Goal: Task Accomplishment & Management: Manage account settings

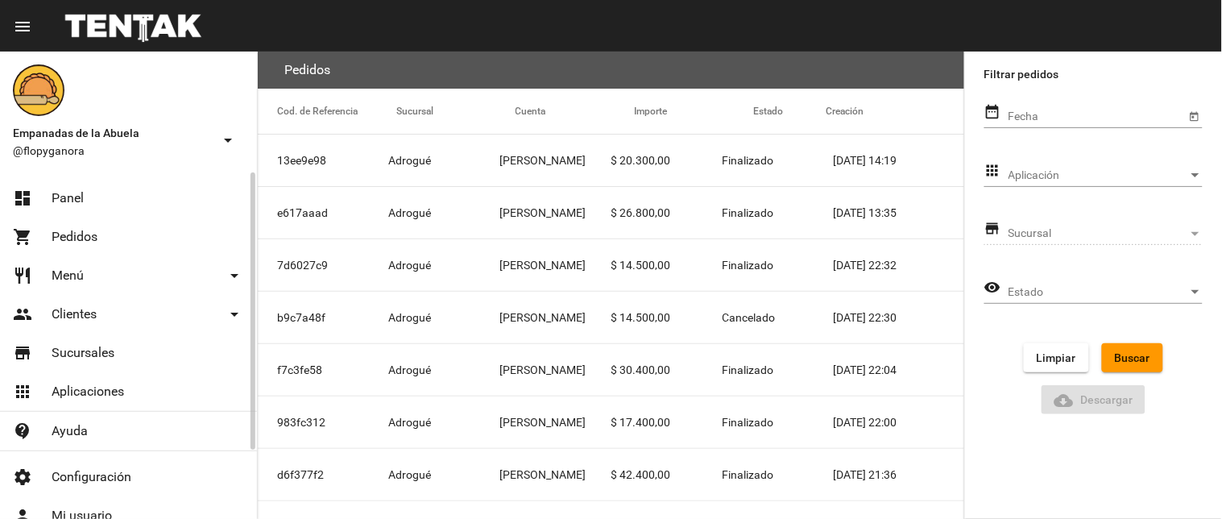
click at [106, 204] on link "dashboard Panel" at bounding box center [128, 198] width 257 height 39
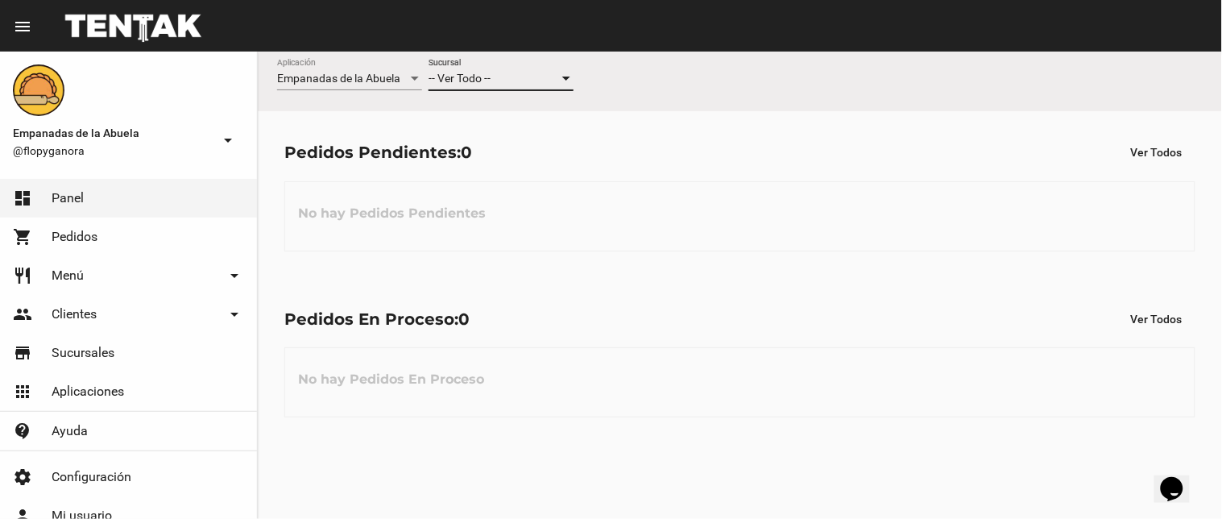
click at [491, 82] on span "-- Ver Todo --" at bounding box center [459, 78] width 62 height 13
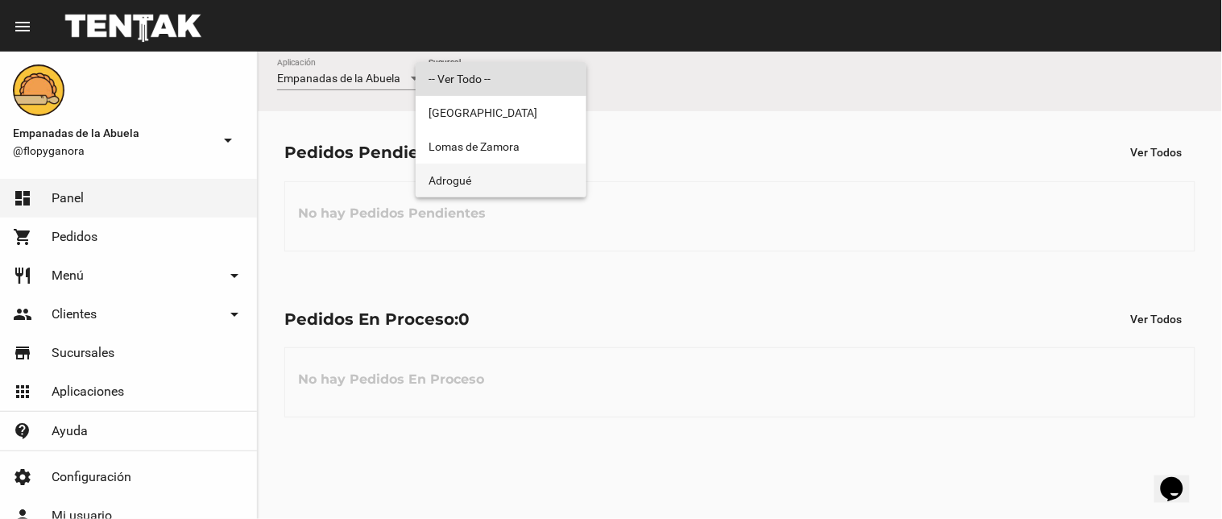
drag, startPoint x: 519, startPoint y: 181, endPoint x: 715, endPoint y: 176, distance: 196.6
click at [519, 182] on span "Adrogué" at bounding box center [500, 181] width 145 height 34
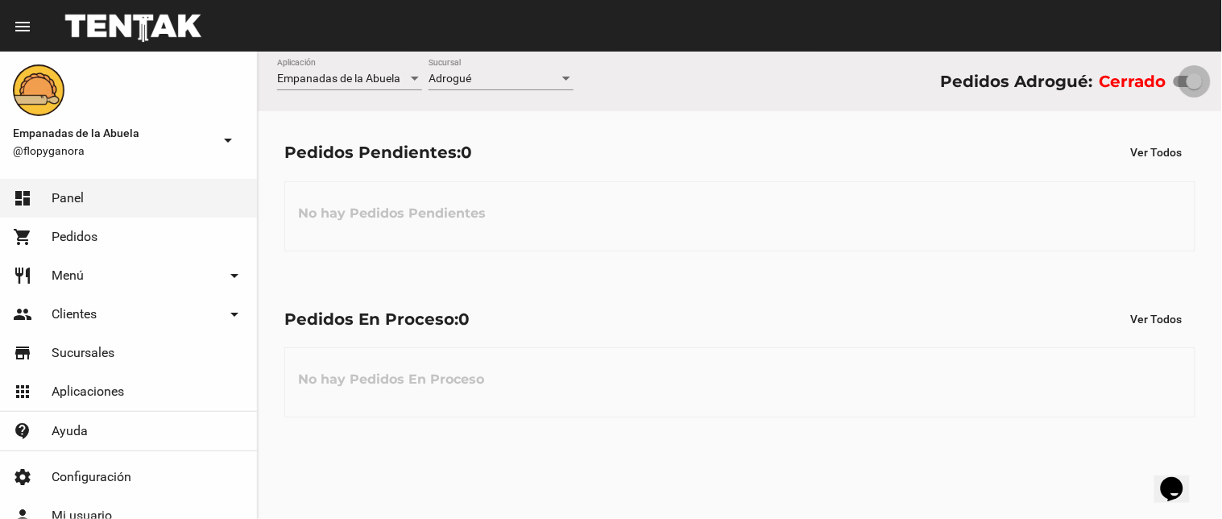
drag, startPoint x: 1189, startPoint y: 82, endPoint x: 1221, endPoint y: 82, distance: 32.2
click at [1221, 82] on div "Empanadas de la Abuela Aplicación Adrogué Sucursal Pedidos Adrogué: Cerrado" at bounding box center [740, 82] width 964 height 60
checkbox input "true"
click at [90, 267] on link "restaurant Menú arrow_drop_down" at bounding box center [128, 275] width 257 height 39
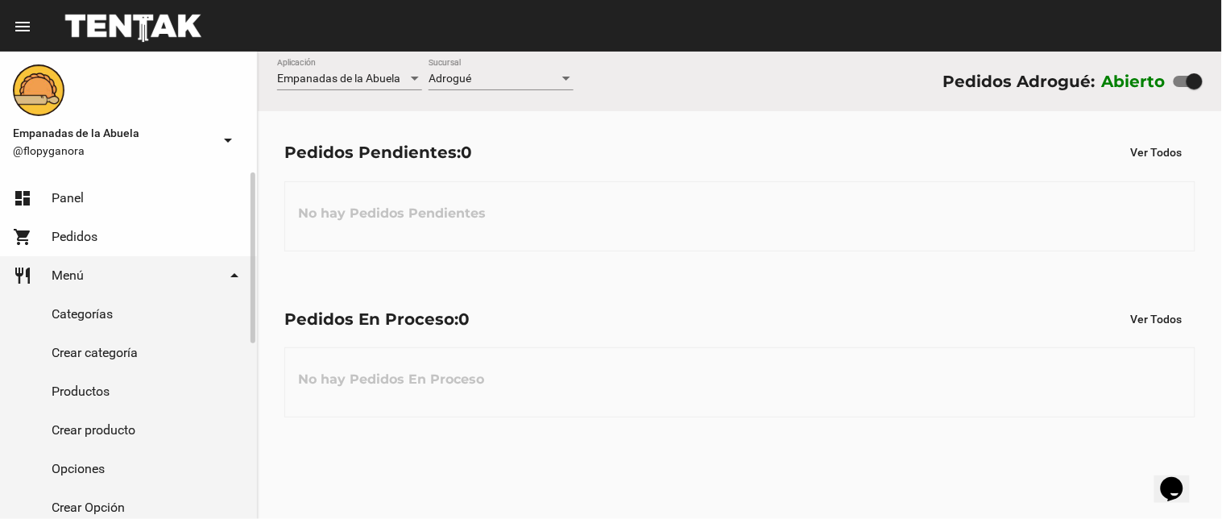
click at [78, 384] on link "Productos" at bounding box center [128, 391] width 257 height 39
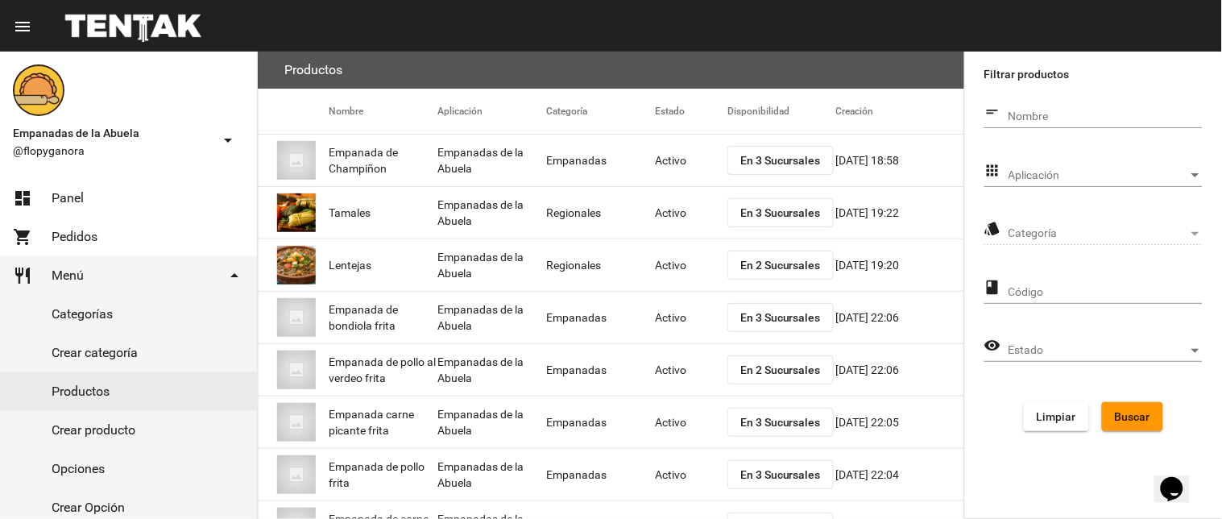
click at [1065, 164] on div "Aplicación Aplicación" at bounding box center [1105, 170] width 194 height 31
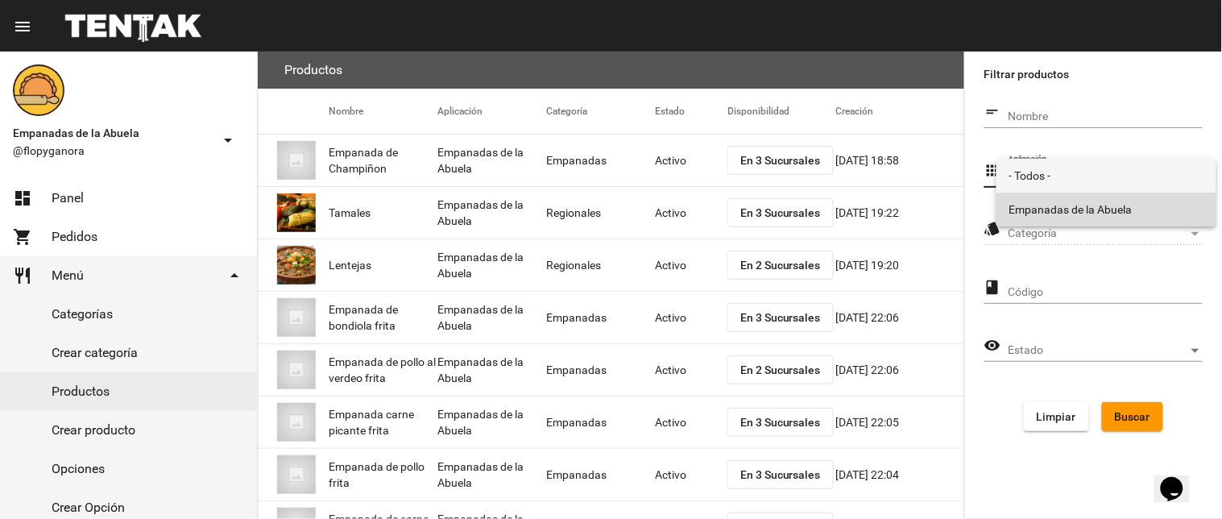
click at [1050, 204] on span "Empanadas de la Abuela" at bounding box center [1106, 209] width 194 height 34
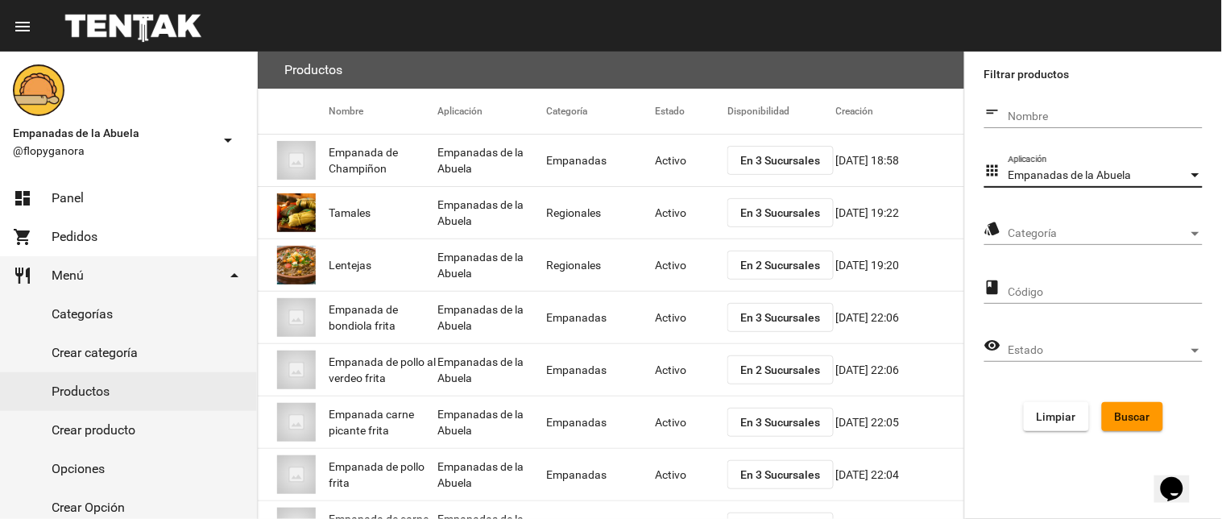
click at [1052, 230] on span "Categoría" at bounding box center [1098, 233] width 180 height 13
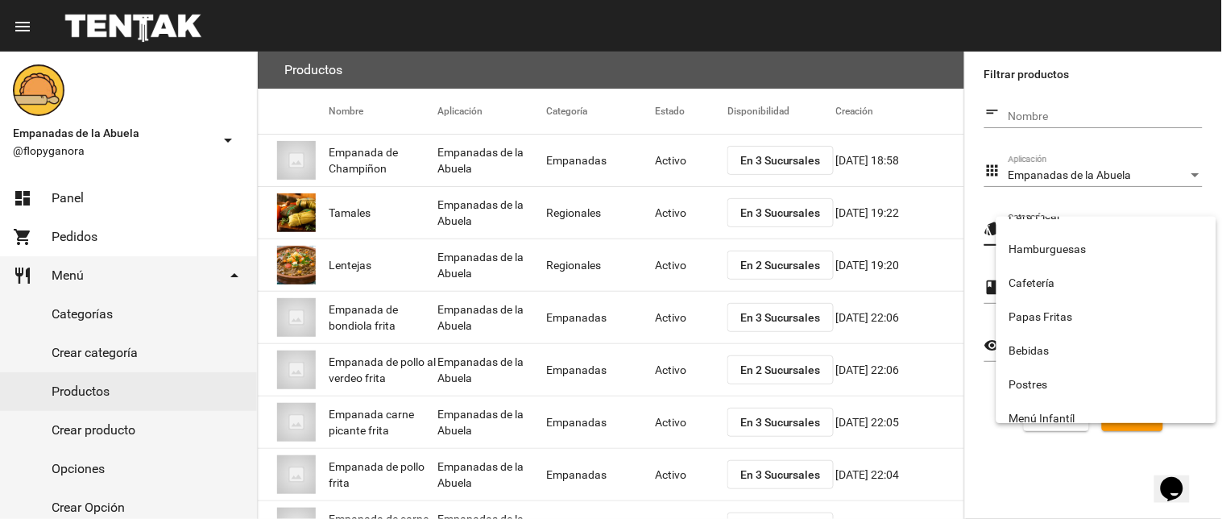
scroll to position [267, 0]
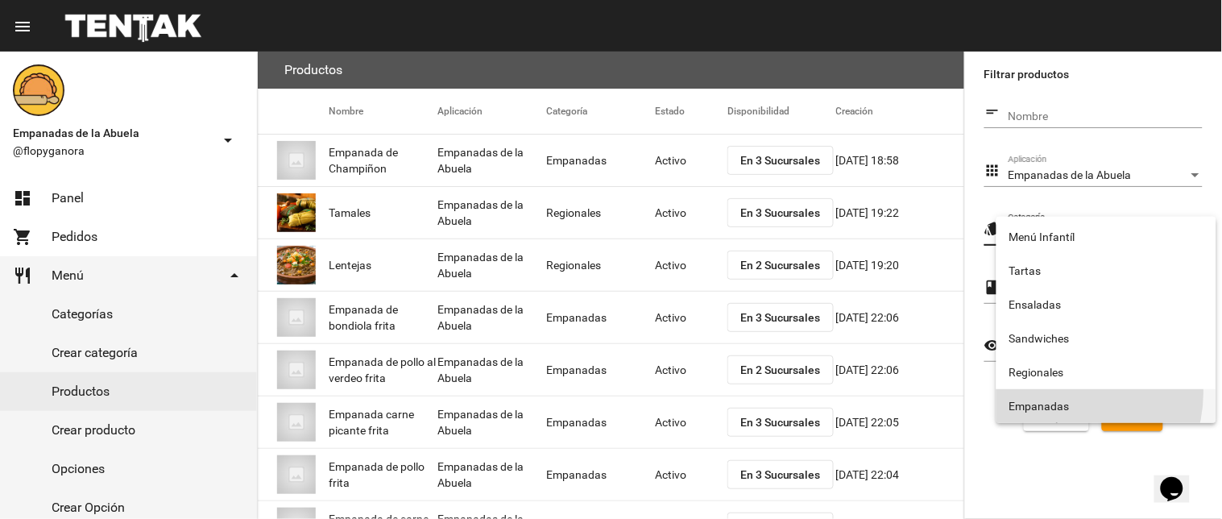
click at [1069, 392] on span "Empanadas" at bounding box center [1106, 406] width 194 height 34
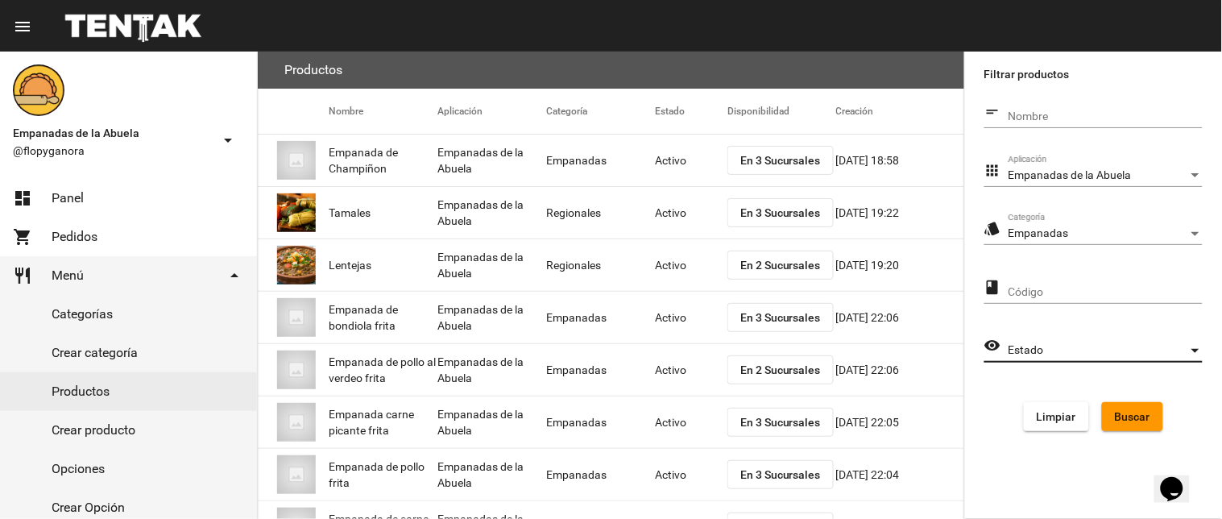
click at [1099, 349] on span "Estado" at bounding box center [1098, 350] width 180 height 13
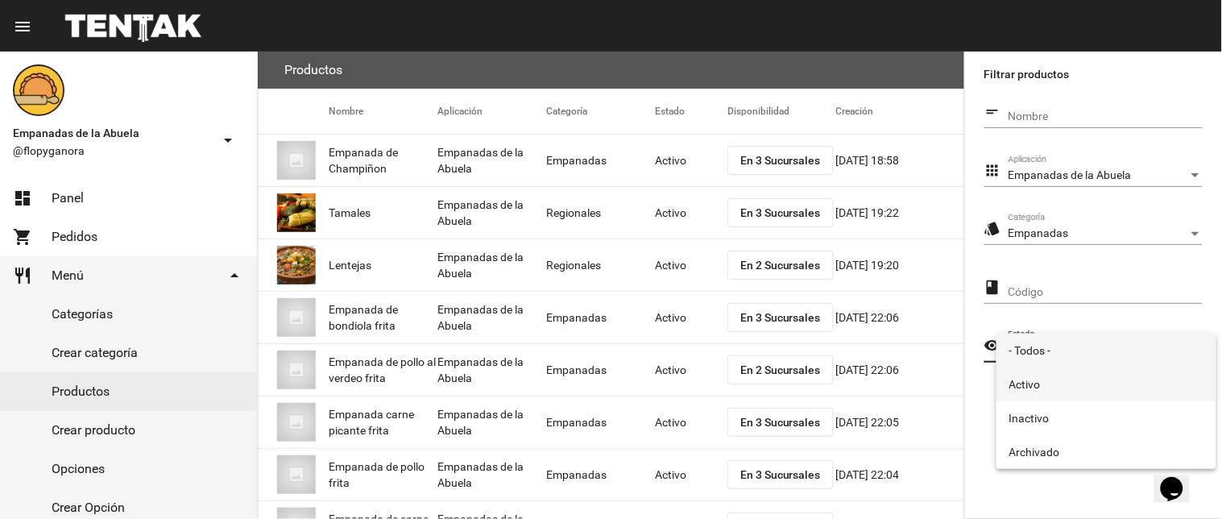
click at [1059, 379] on span "Activo" at bounding box center [1106, 384] width 194 height 34
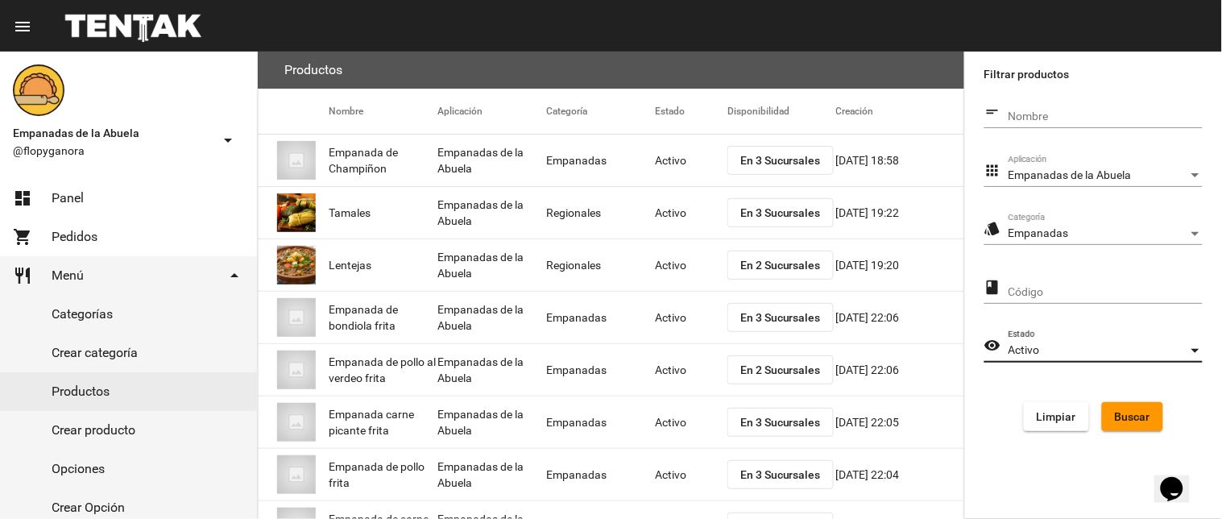
click at [1084, 345] on div "Activo" at bounding box center [1098, 350] width 180 height 13
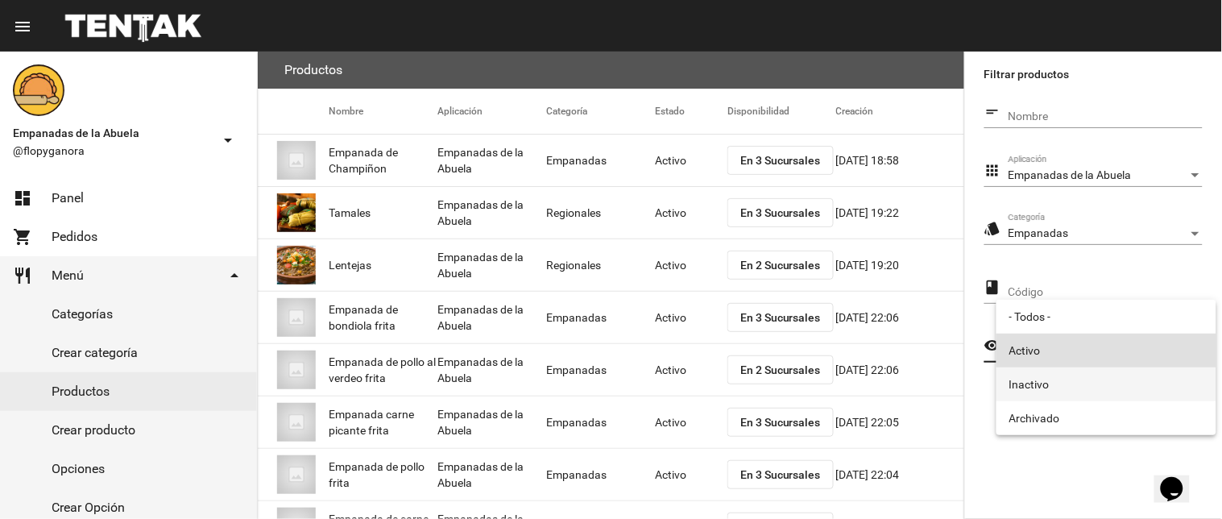
click at [1047, 384] on span "Inactivo" at bounding box center [1106, 384] width 194 height 34
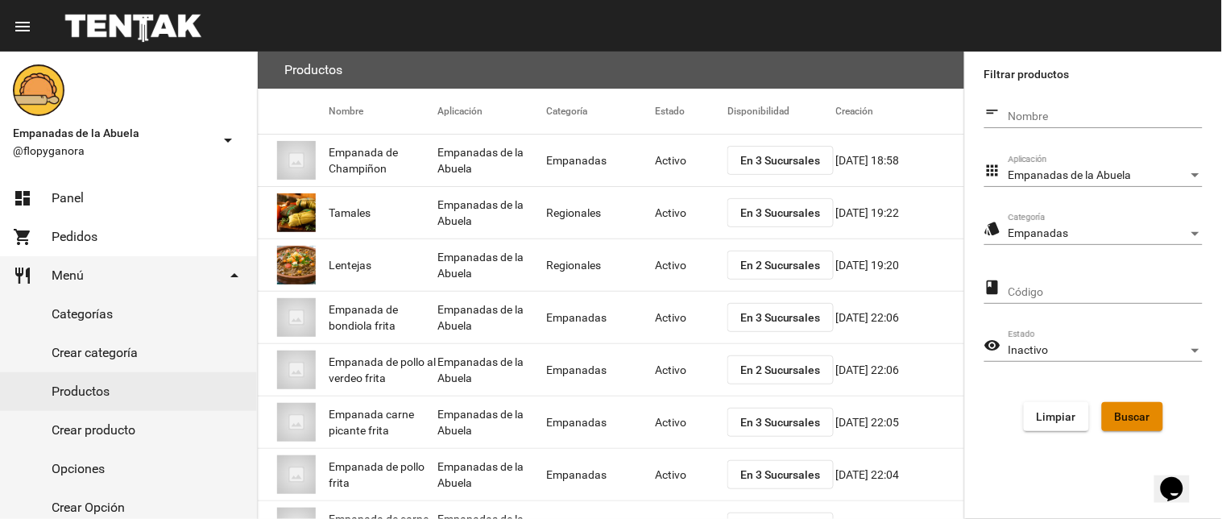
click at [1130, 417] on span "Buscar" at bounding box center [1132, 416] width 35 height 13
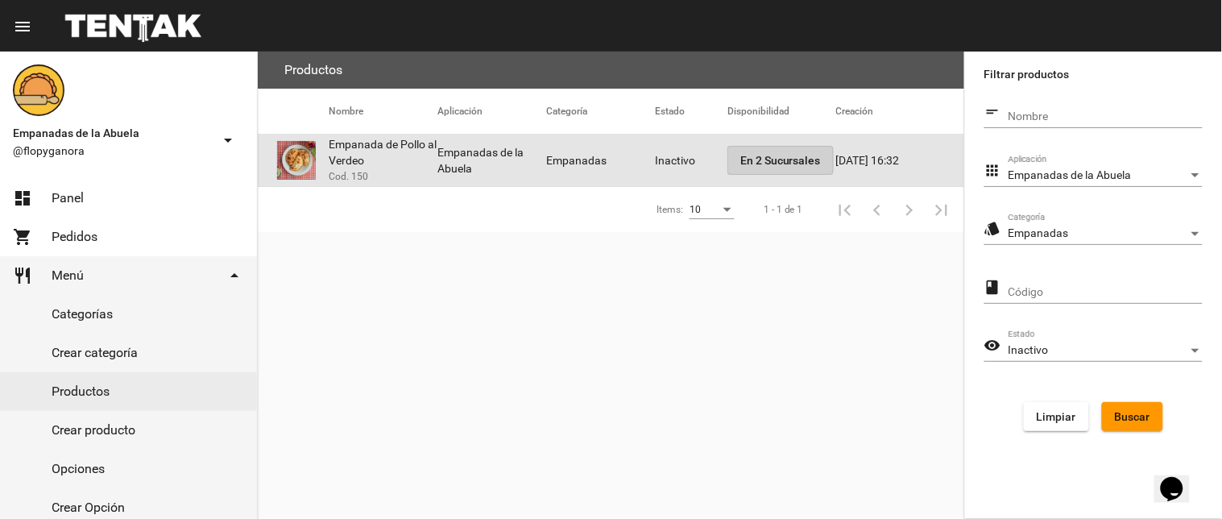
click at [794, 150] on button "En 2 Sucursales" at bounding box center [780, 160] width 106 height 29
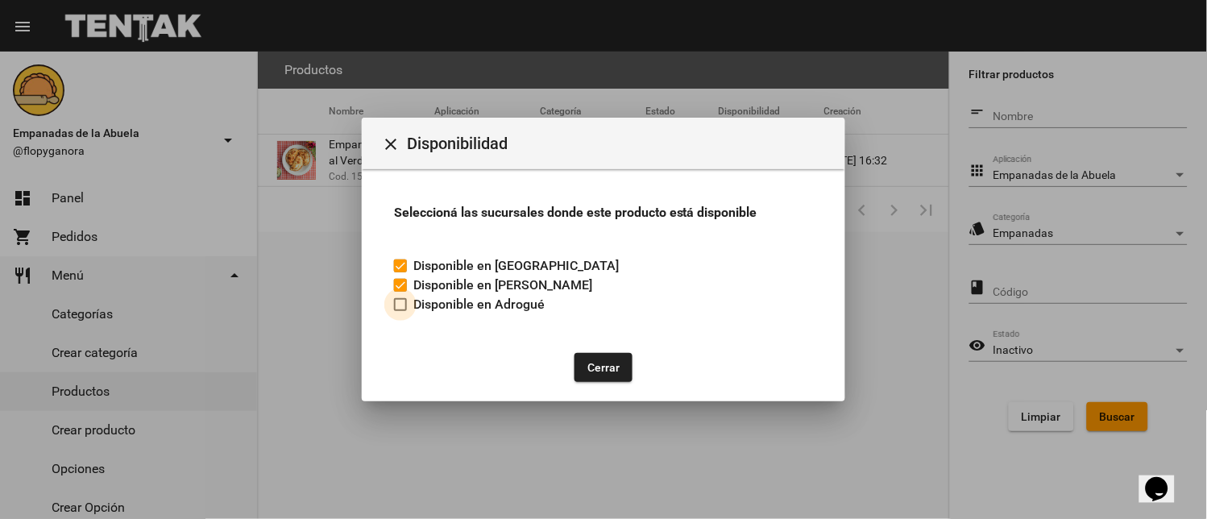
click at [422, 309] on span "Disponible en Adrogué" at bounding box center [478, 304] width 131 height 19
click at [400, 311] on input "Disponible en Adrogué" at bounding box center [399, 311] width 1 height 1
checkbox input "true"
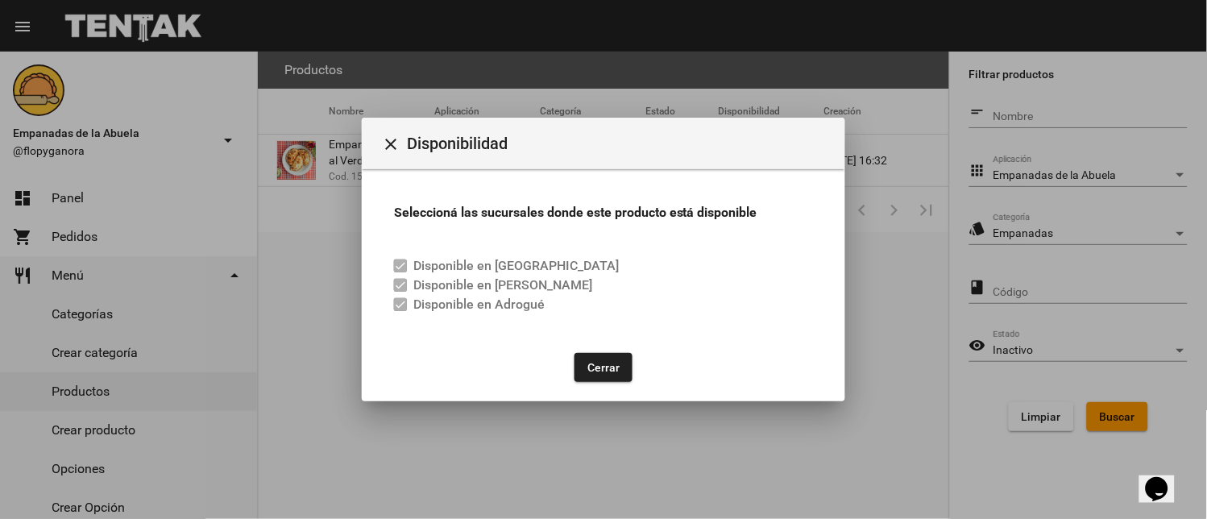
click at [618, 360] on button "Cerrar" at bounding box center [603, 367] width 58 height 29
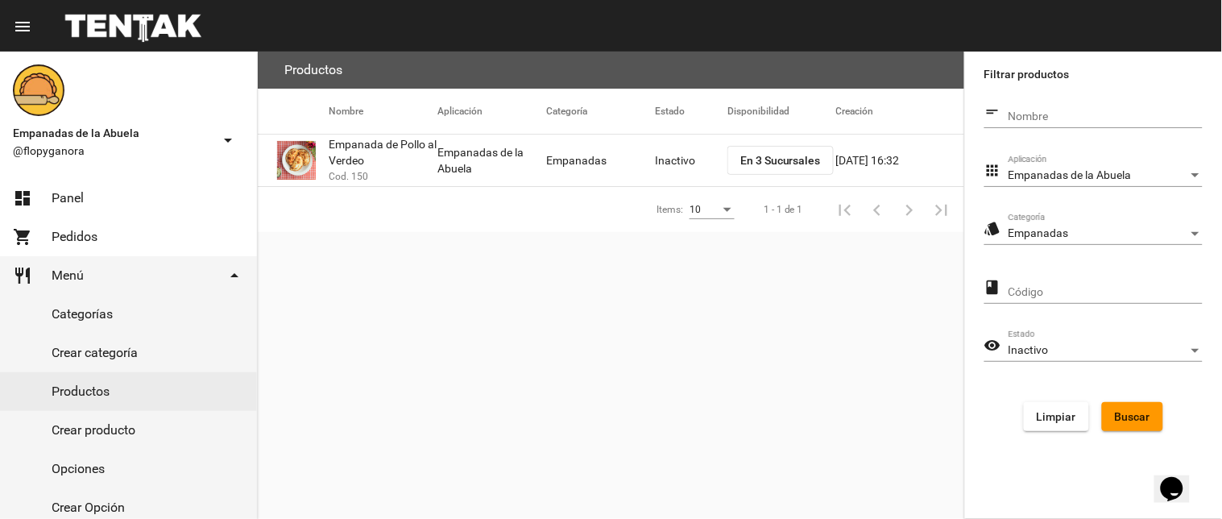
drag, startPoint x: 698, startPoint y: 159, endPoint x: 1109, endPoint y: 275, distance: 426.8
click at [697, 159] on mat-cell "Inactivo" at bounding box center [691, 161] width 72 height 52
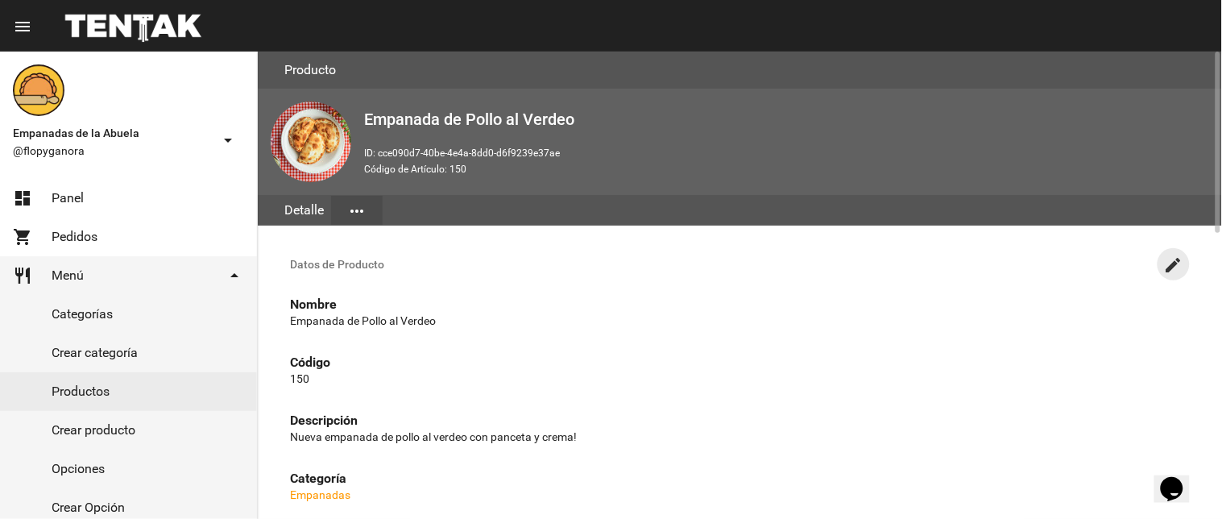
click at [1169, 269] on mat-icon "create" at bounding box center [1173, 264] width 19 height 19
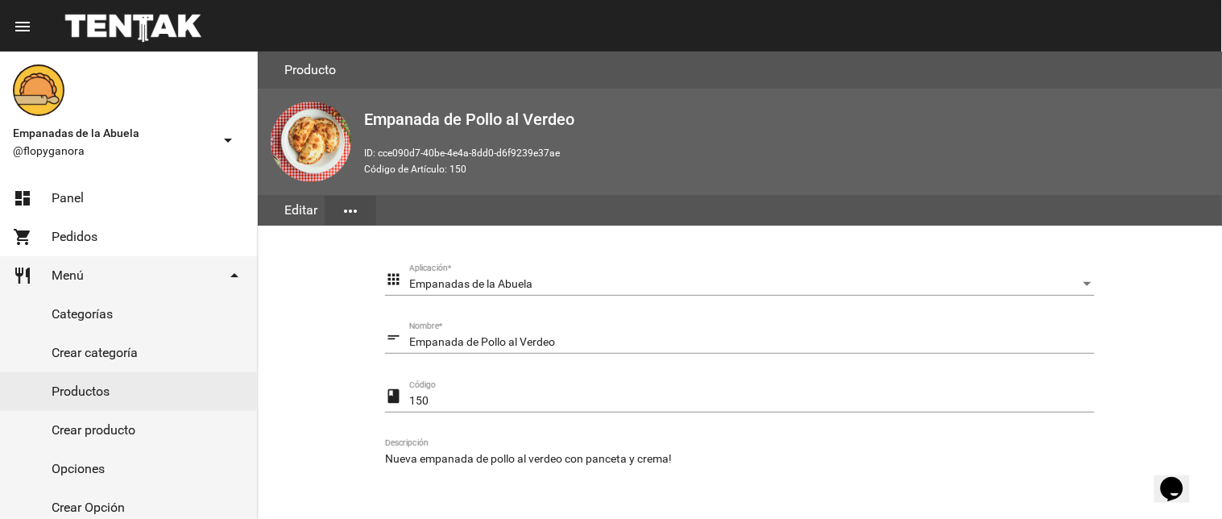
scroll to position [329, 0]
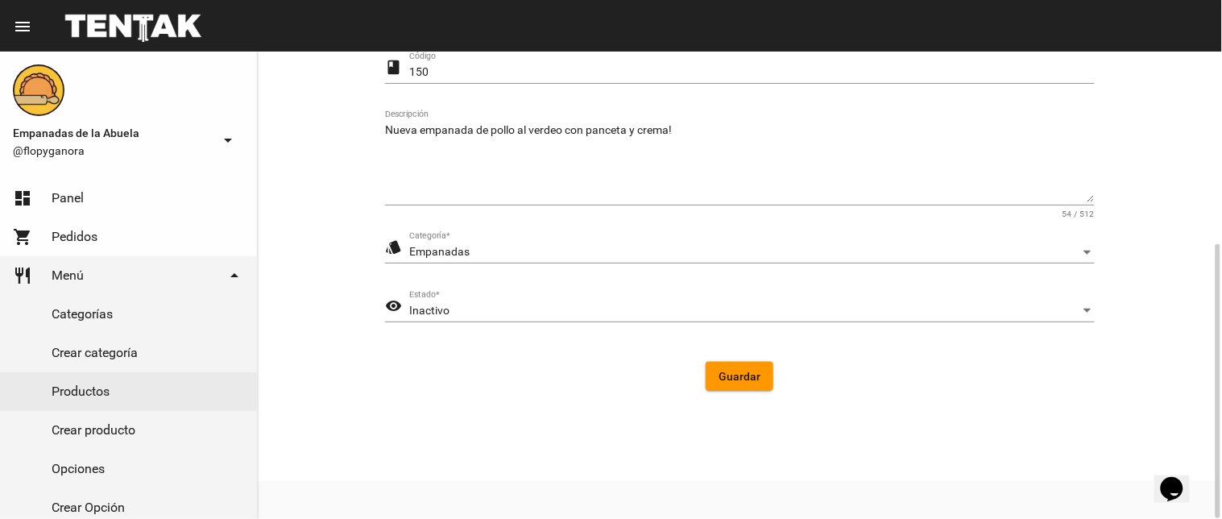
click at [454, 320] on div "Inactivo Estado *" at bounding box center [751, 306] width 685 height 31
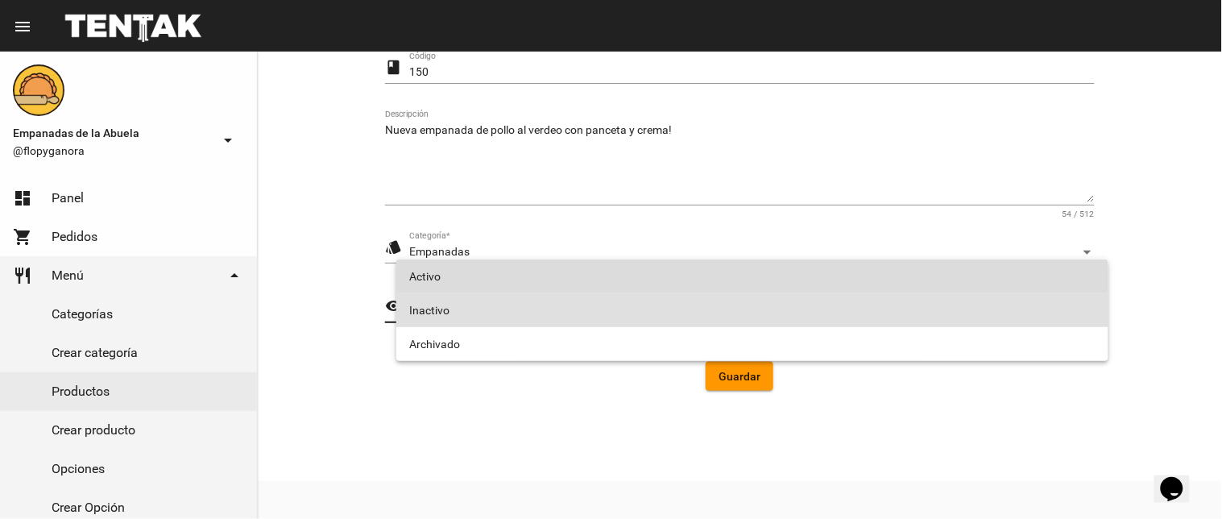
click at [470, 278] on span "Activo" at bounding box center [752, 276] width 686 height 34
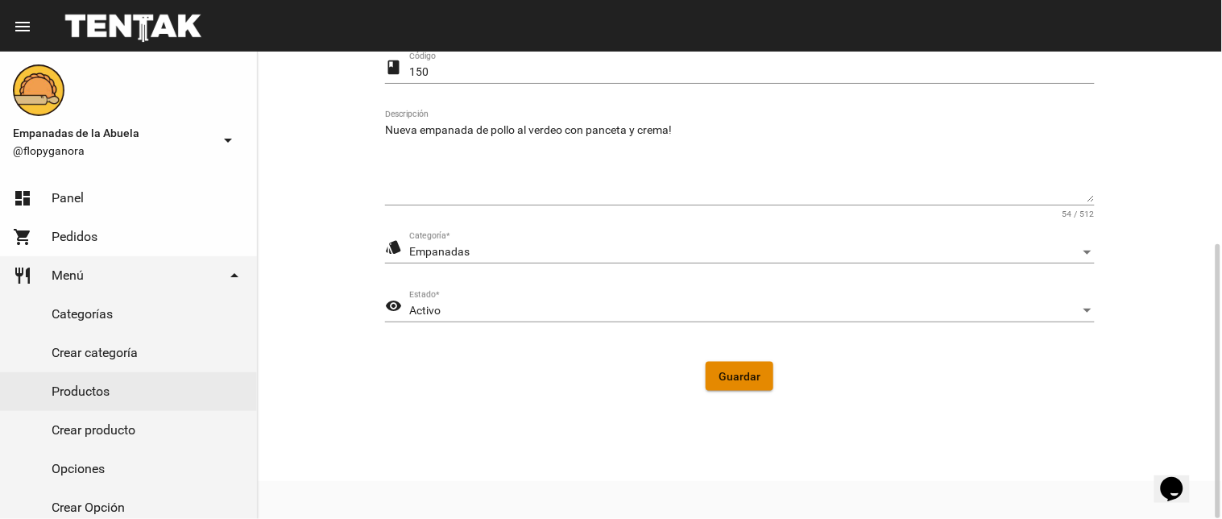
drag, startPoint x: 751, startPoint y: 366, endPoint x: 673, endPoint y: 348, distance: 79.5
click at [744, 369] on button "Guardar" at bounding box center [740, 376] width 68 height 29
click at [91, 200] on link "dashboard Panel" at bounding box center [128, 198] width 257 height 39
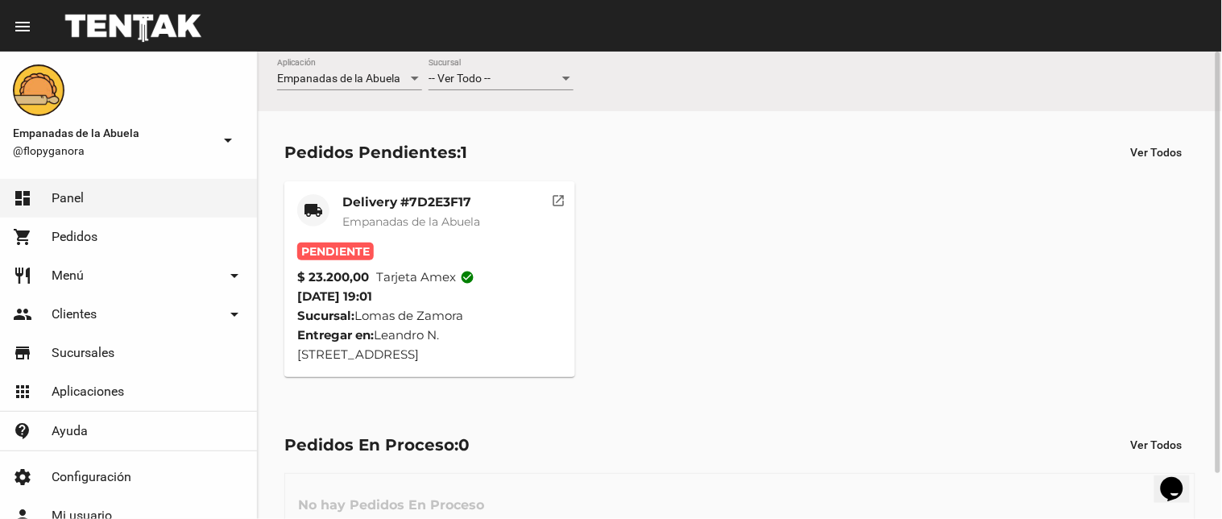
click at [487, 77] on span "-- Ver Todo --" at bounding box center [459, 78] width 62 height 13
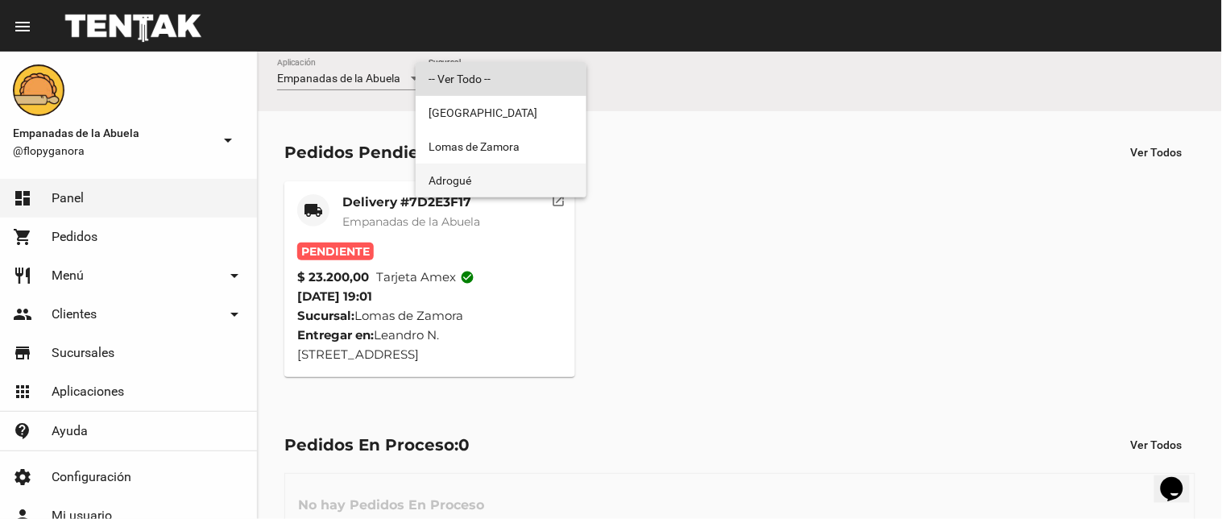
click at [462, 175] on span "Adrogué" at bounding box center [500, 181] width 145 height 34
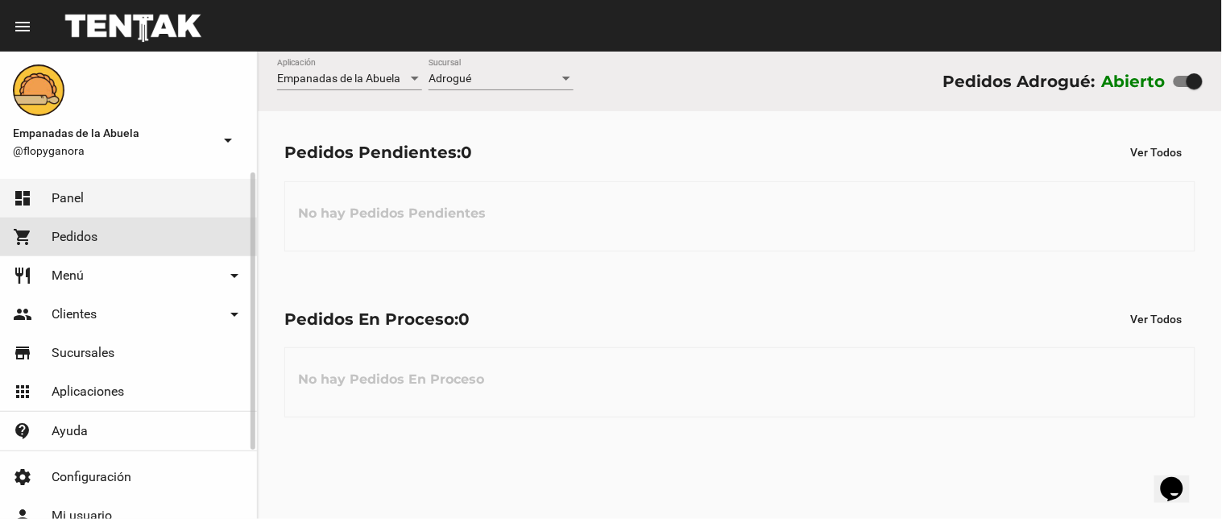
click at [77, 234] on span "Pedidos" at bounding box center [75, 237] width 46 height 16
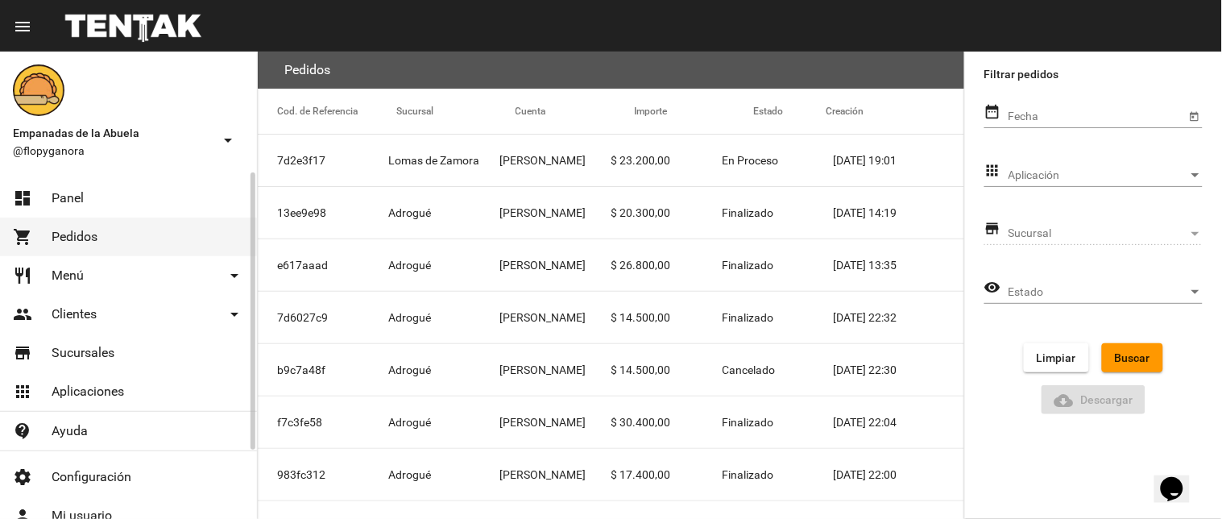
click at [64, 268] on span "Menú" at bounding box center [68, 275] width 32 height 16
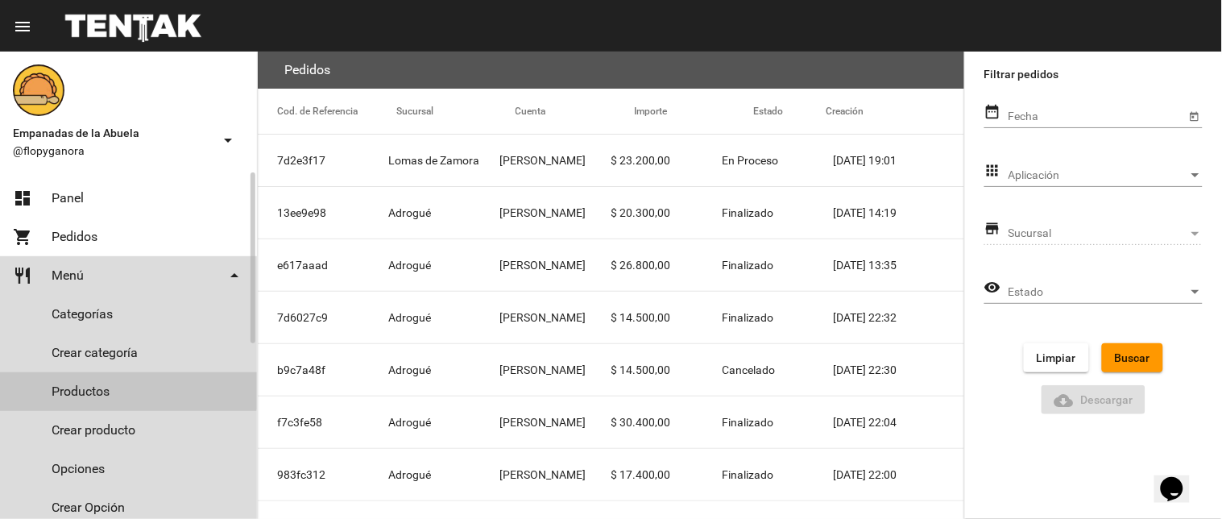
click at [77, 385] on link "Productos" at bounding box center [128, 391] width 257 height 39
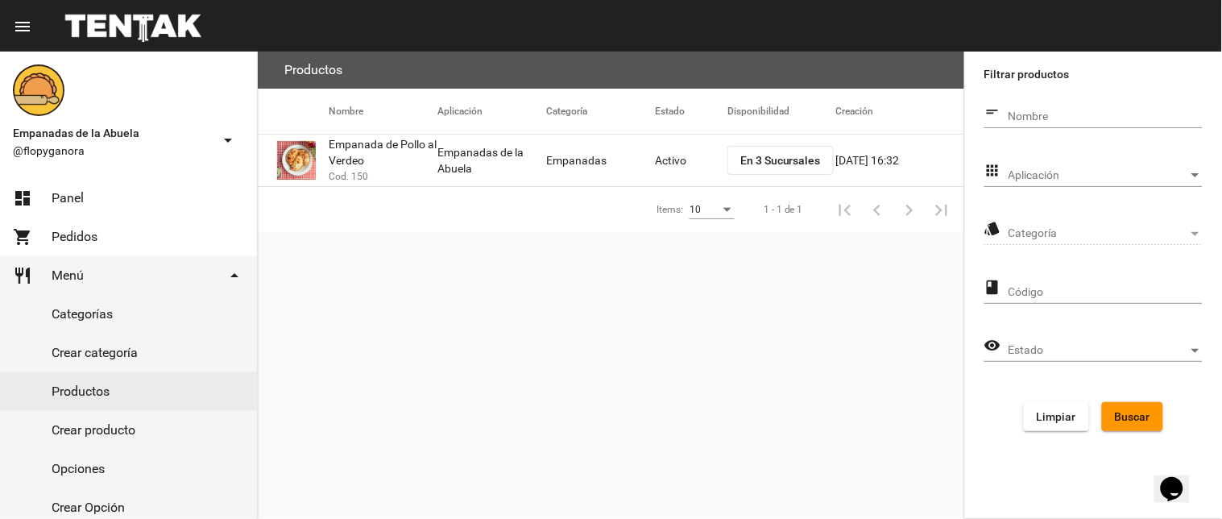
click at [1152, 171] on span "Aplicación" at bounding box center [1098, 175] width 180 height 13
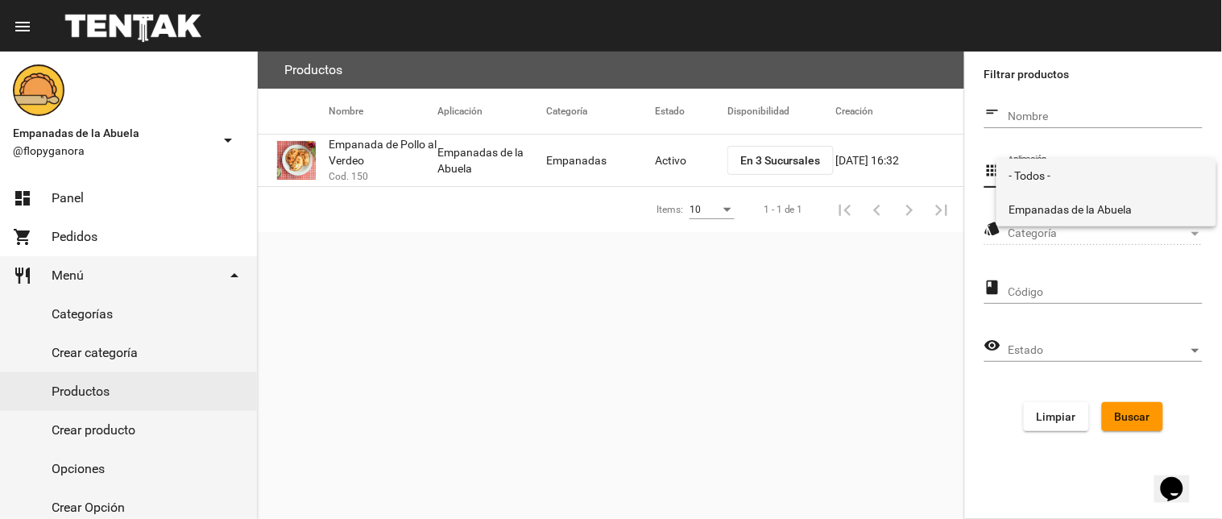
click at [1082, 209] on span "Empanadas de la Abuela" at bounding box center [1106, 209] width 194 height 34
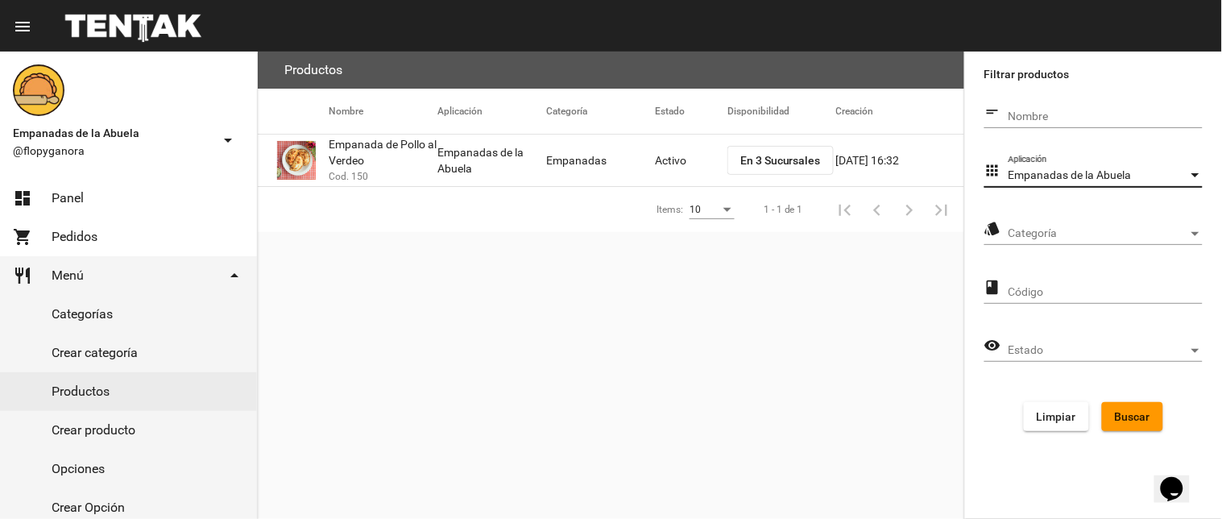
click at [1090, 218] on div "Categoría Categoría" at bounding box center [1105, 228] width 194 height 31
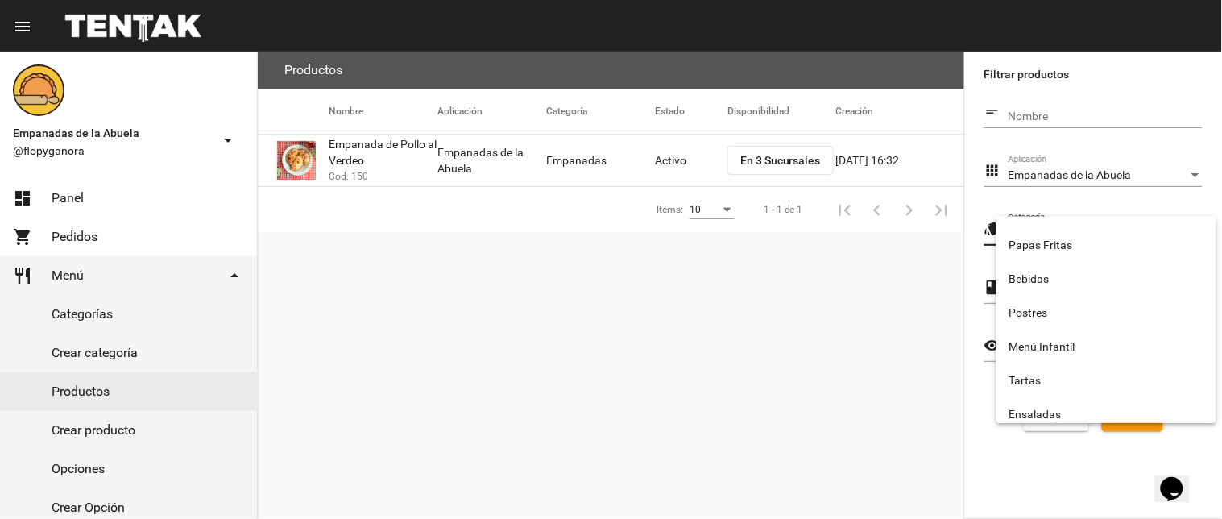
scroll to position [267, 0]
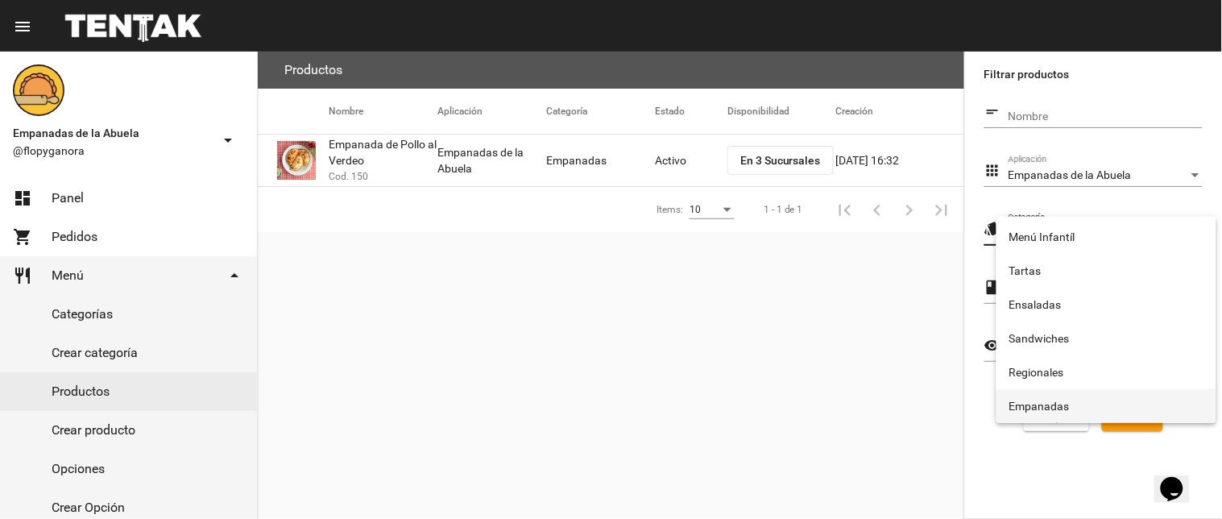
click at [1041, 398] on span "Empanadas" at bounding box center [1106, 406] width 194 height 34
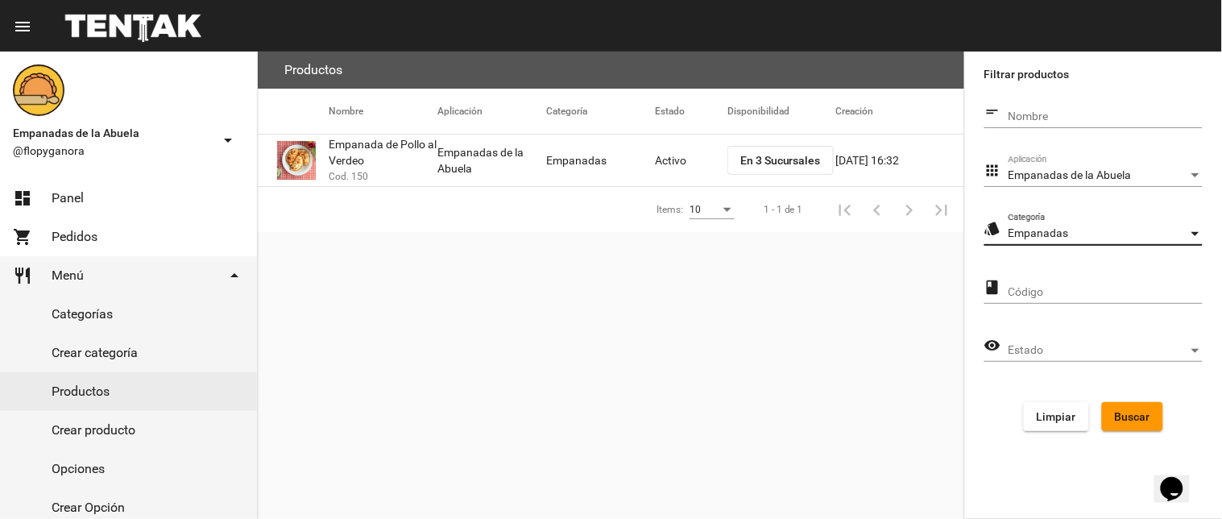
click at [1120, 410] on span "Buscar" at bounding box center [1132, 416] width 35 height 13
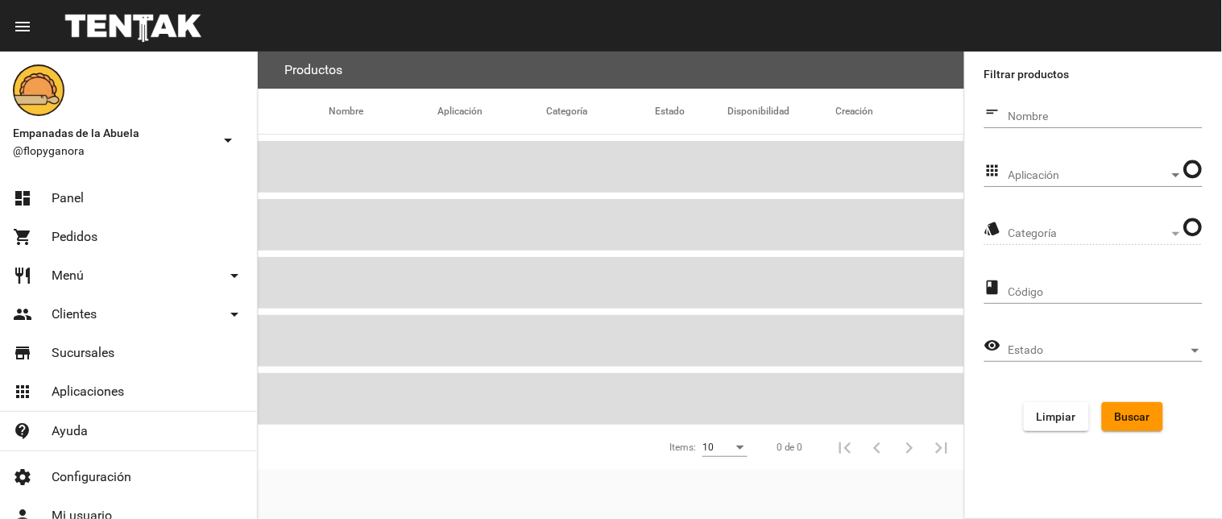
click at [1086, 170] on span "Aplicación" at bounding box center [1088, 175] width 160 height 13
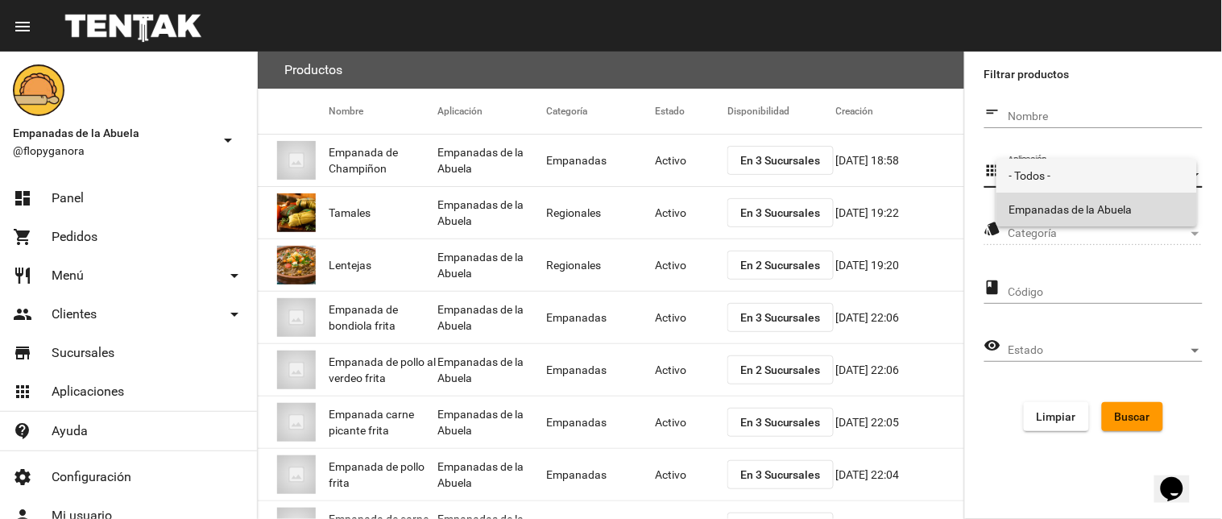
click at [1091, 202] on span "Empanadas de la Abuela" at bounding box center [1096, 209] width 175 height 34
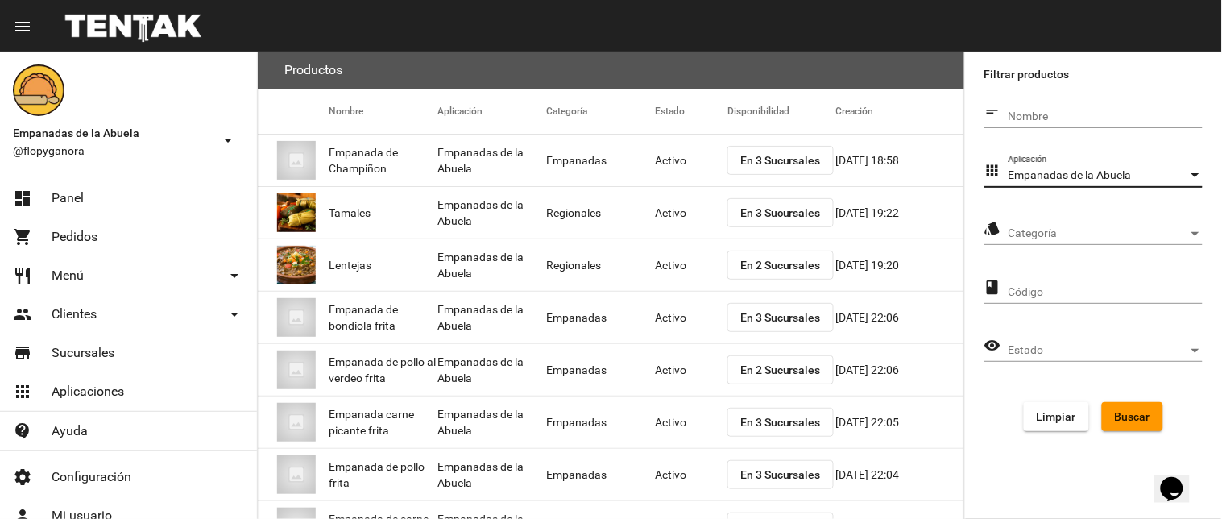
click at [1105, 227] on span "Categoría" at bounding box center [1098, 233] width 180 height 13
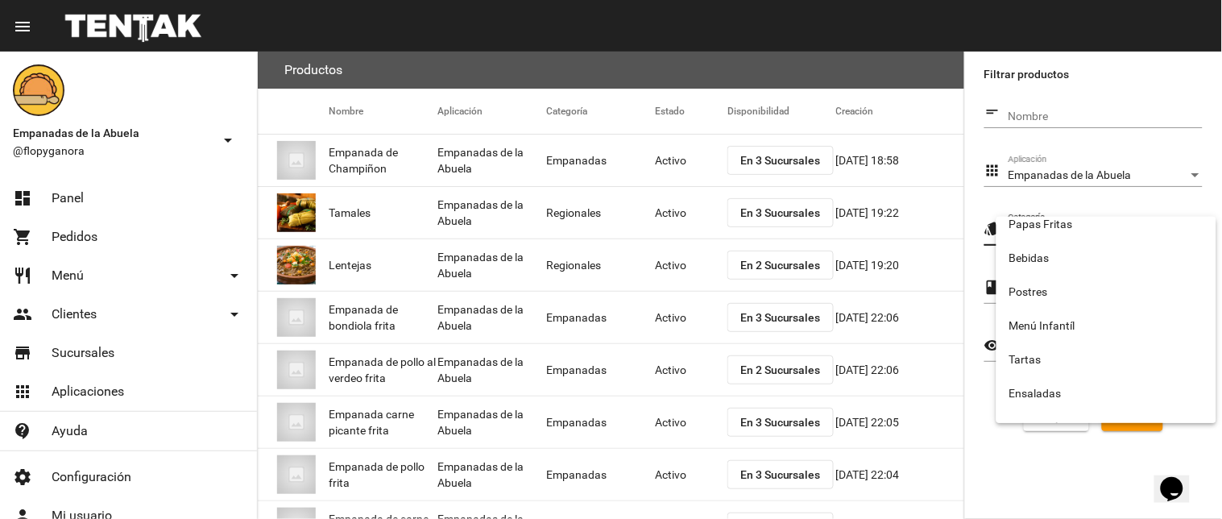
scroll to position [267, 0]
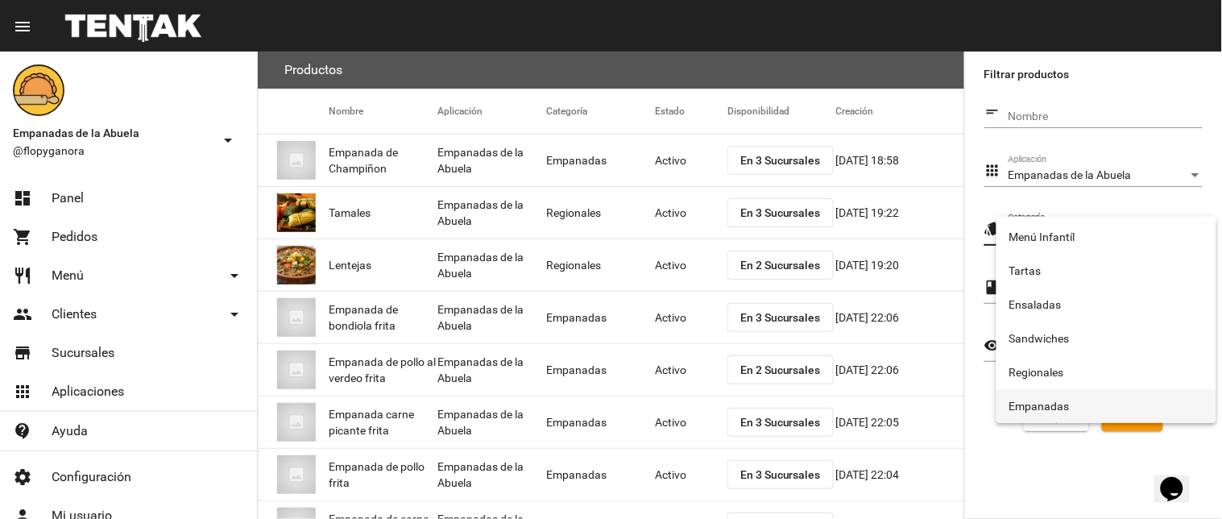
click at [1099, 406] on span "Empanadas" at bounding box center [1106, 406] width 194 height 34
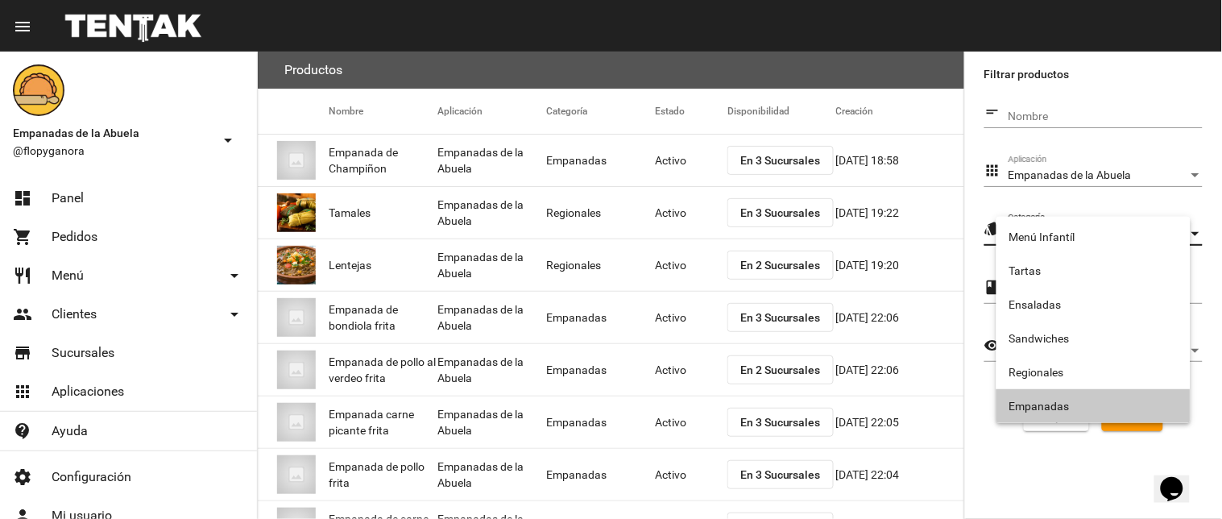
click at [1145, 420] on span "Buscar" at bounding box center [1132, 416] width 35 height 13
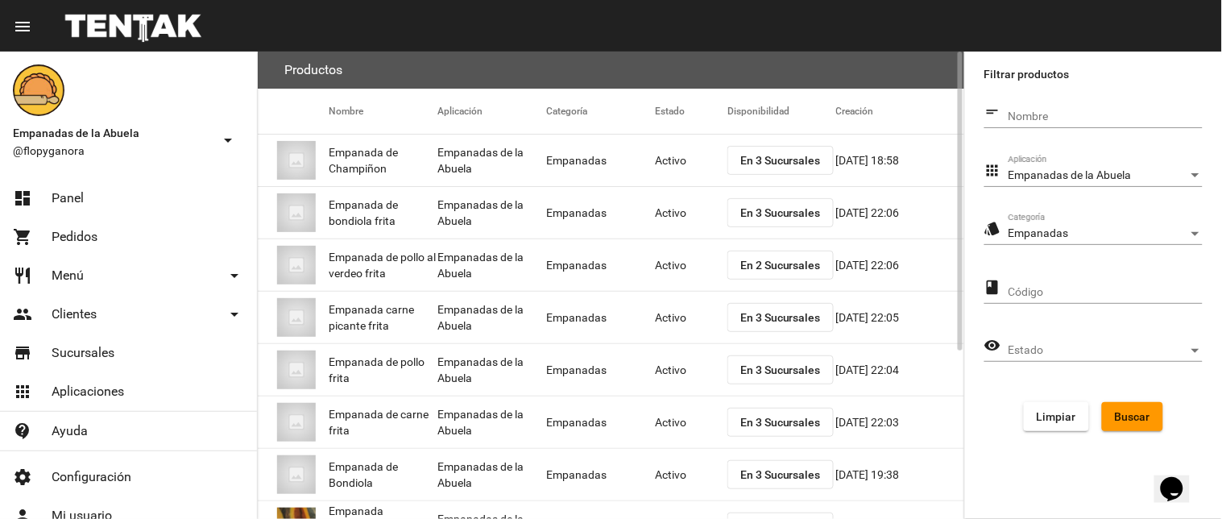
scroll to position [161, 0]
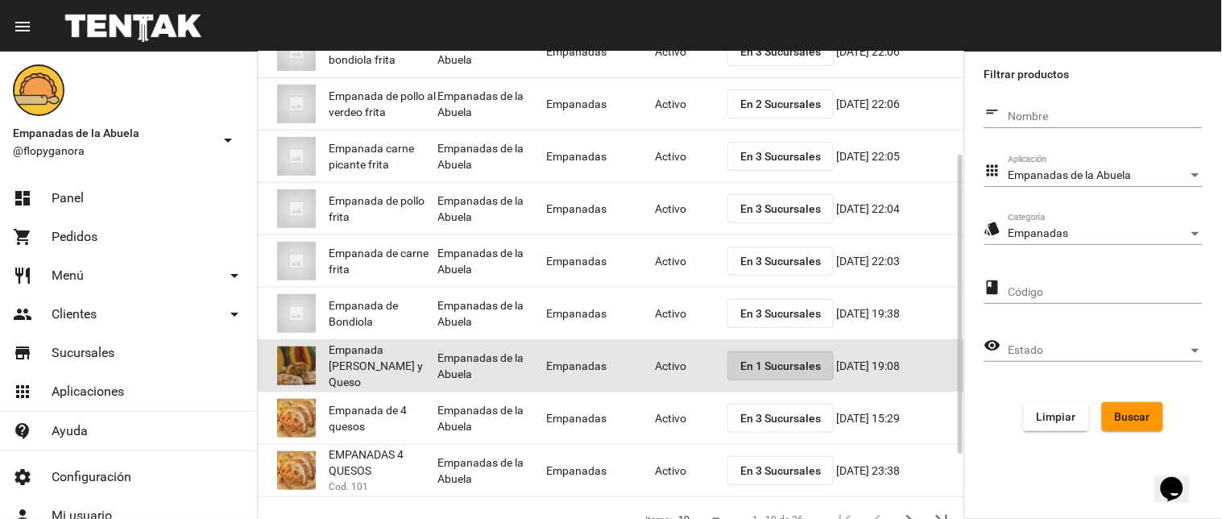
click at [759, 359] on span "En 1 Sucursales" at bounding box center [780, 365] width 81 height 13
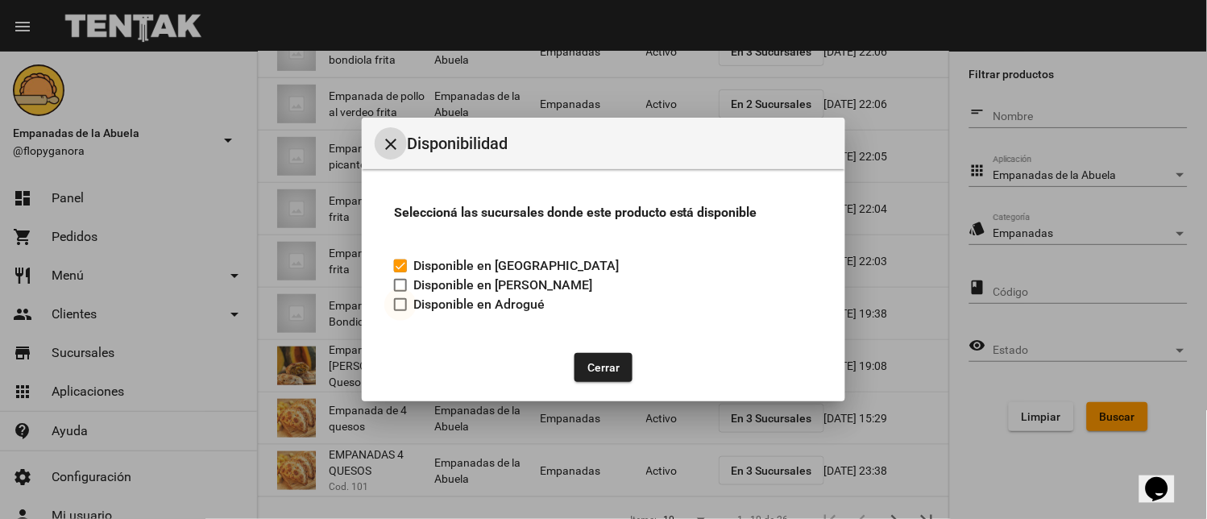
click at [404, 304] on div at bounding box center [400, 304] width 13 height 13
click at [400, 311] on input "Disponible en Adrogué" at bounding box center [399, 311] width 1 height 1
checkbox input "true"
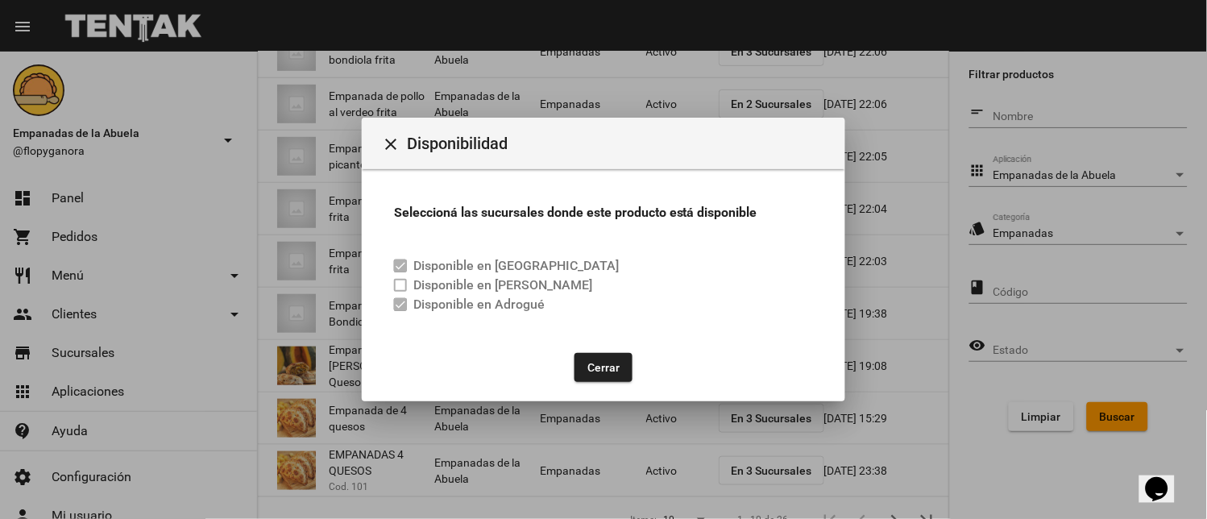
click at [600, 368] on button "Cerrar" at bounding box center [603, 367] width 58 height 29
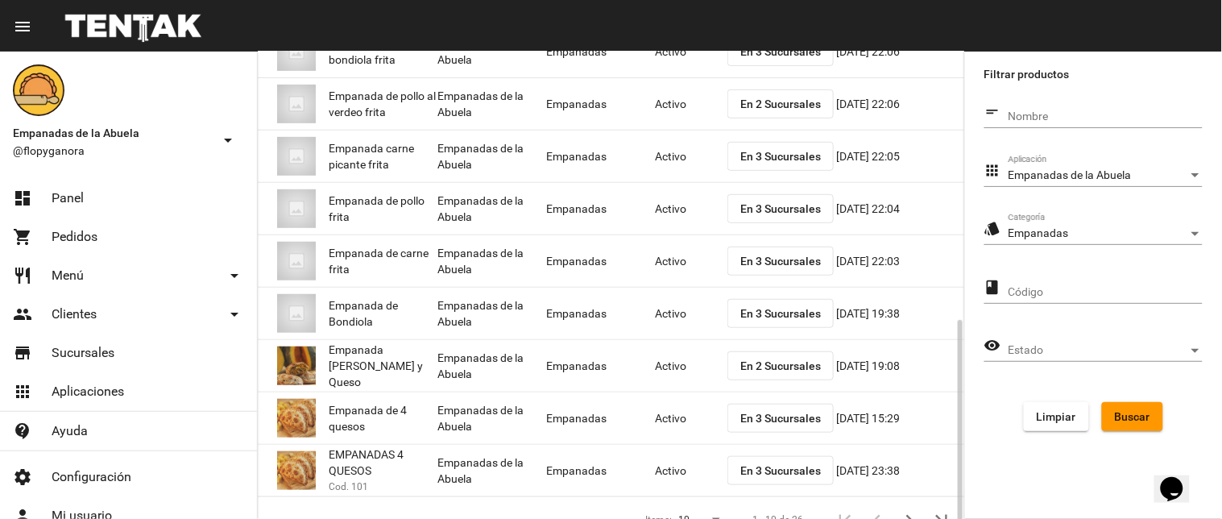
scroll to position [262, 0]
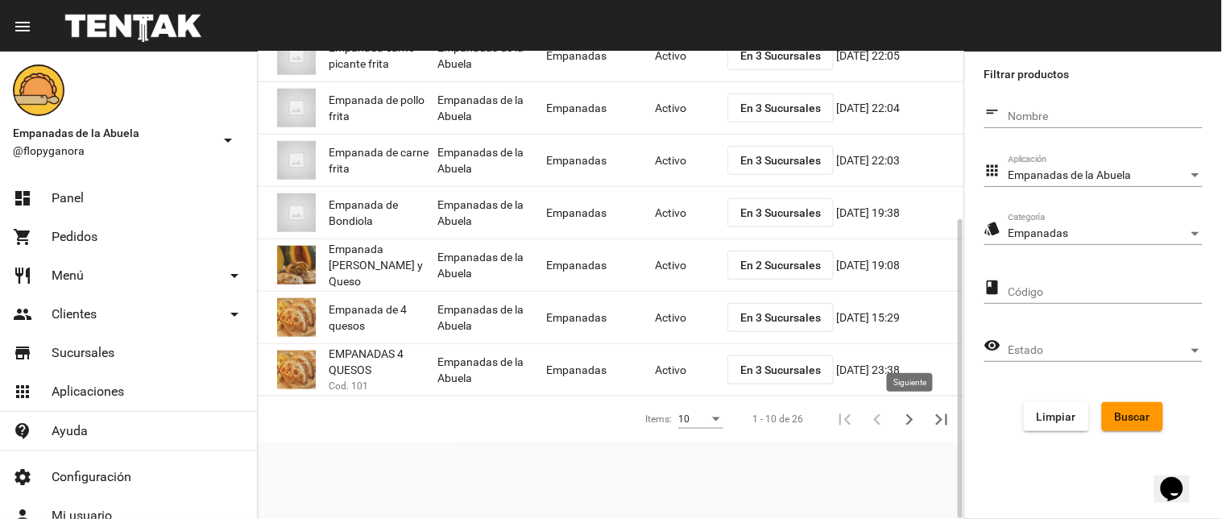
click at [918, 413] on icon "Siguiente" at bounding box center [909, 419] width 23 height 23
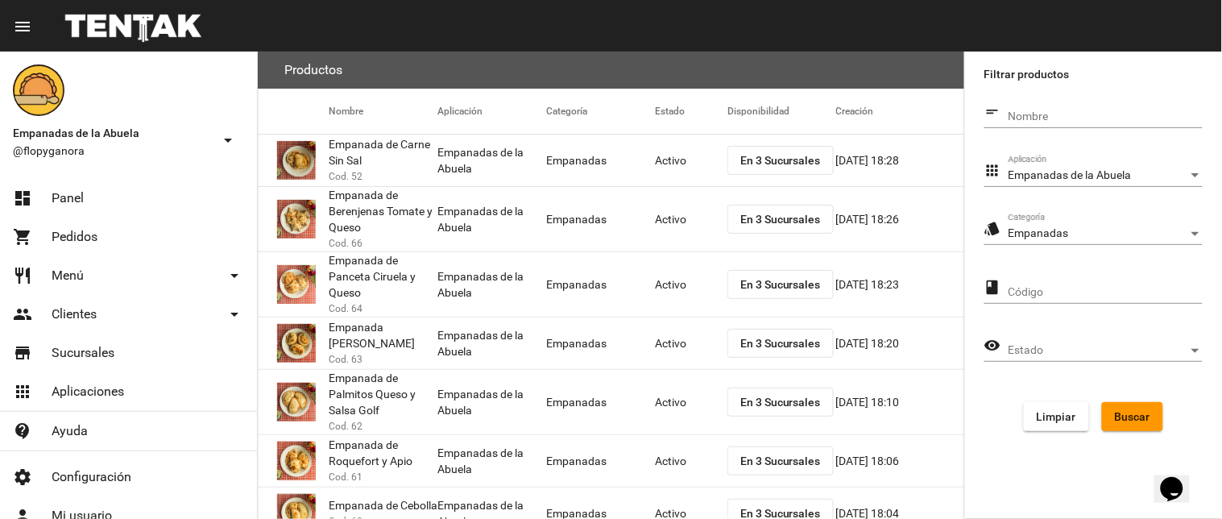
scroll to position [314, 0]
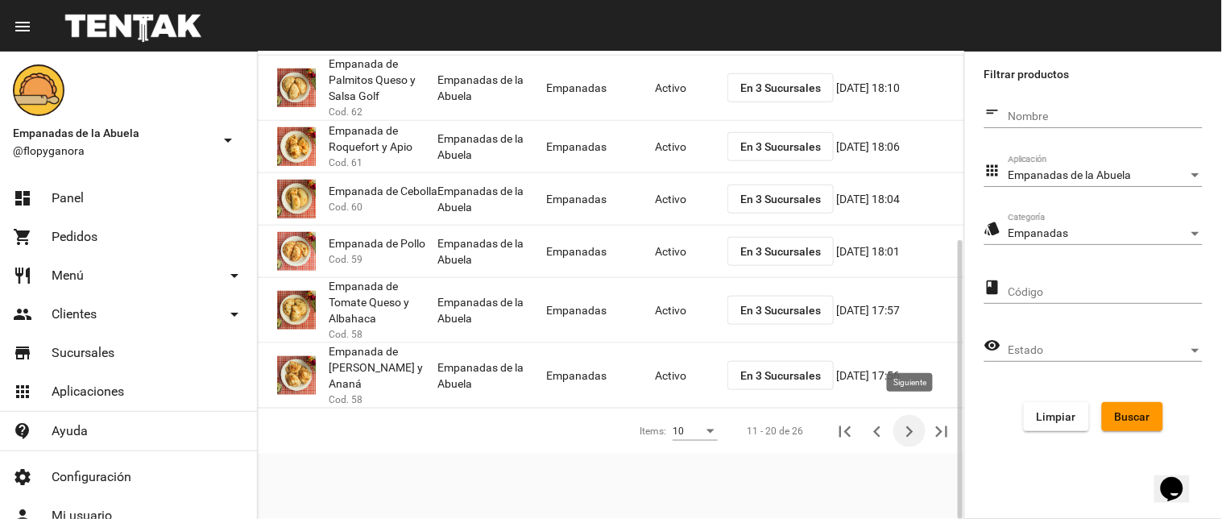
click at [910, 426] on icon "Siguiente" at bounding box center [909, 431] width 7 height 11
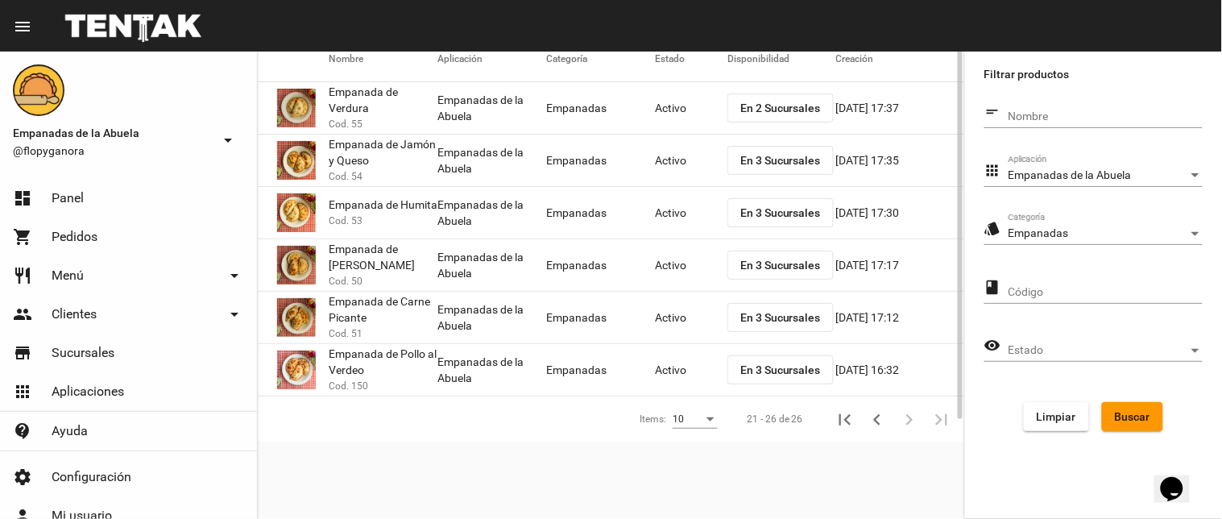
scroll to position [0, 0]
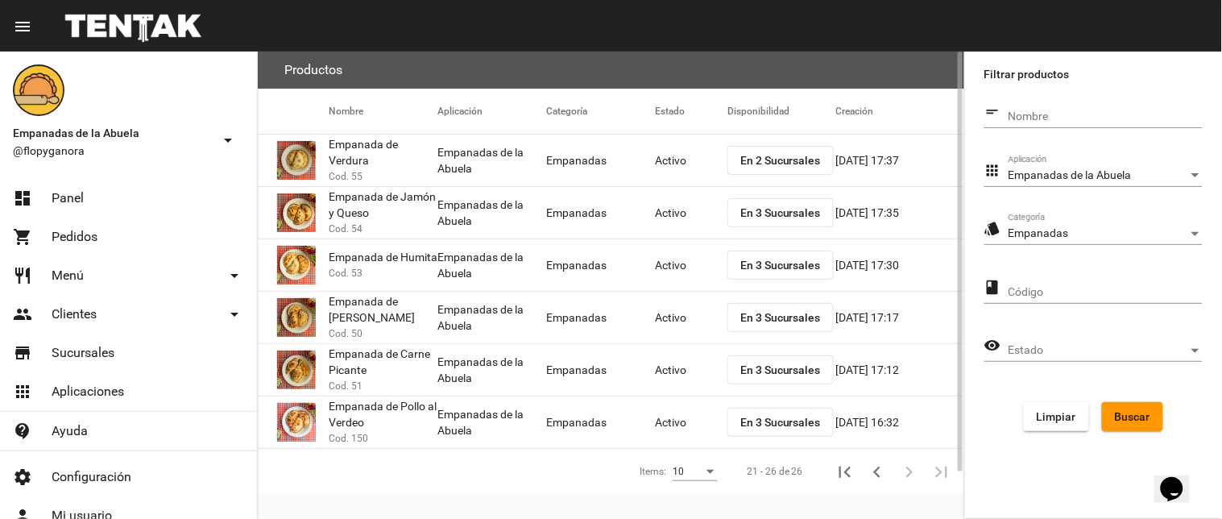
click at [795, 164] on span "En 2 Sucursales" at bounding box center [780, 160] width 81 height 13
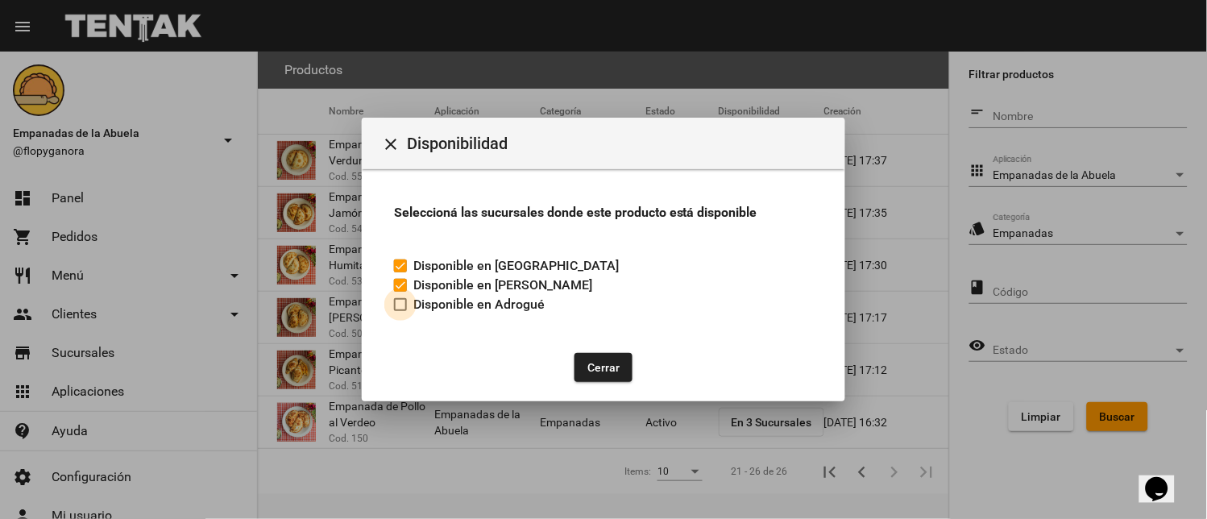
drag, startPoint x: 399, startPoint y: 299, endPoint x: 510, endPoint y: 326, distance: 113.7
click at [400, 299] on div at bounding box center [400, 304] width 13 height 13
click at [400, 311] on input "Disponible en Adrogué" at bounding box center [399, 311] width 1 height 1
checkbox input "true"
drag, startPoint x: 578, startPoint y: 348, endPoint x: 597, endPoint y: 355, distance: 19.9
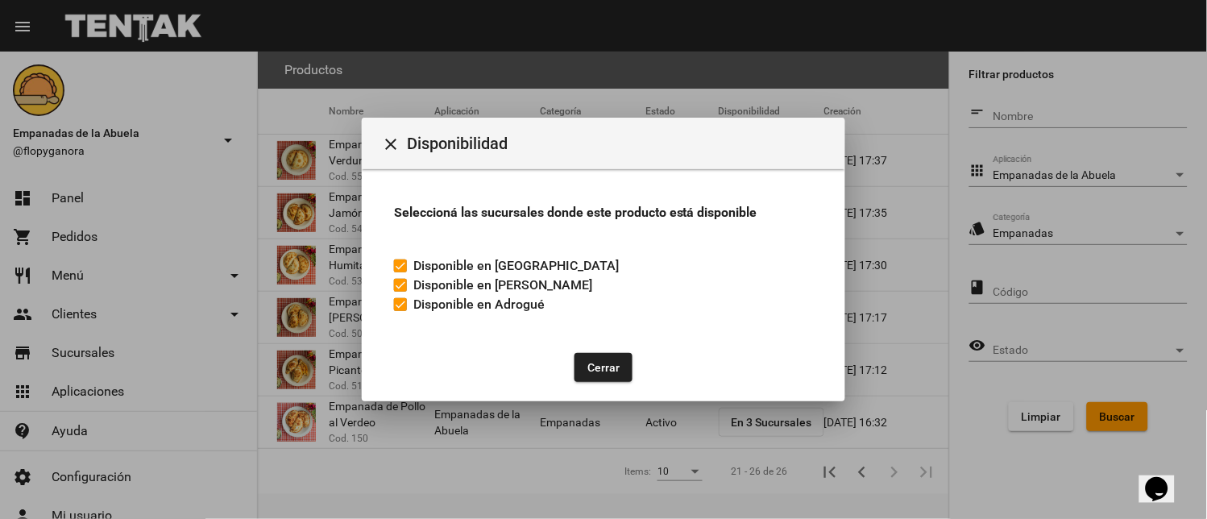
click at [584, 348] on div "Cerrar" at bounding box center [603, 367] width 445 height 55
click at [598, 358] on button "Cerrar" at bounding box center [603, 367] width 58 height 29
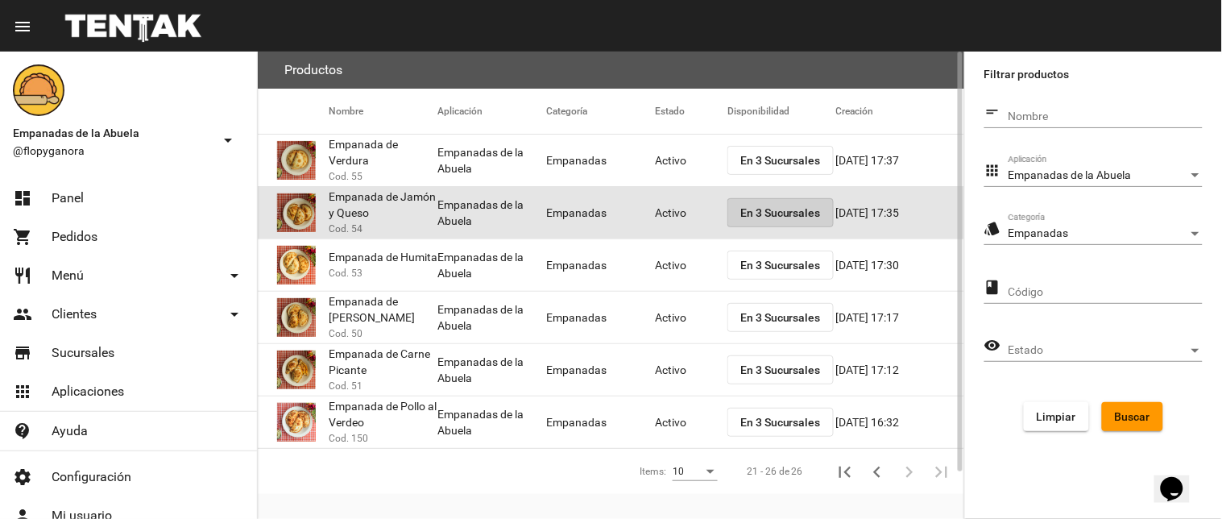
click at [792, 200] on button "En 3 Sucursales" at bounding box center [780, 212] width 106 height 29
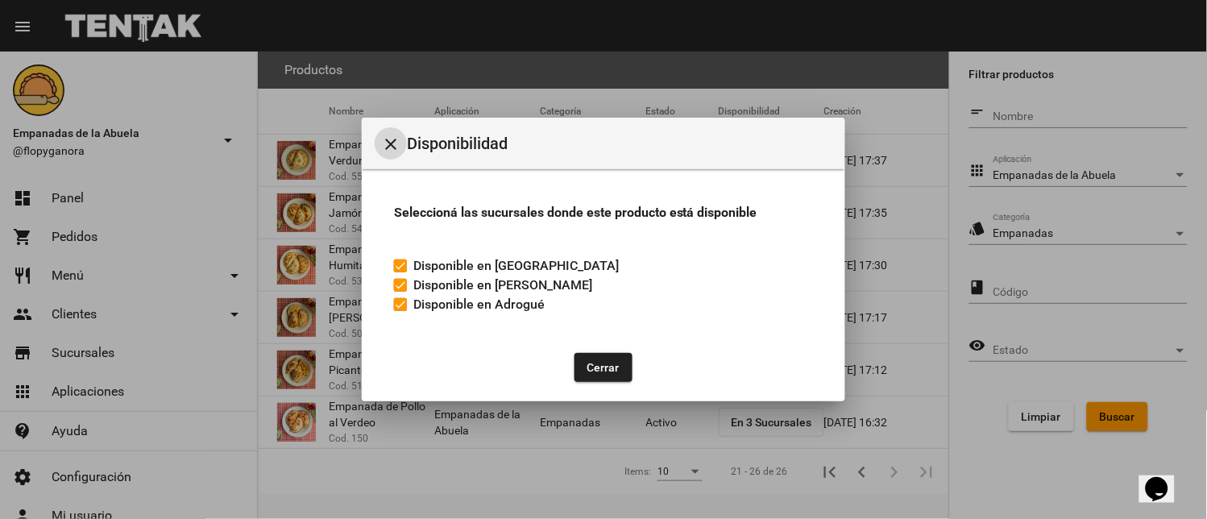
drag, startPoint x: 383, startPoint y: 125, endPoint x: 398, endPoint y: 137, distance: 18.9
click at [383, 126] on mat-toolbar "close Disponibilidad" at bounding box center [603, 144] width 483 height 52
click at [396, 137] on mat-icon "close" at bounding box center [390, 144] width 19 height 19
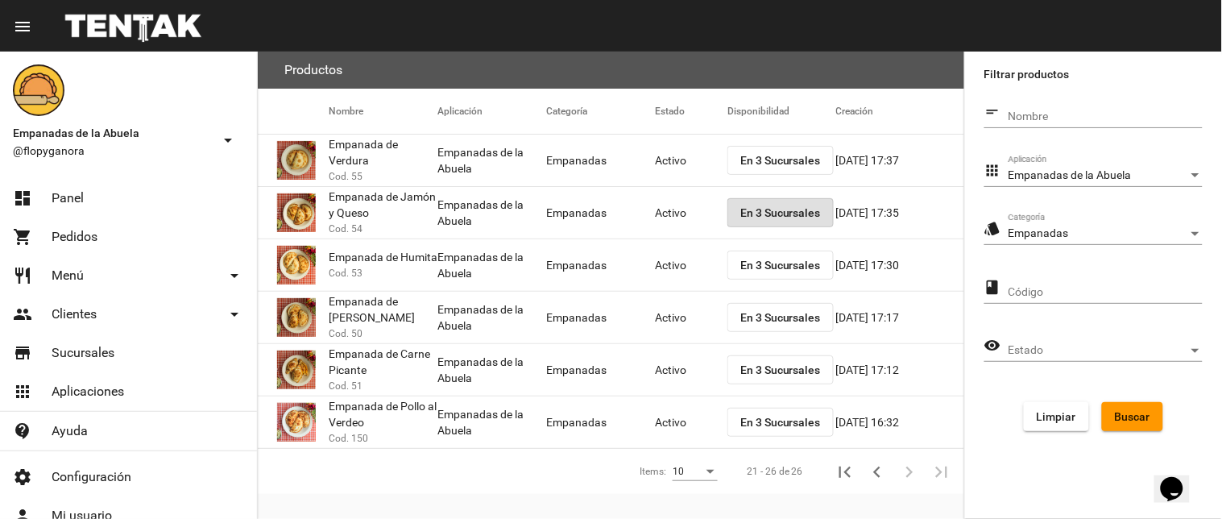
click at [1149, 213] on div "Empanadas Categoría" at bounding box center [1105, 228] width 194 height 31
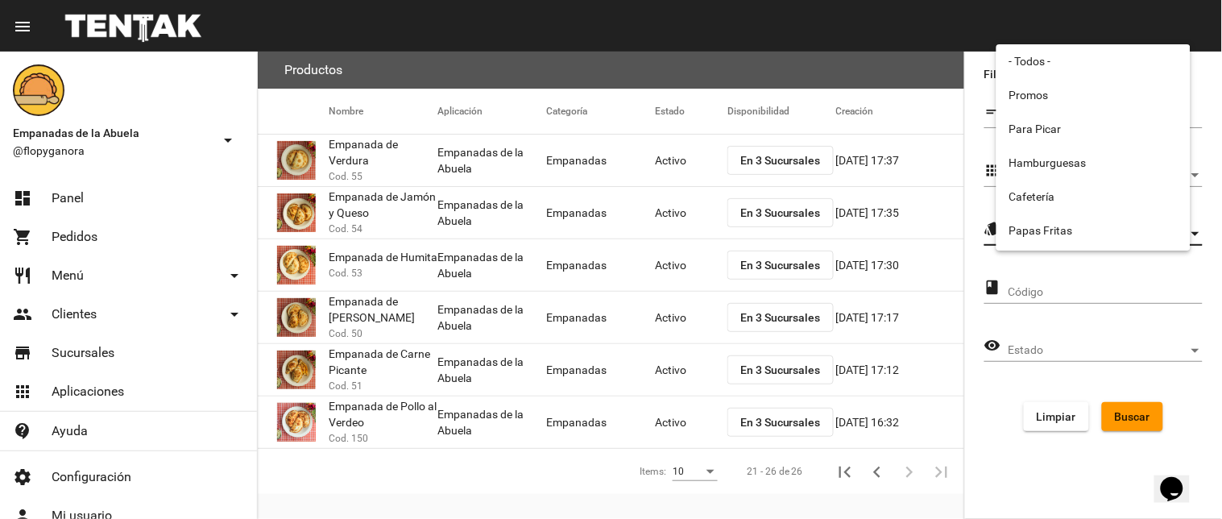
scroll to position [267, 0]
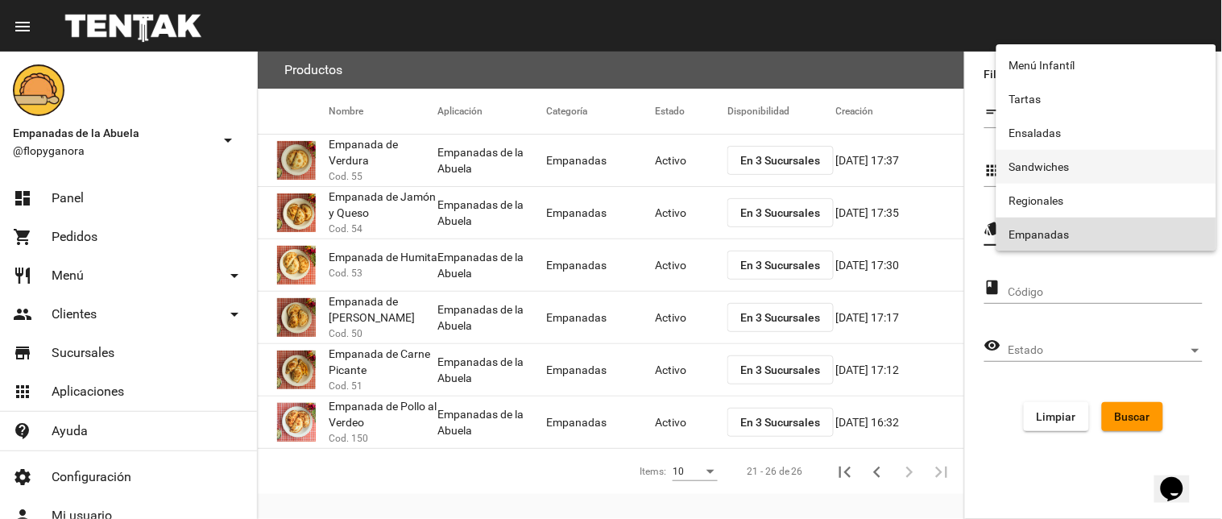
drag, startPoint x: 1105, startPoint y: 161, endPoint x: 1132, endPoint y: 220, distance: 64.5
click at [1104, 161] on span "Sandwiches" at bounding box center [1106, 167] width 194 height 34
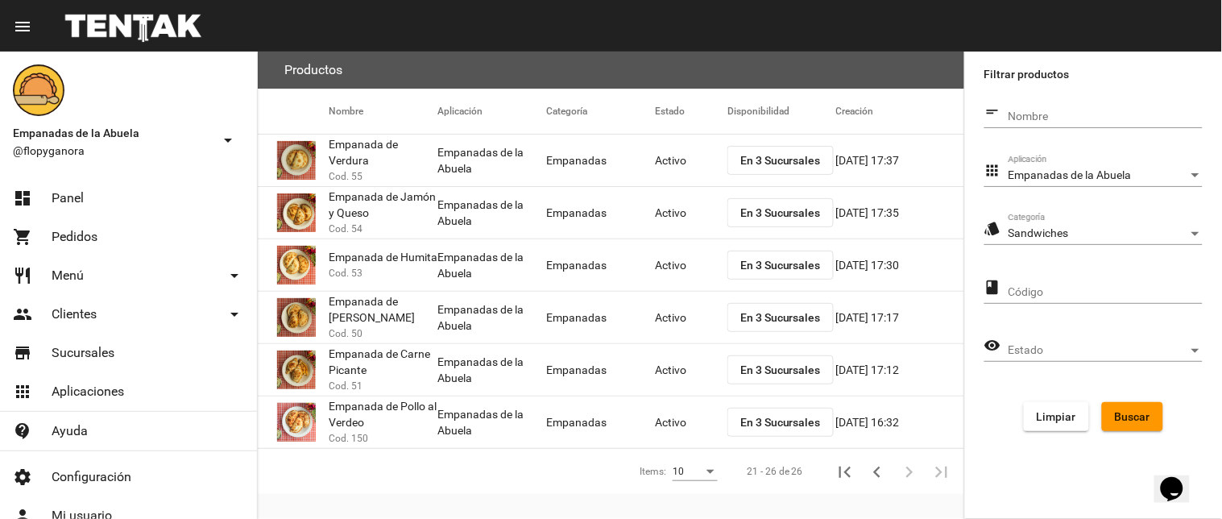
click at [1124, 399] on form "short_text Nombre apps Empanadas de la Abuela Aplicación style Sandwiches Categ…" at bounding box center [1093, 270] width 218 height 347
click at [1133, 411] on span "Buscar" at bounding box center [1132, 416] width 35 height 13
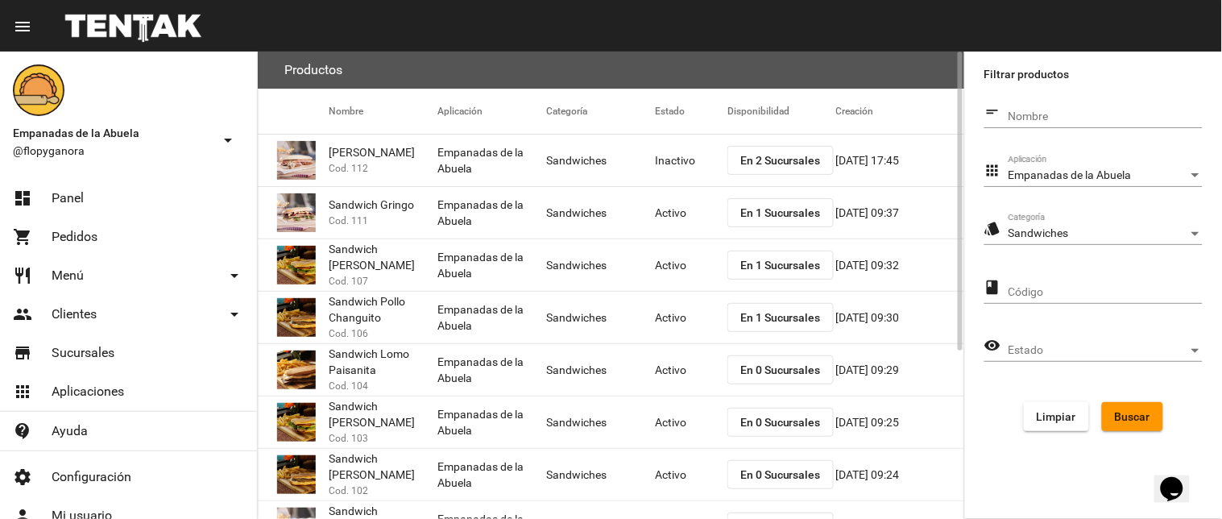
click at [758, 209] on span "En 1 Sucursales" at bounding box center [780, 212] width 81 height 13
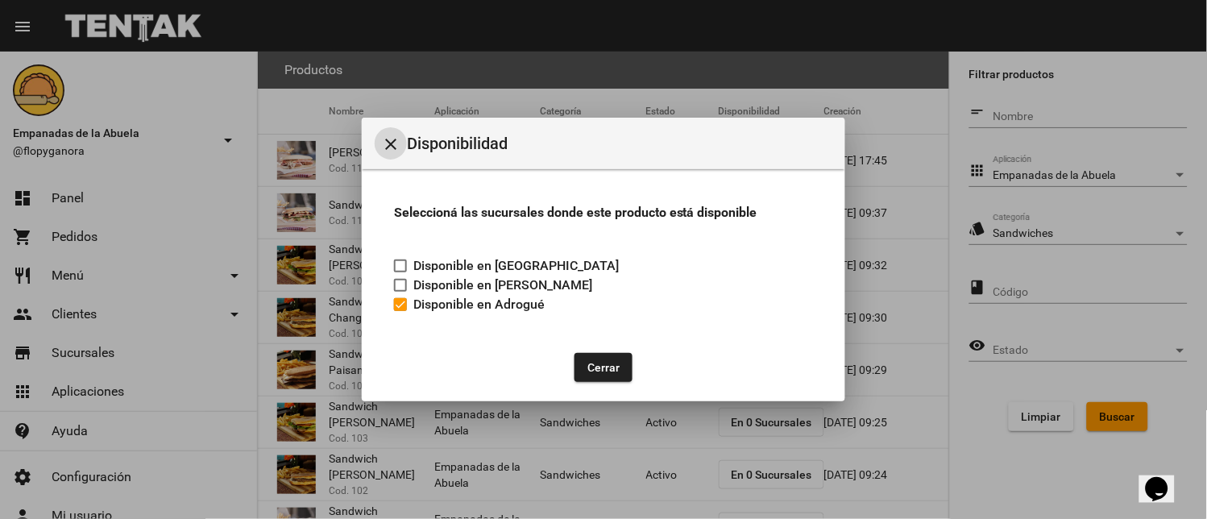
drag, startPoint x: 628, startPoint y: 367, endPoint x: 650, endPoint y: 345, distance: 31.3
click at [630, 368] on button "Cerrar" at bounding box center [603, 367] width 58 height 29
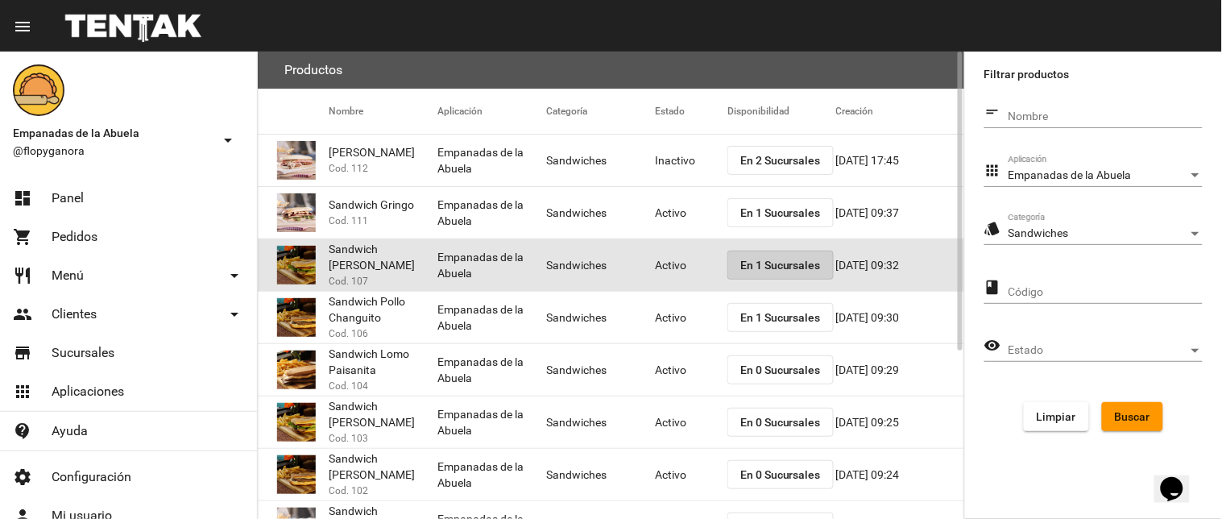
click at [788, 263] on span "En 1 Sucursales" at bounding box center [780, 265] width 81 height 13
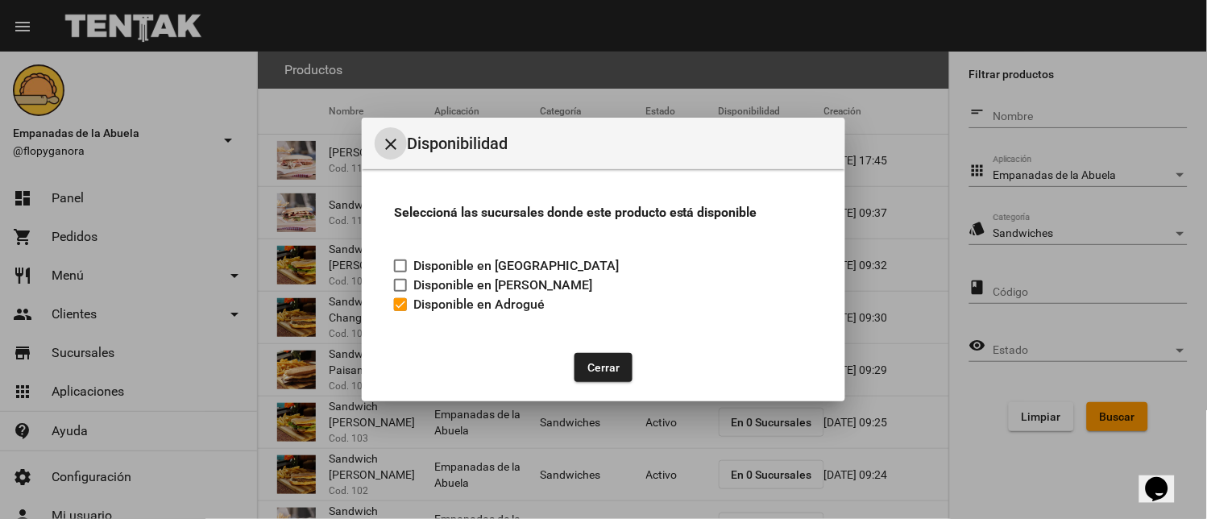
drag, startPoint x: 383, startPoint y: 143, endPoint x: 393, endPoint y: 143, distance: 9.7
click at [388, 143] on mat-icon "close" at bounding box center [390, 144] width 19 height 19
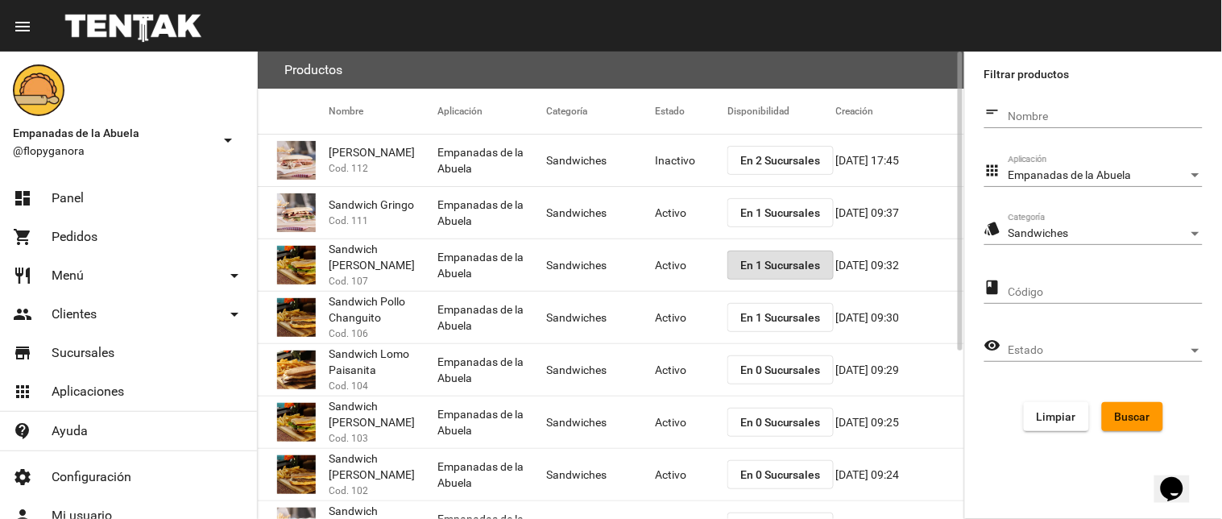
click at [776, 366] on span "En 0 Sucursales" at bounding box center [780, 369] width 81 height 13
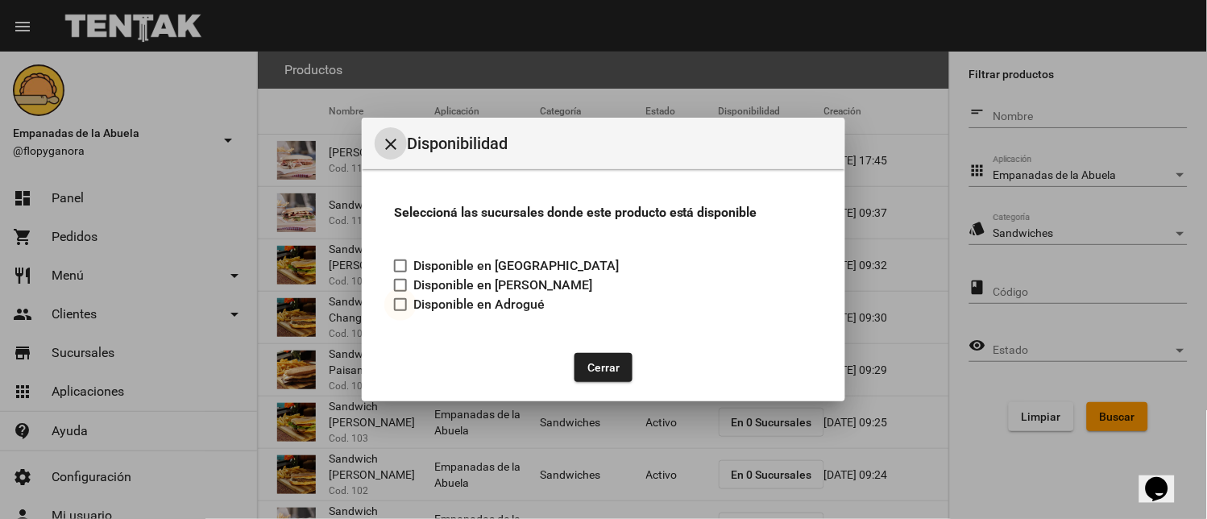
drag, startPoint x: 404, startPoint y: 304, endPoint x: 509, endPoint y: 330, distance: 108.6
click at [405, 304] on div at bounding box center [400, 304] width 13 height 13
click at [400, 311] on input "Disponible en Adrogué" at bounding box center [399, 311] width 1 height 1
checkbox input "true"
drag, startPoint x: 606, startPoint y: 366, endPoint x: 713, endPoint y: 390, distance: 109.8
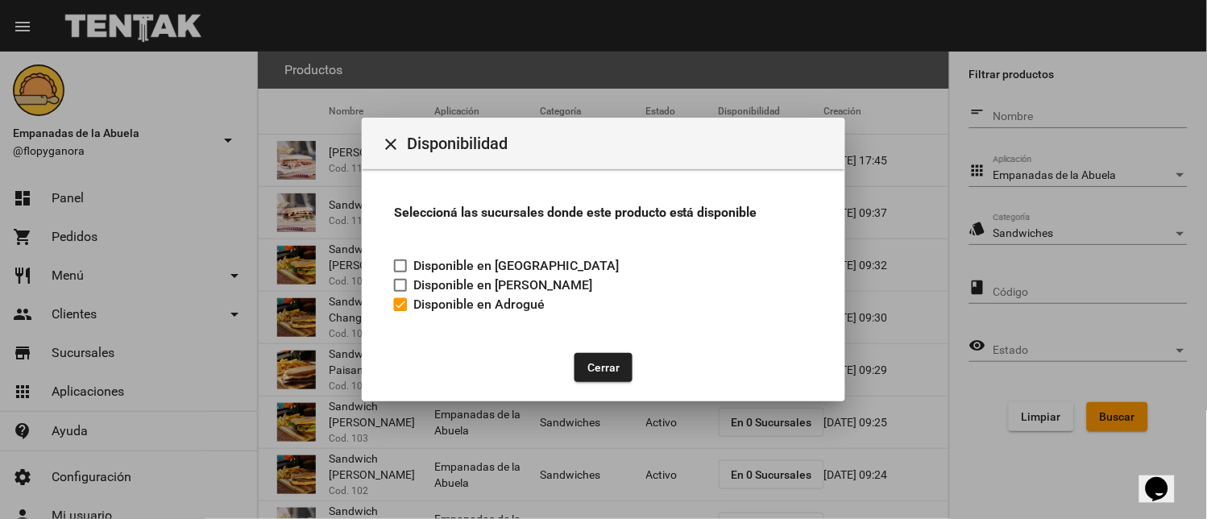
click at [608, 368] on button "Cerrar" at bounding box center [603, 367] width 58 height 29
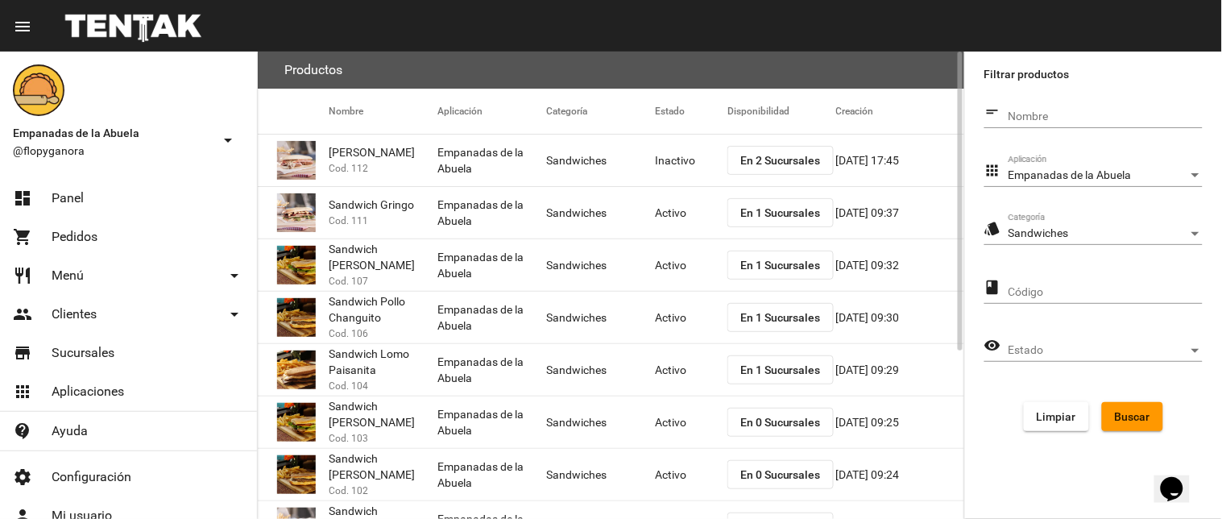
click at [784, 416] on span "En 0 Sucursales" at bounding box center [780, 422] width 81 height 13
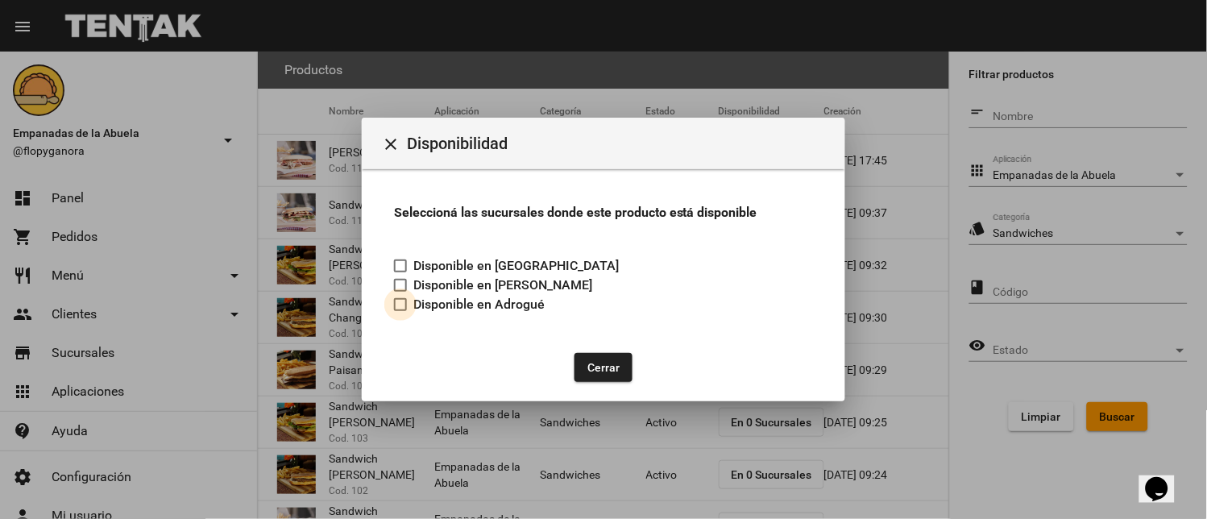
drag, startPoint x: 407, startPoint y: 307, endPoint x: 557, endPoint y: 354, distance: 157.9
click at [415, 308] on label "Disponible en Adrogué" at bounding box center [469, 304] width 151 height 19
drag, startPoint x: 582, startPoint y: 363, endPoint x: 625, endPoint y: 370, distance: 43.3
click at [589, 364] on button "Cerrar" at bounding box center [603, 367] width 58 height 29
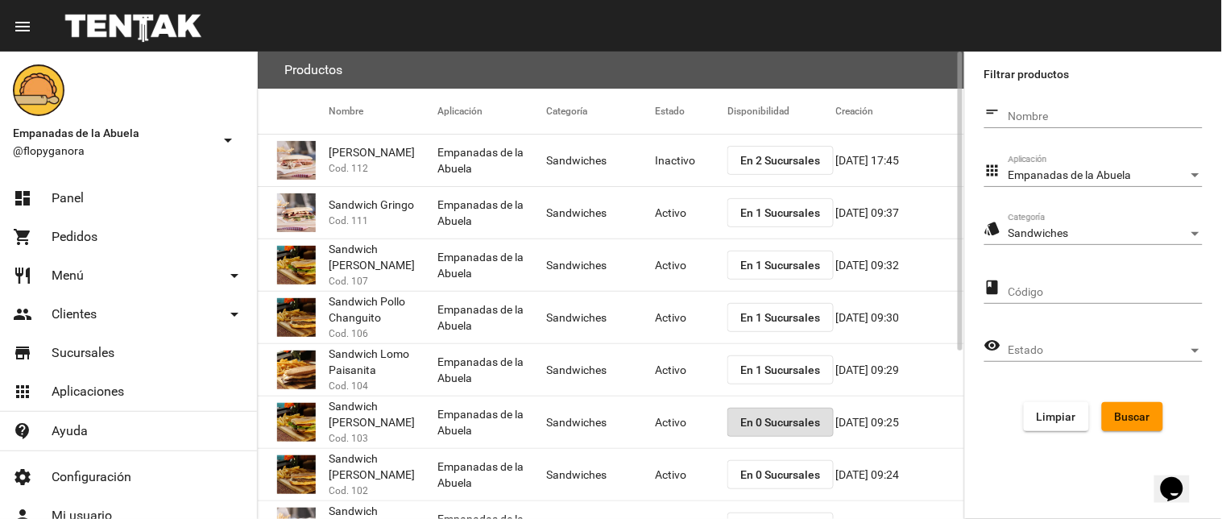
click at [752, 412] on button "En 0 Sucursales" at bounding box center [780, 422] width 106 height 29
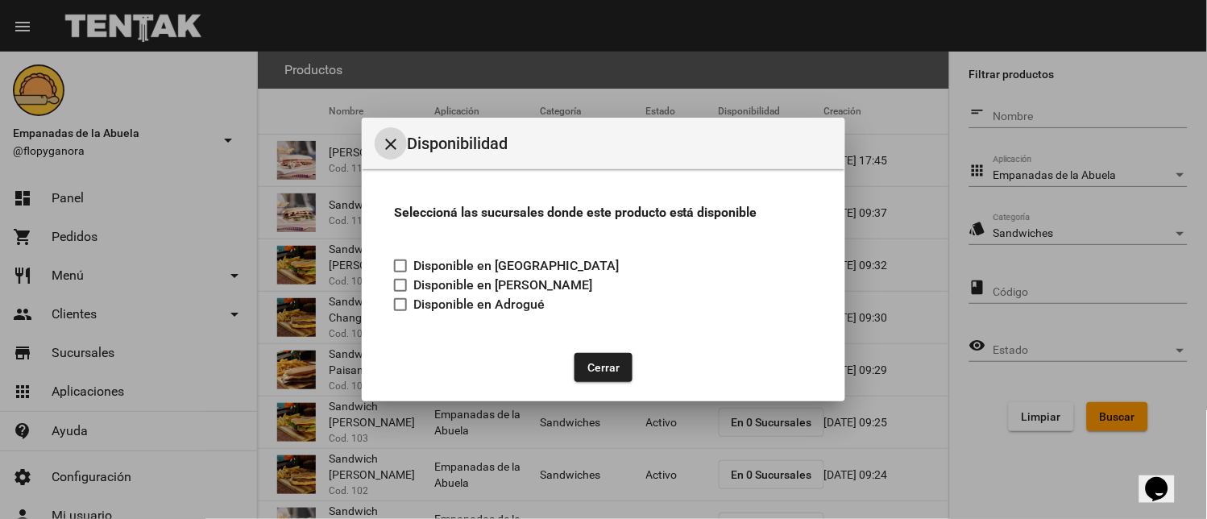
drag, startPoint x: 399, startPoint y: 300, endPoint x: 524, endPoint y: 340, distance: 131.2
click at [400, 300] on div at bounding box center [400, 304] width 13 height 13
click at [400, 311] on input "Disponible en Adrogué" at bounding box center [399, 311] width 1 height 1
checkbox input "true"
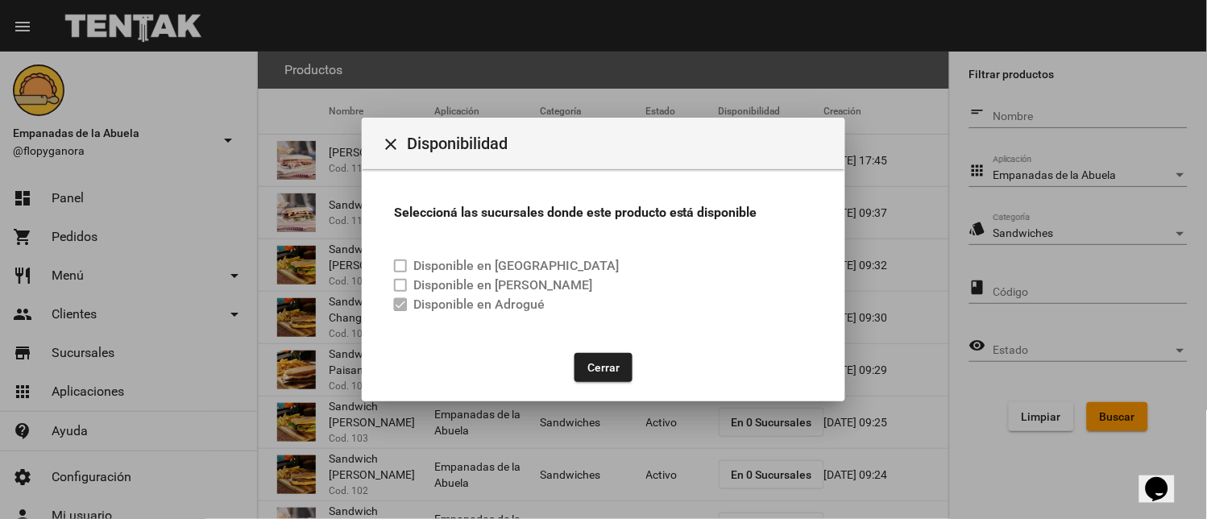
click at [605, 370] on button "Cerrar" at bounding box center [603, 367] width 58 height 29
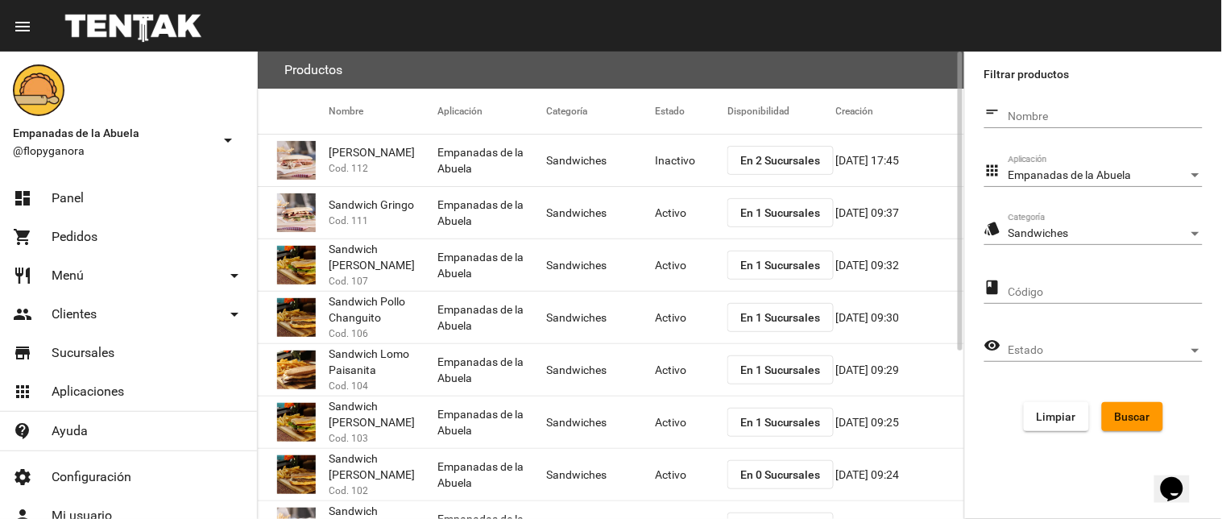
click at [747, 466] on button "En 0 Sucursales" at bounding box center [780, 474] width 106 height 29
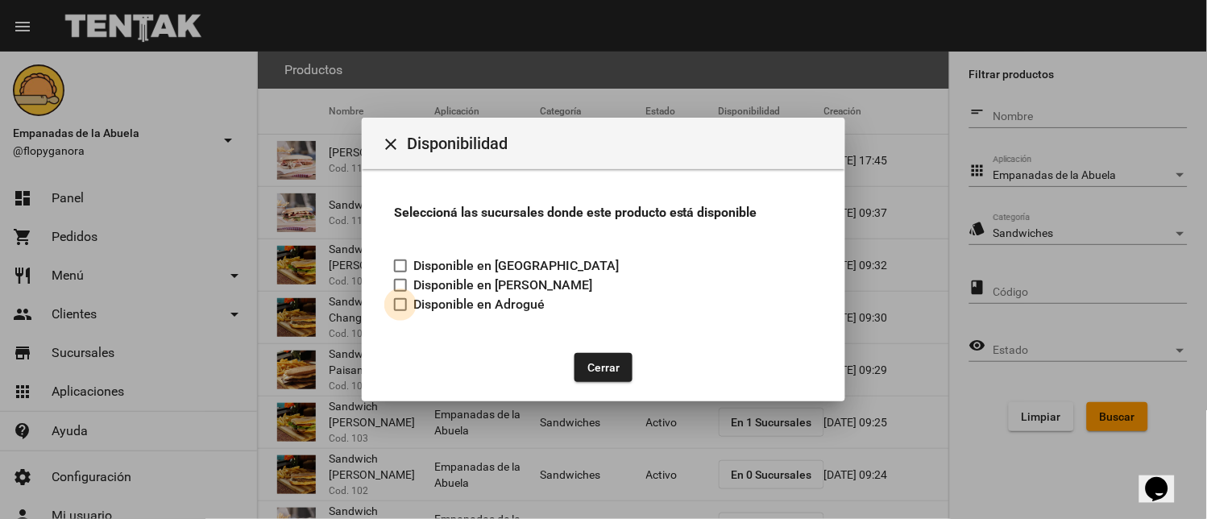
click at [404, 301] on div at bounding box center [400, 304] width 13 height 13
click at [400, 311] on input "Disponible en Adrogué" at bounding box center [399, 311] width 1 height 1
checkbox input "true"
drag, startPoint x: 606, startPoint y: 359, endPoint x: 696, endPoint y: 388, distance: 94.0
click at [608, 359] on button "Cerrar" at bounding box center [603, 367] width 58 height 29
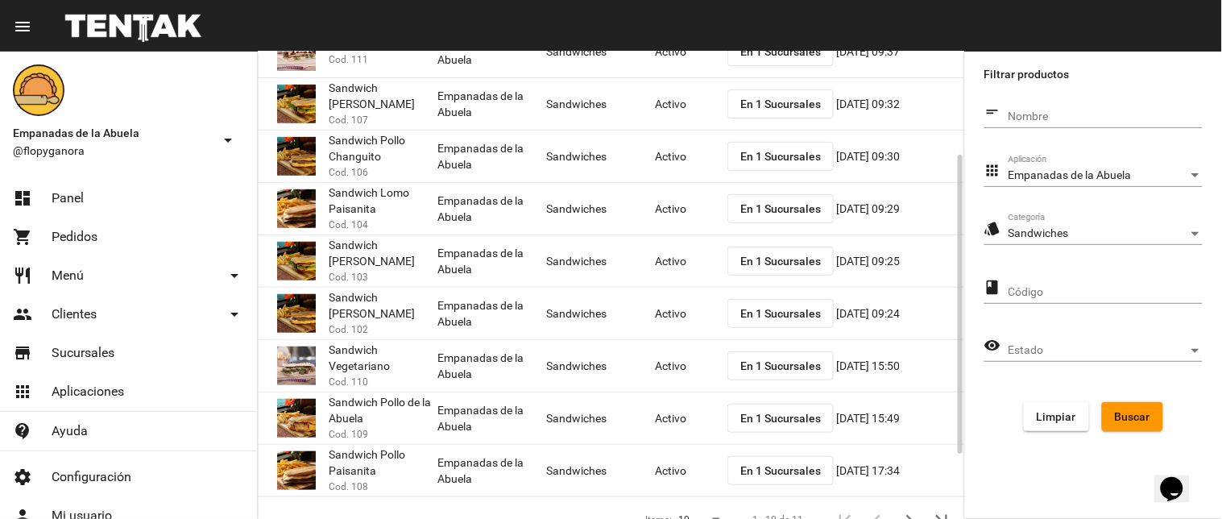
scroll to position [262, 0]
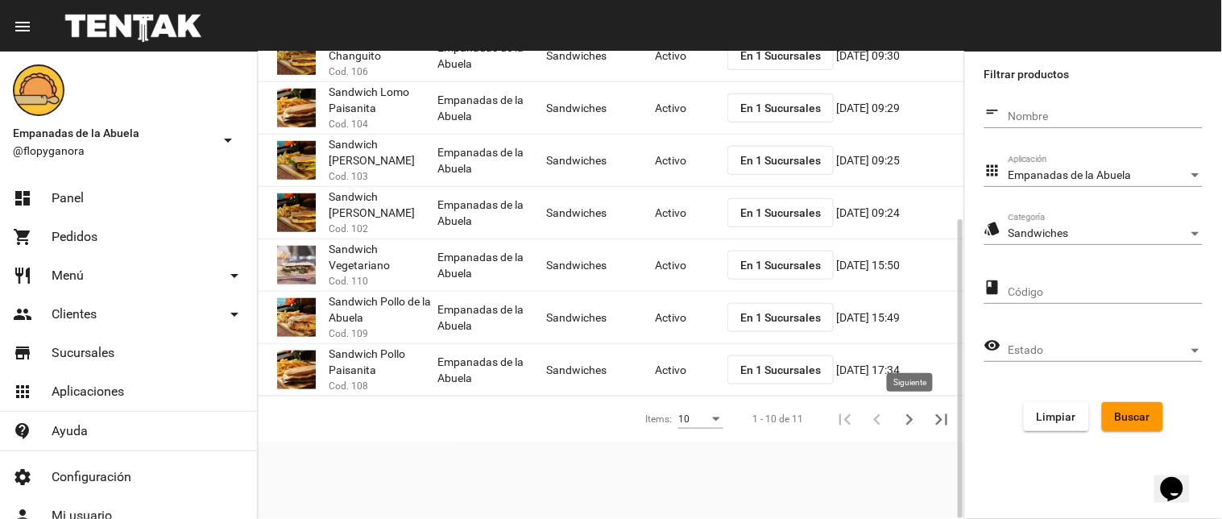
click at [904, 416] on icon "Siguiente" at bounding box center [909, 419] width 23 height 23
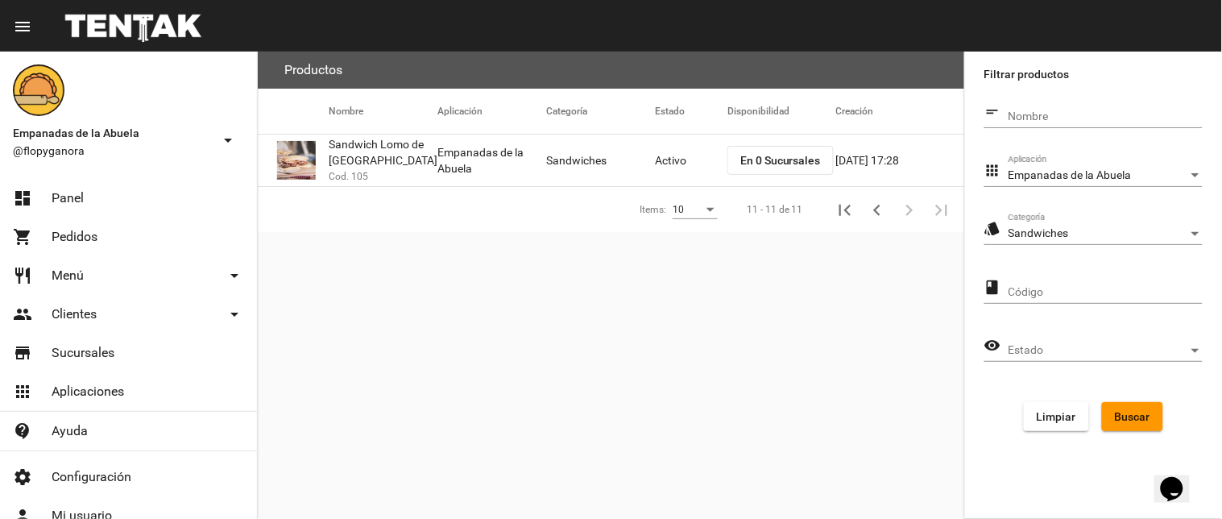
scroll to position [0, 0]
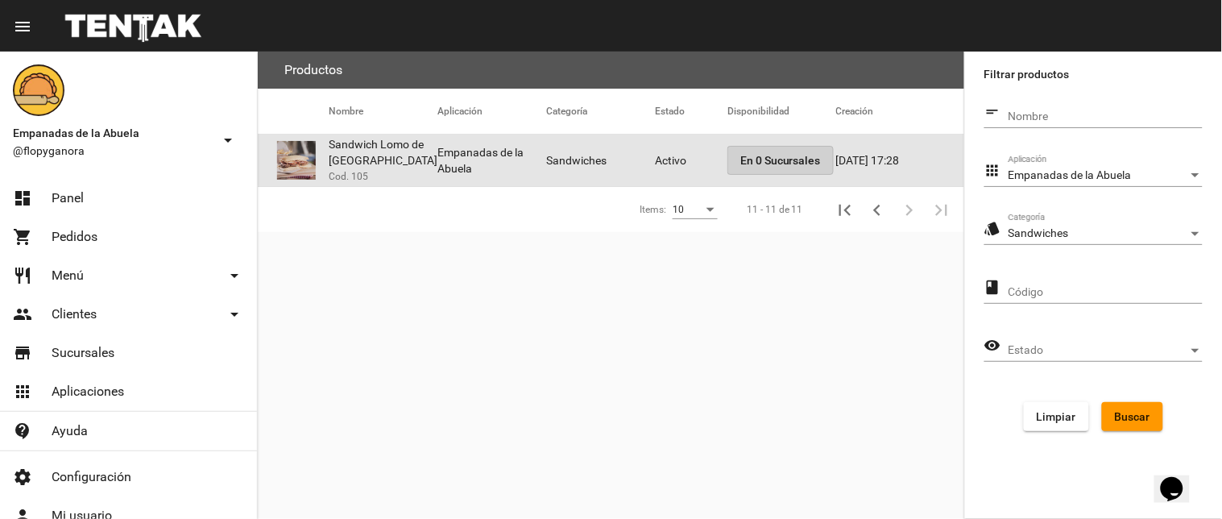
click at [739, 155] on button "En 0 Sucursales" at bounding box center [780, 160] width 106 height 29
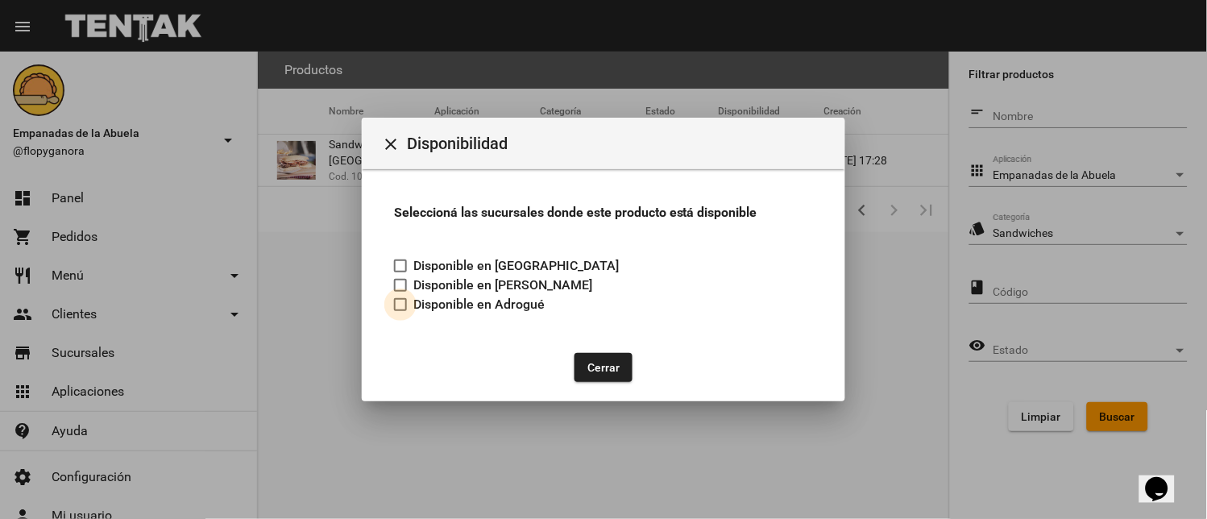
click at [395, 296] on label "Disponible en Adrogué" at bounding box center [469, 304] width 151 height 19
click at [399, 311] on input "Disponible en Adrogué" at bounding box center [399, 311] width 1 height 1
checkbox input "true"
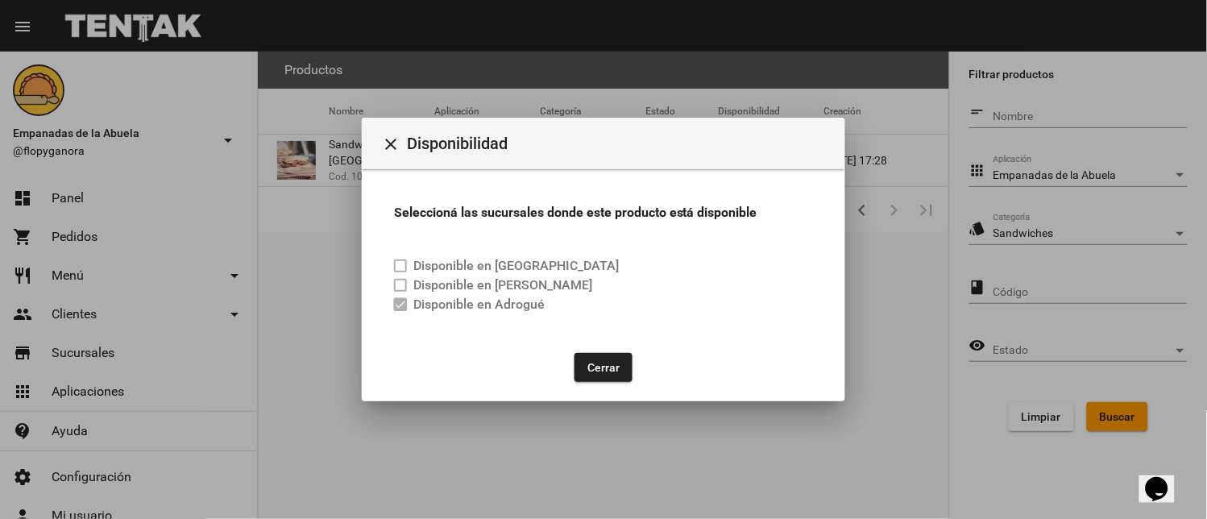
click at [588, 348] on div "Cerrar" at bounding box center [603, 367] width 445 height 55
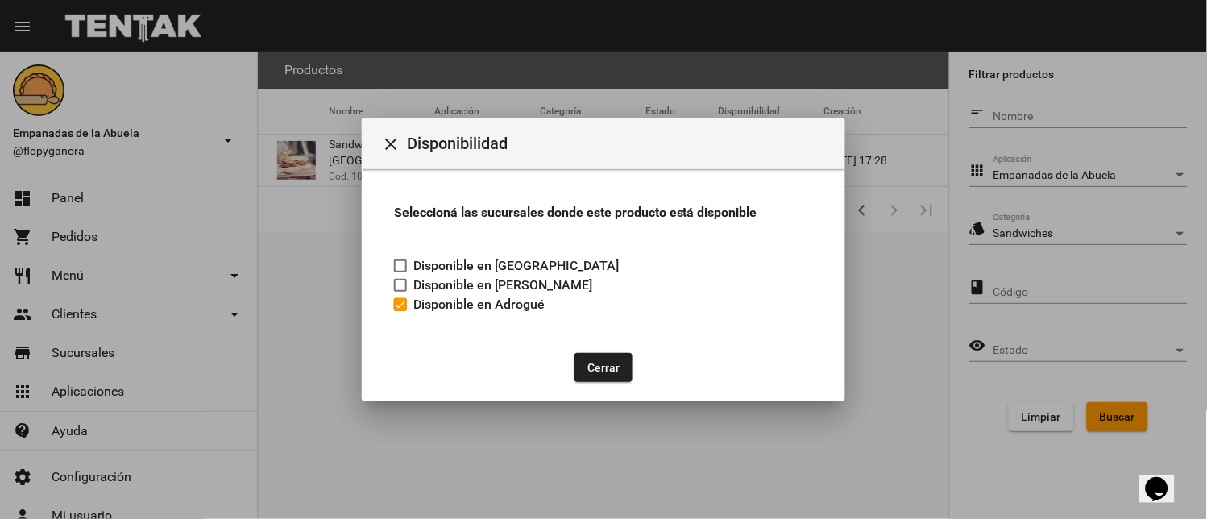
click at [607, 360] on button "Cerrar" at bounding box center [603, 367] width 58 height 29
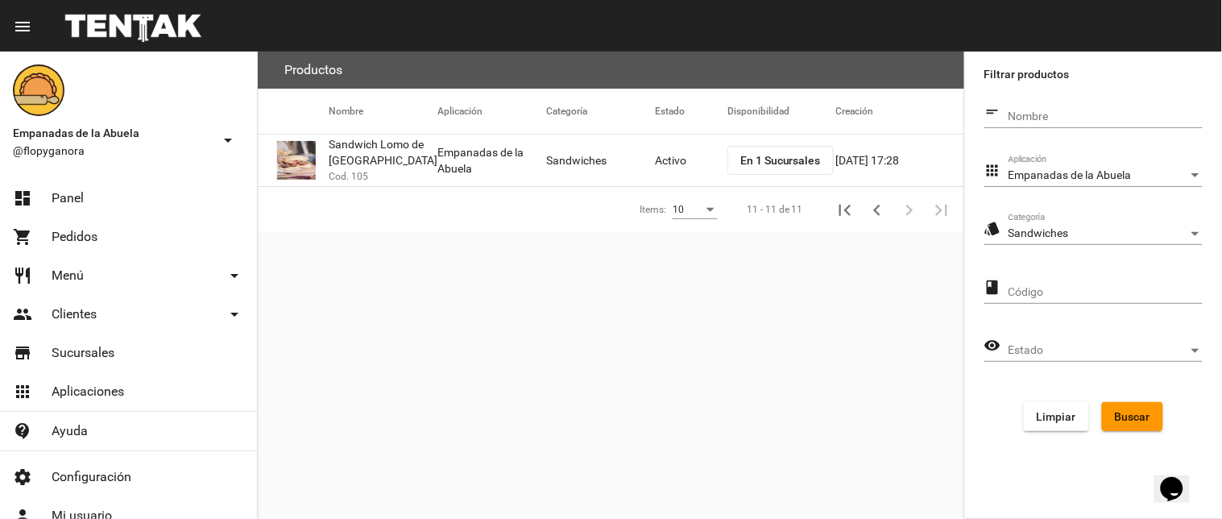
click at [1008, 219] on div "style" at bounding box center [996, 229] width 24 height 21
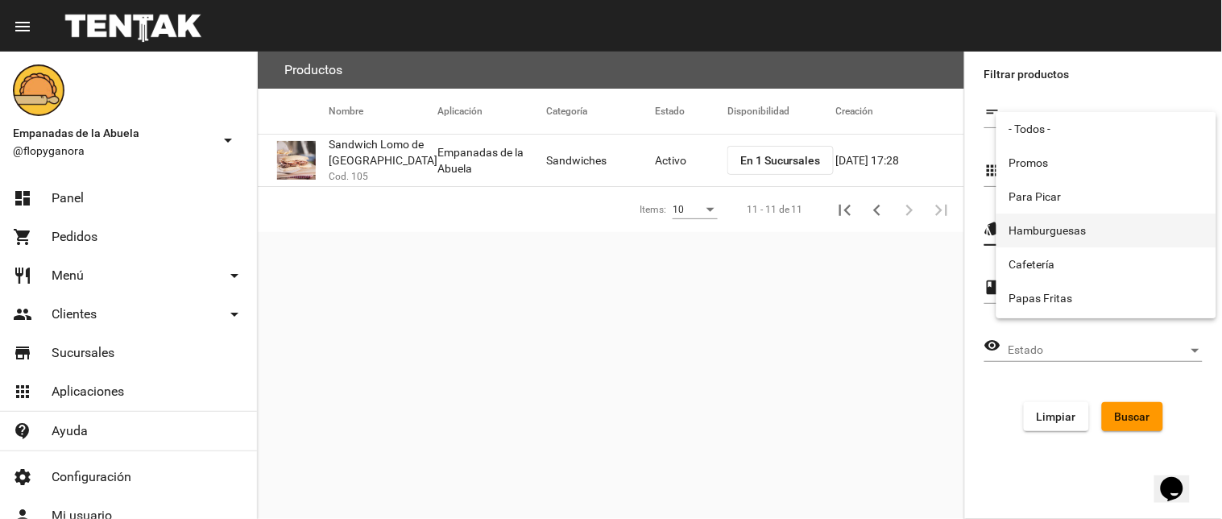
click at [1041, 213] on span "Hamburguesas" at bounding box center [1106, 230] width 194 height 34
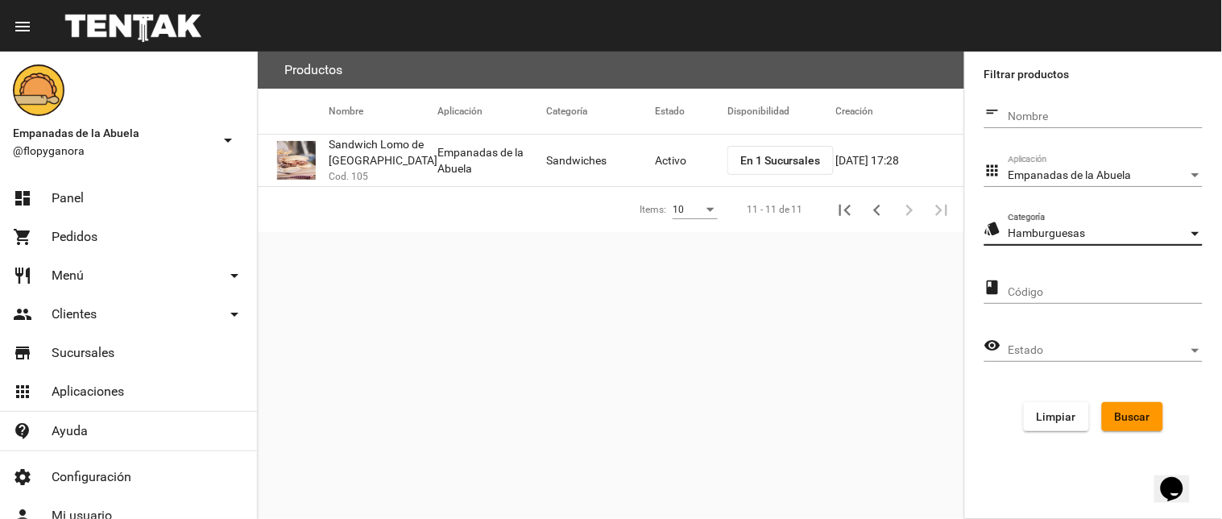
click at [1136, 410] on span "Buscar" at bounding box center [1132, 416] width 35 height 13
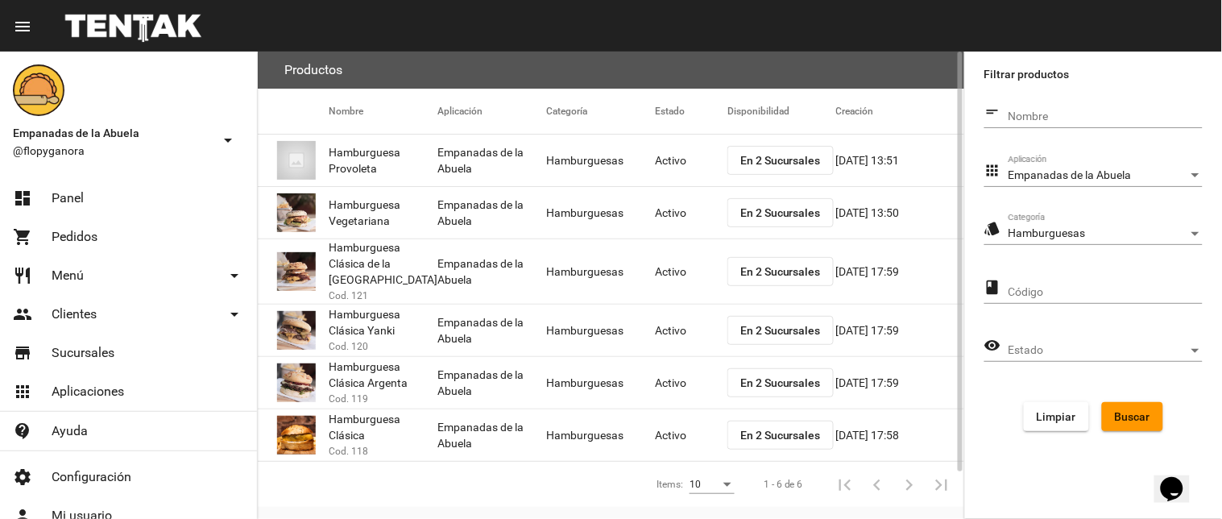
click at [762, 158] on span "En 2 Sucursales" at bounding box center [780, 160] width 81 height 13
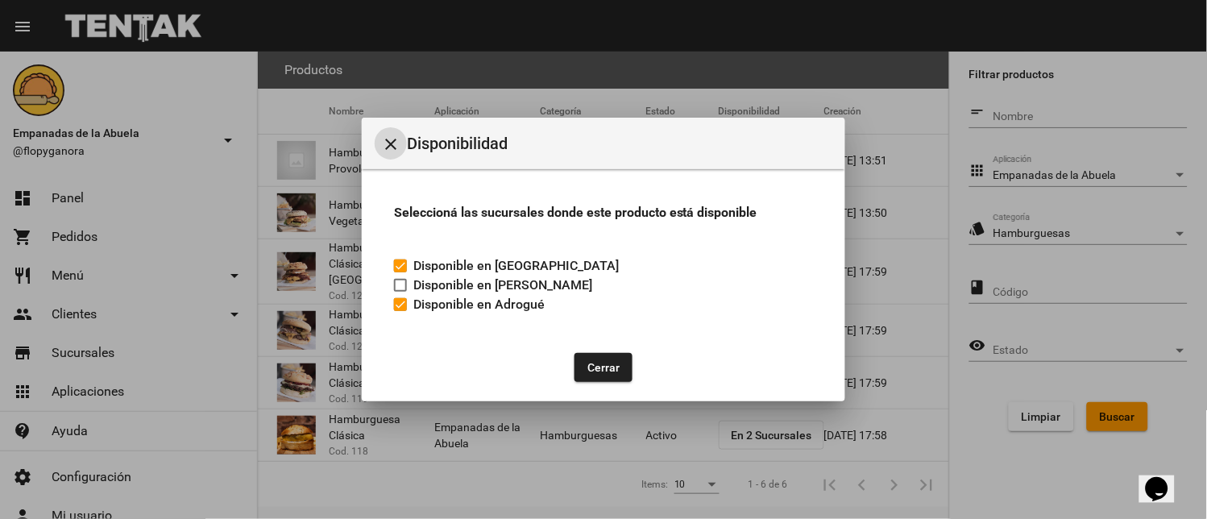
click at [380, 147] on button "close" at bounding box center [391, 143] width 32 height 32
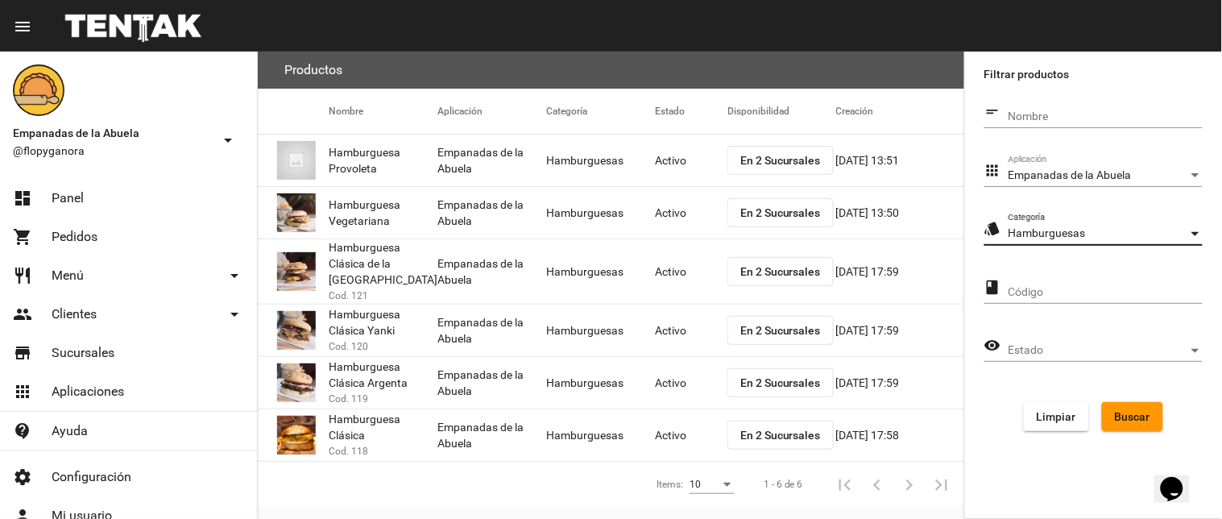
click at [1033, 235] on span "Hamburguesas" at bounding box center [1046, 232] width 77 height 13
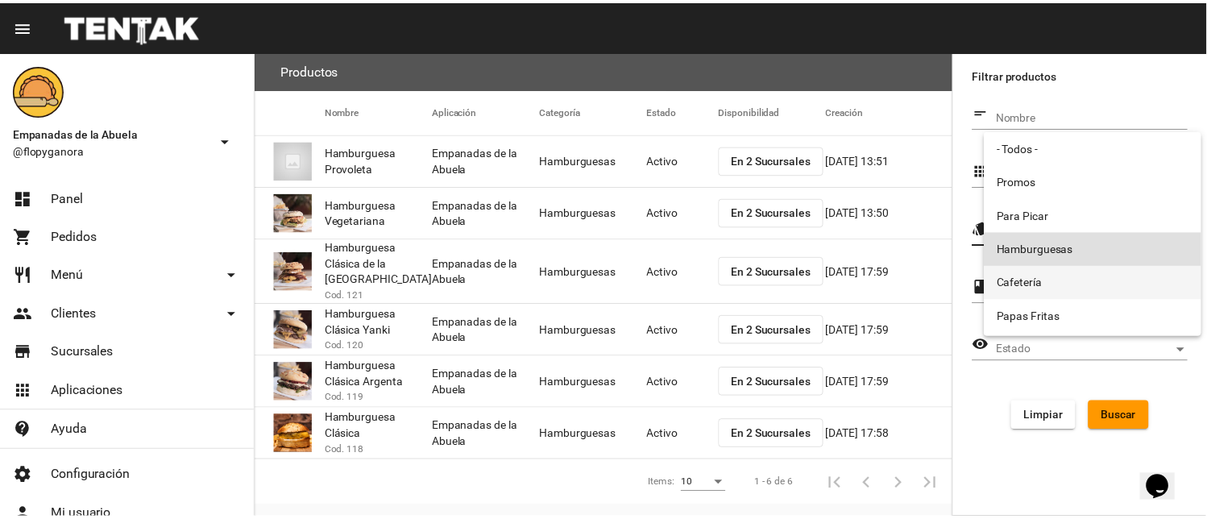
scroll to position [14, 0]
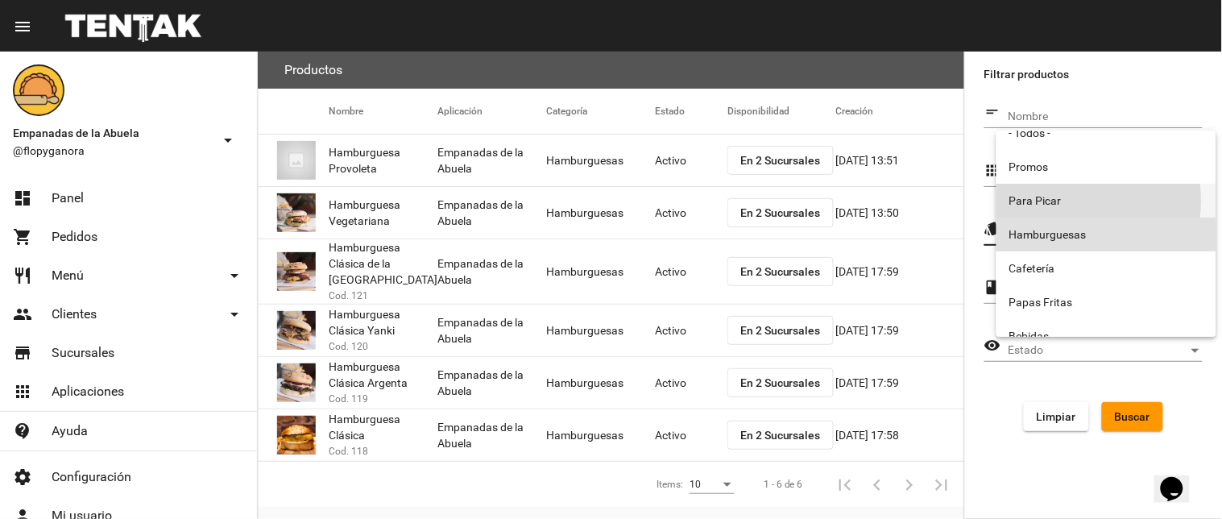
click at [1049, 200] on span "Para Picar" at bounding box center [1106, 201] width 194 height 34
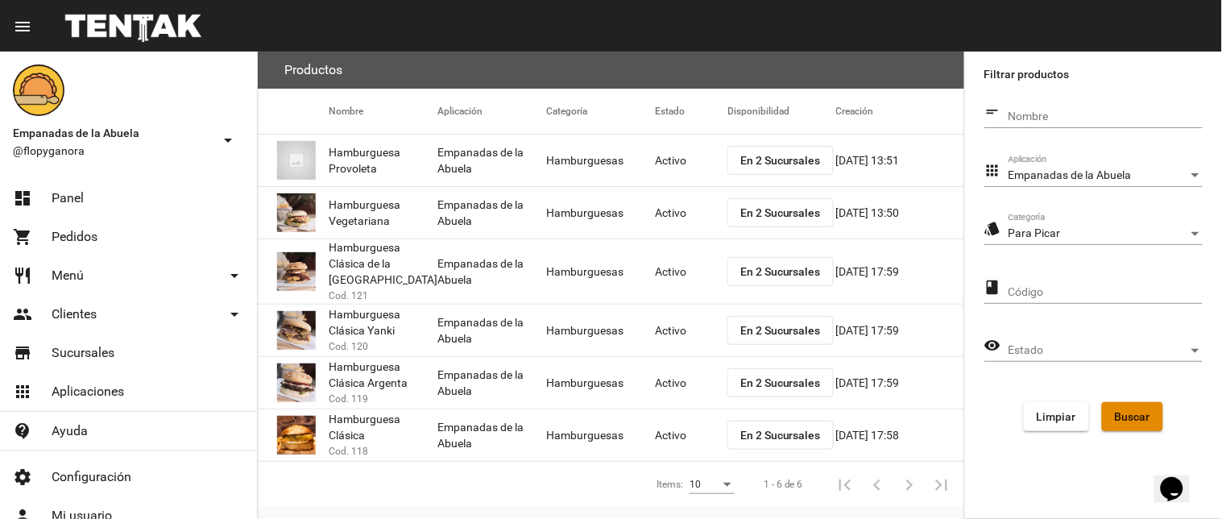
click at [1121, 410] on span "Buscar" at bounding box center [1132, 416] width 35 height 13
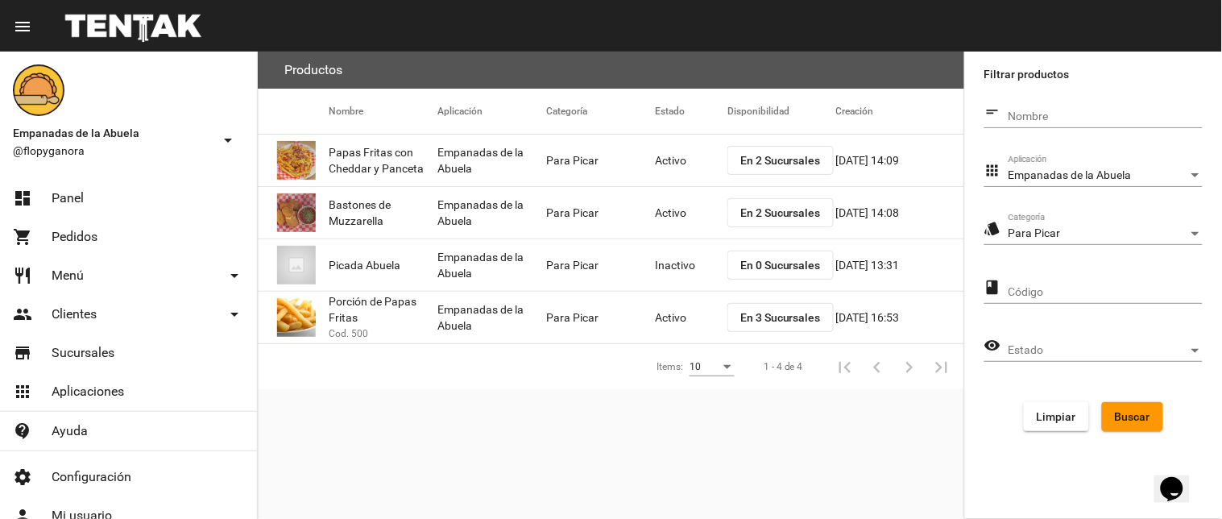
click at [761, 159] on span "En 2 Sucursales" at bounding box center [780, 160] width 81 height 13
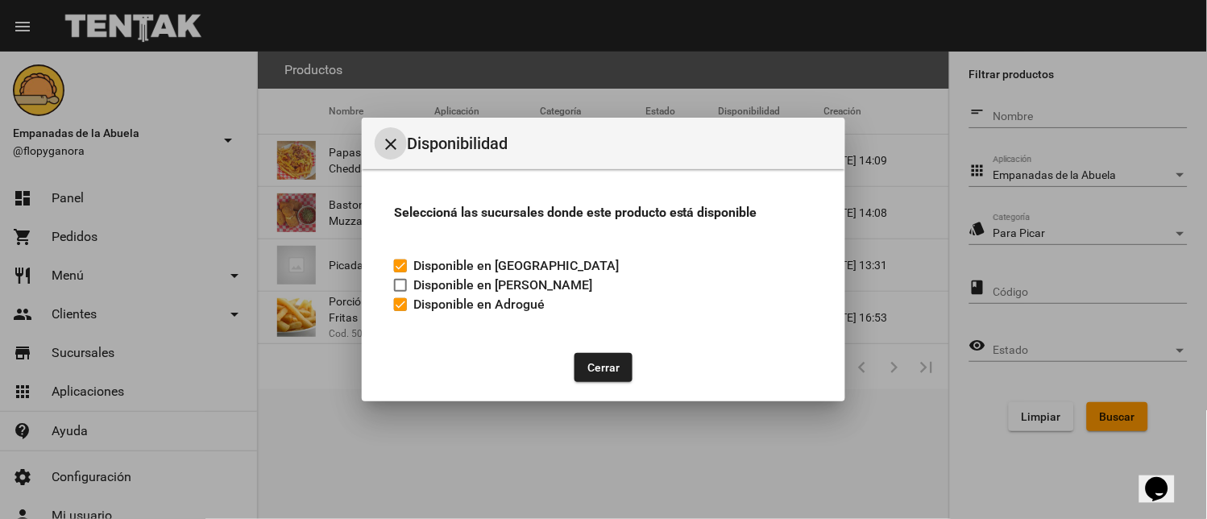
click at [392, 145] on mat-icon "close" at bounding box center [390, 144] width 19 height 19
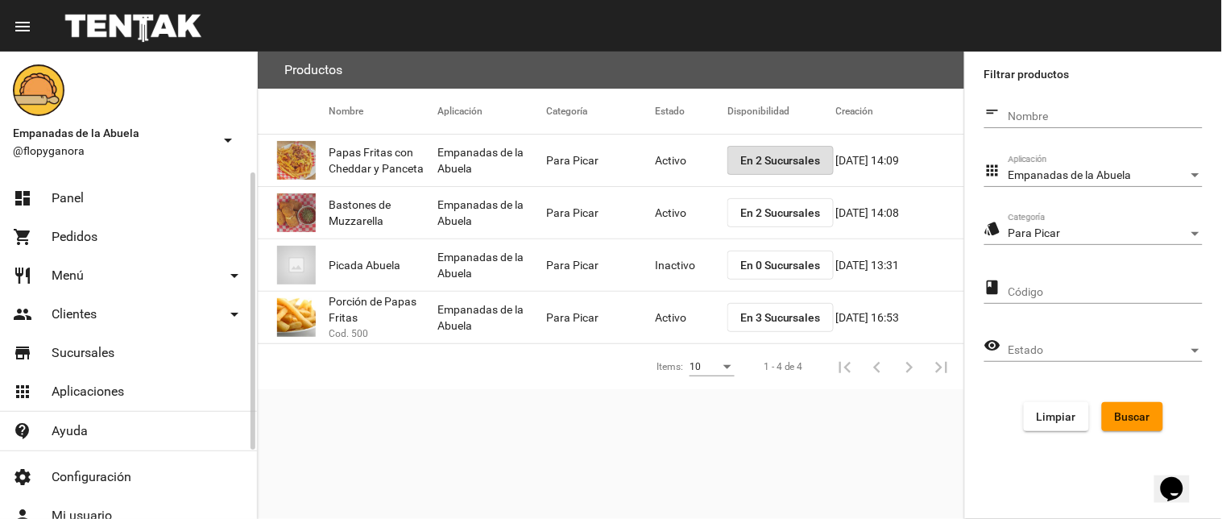
click at [55, 198] on span "Panel" at bounding box center [68, 198] width 32 height 16
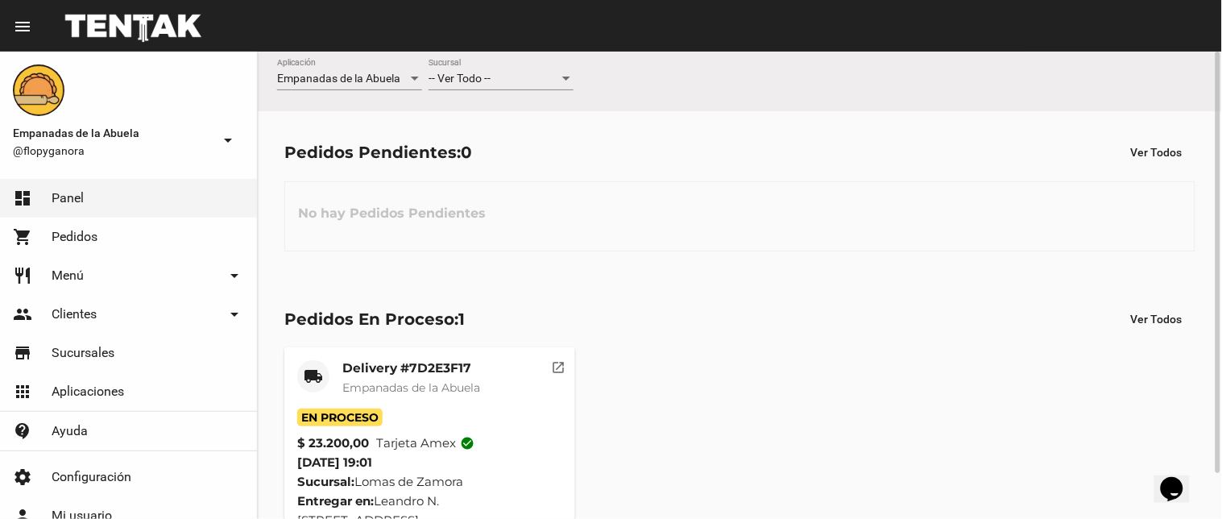
click at [526, 68] on div "-- Ver Todo -- Sucursal" at bounding box center [500, 74] width 145 height 31
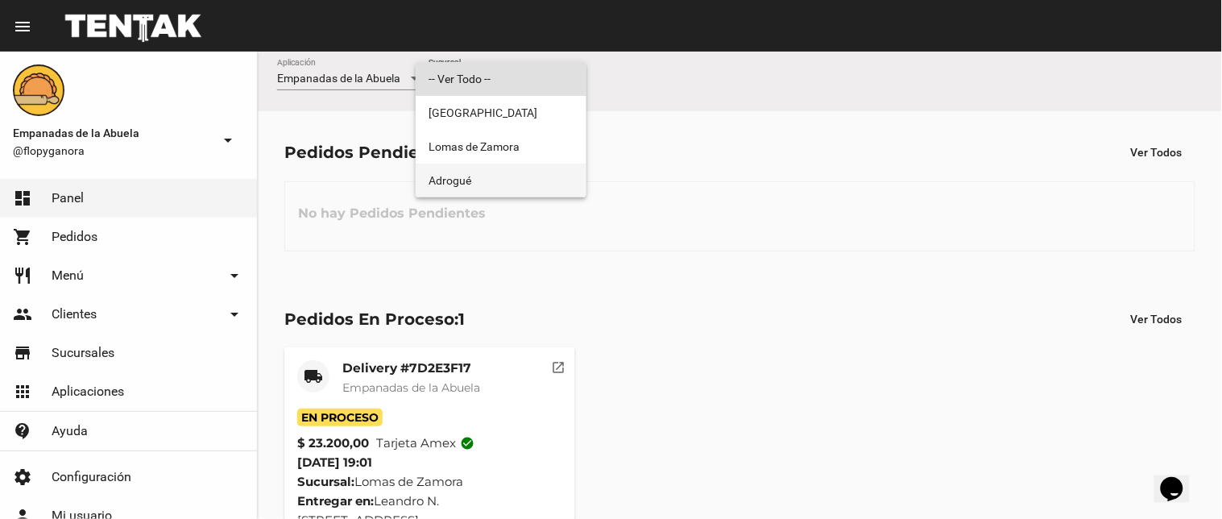
click at [513, 181] on span "Adrogué" at bounding box center [500, 181] width 145 height 34
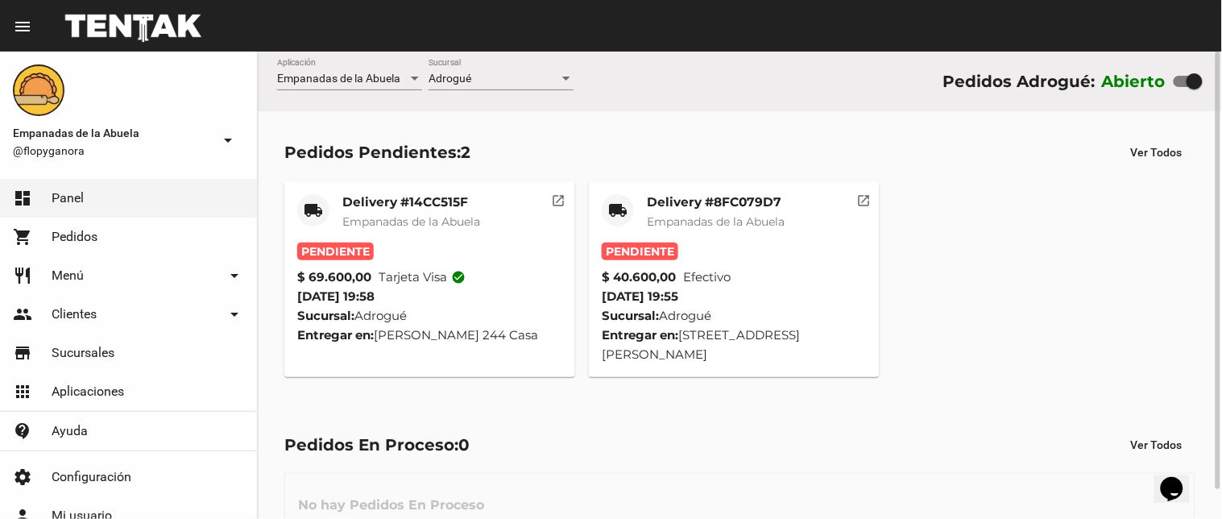
click at [673, 197] on mat-card-title "Delivery #8FC079D7" at bounding box center [716, 202] width 138 height 16
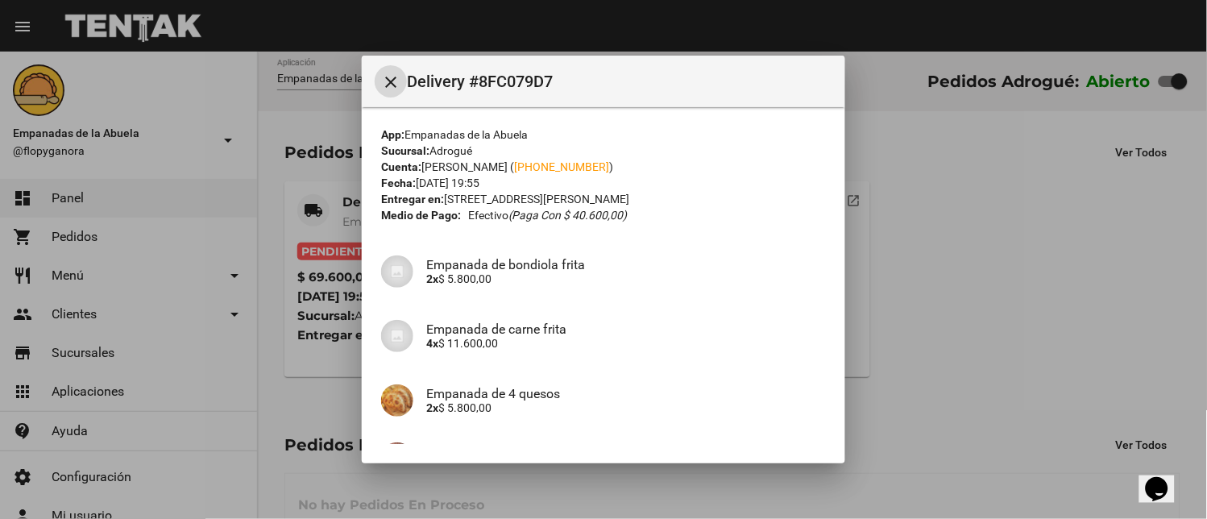
scroll to position [227, 0]
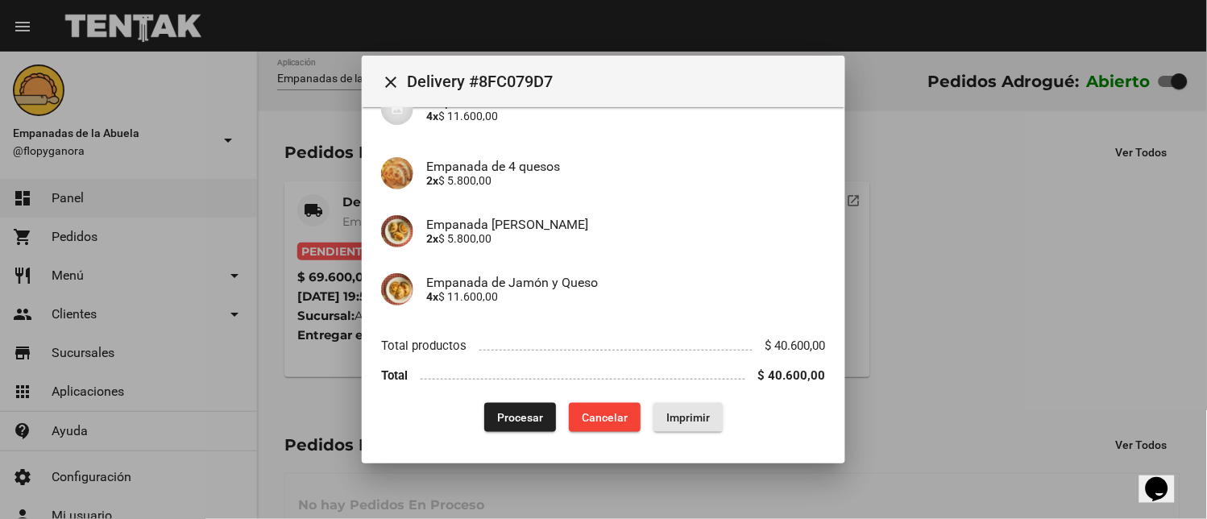
drag, startPoint x: 681, startPoint y: 408, endPoint x: 497, endPoint y: 352, distance: 192.9
click at [681, 409] on button "Imprimir" at bounding box center [687, 417] width 69 height 29
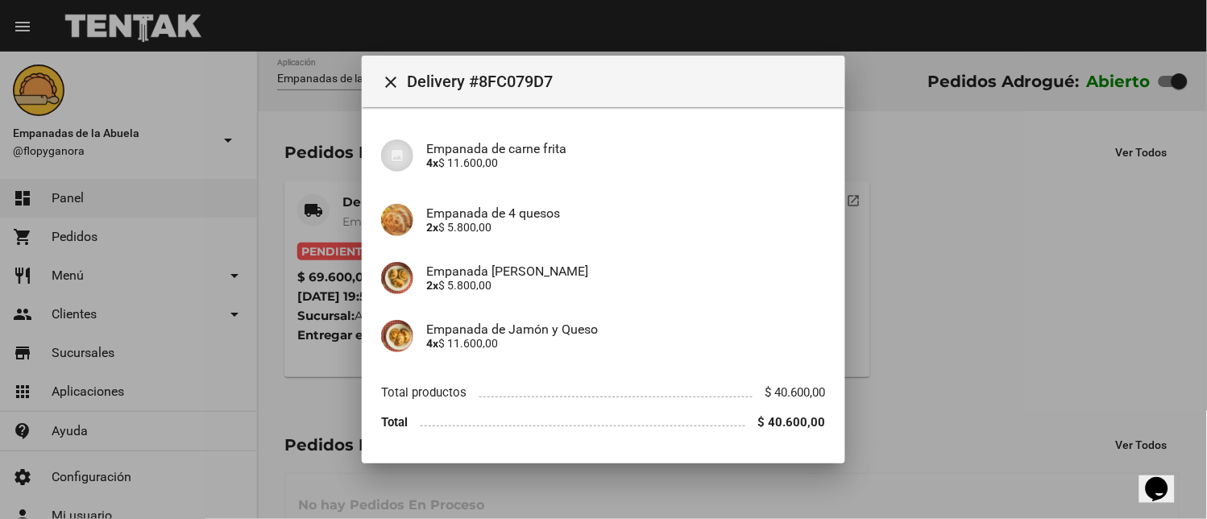
scroll to position [227, 0]
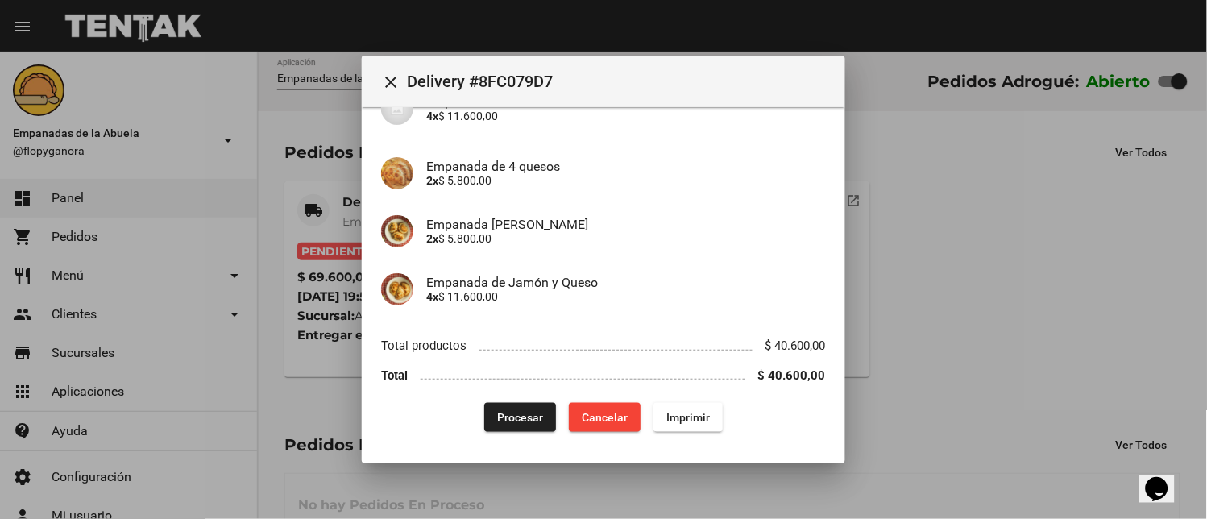
click at [497, 423] on span "Procesar" at bounding box center [520, 417] width 46 height 13
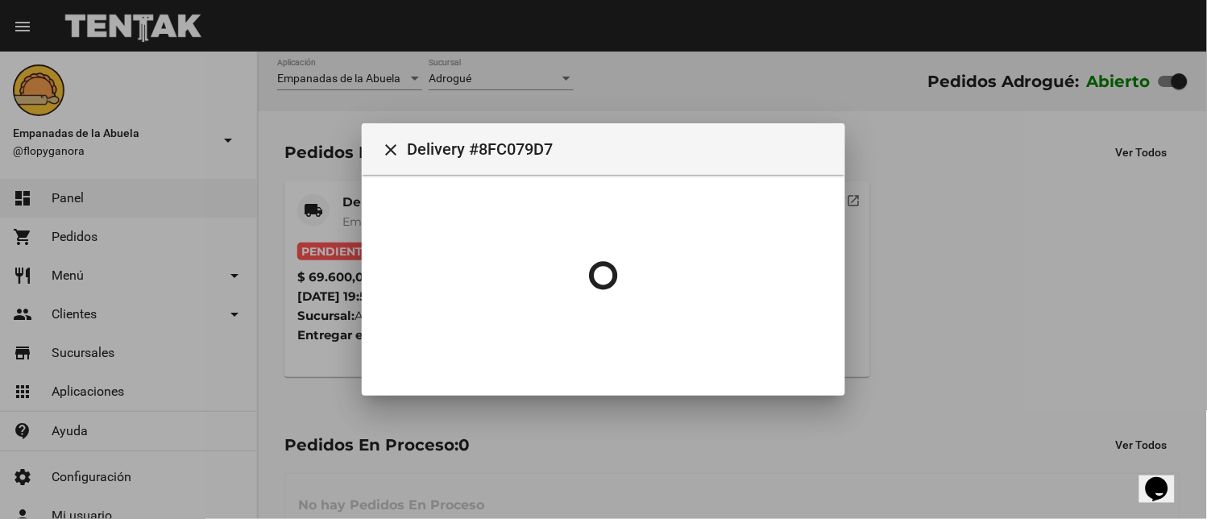
scroll to position [0, 0]
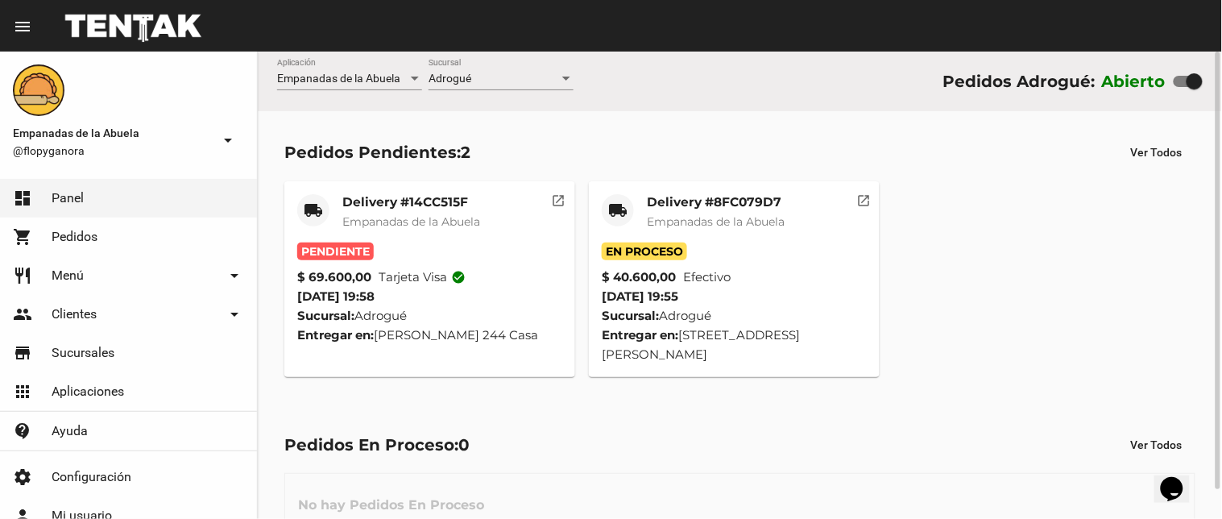
click at [464, 201] on mat-card-title "Delivery #14CC515F" at bounding box center [411, 202] width 138 height 16
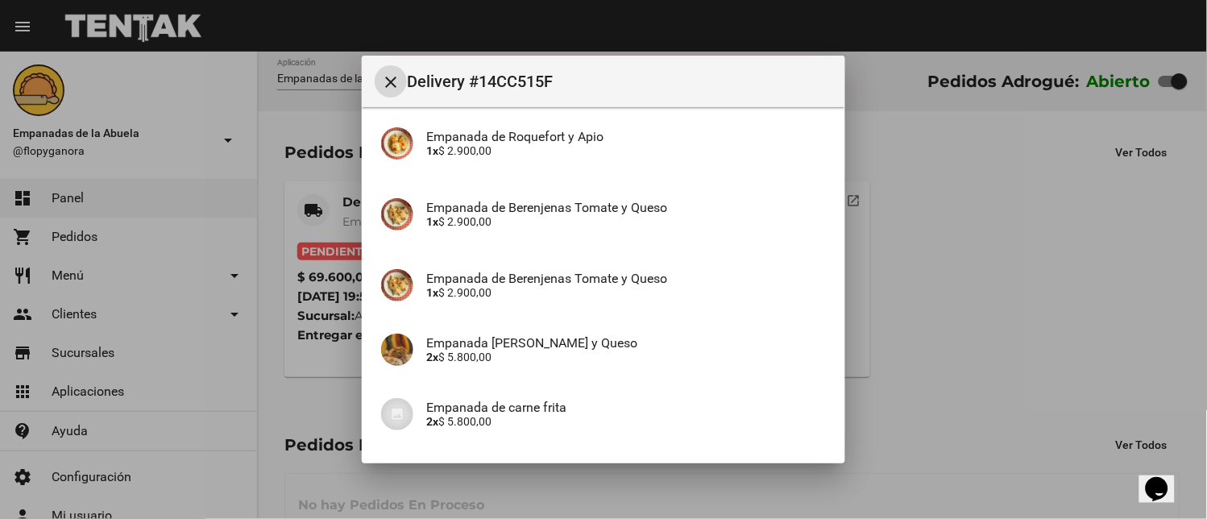
scroll to position [722, 0]
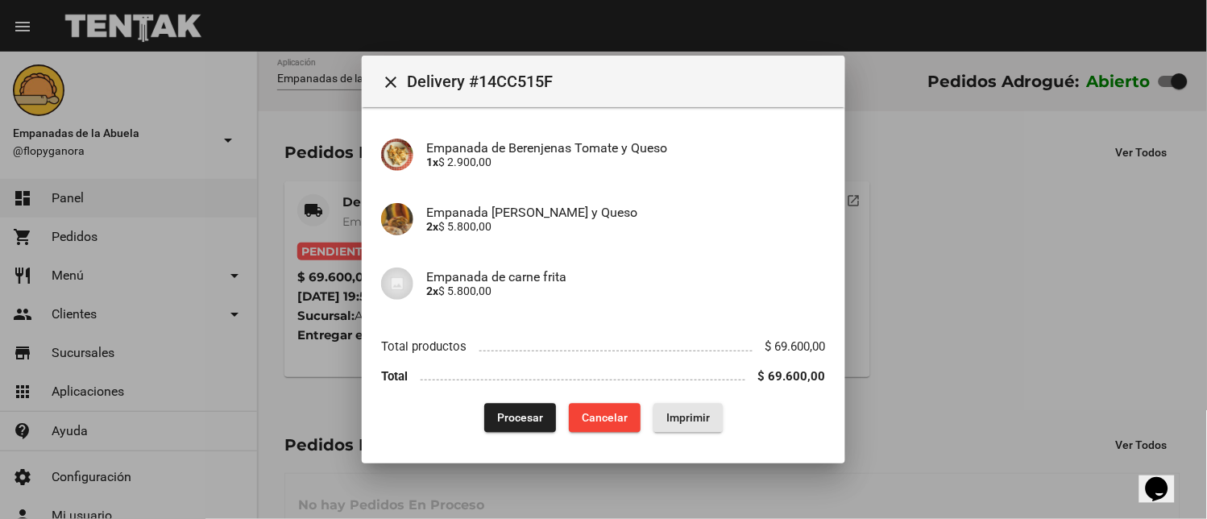
click at [695, 414] on span "Imprimir" at bounding box center [687, 418] width 43 height 13
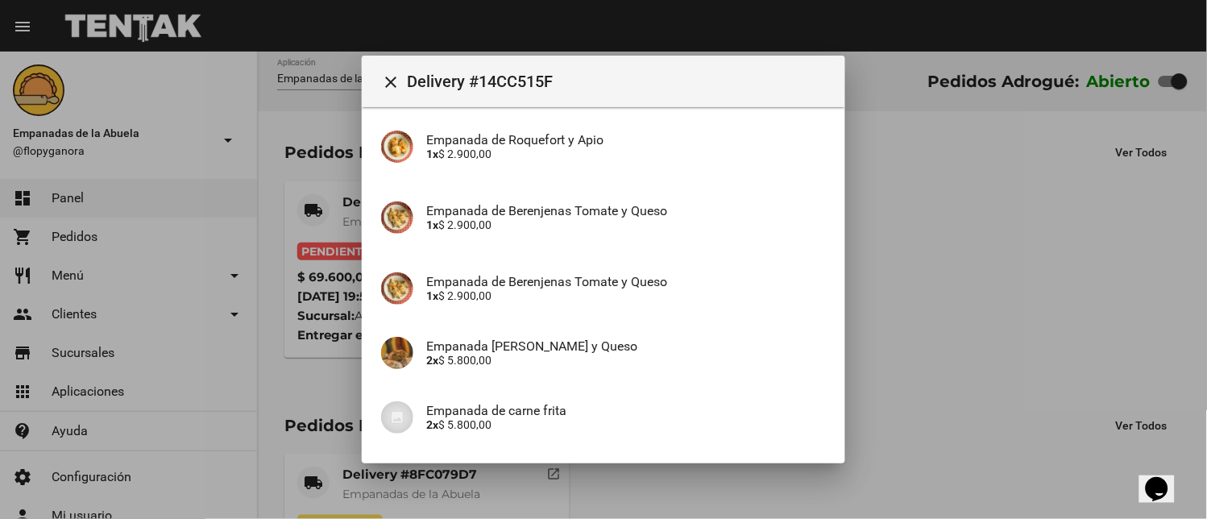
scroll to position [722, 0]
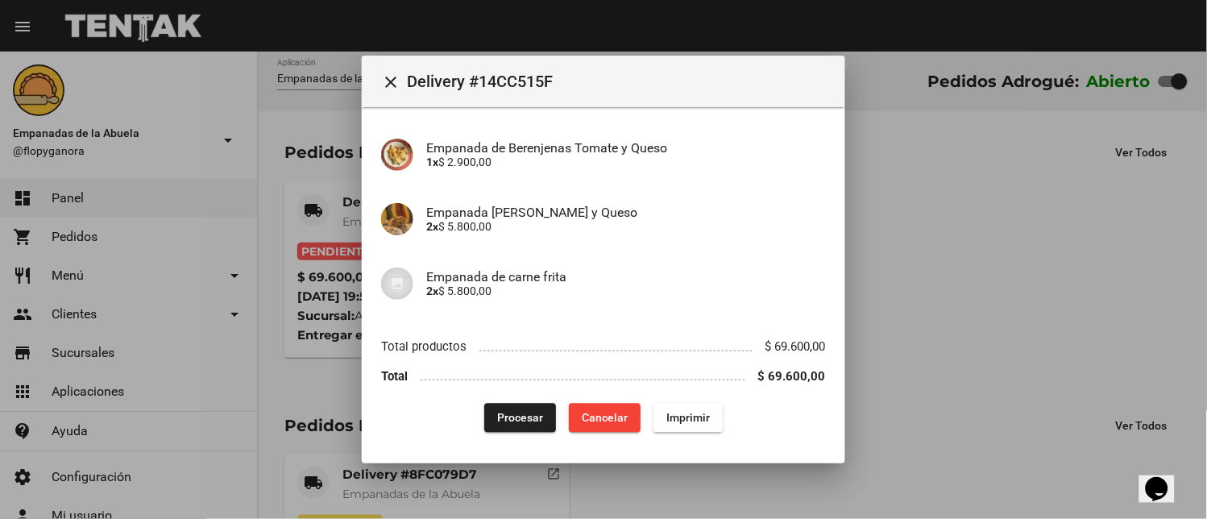
click at [524, 424] on button "Procesar" at bounding box center [520, 418] width 72 height 29
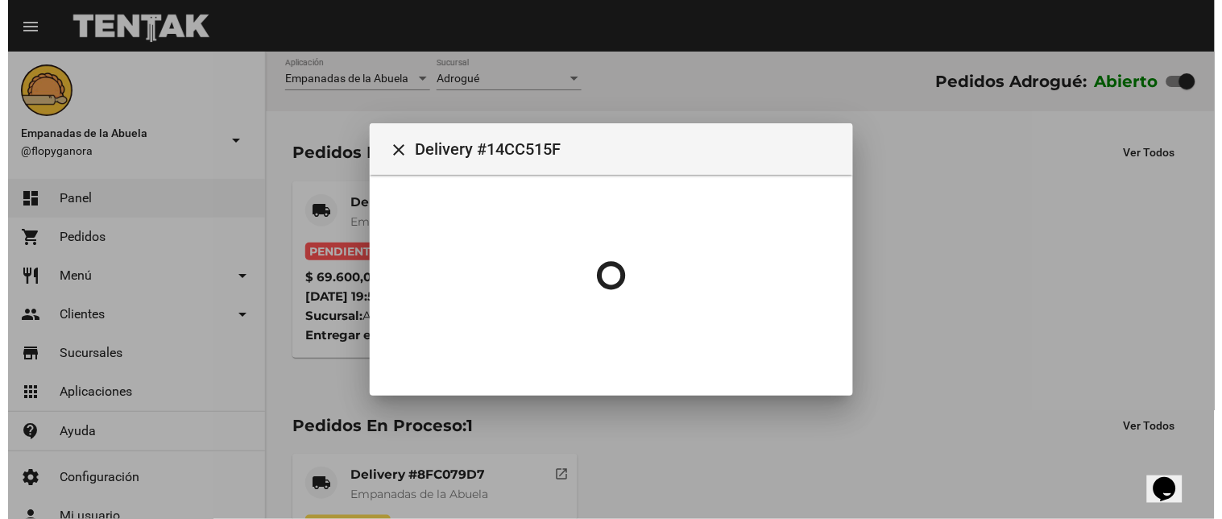
scroll to position [0, 0]
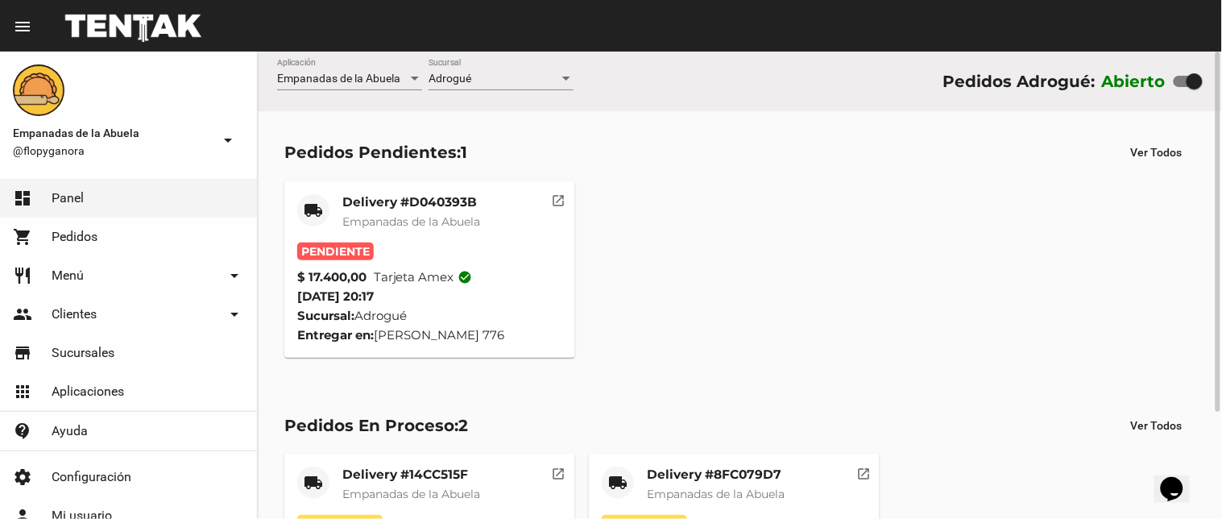
click at [439, 192] on mat-card "local_shipping Delivery #D040393B Empanadas de la Abuela Pendiente $ 17.400,00 …" at bounding box center [429, 269] width 291 height 176
click at [451, 213] on mat-card-subtitle "Empanadas de la Abuela" at bounding box center [411, 221] width 138 height 16
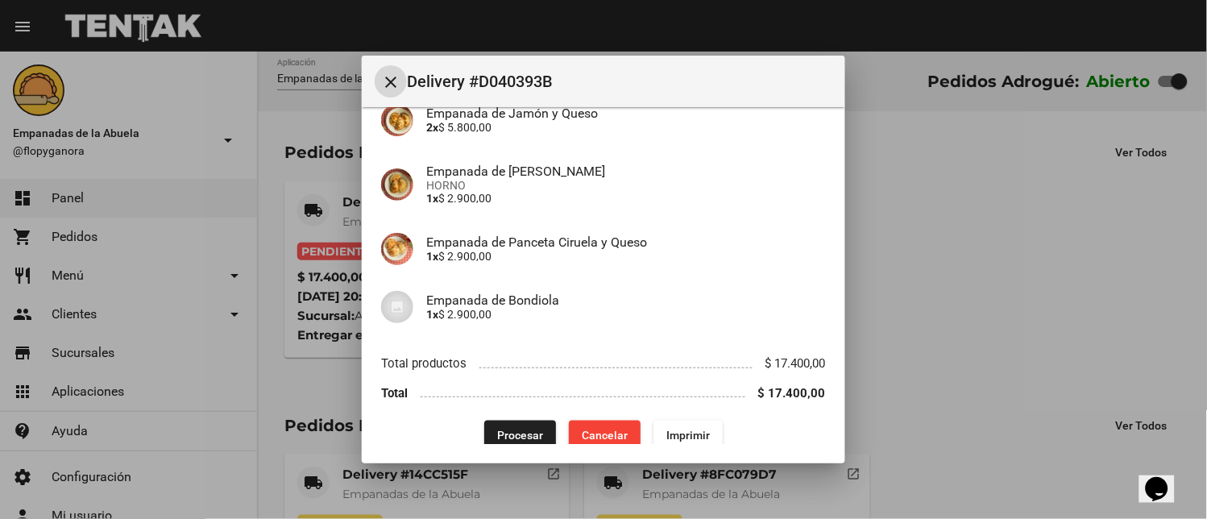
scroll to position [259, 0]
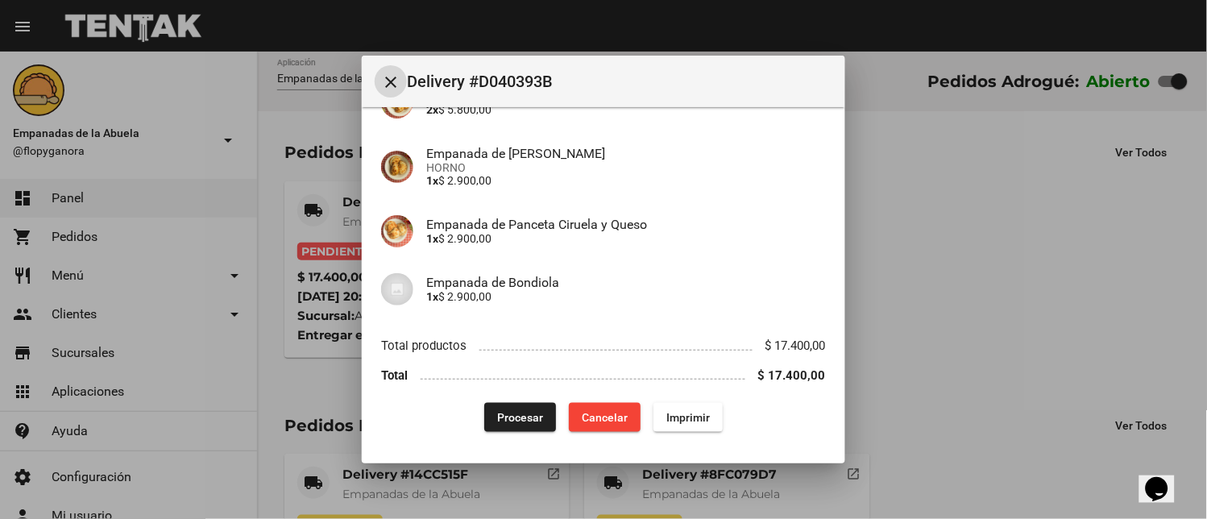
click at [681, 412] on span "Imprimir" at bounding box center [687, 417] width 43 height 13
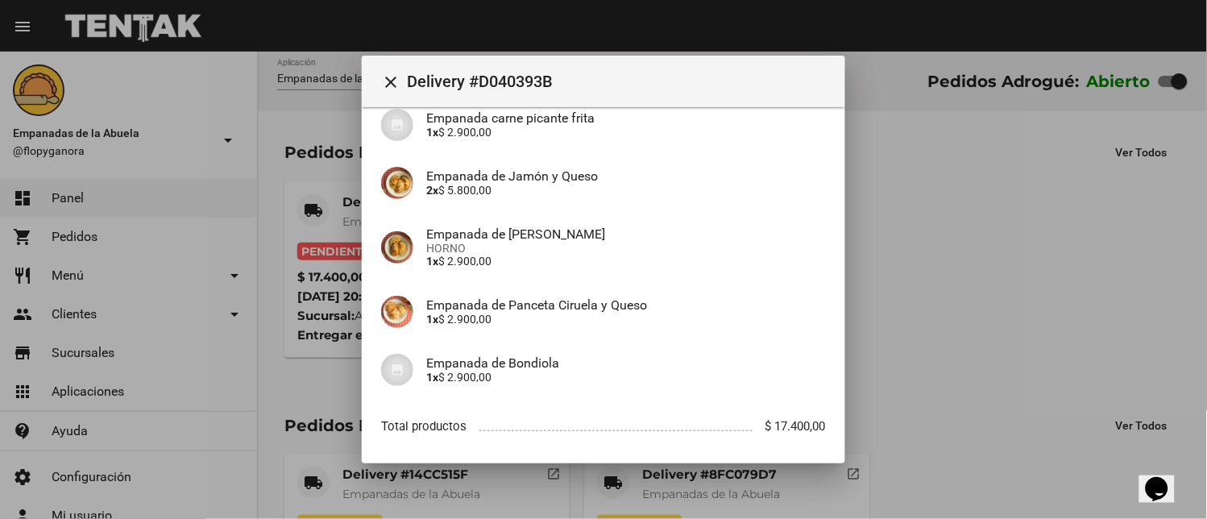
scroll to position [259, 0]
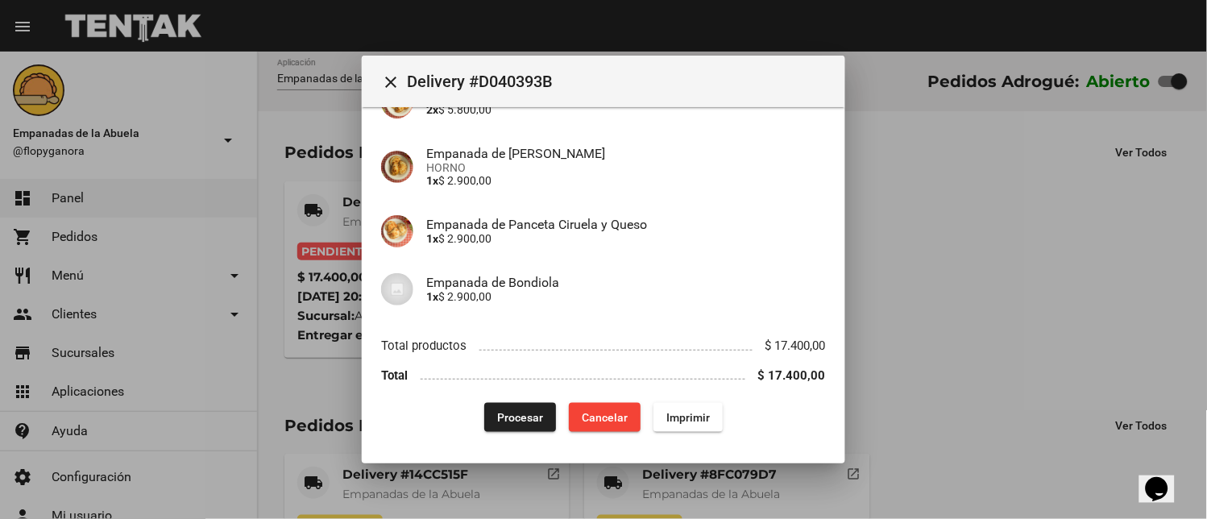
click at [485, 411] on button "Procesar" at bounding box center [520, 417] width 72 height 29
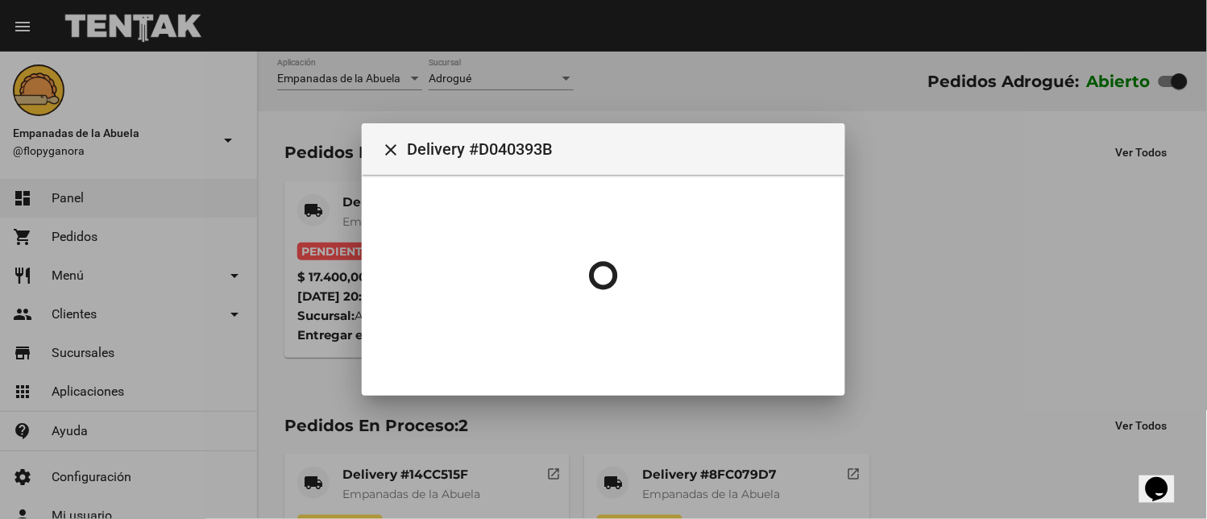
scroll to position [0, 0]
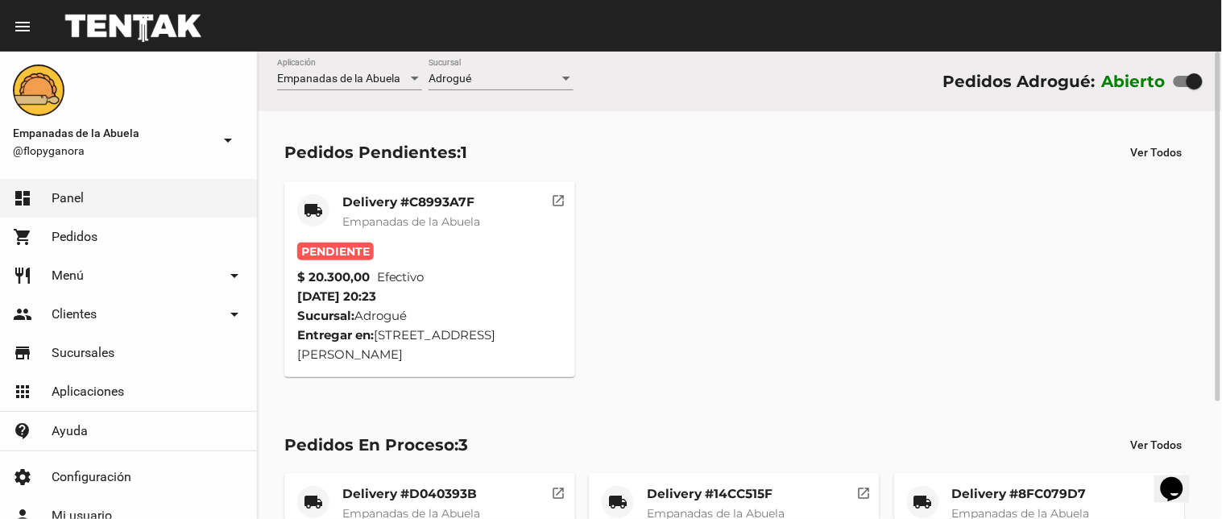
click at [404, 205] on mat-card-title "Delivery #C8993A7F" at bounding box center [411, 202] width 138 height 16
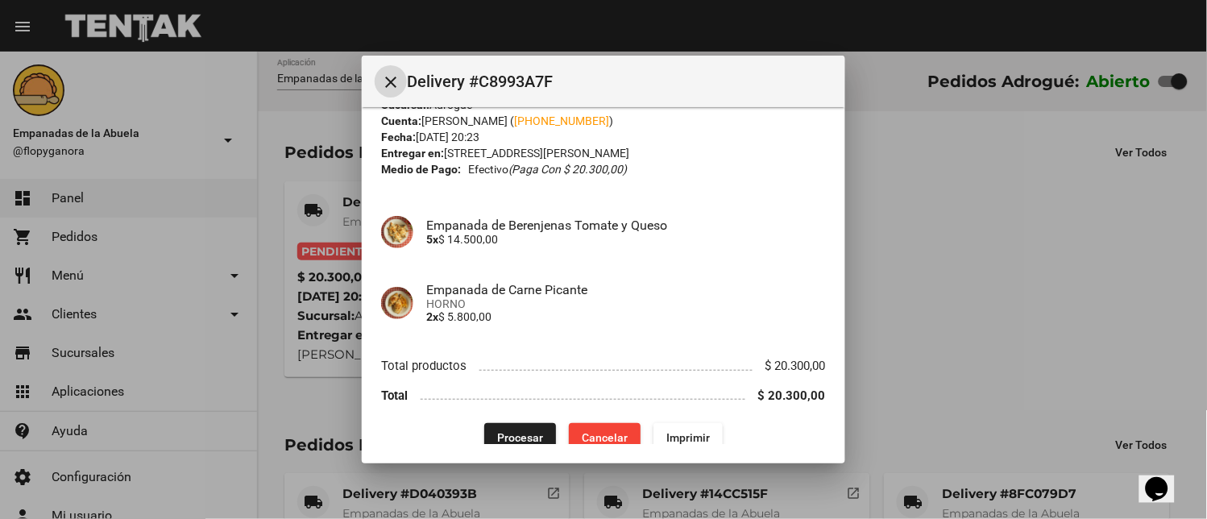
scroll to position [66, 0]
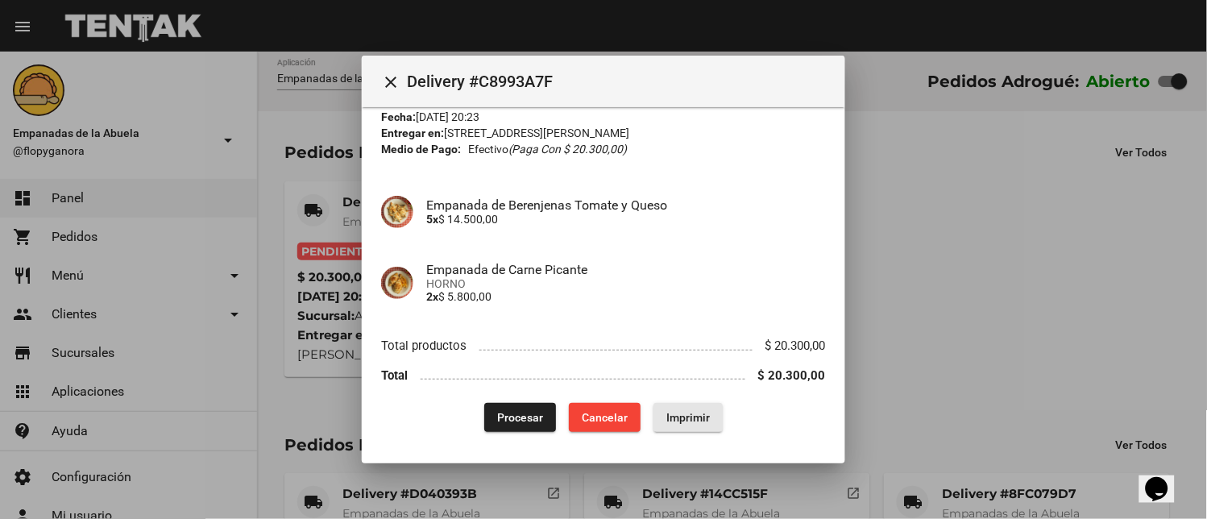
click at [686, 406] on button "Imprimir" at bounding box center [687, 417] width 69 height 29
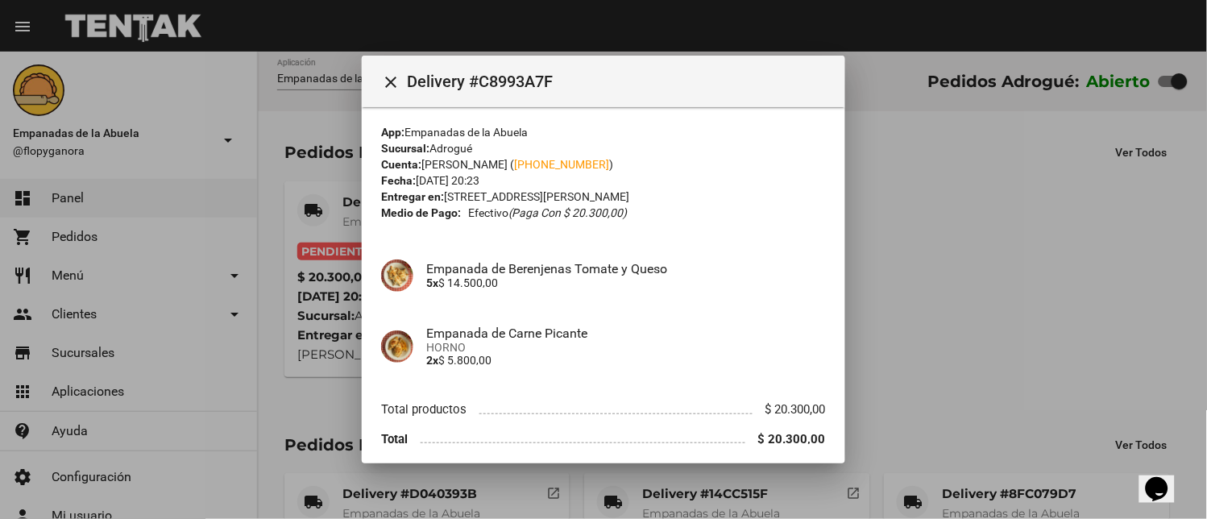
scroll to position [66, 0]
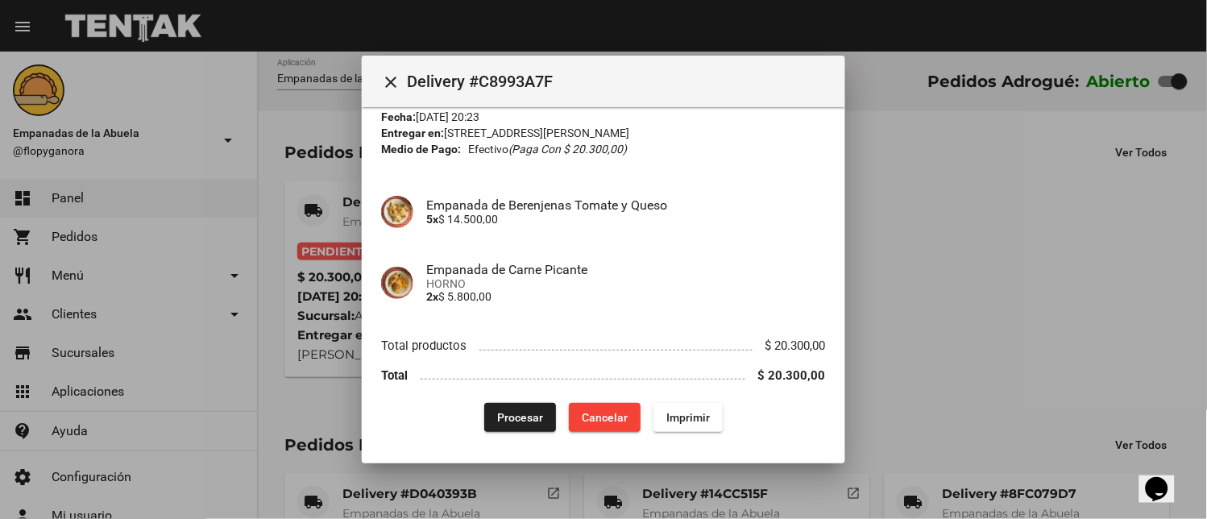
click at [519, 416] on span "Procesar" at bounding box center [520, 417] width 46 height 13
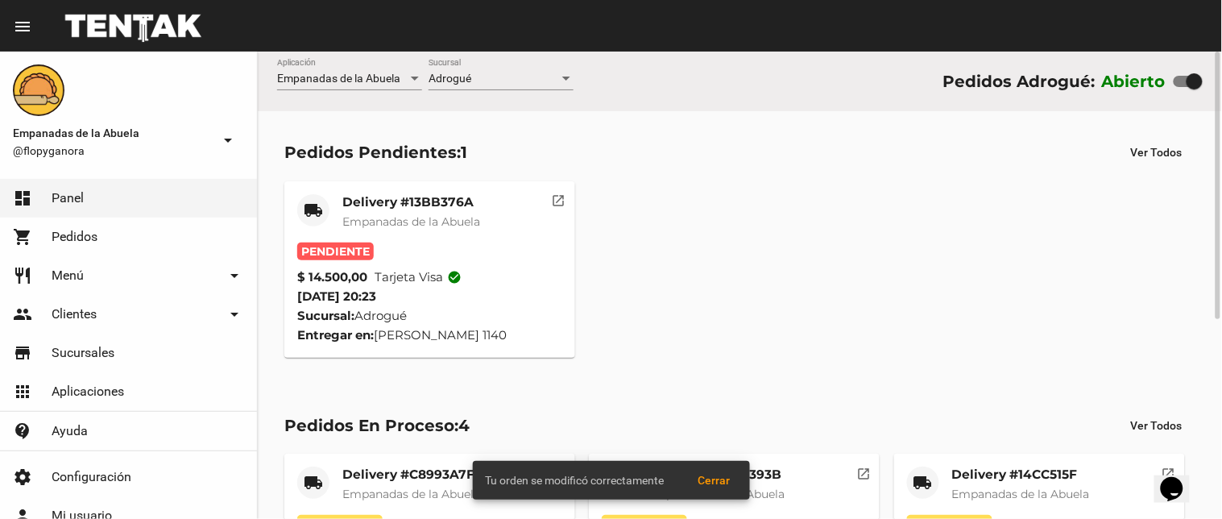
click at [416, 211] on div "Delivery #13BB376A Empanadas de la Abuela" at bounding box center [411, 218] width 138 height 48
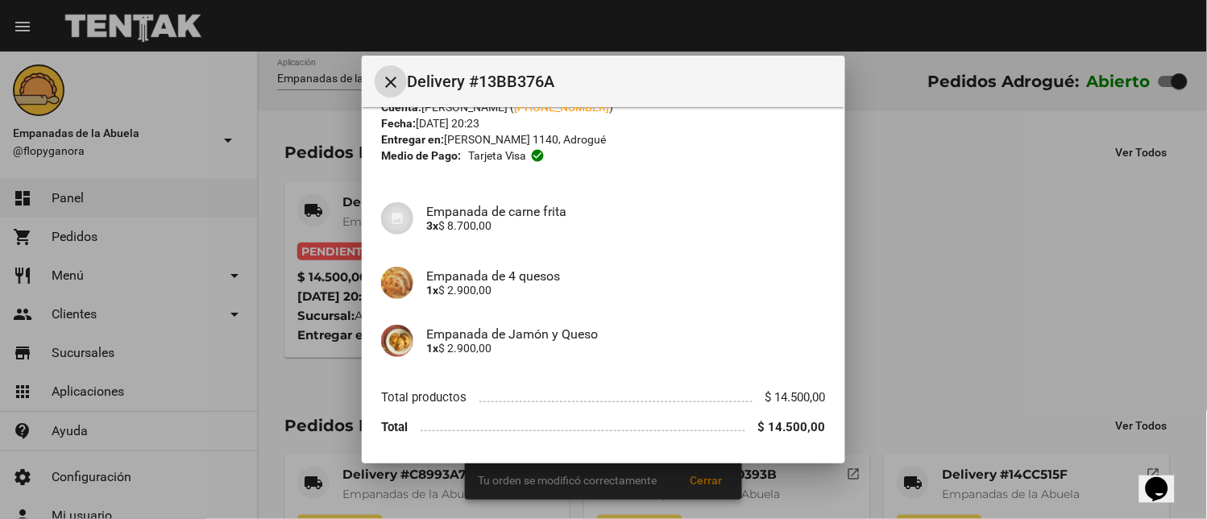
scroll to position [110, 0]
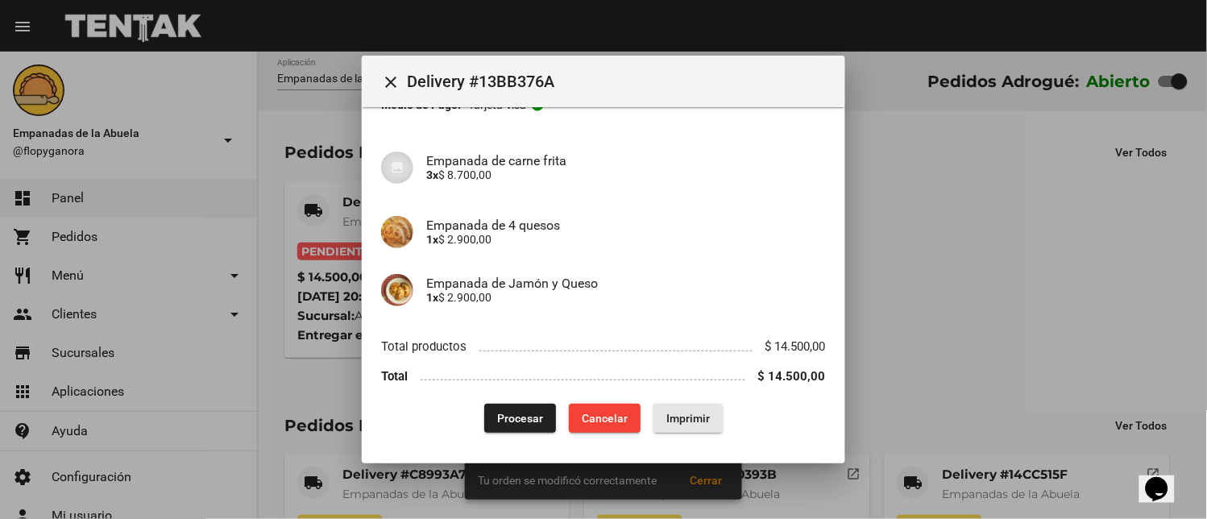
click at [677, 427] on button "Imprimir" at bounding box center [687, 418] width 69 height 29
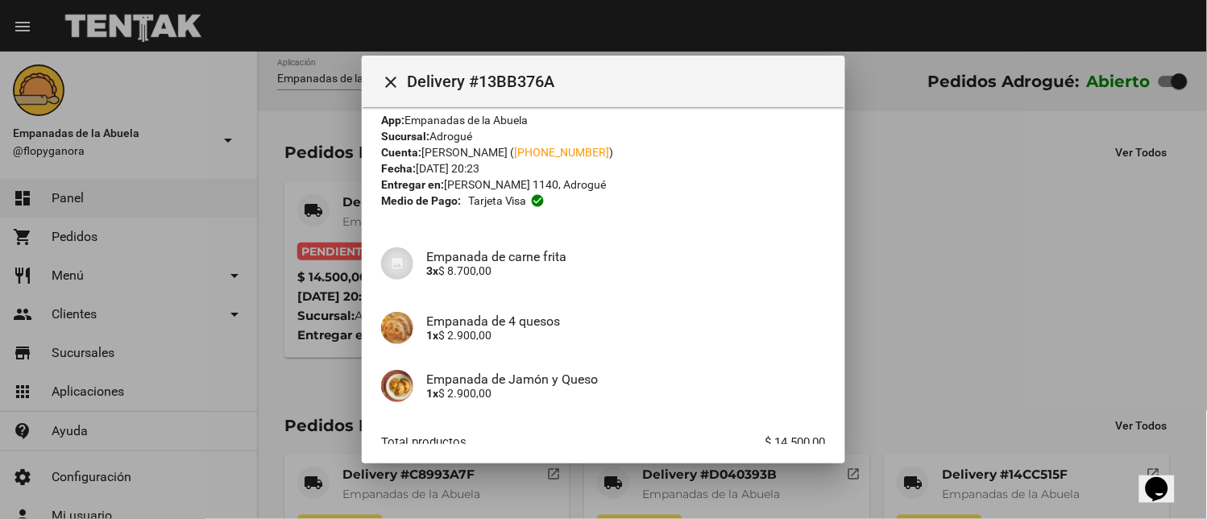
scroll to position [110, 0]
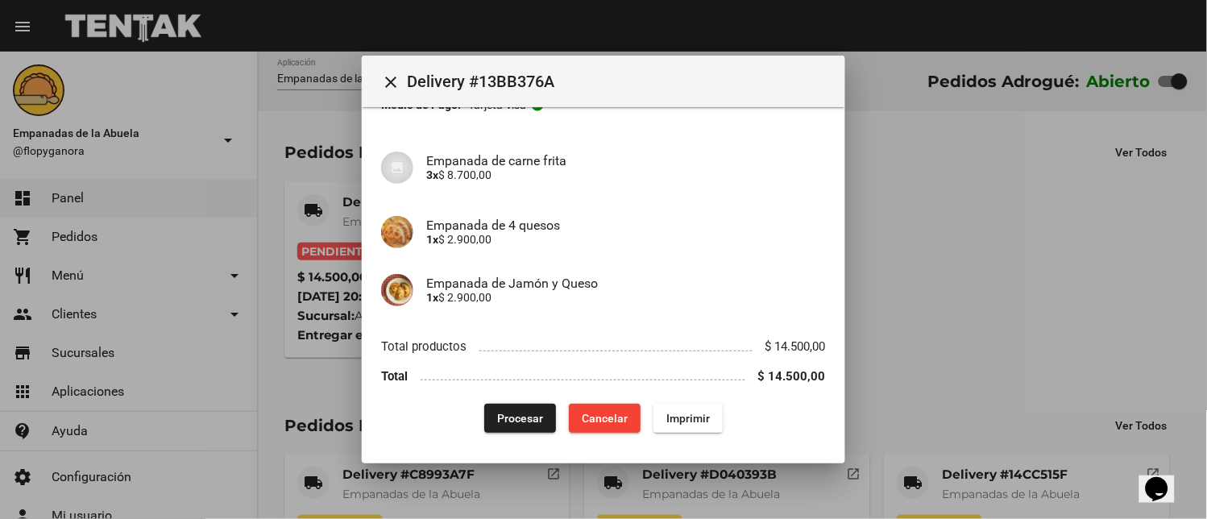
drag, startPoint x: 483, startPoint y: 413, endPoint x: 497, endPoint y: 419, distance: 14.8
click at [485, 413] on button "Procesar" at bounding box center [520, 418] width 72 height 29
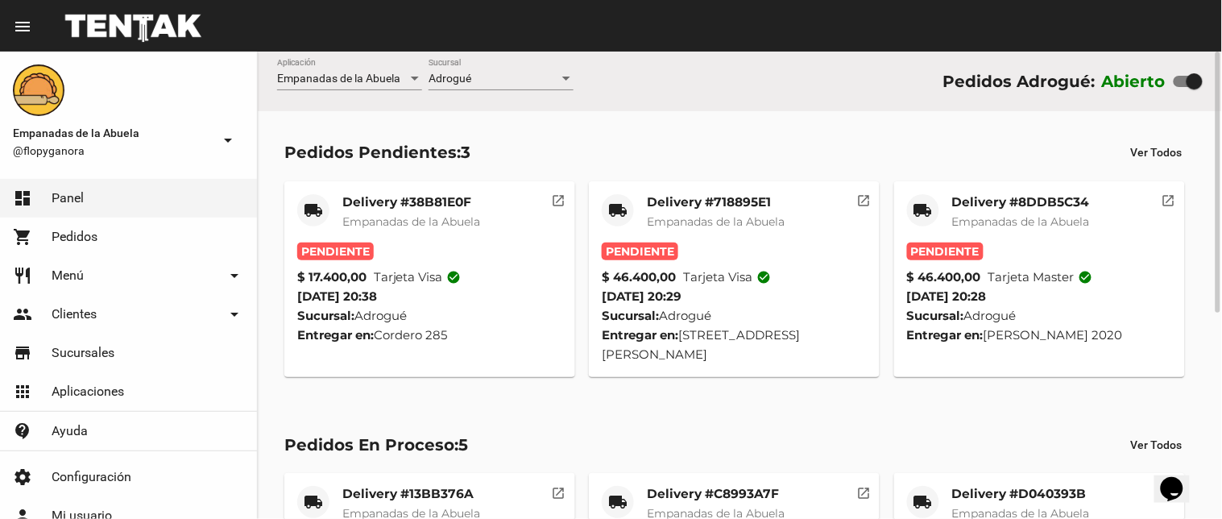
click at [958, 210] on div "Delivery #8DDB5C34 Empanadas de [GEOGRAPHIC_DATA]" at bounding box center [1021, 218] width 138 height 48
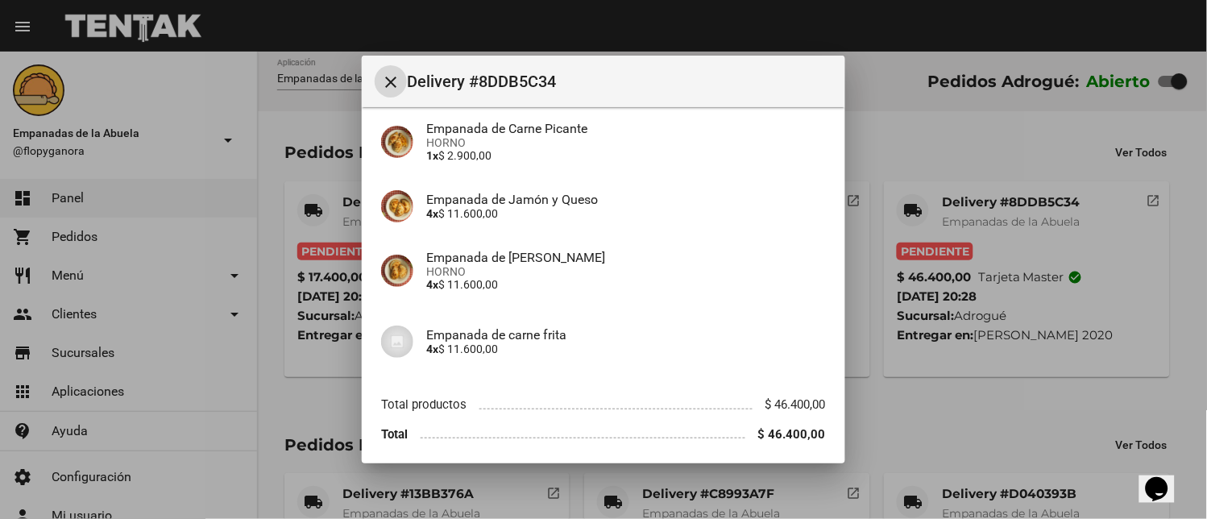
scroll to position [266, 0]
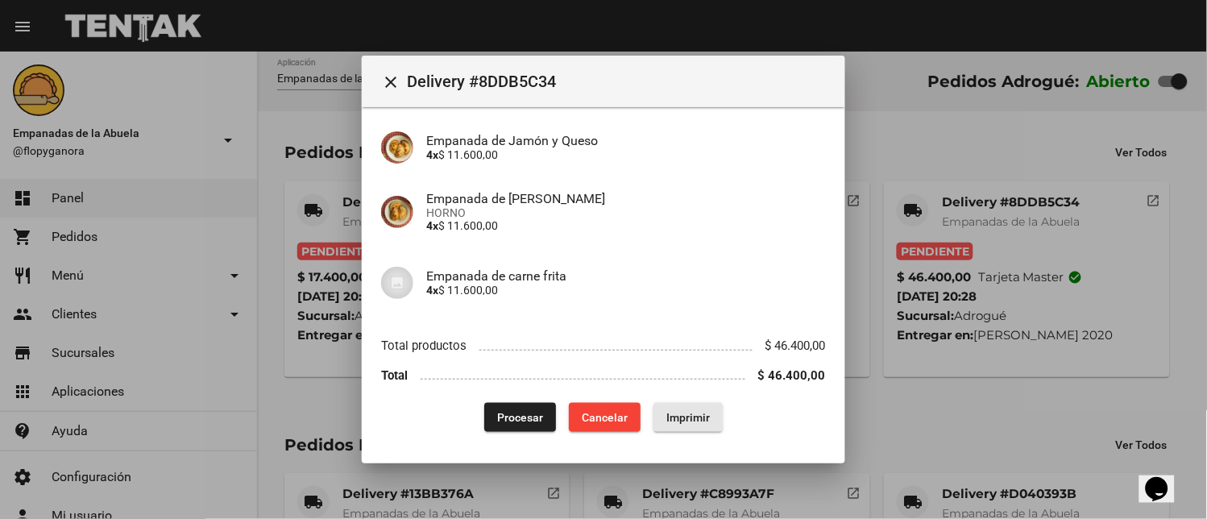
click at [681, 412] on span "Imprimir" at bounding box center [687, 417] width 43 height 13
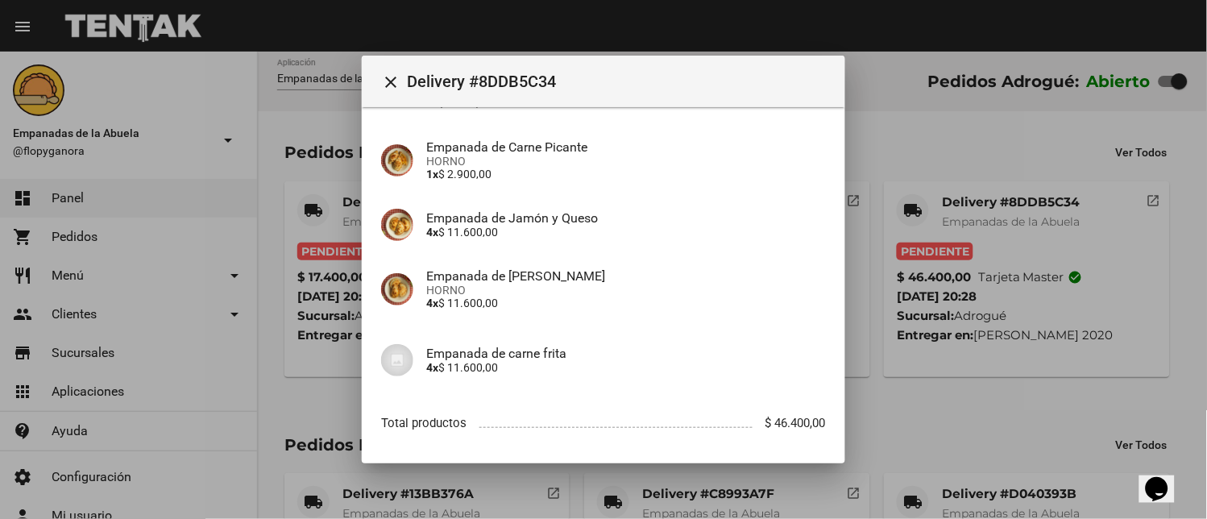
scroll to position [266, 0]
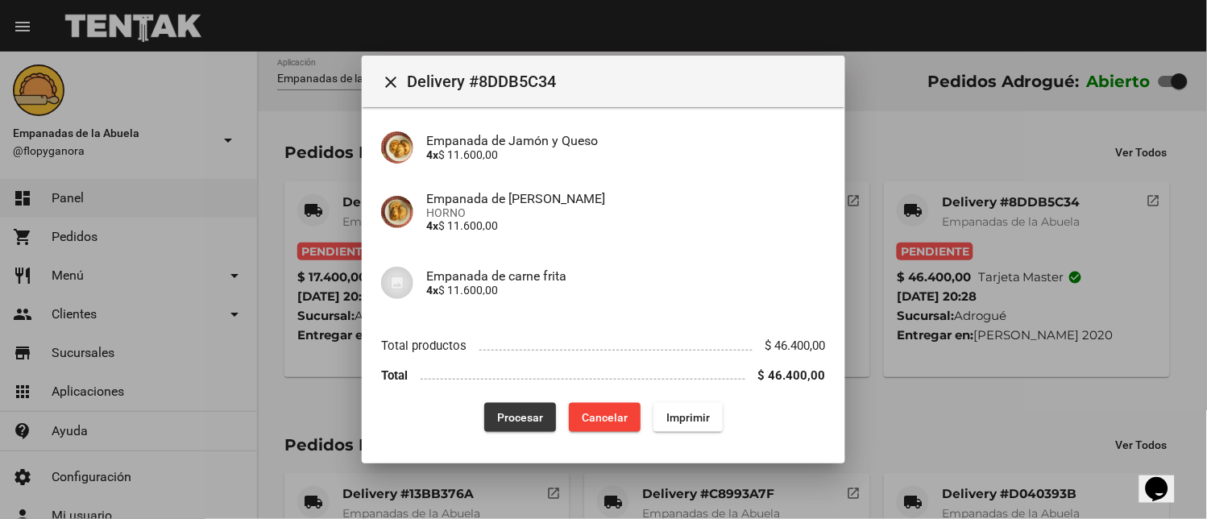
click at [492, 425] on button "Procesar" at bounding box center [520, 417] width 72 height 29
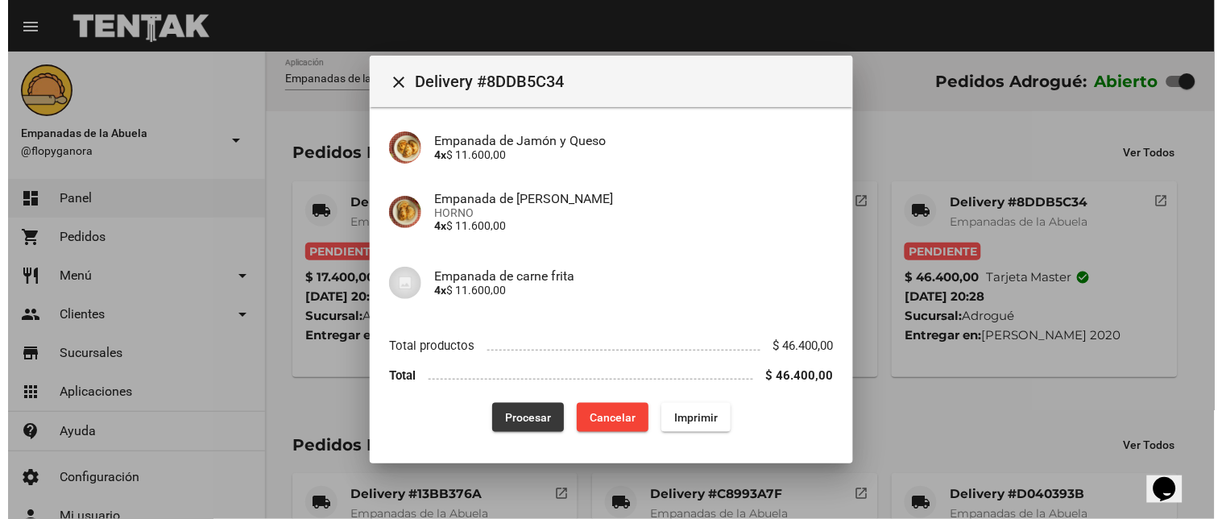
scroll to position [0, 0]
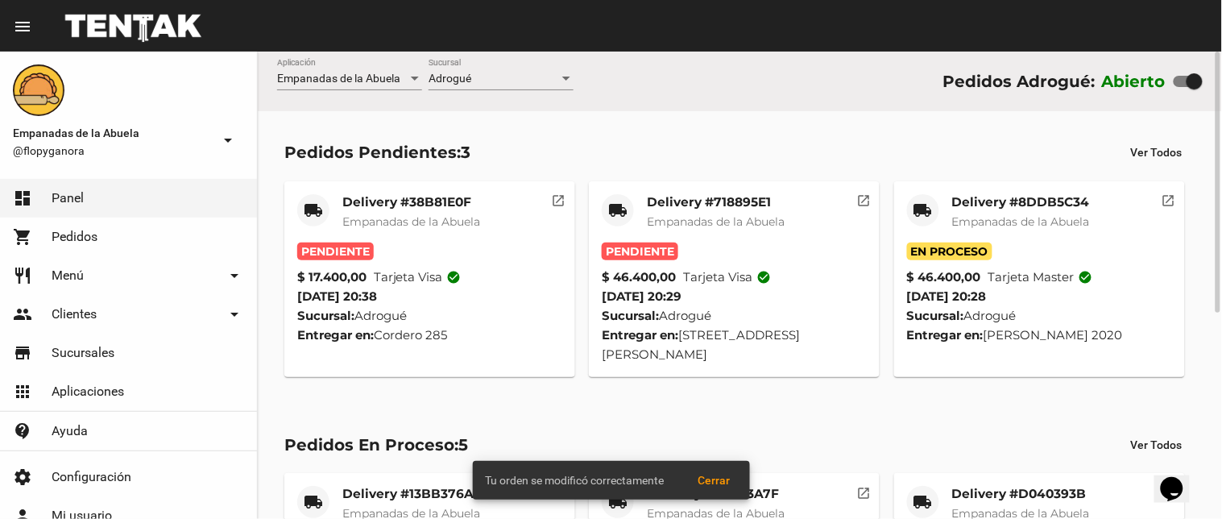
drag, startPoint x: 671, startPoint y: 188, endPoint x: 664, endPoint y: 226, distance: 39.2
click at [671, 189] on mat-card "local_shipping Delivery #718895E1 Empanadas de la Abuela Pendiente $ 46.400,00 …" at bounding box center [734, 279] width 291 height 196
click at [730, 234] on div "Delivery #718895E1 Empanadas de la Abuela" at bounding box center [716, 218] width 138 height 48
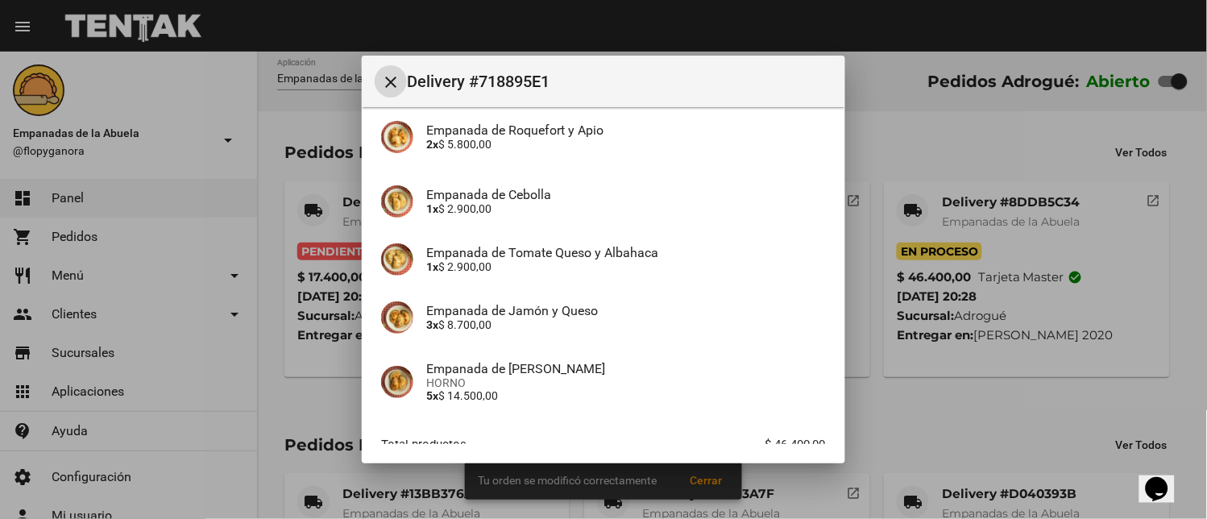
scroll to position [298, 0]
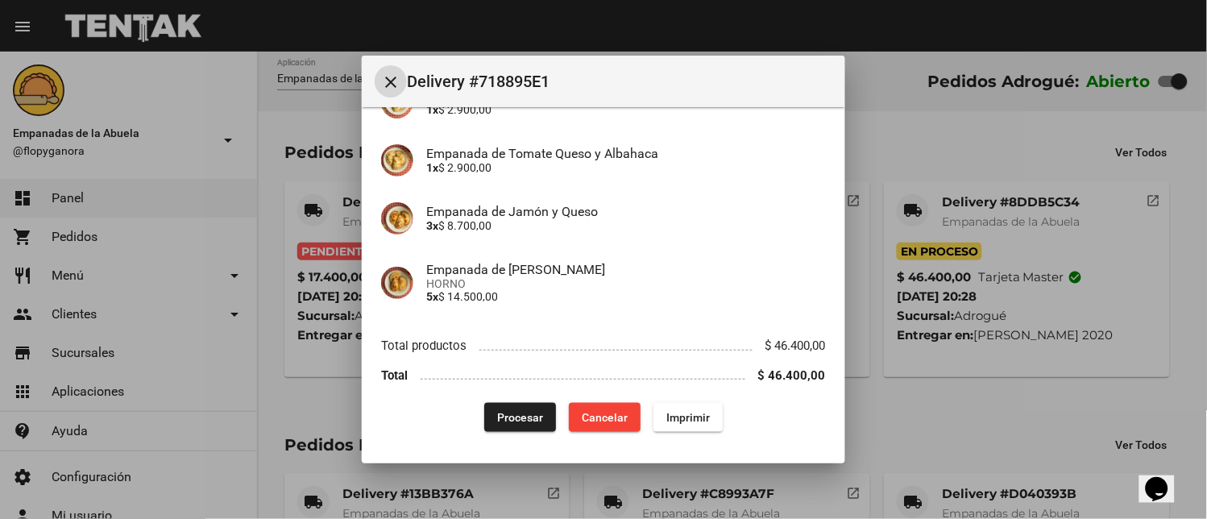
drag, startPoint x: 689, startPoint y: 408, endPoint x: 511, endPoint y: 432, distance: 179.5
click at [689, 411] on button "Imprimir" at bounding box center [687, 417] width 69 height 29
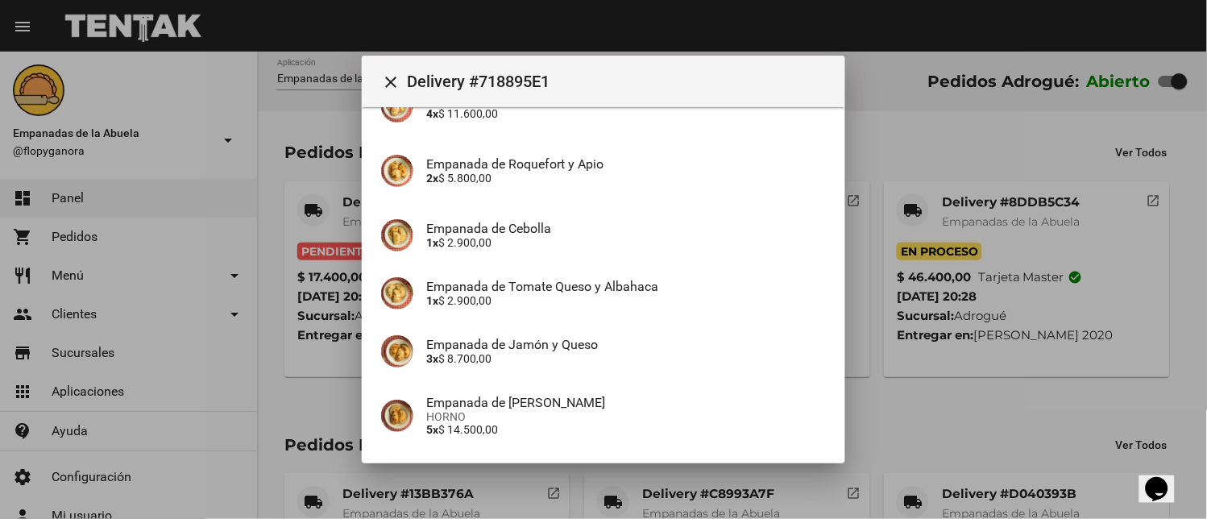
scroll to position [298, 0]
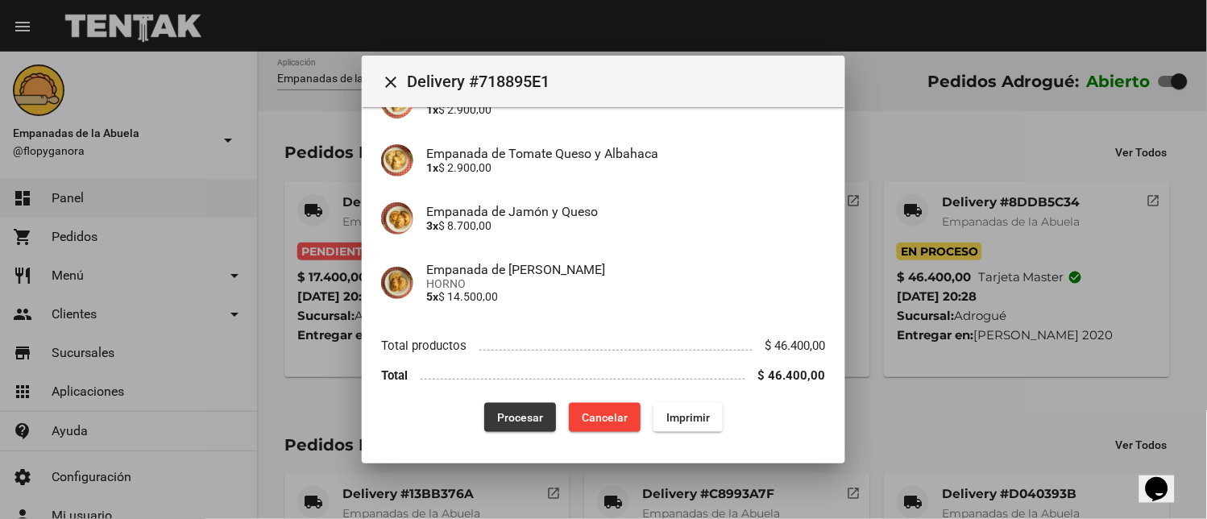
drag, startPoint x: 503, startPoint y: 416, endPoint x: 435, endPoint y: 404, distance: 69.5
click at [504, 416] on span "Procesar" at bounding box center [520, 417] width 46 height 13
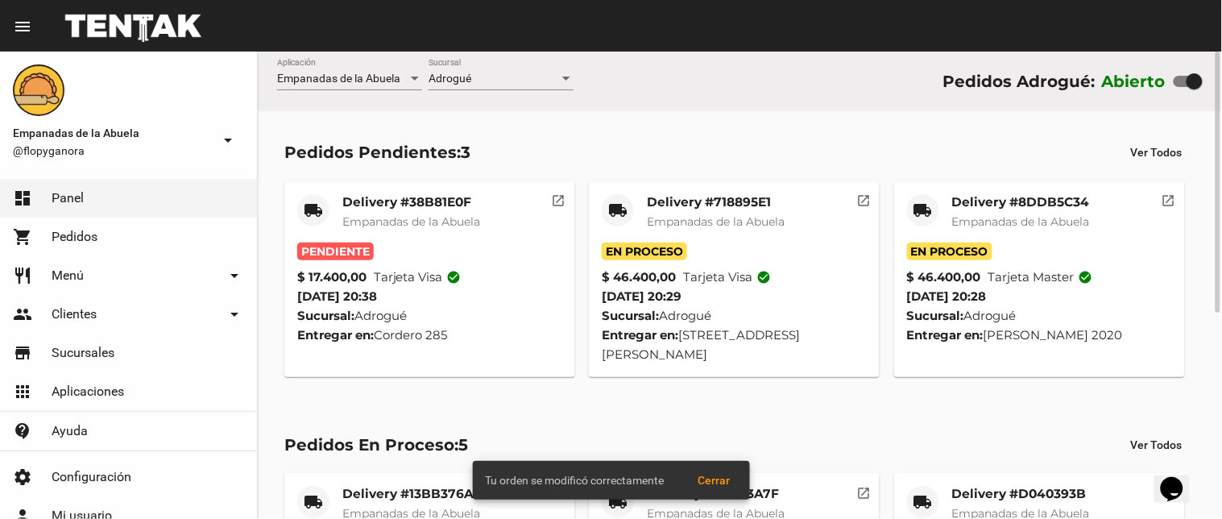
click at [398, 208] on mat-card-title "Delivery #38B81E0F" at bounding box center [411, 202] width 138 height 16
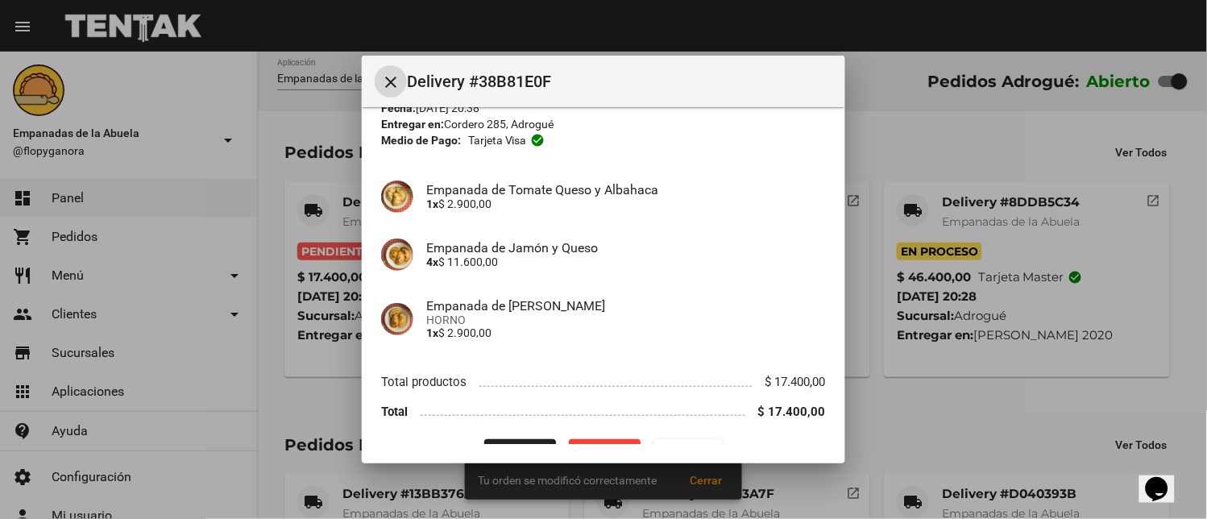
scroll to position [110, 0]
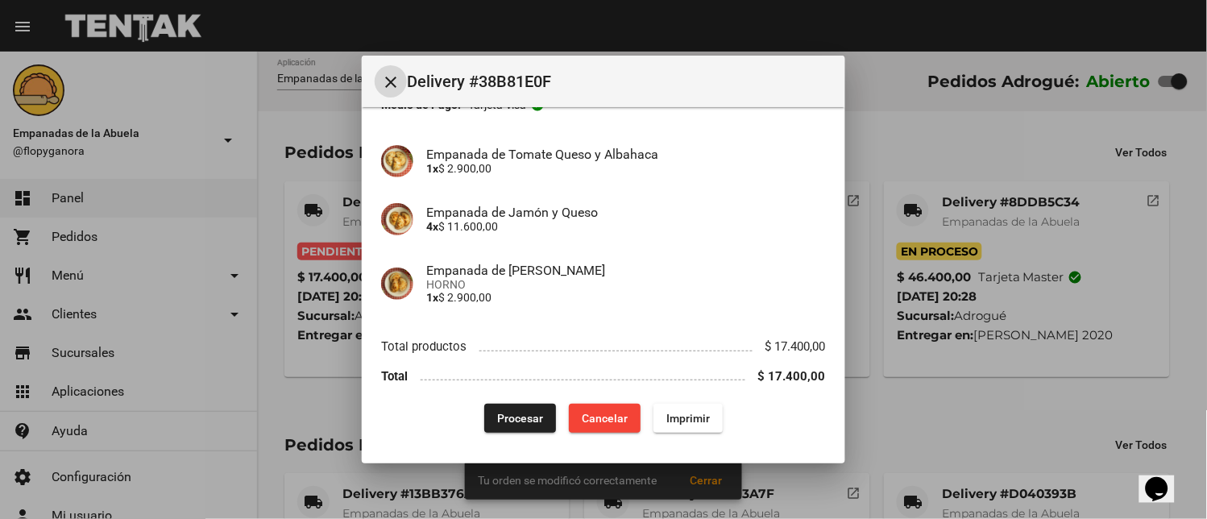
click at [698, 406] on button "Imprimir" at bounding box center [687, 418] width 69 height 29
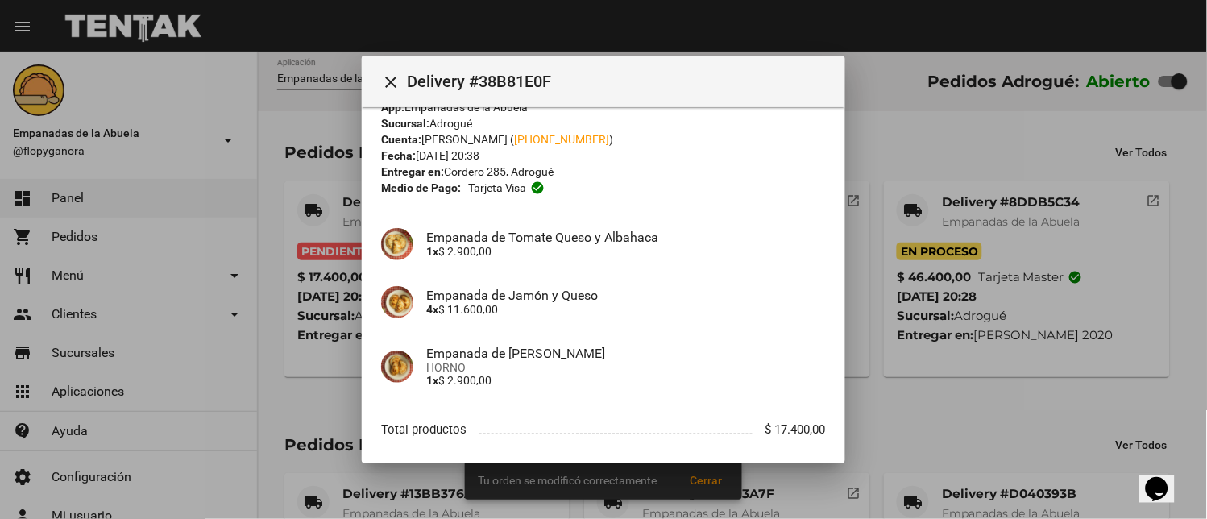
scroll to position [110, 0]
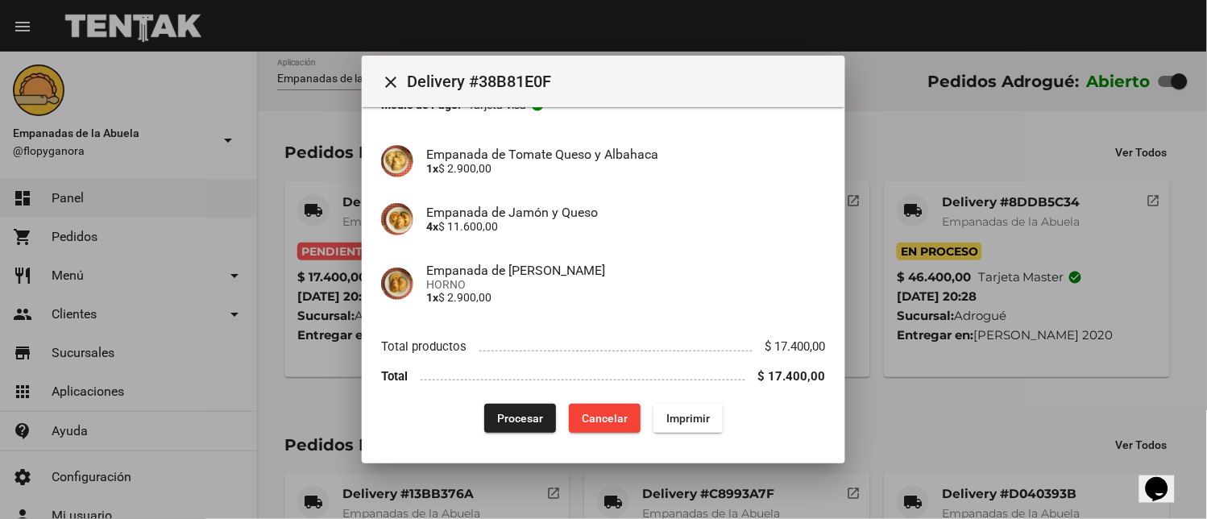
click at [518, 404] on div "App: Empanadas de la Abuela Sucursal: Adrogué Cuenta: [PERSON_NAME] ( [PHONE_NU…" at bounding box center [603, 224] width 445 height 417
click at [514, 408] on button "Procesar" at bounding box center [520, 418] width 72 height 29
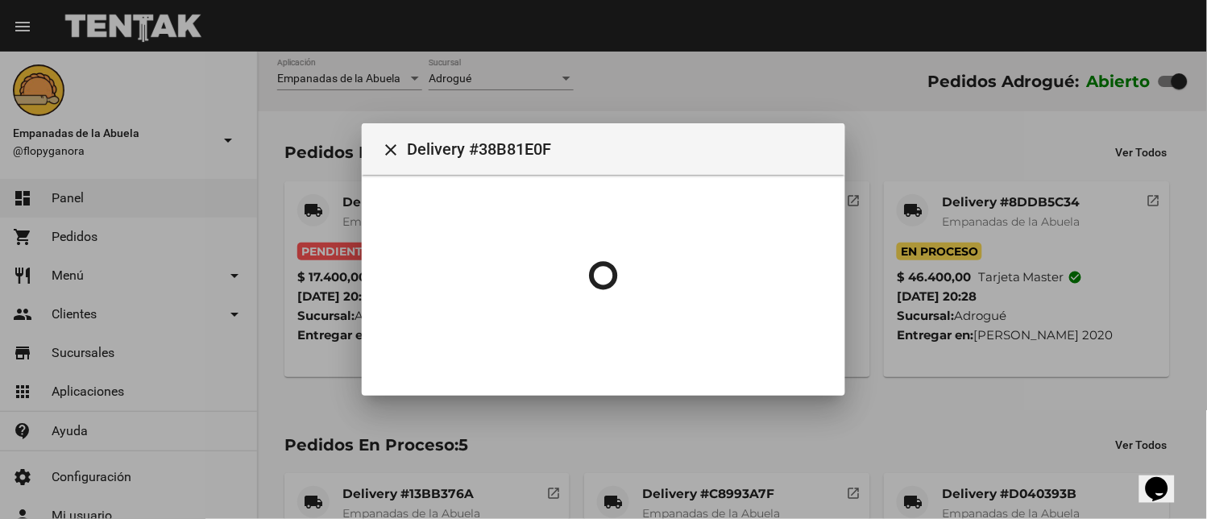
scroll to position [0, 0]
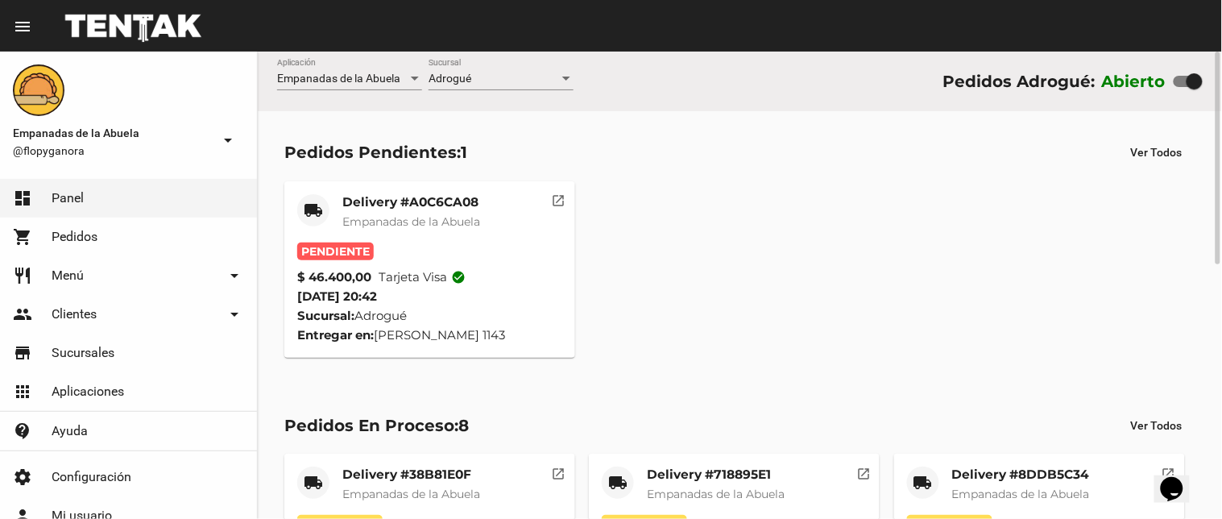
click at [433, 195] on mat-card-title "Delivery #A0C6CA08" at bounding box center [411, 202] width 138 height 16
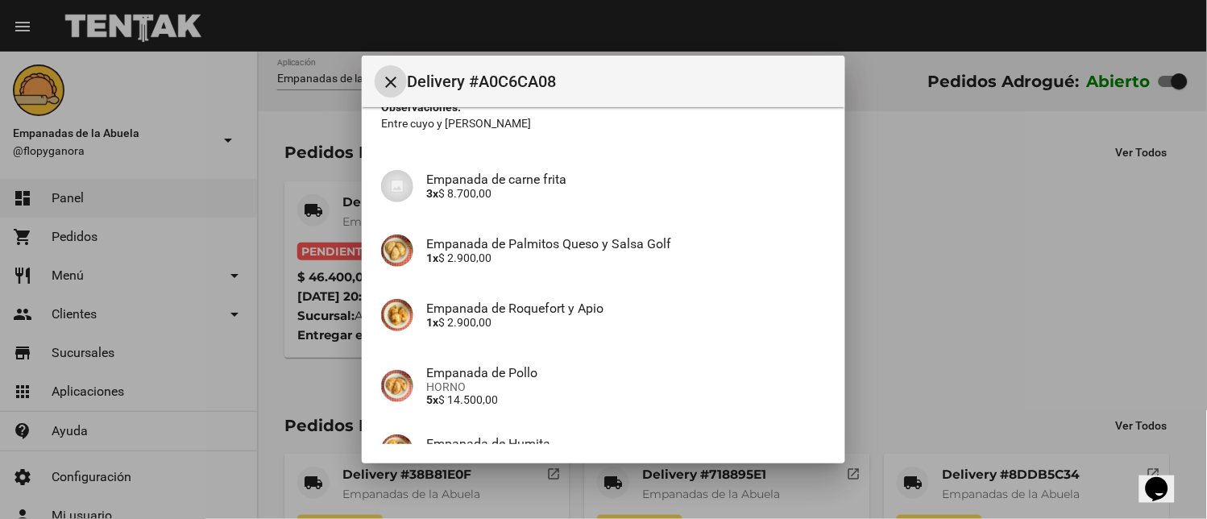
scroll to position [356, 0]
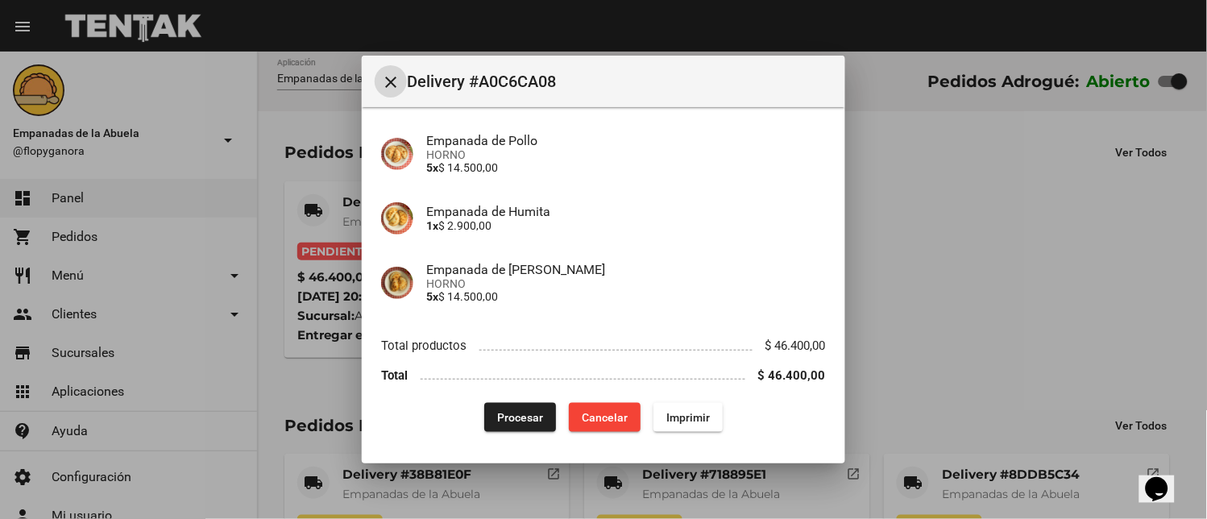
click at [697, 423] on button "Imprimir" at bounding box center [687, 417] width 69 height 29
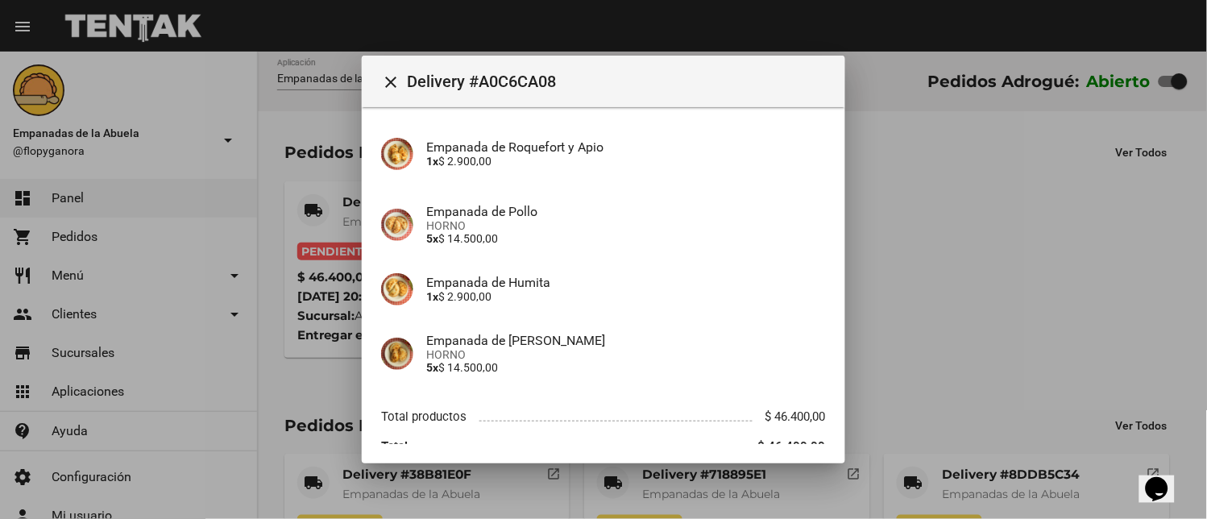
scroll to position [356, 0]
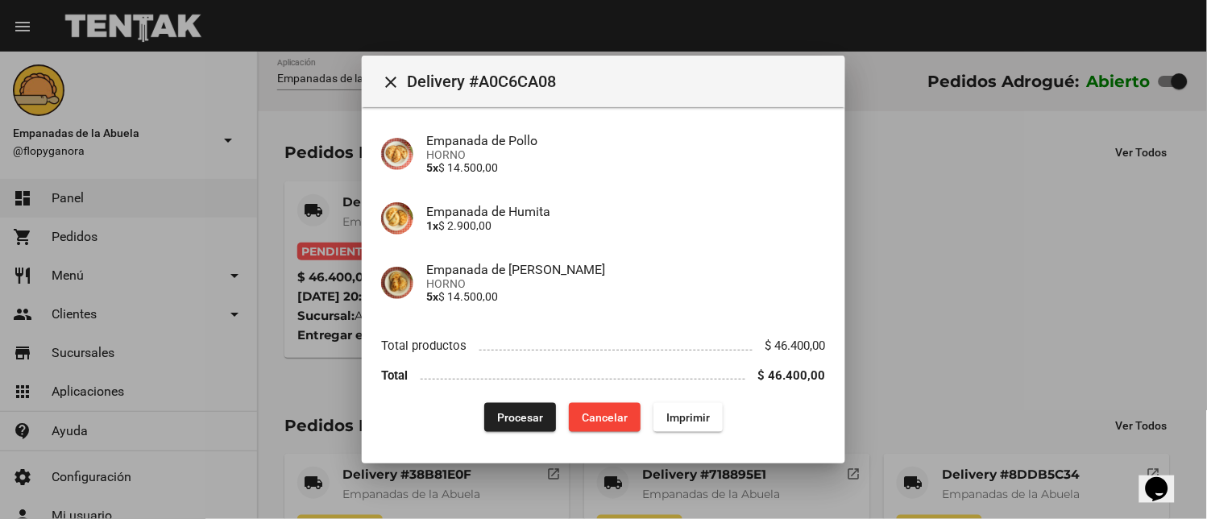
click at [520, 416] on span "Procesar" at bounding box center [520, 417] width 46 height 13
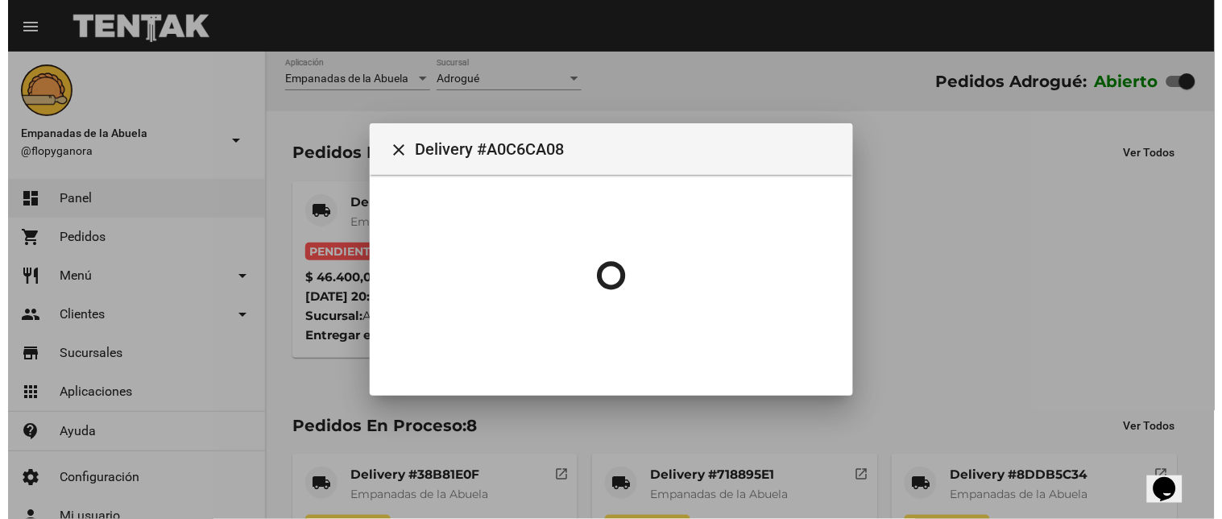
scroll to position [0, 0]
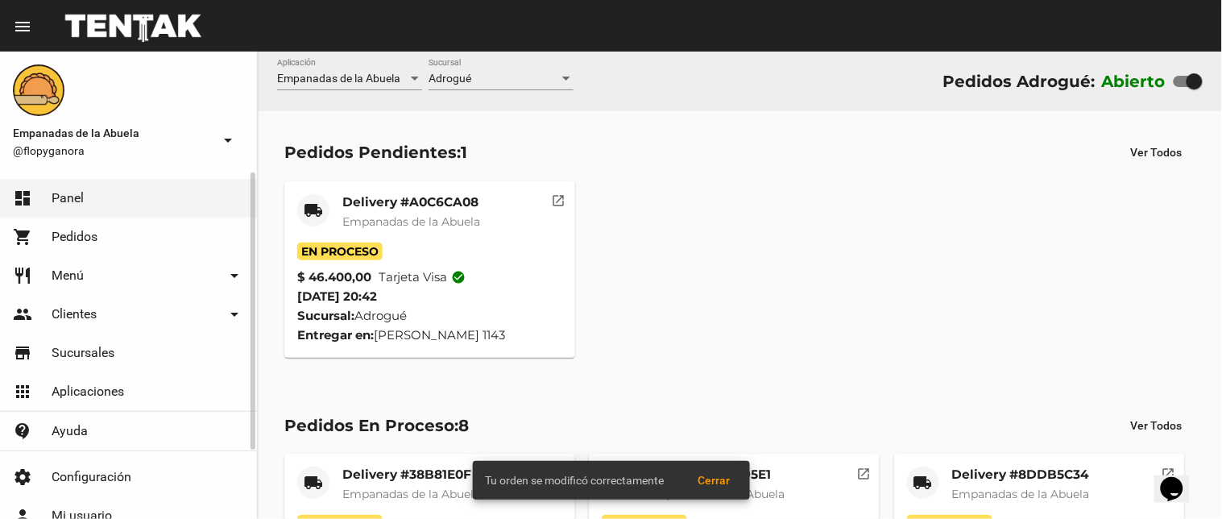
click at [78, 269] on span "Menú" at bounding box center [68, 275] width 32 height 16
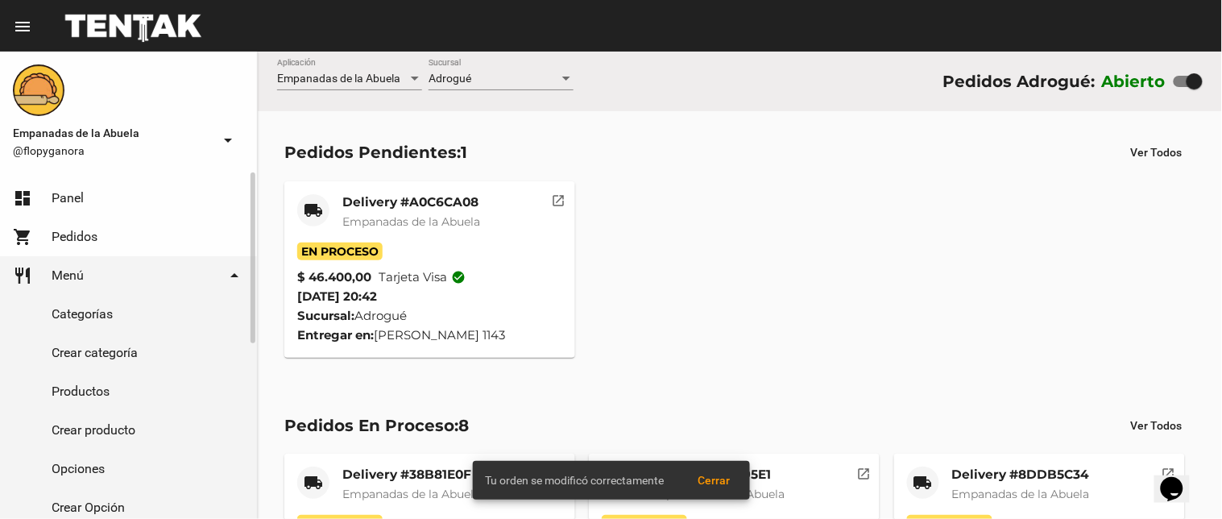
click at [102, 382] on link "Productos" at bounding box center [128, 391] width 257 height 39
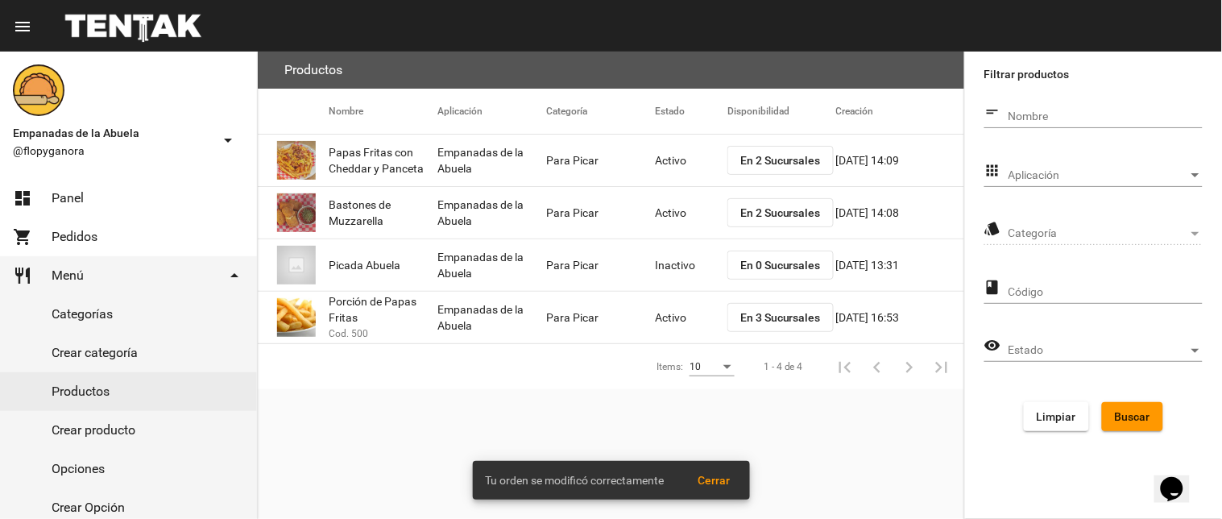
click at [1036, 175] on span "Aplicación" at bounding box center [1098, 175] width 180 height 13
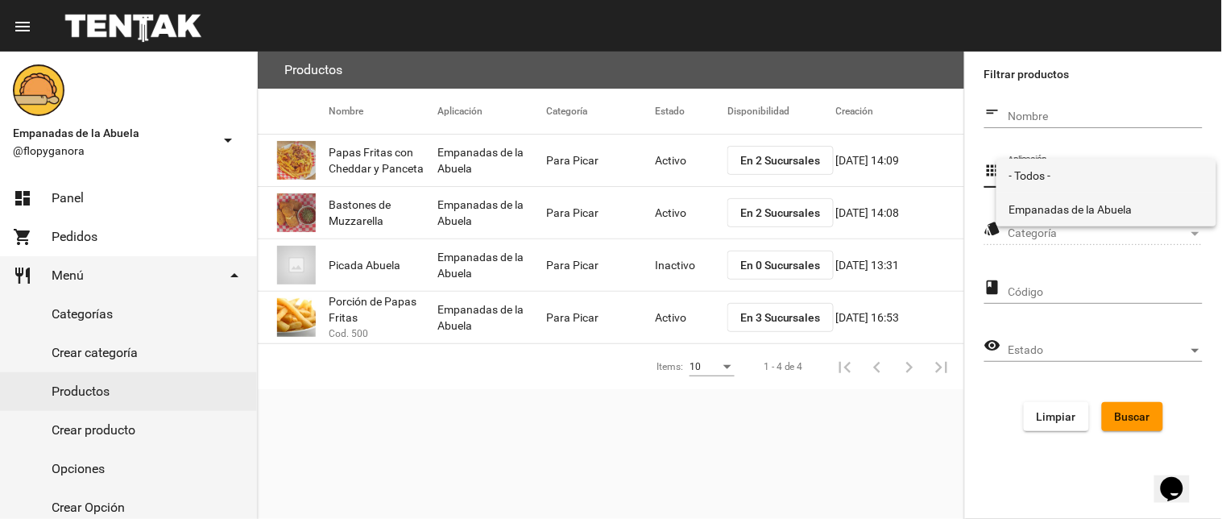
click at [1037, 209] on span "Empanadas de la Abuela" at bounding box center [1106, 209] width 194 height 34
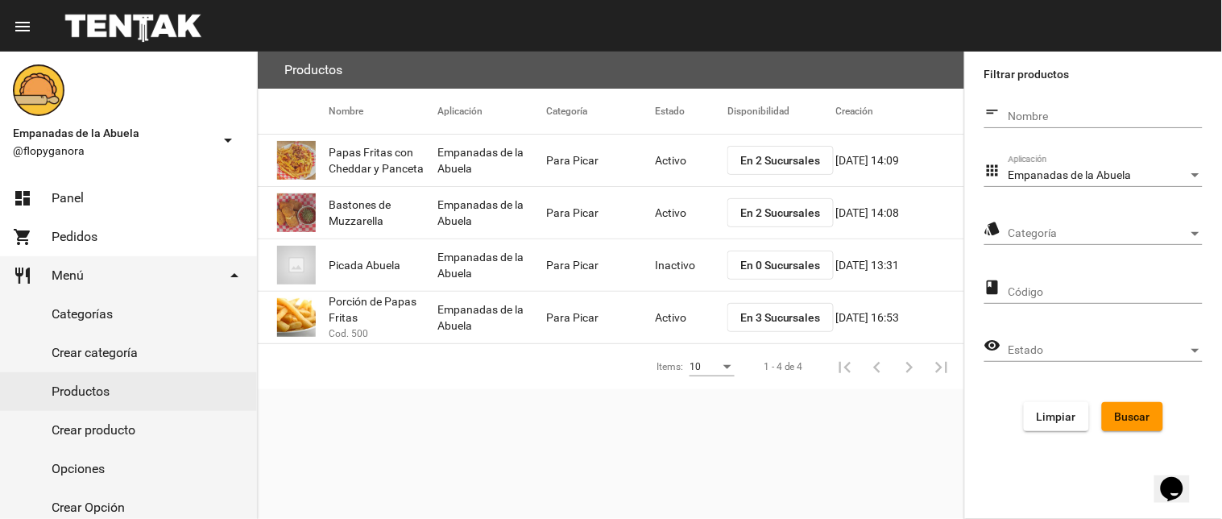
click at [1040, 213] on div "Categoría Categoría" at bounding box center [1105, 228] width 194 height 31
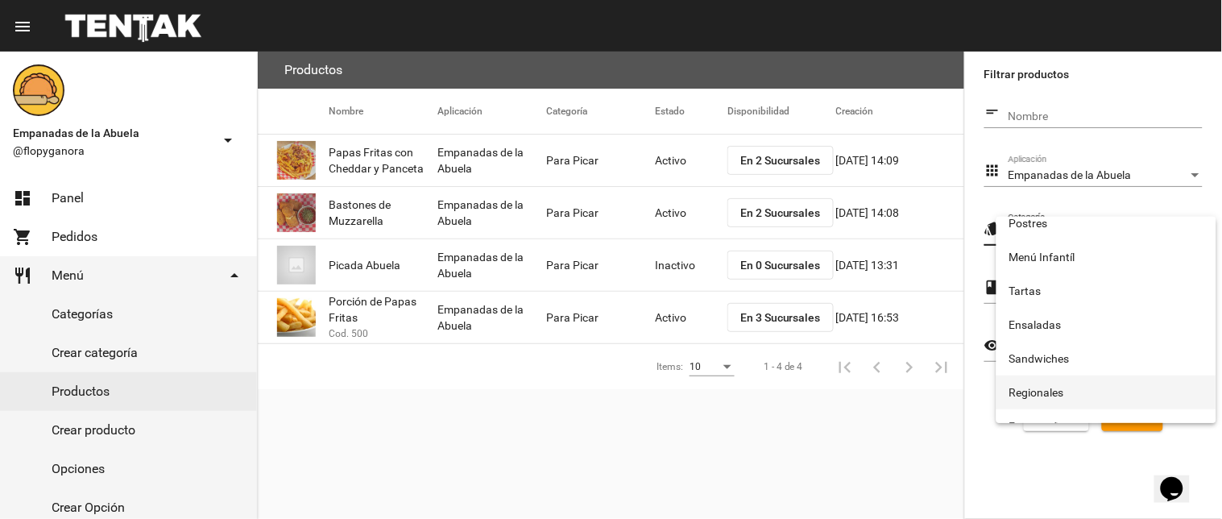
scroll to position [267, 0]
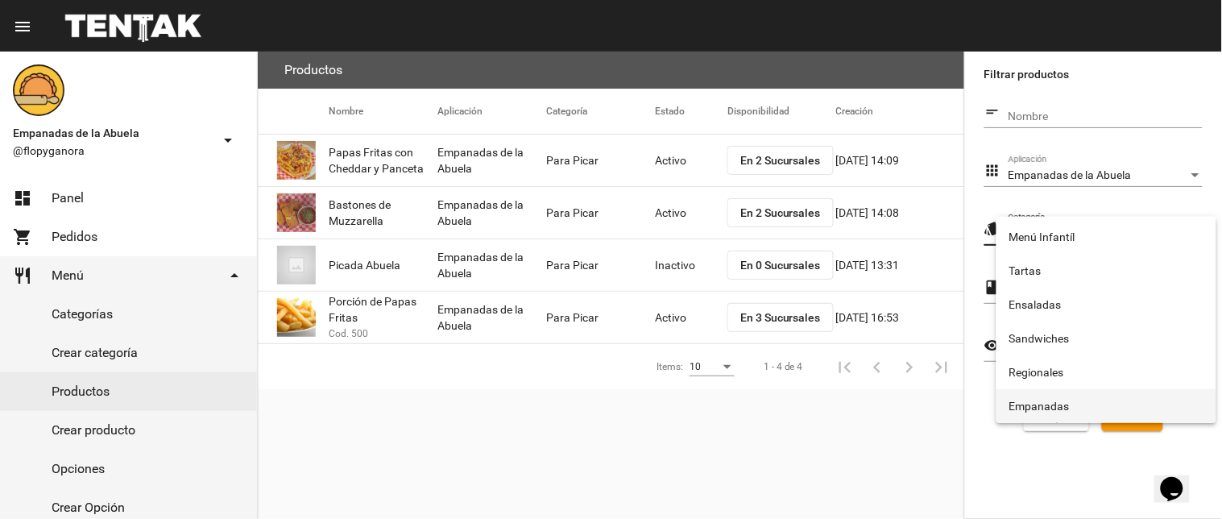
click at [1063, 392] on span "Empanadas" at bounding box center [1106, 406] width 194 height 34
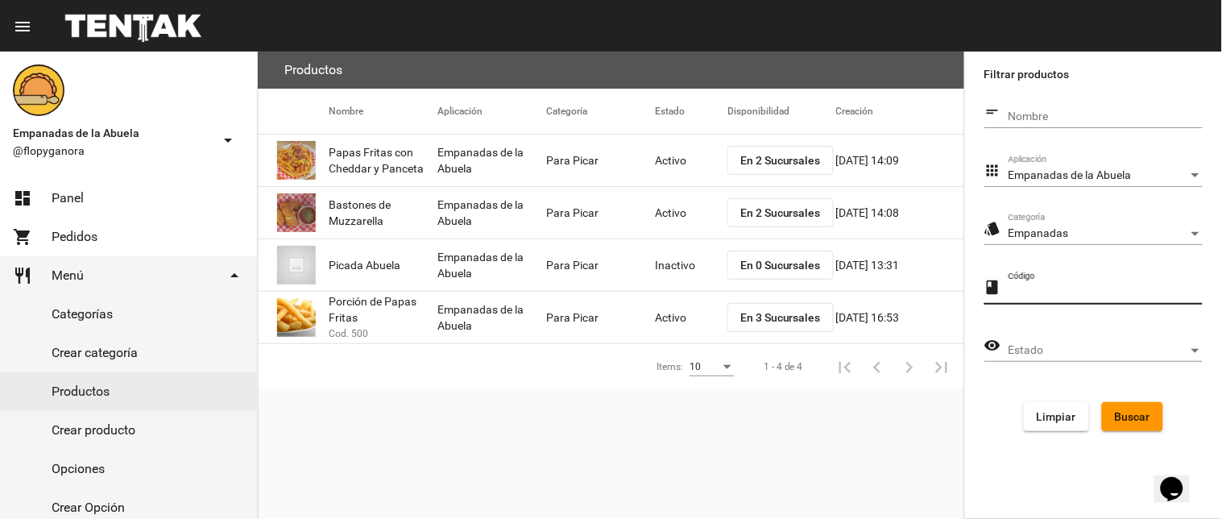
click at [1087, 294] on input "Código" at bounding box center [1105, 292] width 194 height 13
click at [1059, 357] on div "Estado Estado" at bounding box center [1105, 345] width 194 height 31
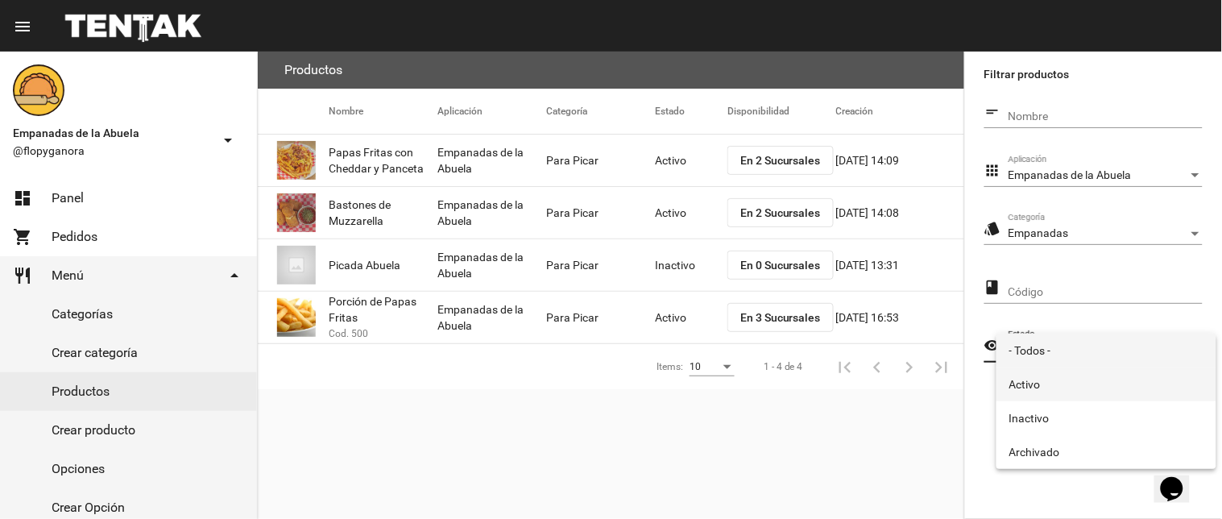
click at [1035, 381] on span "Activo" at bounding box center [1106, 384] width 194 height 34
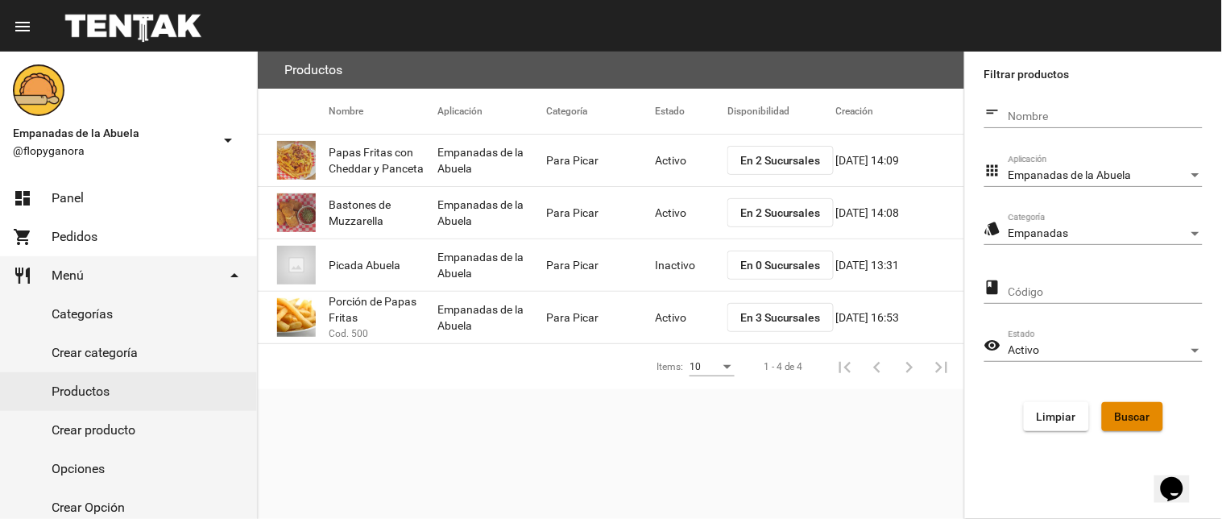
click at [1132, 412] on span "Buscar" at bounding box center [1132, 416] width 35 height 13
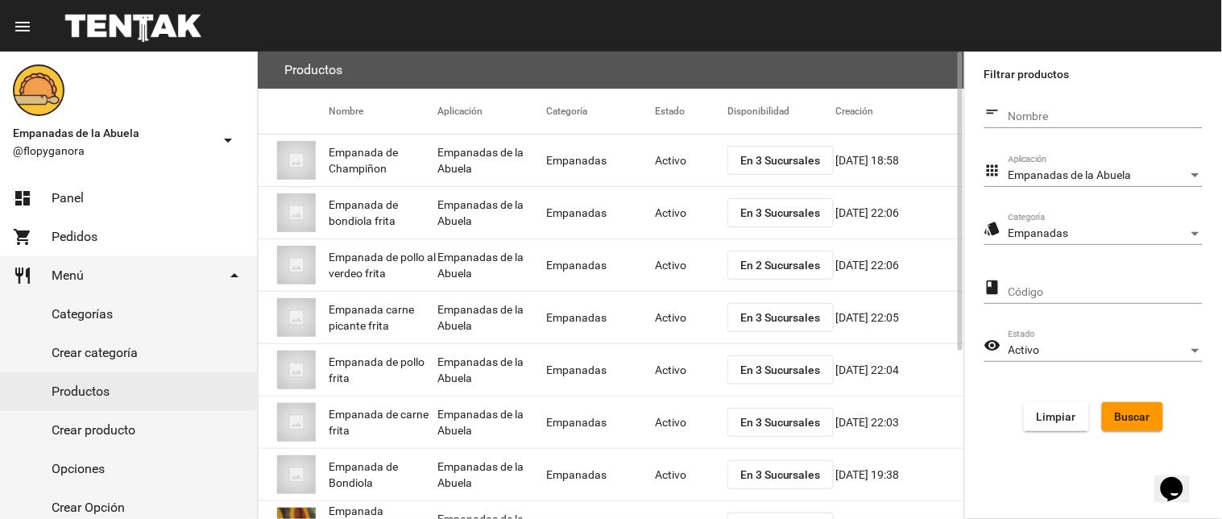
click at [770, 159] on span "En 3 Sucursales" at bounding box center [780, 160] width 81 height 13
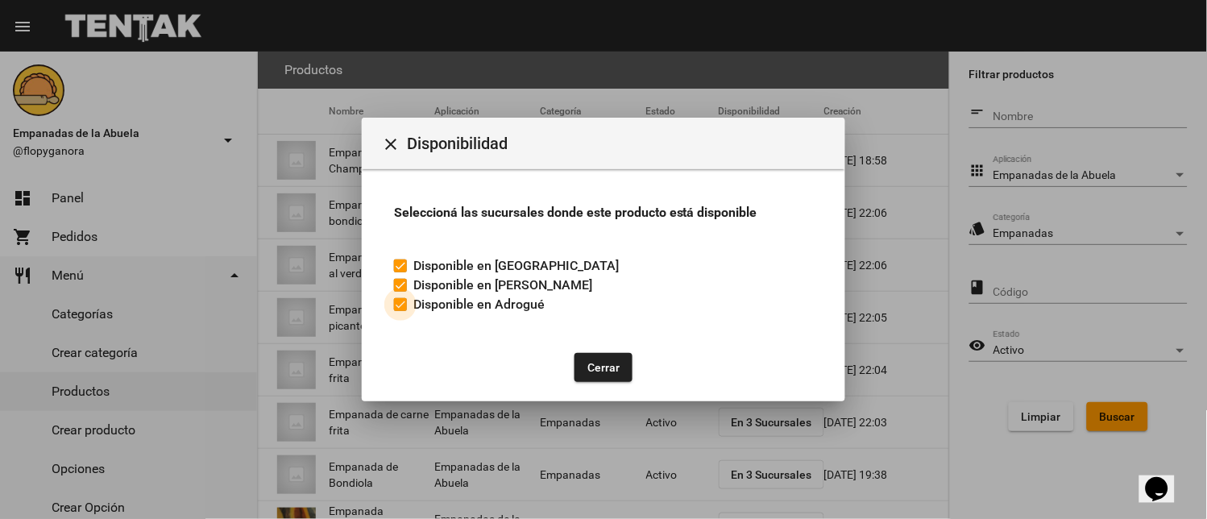
drag, startPoint x: 409, startPoint y: 300, endPoint x: 425, endPoint y: 304, distance: 16.8
click at [412, 300] on label "Disponible en Adrogué" at bounding box center [469, 304] width 151 height 19
click at [400, 311] on input "Disponible en Adrogué" at bounding box center [399, 311] width 1 height 1
checkbox input "false"
drag, startPoint x: 599, startPoint y: 359, endPoint x: 617, endPoint y: 205, distance: 155.7
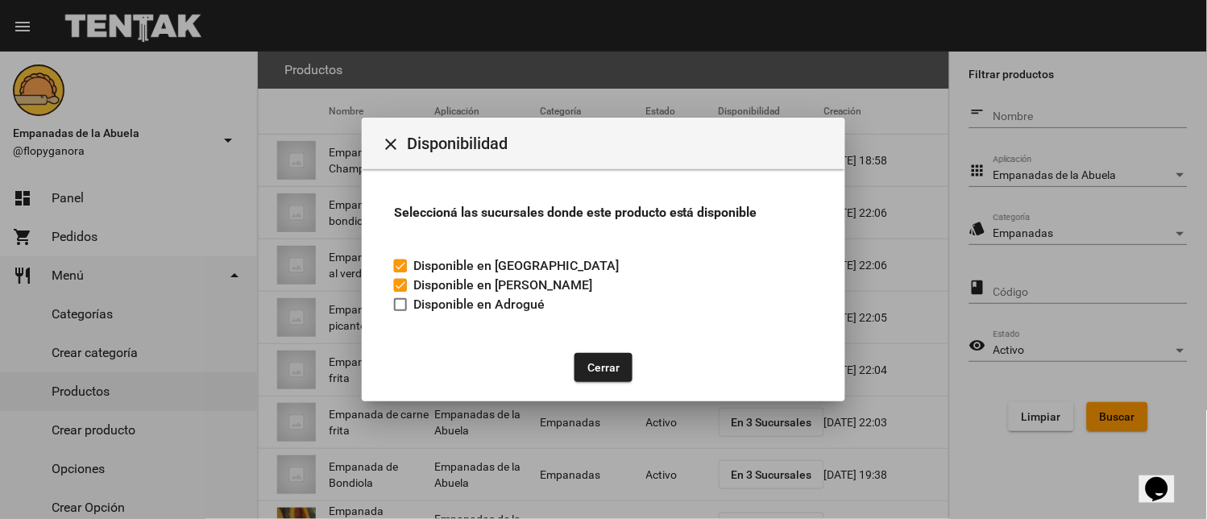
click at [602, 358] on button "Cerrar" at bounding box center [603, 367] width 58 height 29
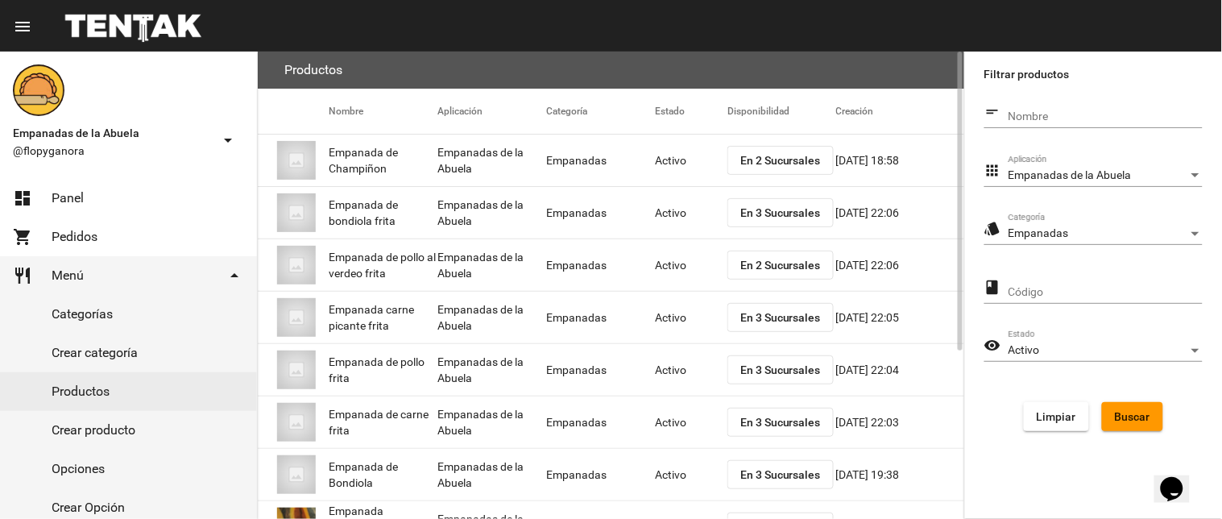
click at [682, 161] on mat-cell "Activo" at bounding box center [691, 161] width 72 height 52
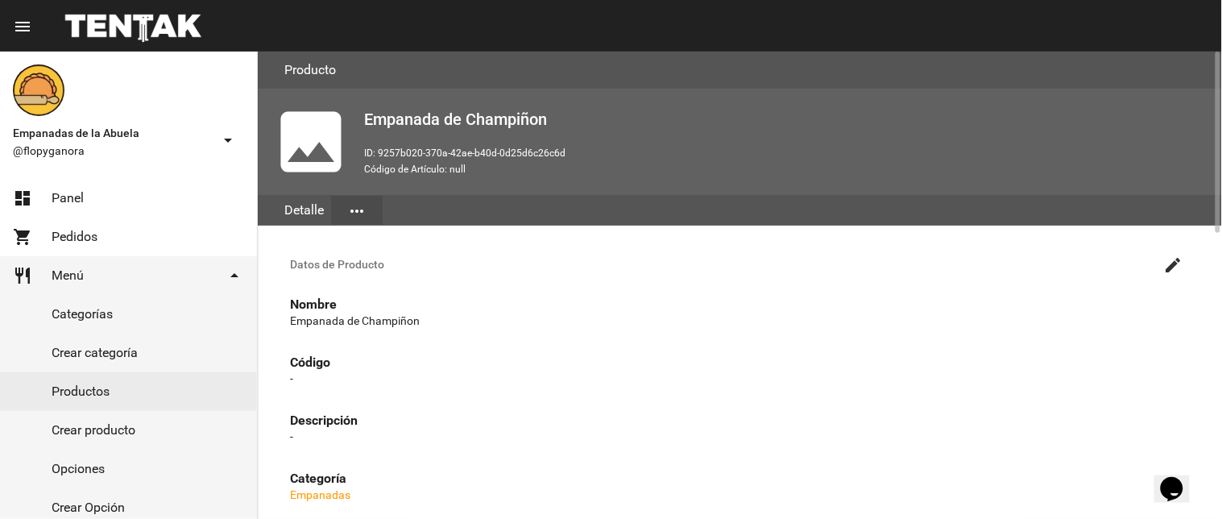
click at [1177, 263] on mat-icon "create" at bounding box center [1173, 264] width 19 height 19
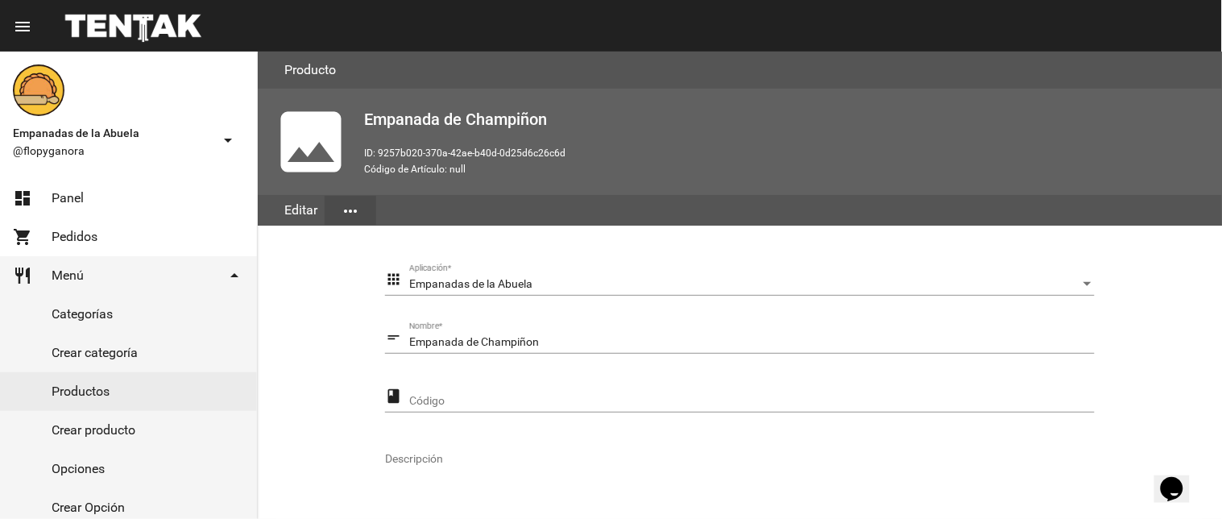
scroll to position [329, 0]
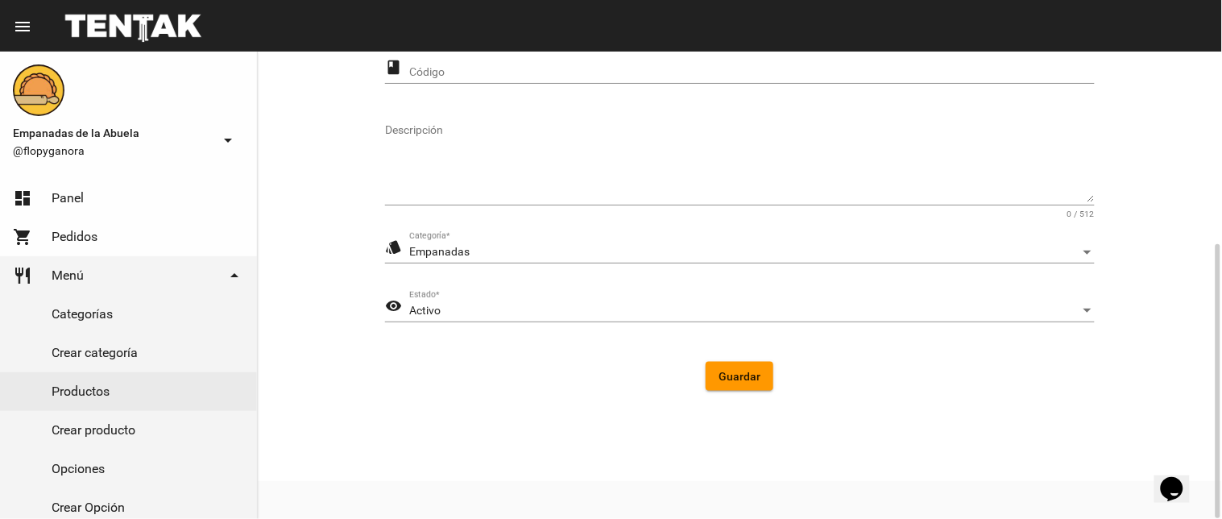
click at [481, 295] on div "Activo Estado *" at bounding box center [751, 306] width 685 height 31
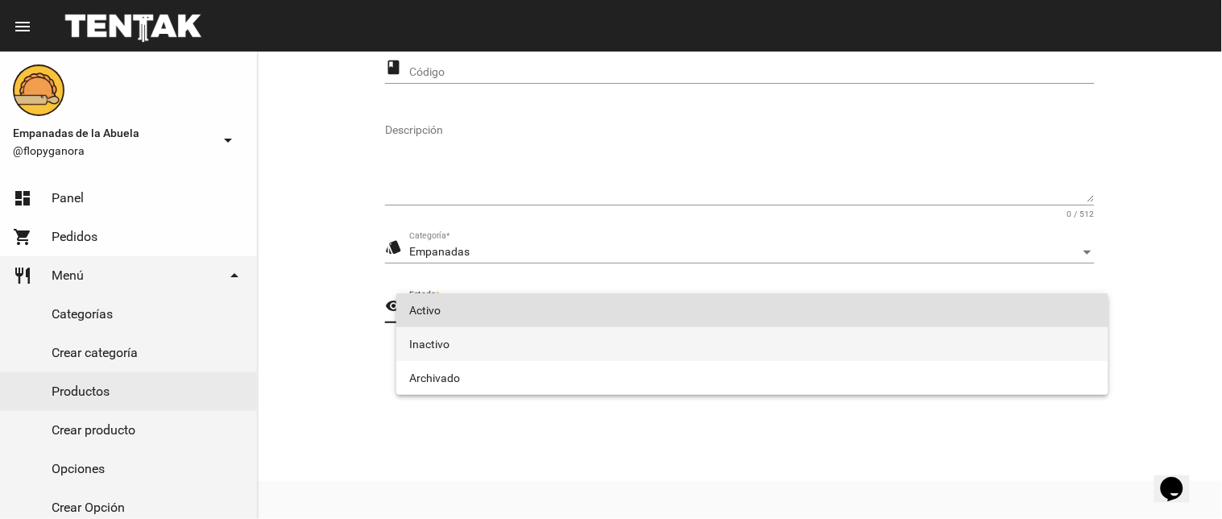
click at [491, 349] on span "Inactivo" at bounding box center [752, 344] width 686 height 34
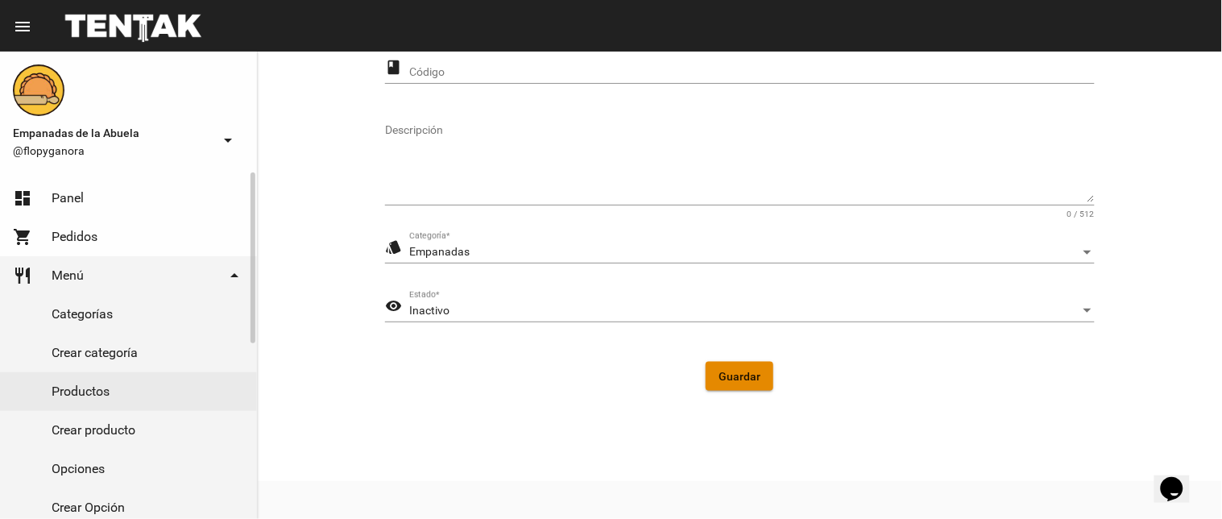
drag, startPoint x: 734, startPoint y: 377, endPoint x: 116, endPoint y: 250, distance: 630.7
click at [728, 377] on span "Guardar" at bounding box center [739, 376] width 42 height 13
click at [43, 191] on link "dashboard Panel" at bounding box center [128, 198] width 257 height 39
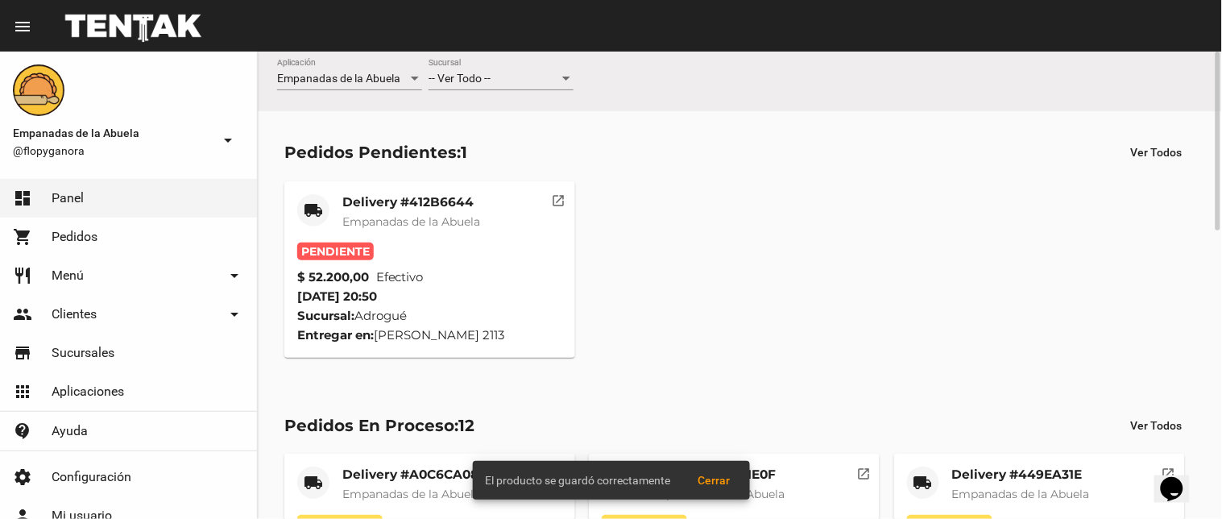
click at [415, 204] on mat-card-title "Delivery #412B6644" at bounding box center [411, 202] width 138 height 16
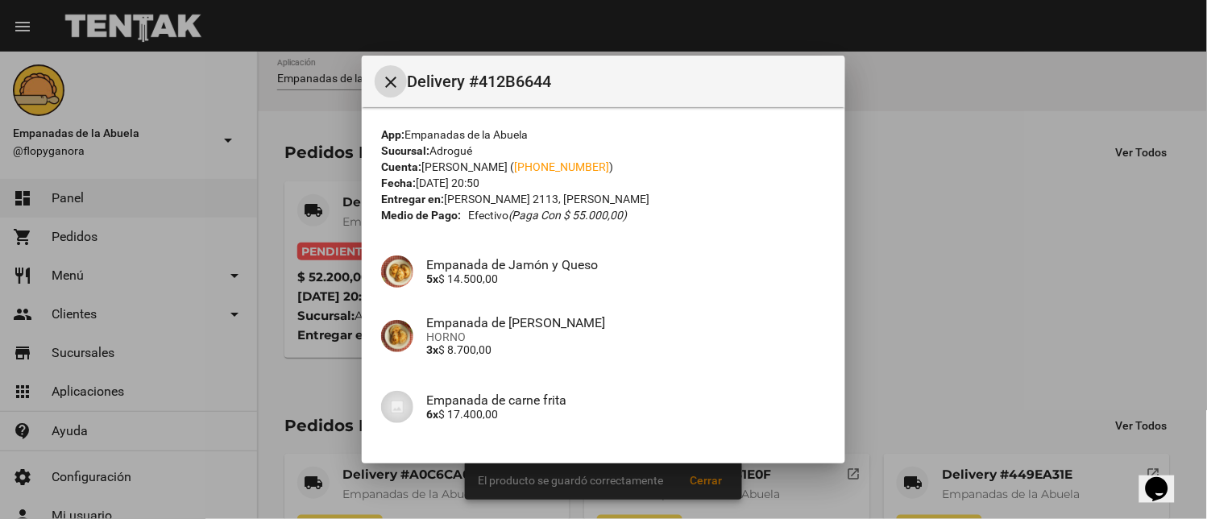
scroll to position [310, 0]
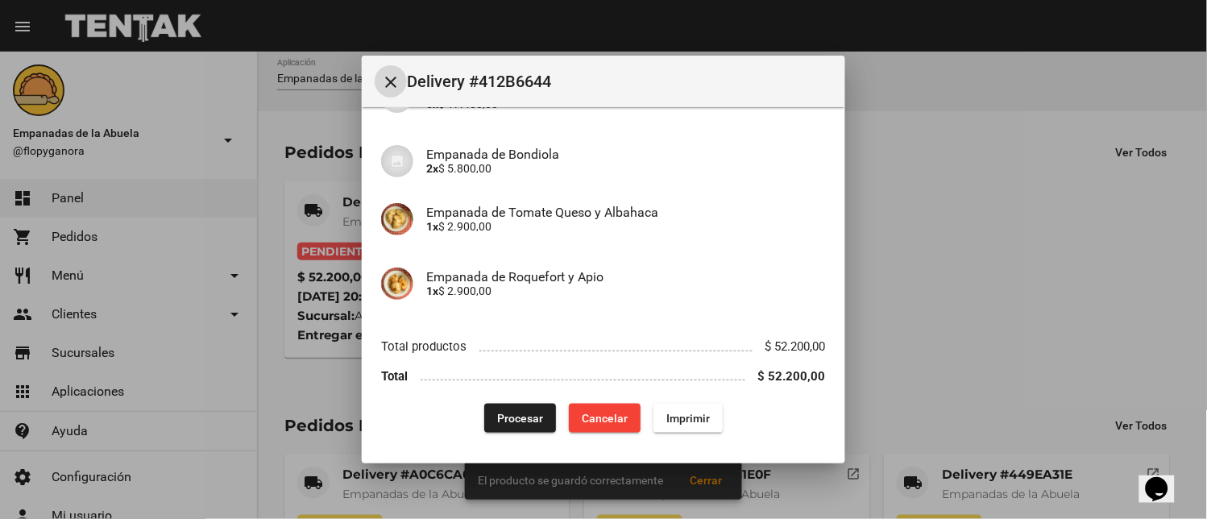
drag, startPoint x: 629, startPoint y: 405, endPoint x: 664, endPoint y: 409, distance: 35.7
click at [633, 406] on div "Procesar Cancelar Imprimir" at bounding box center [603, 418] width 445 height 29
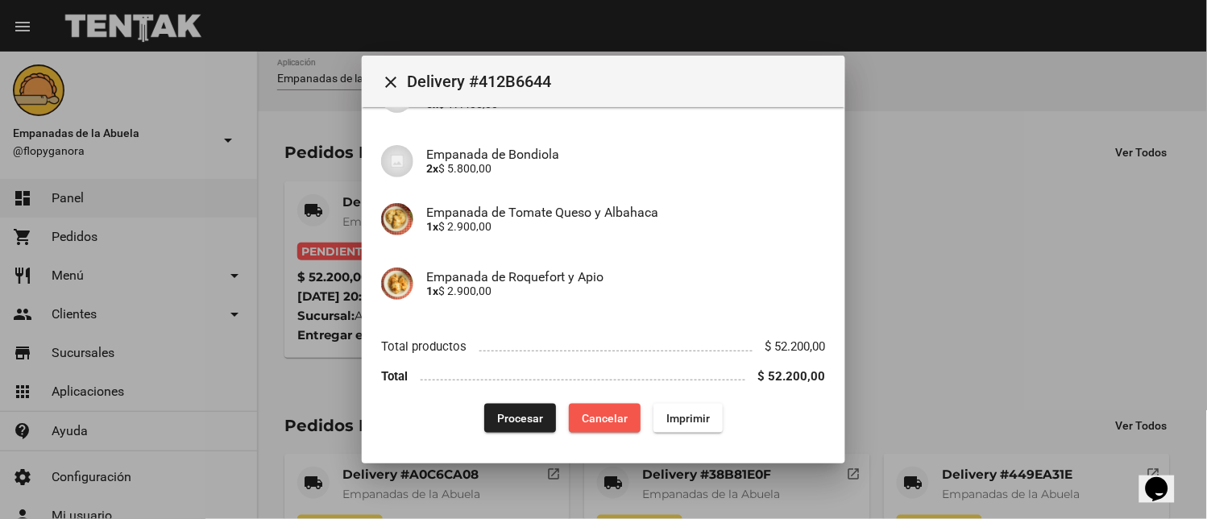
click at [669, 412] on span "Imprimir" at bounding box center [687, 418] width 43 height 13
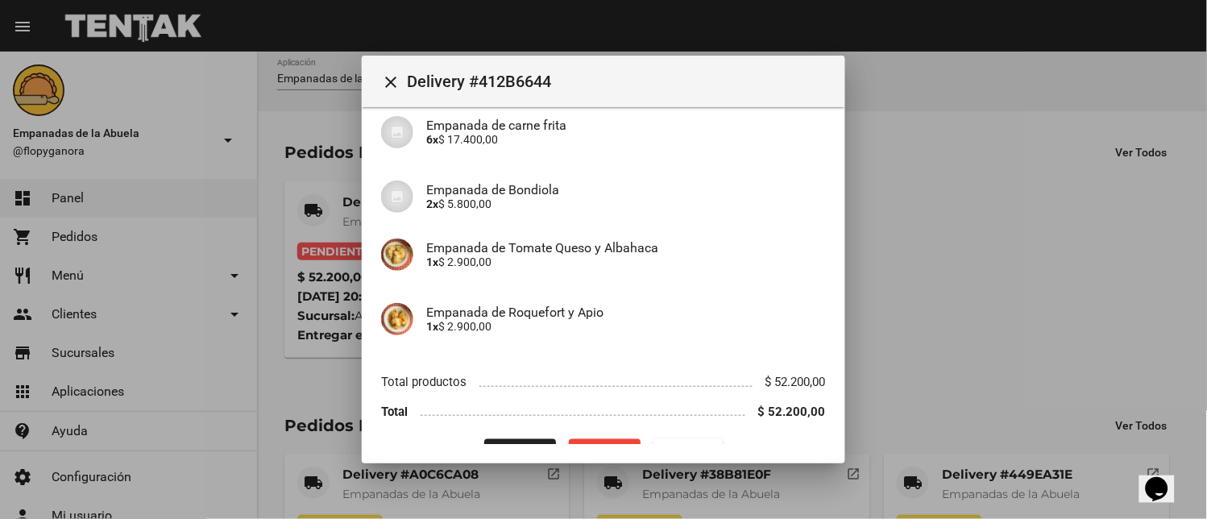
scroll to position [310, 0]
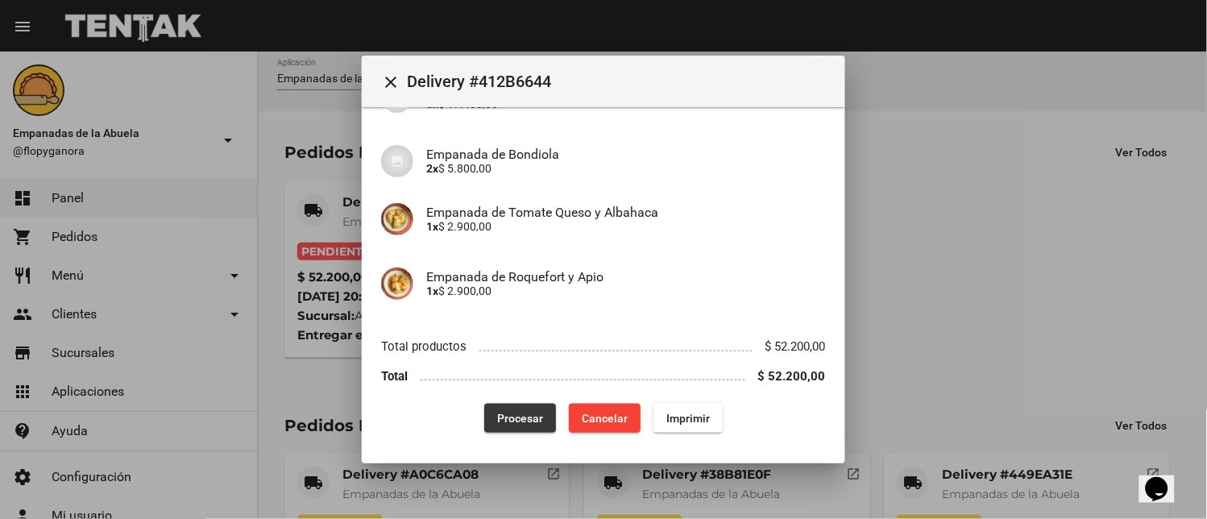
click at [508, 408] on button "Procesar" at bounding box center [520, 418] width 72 height 29
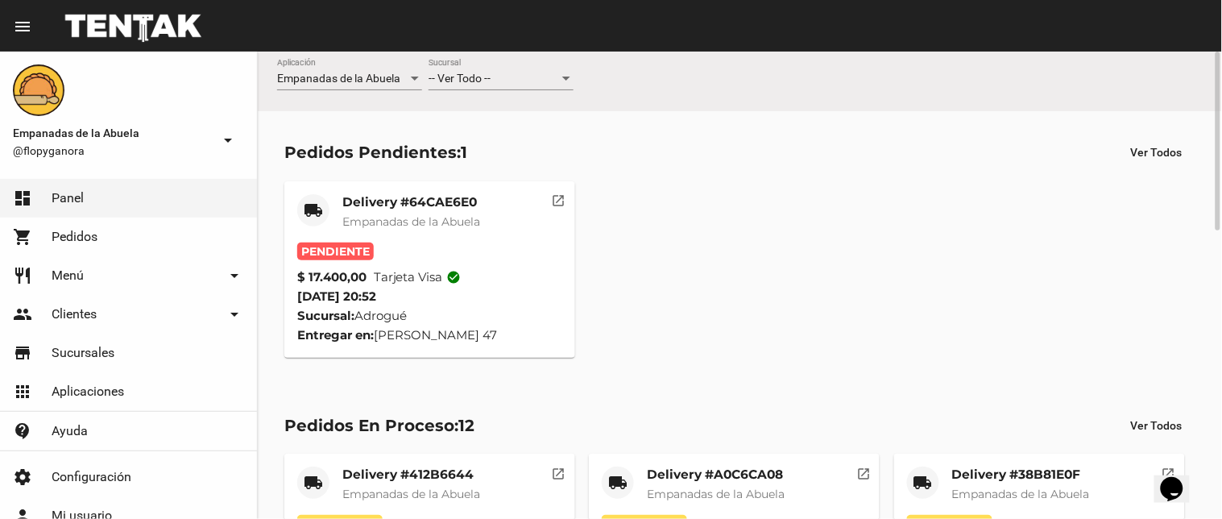
click at [403, 197] on mat-card-title "Delivery #64CAE6E0" at bounding box center [411, 202] width 138 height 16
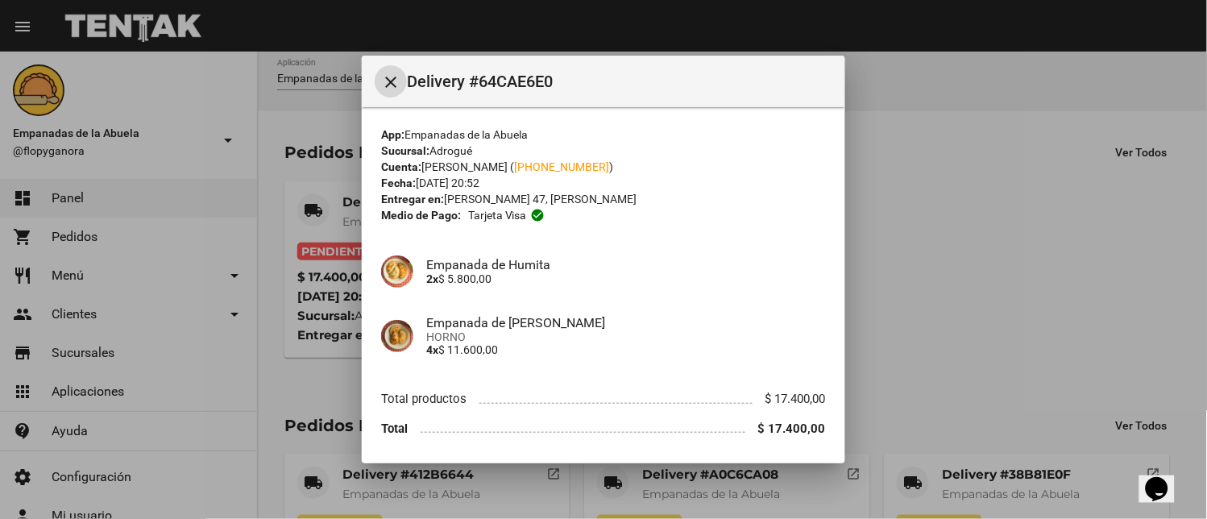
scroll to position [52, 0]
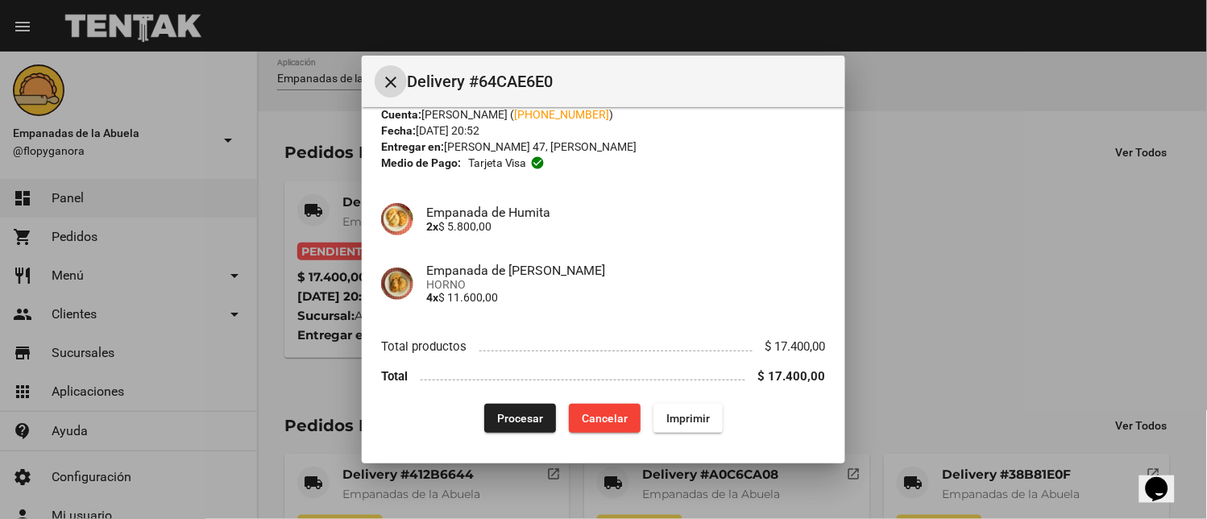
click at [688, 420] on span "Imprimir" at bounding box center [687, 418] width 43 height 13
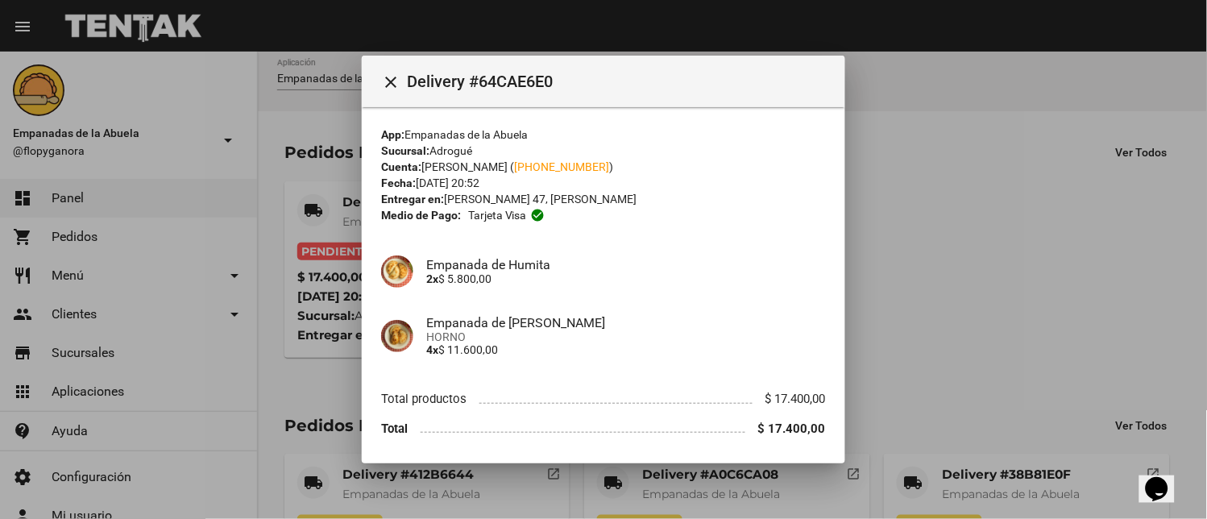
scroll to position [52, 0]
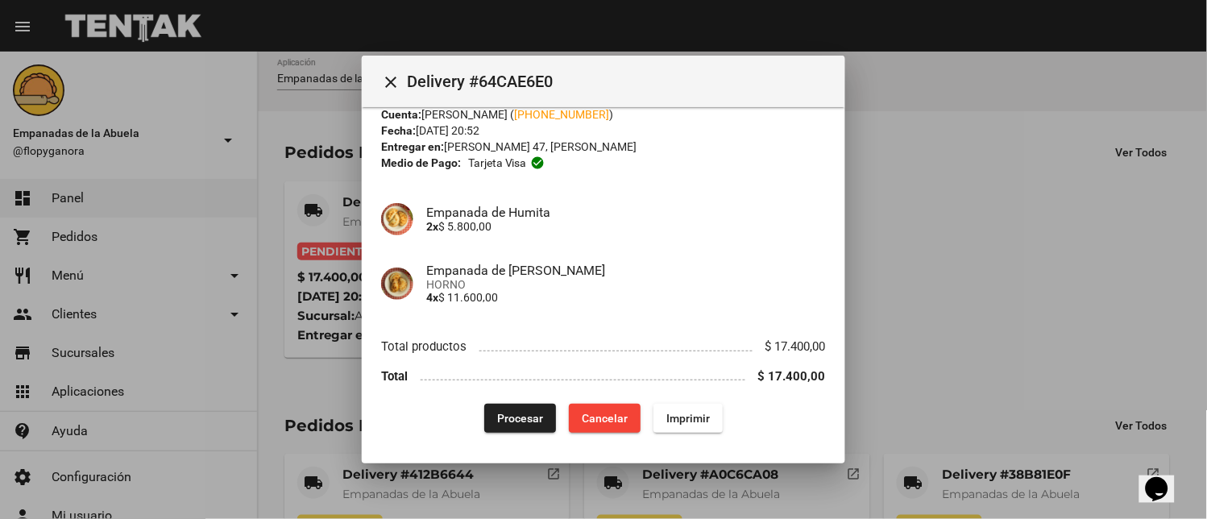
click at [532, 414] on span "Procesar" at bounding box center [520, 418] width 46 height 13
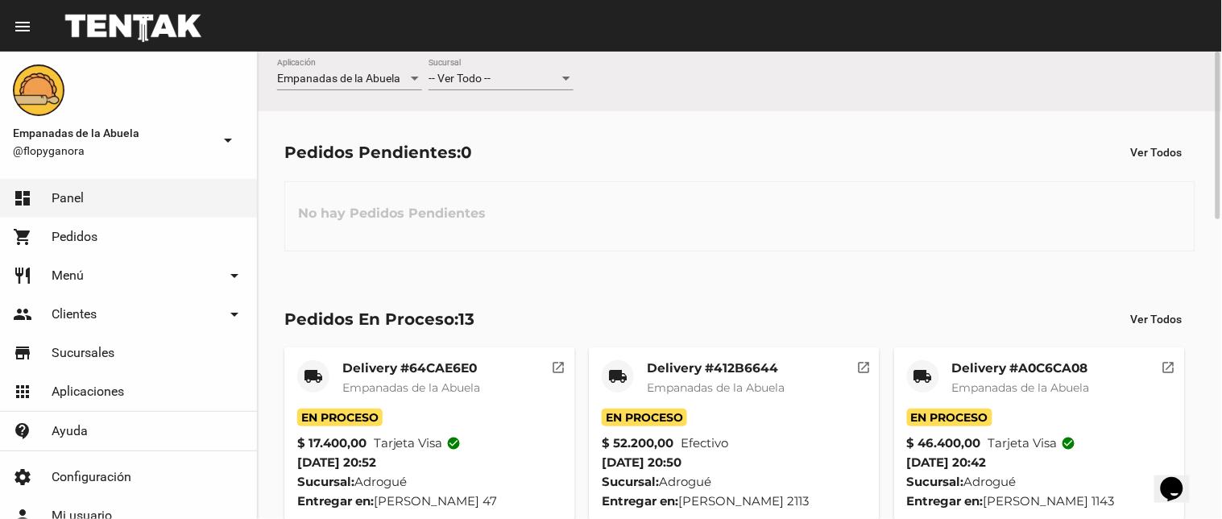
scroll to position [644, 0]
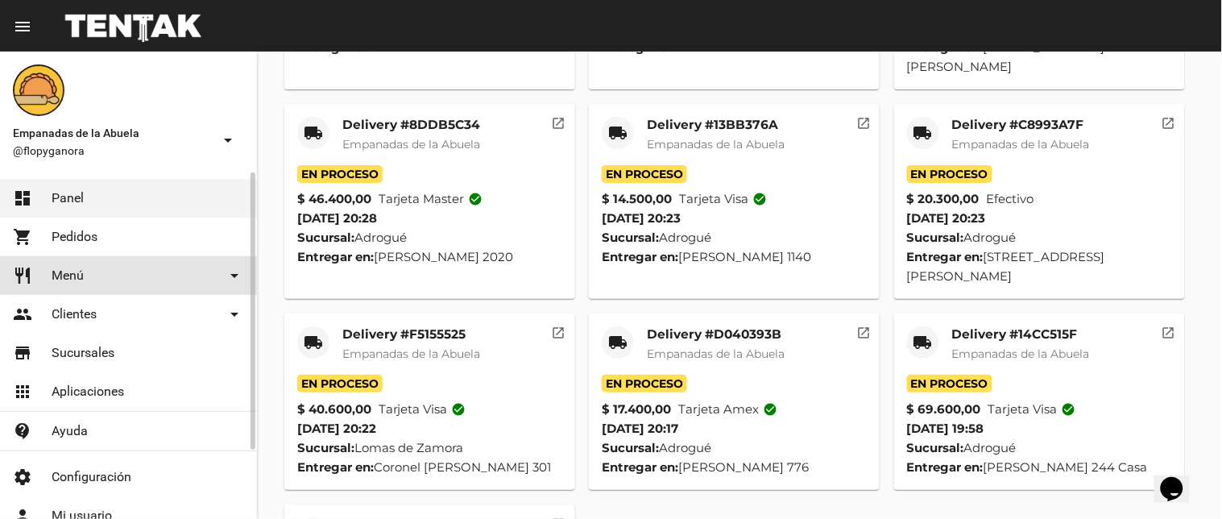
click at [109, 268] on link "restaurant Menú arrow_drop_down" at bounding box center [128, 275] width 257 height 39
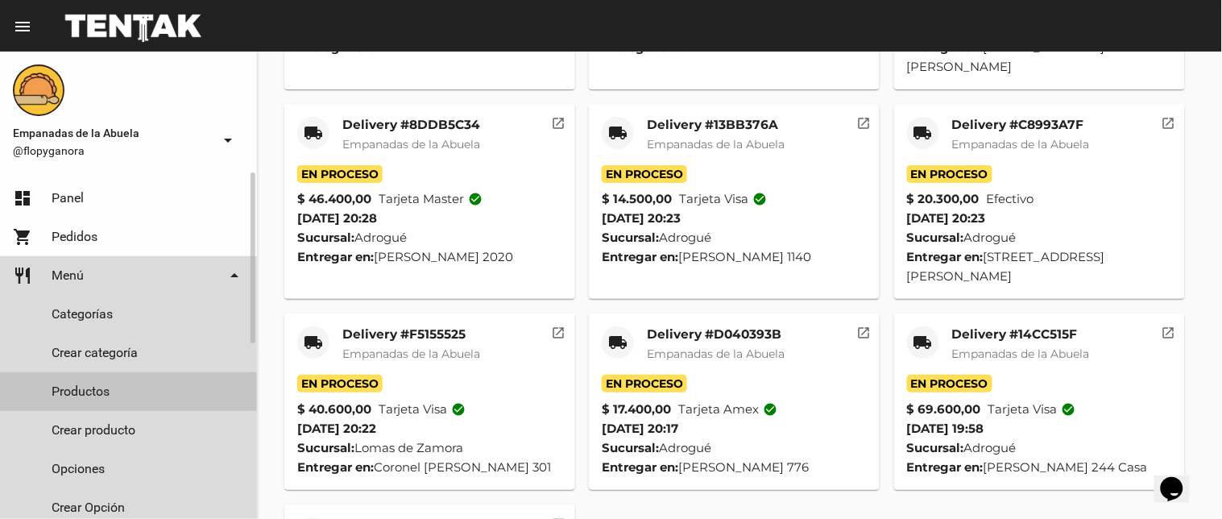
click at [94, 393] on link "Productos" at bounding box center [128, 391] width 257 height 39
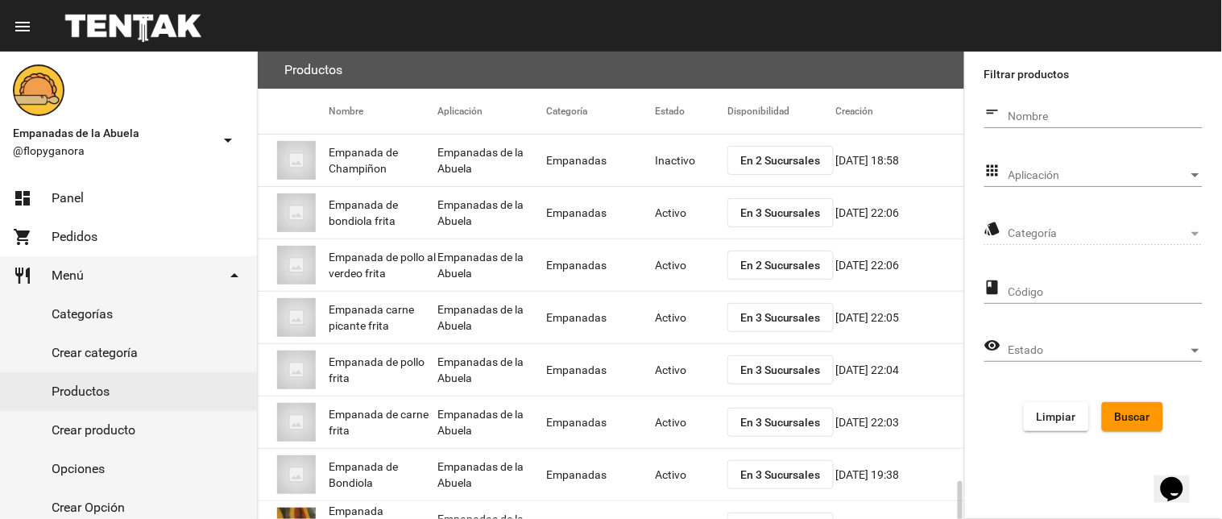
scroll to position [262, 0]
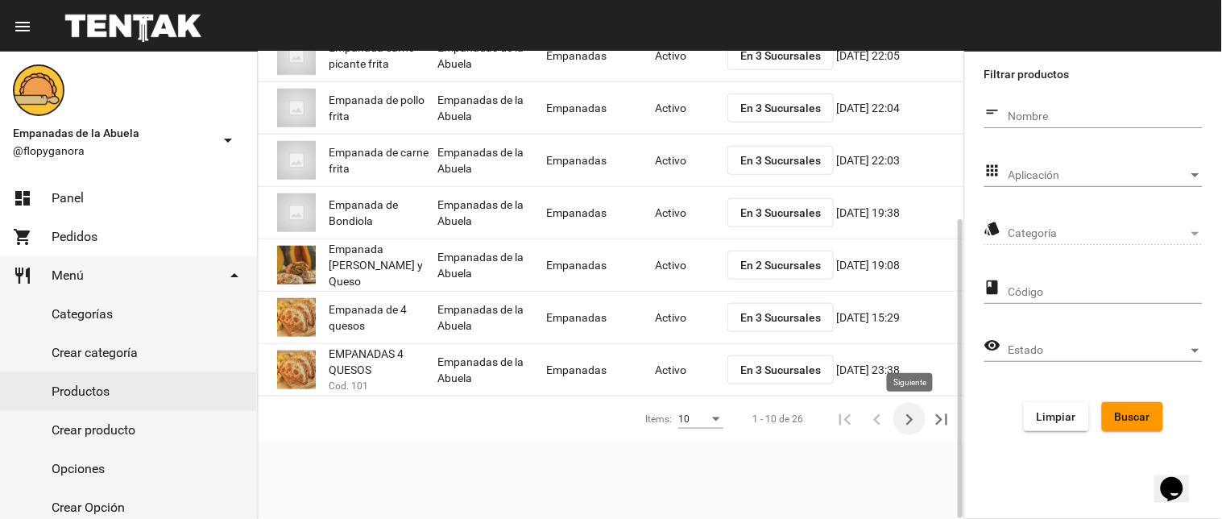
click at [912, 416] on icon "Siguiente" at bounding box center [909, 419] width 23 height 23
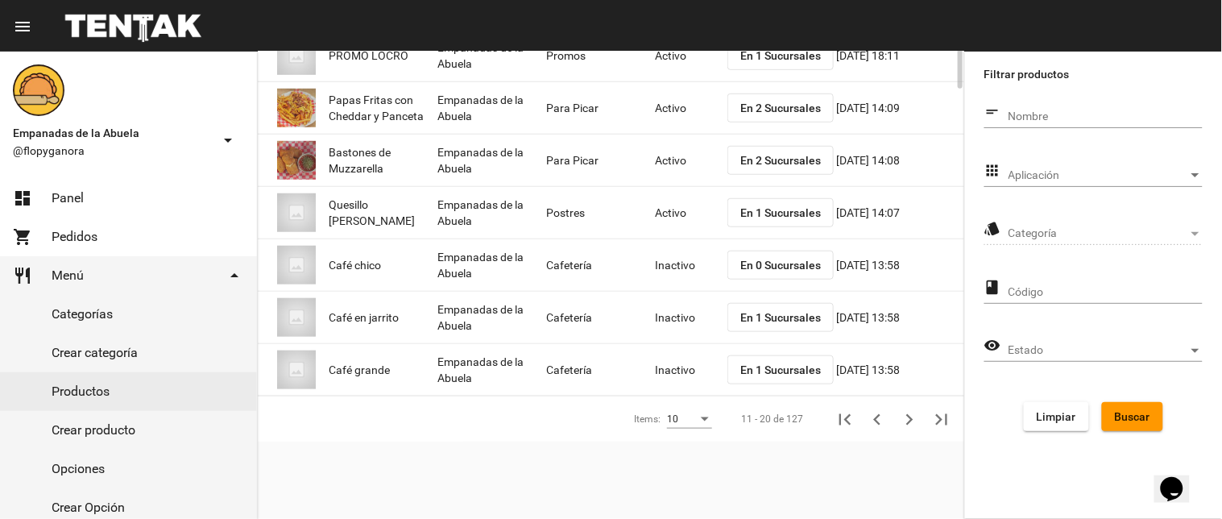
scroll to position [0, 0]
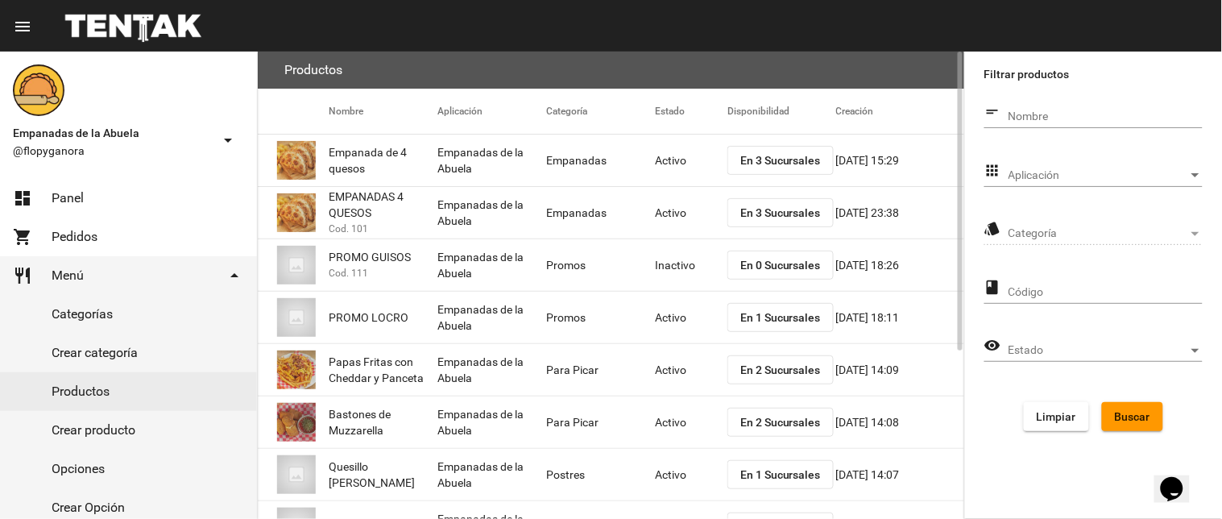
click at [1128, 419] on span "Buscar" at bounding box center [1132, 416] width 35 height 13
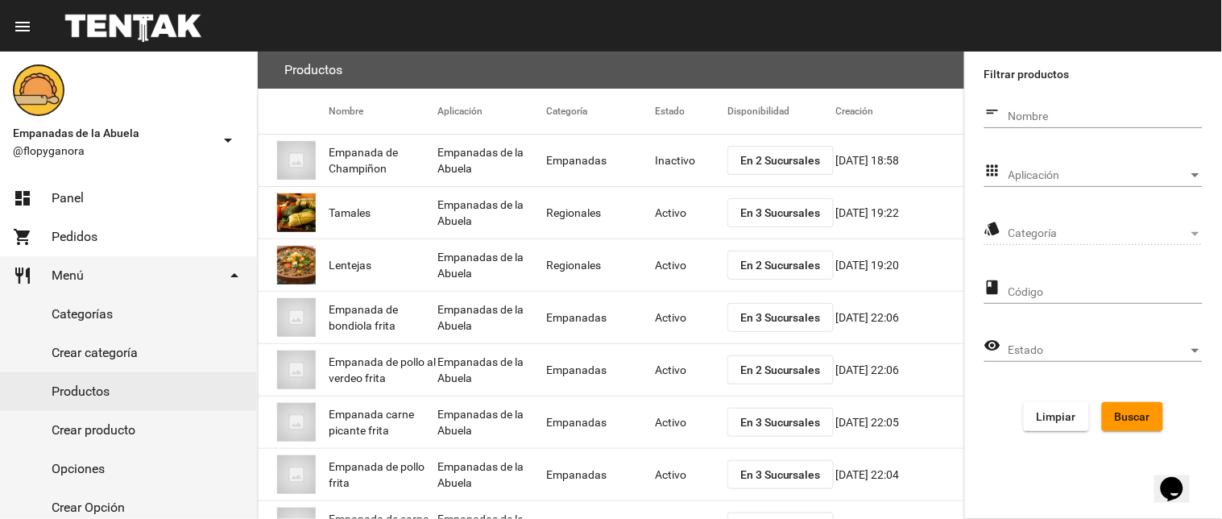
click at [1041, 172] on span "Aplicación" at bounding box center [1098, 175] width 180 height 13
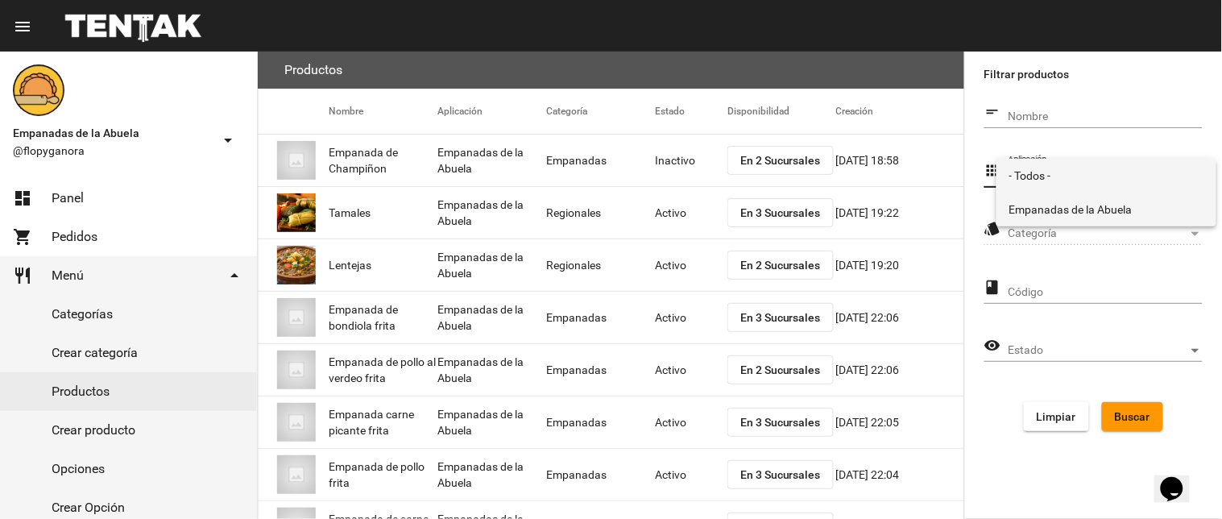
click at [1056, 223] on span "Empanadas de la Abuela" at bounding box center [1106, 209] width 194 height 34
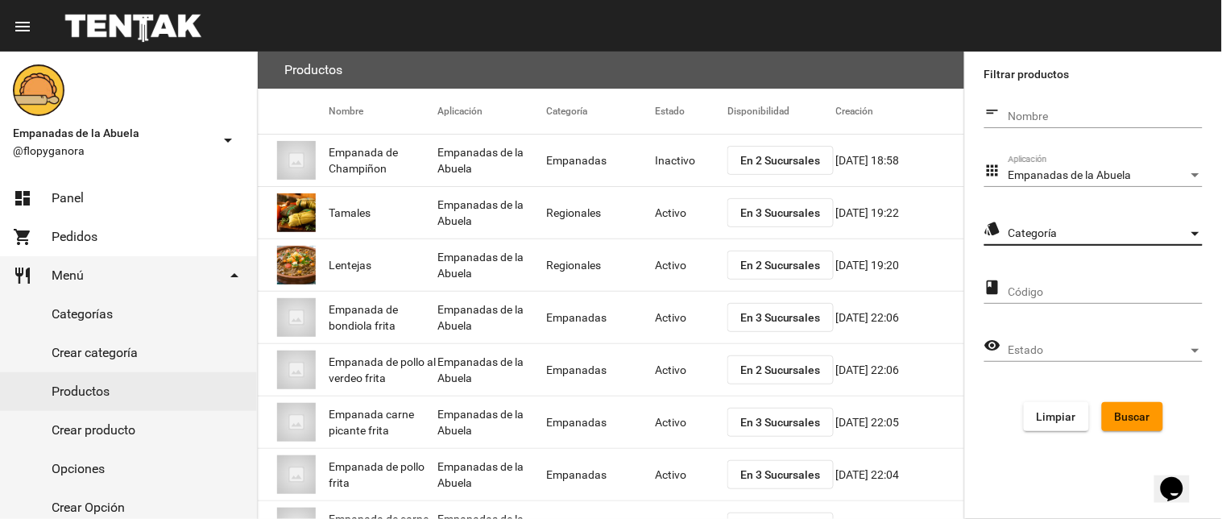
click at [1053, 235] on span "Categoría" at bounding box center [1098, 233] width 180 height 13
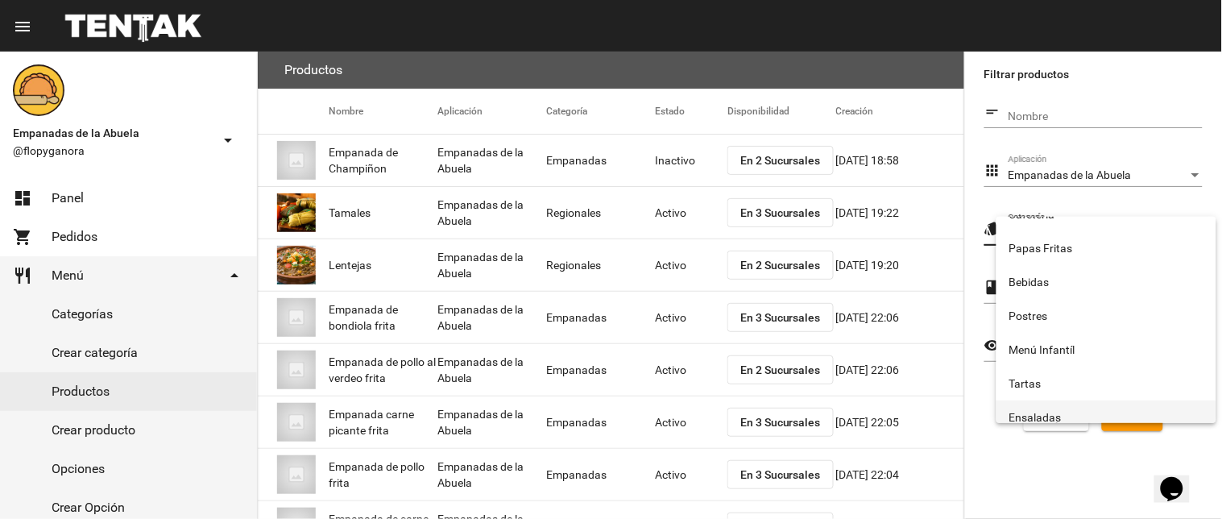
scroll to position [267, 0]
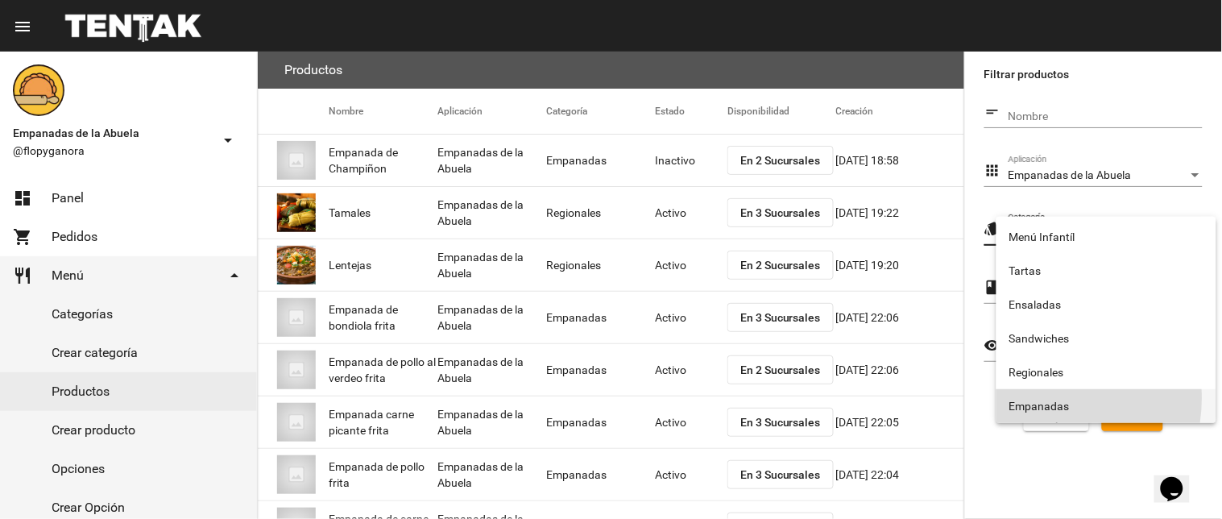
click at [1029, 398] on span "Empanadas" at bounding box center [1106, 406] width 194 height 34
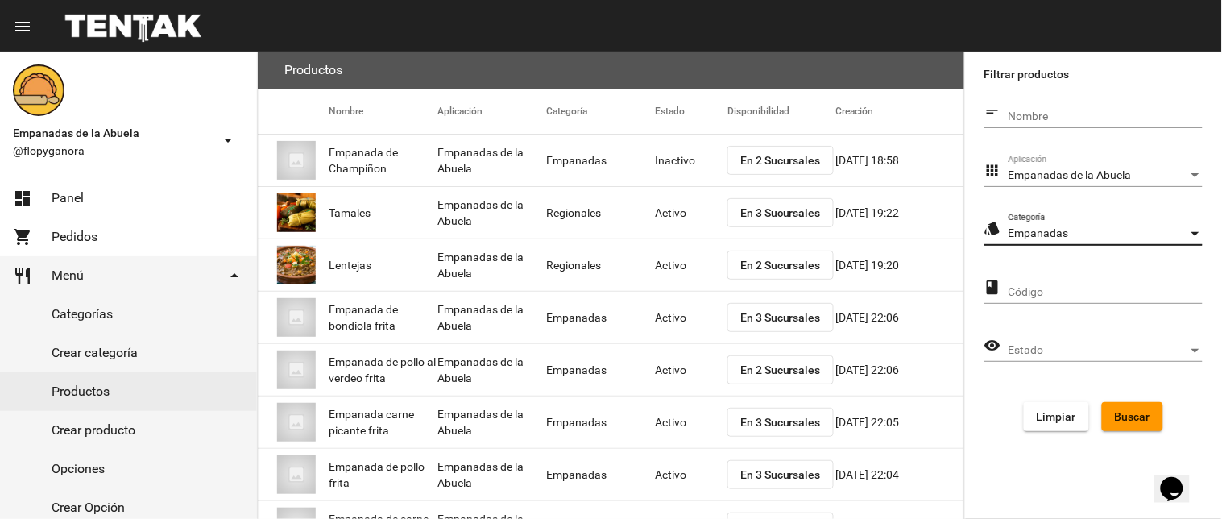
click at [1113, 404] on button "Buscar" at bounding box center [1132, 416] width 61 height 29
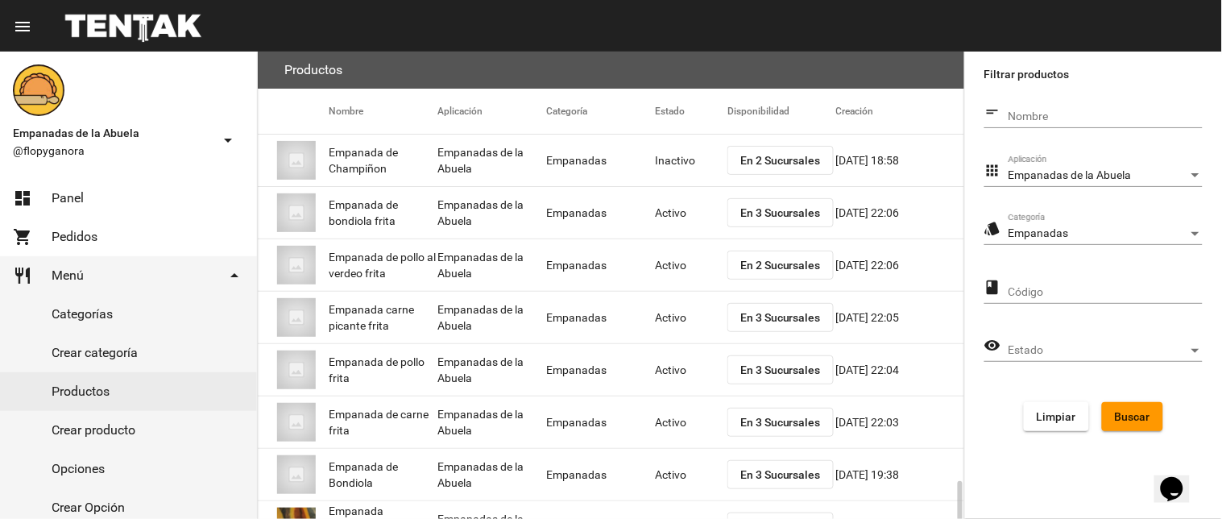
scroll to position [262, 0]
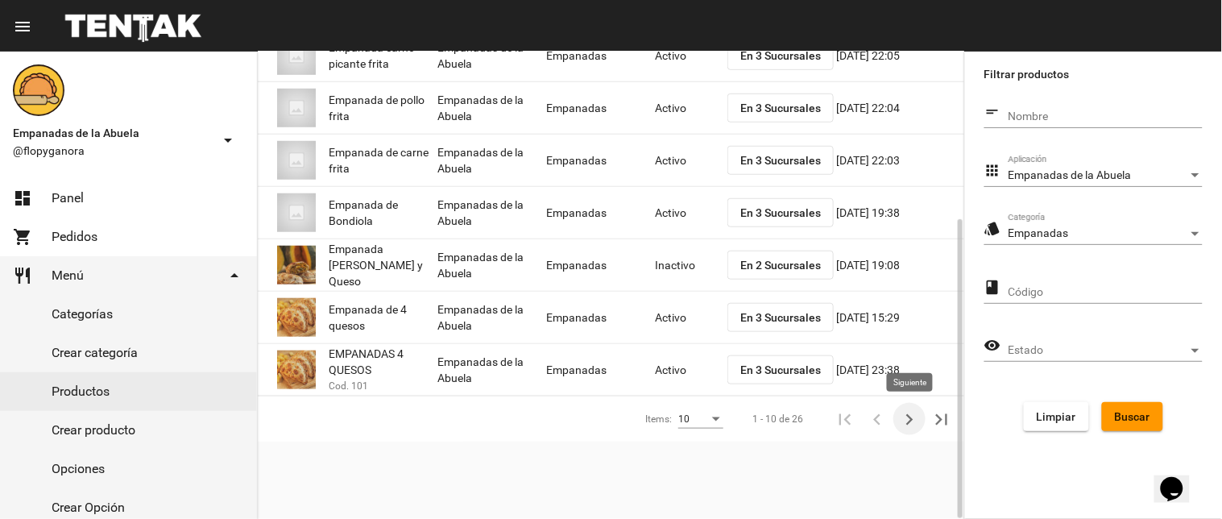
drag, startPoint x: 907, startPoint y: 419, endPoint x: 864, endPoint y: 388, distance: 52.5
click at [906, 419] on icon "Siguiente" at bounding box center [909, 419] width 23 height 23
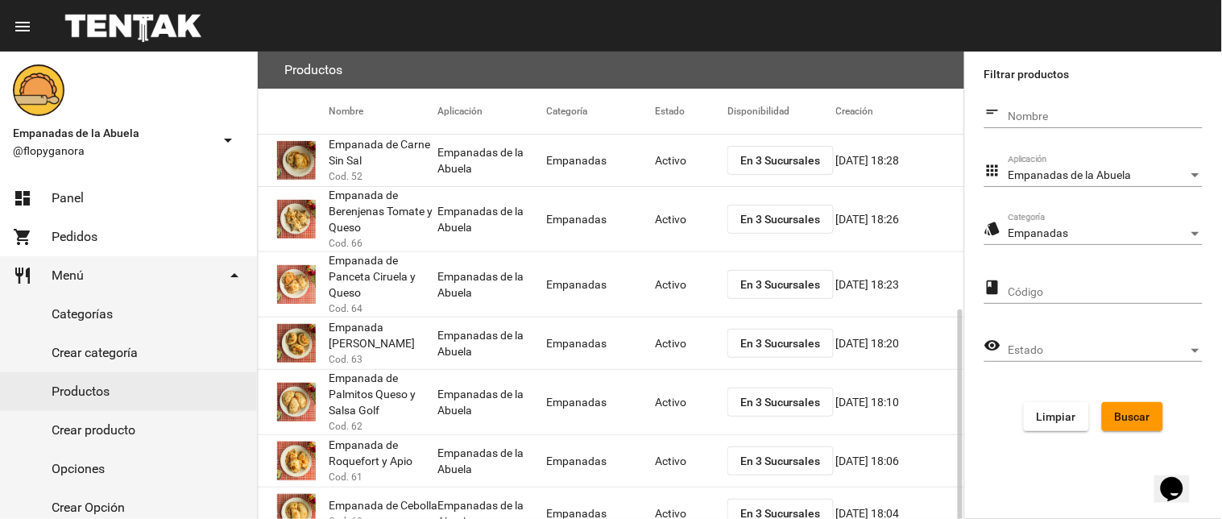
scroll to position [314, 0]
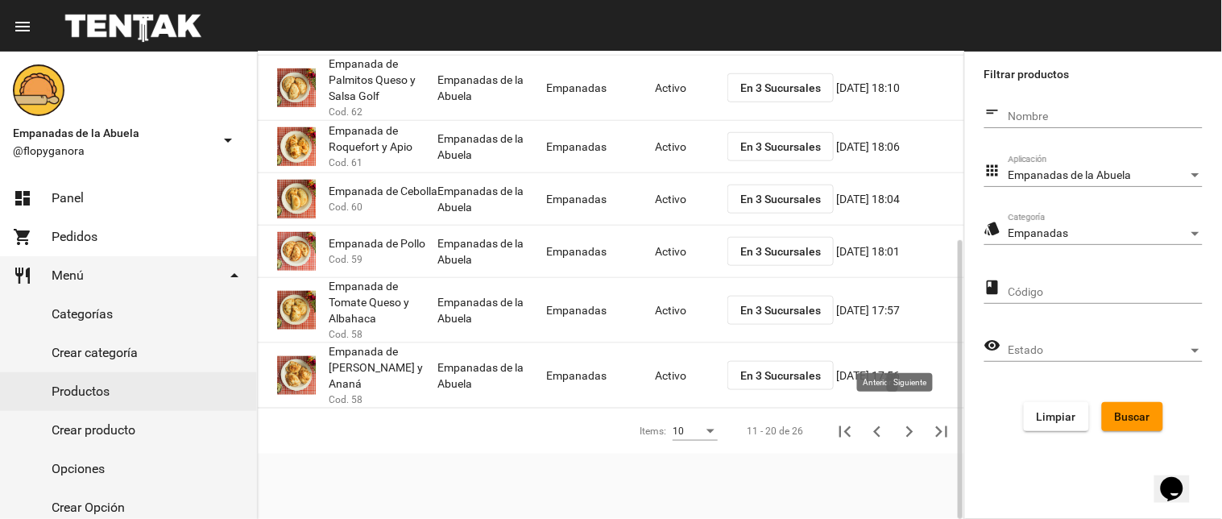
drag, startPoint x: 902, startPoint y: 420, endPoint x: 891, endPoint y: 409, distance: 15.4
click at [902, 420] on icon "Siguiente" at bounding box center [909, 431] width 23 height 23
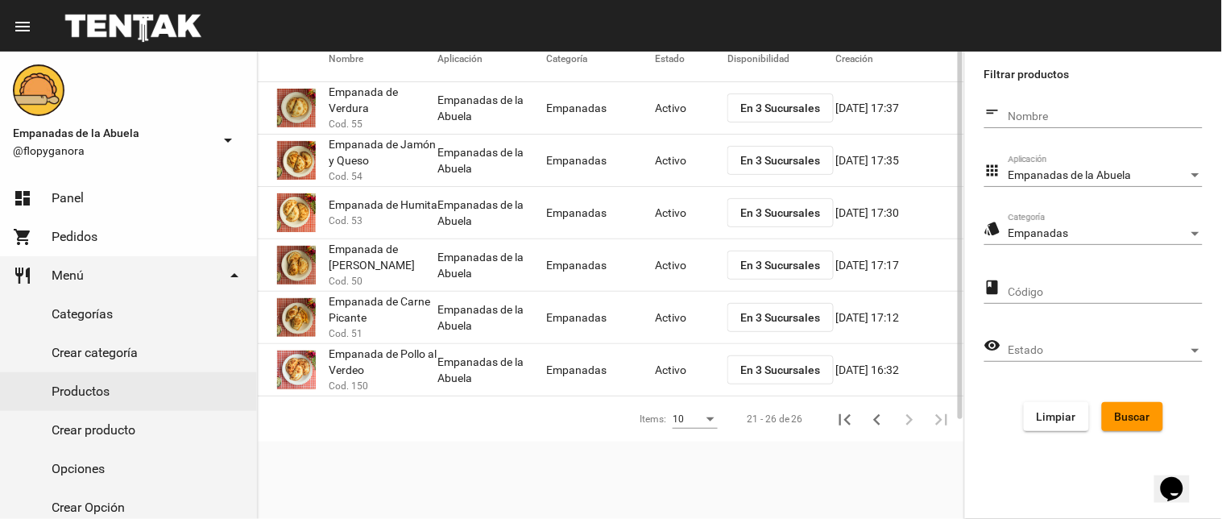
scroll to position [0, 0]
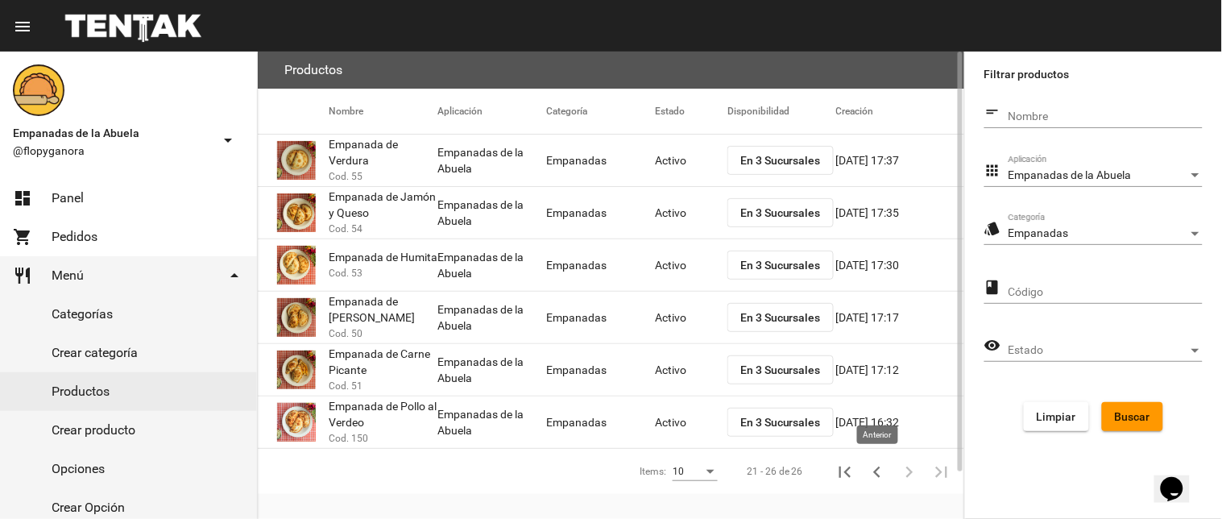
click at [864, 471] on button "Anterior" at bounding box center [877, 471] width 32 height 32
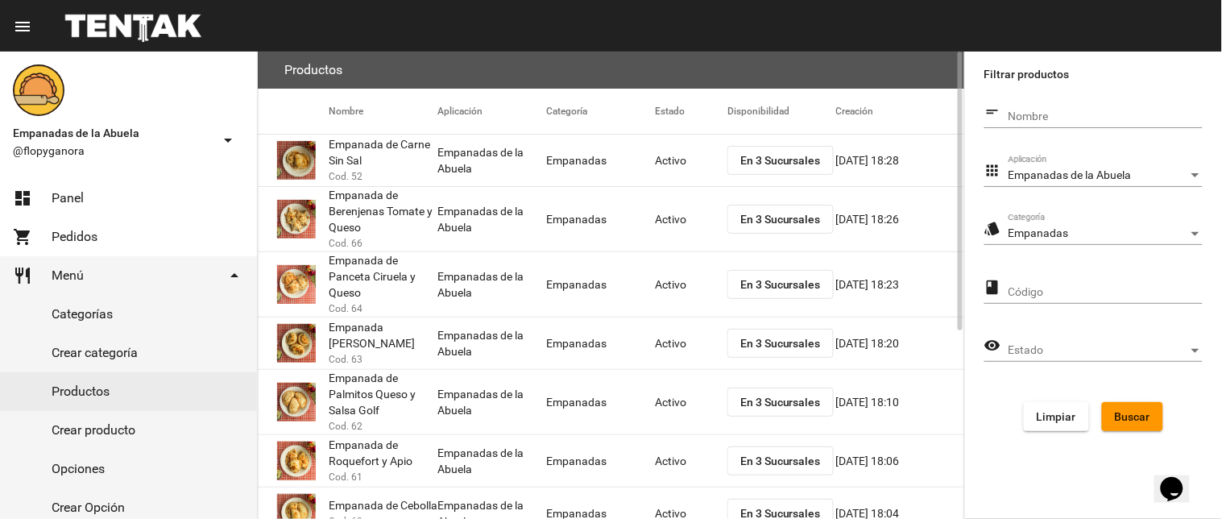
click at [772, 210] on button "En 3 Sucursales" at bounding box center [780, 219] width 106 height 29
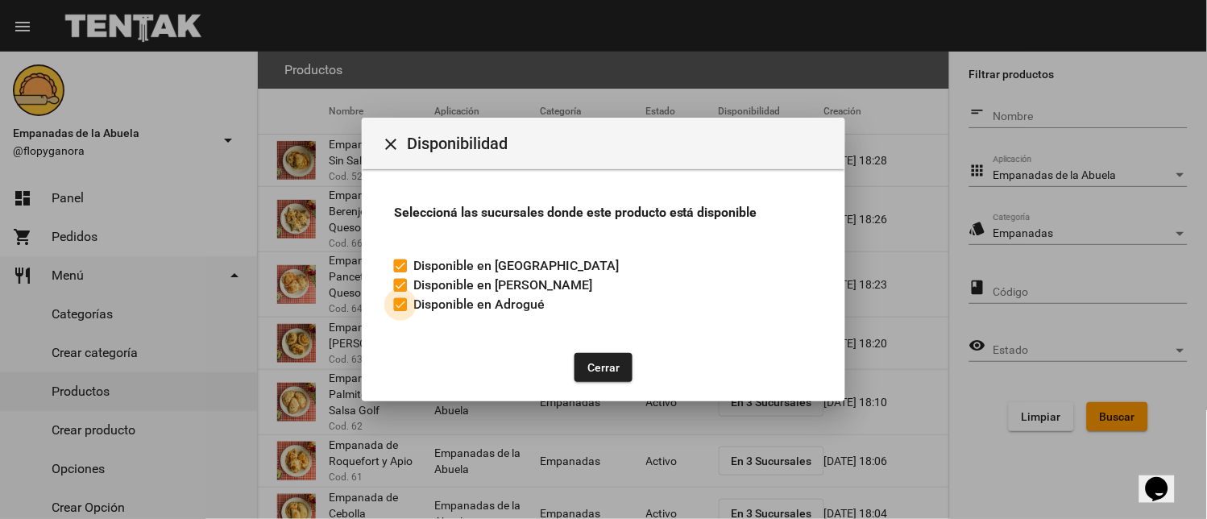
click at [401, 299] on div at bounding box center [400, 304] width 13 height 13
click at [400, 311] on input "Disponible en Adrogué" at bounding box center [399, 311] width 1 height 1
checkbox input "false"
click at [596, 361] on button "Cerrar" at bounding box center [603, 367] width 58 height 29
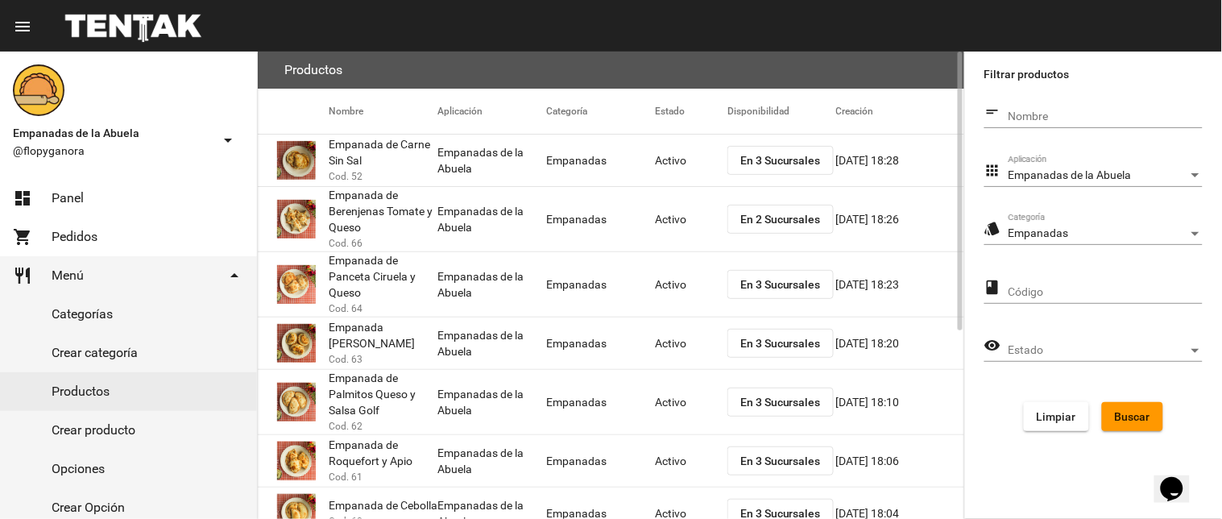
click at [683, 200] on mat-cell "Activo" at bounding box center [691, 219] width 72 height 52
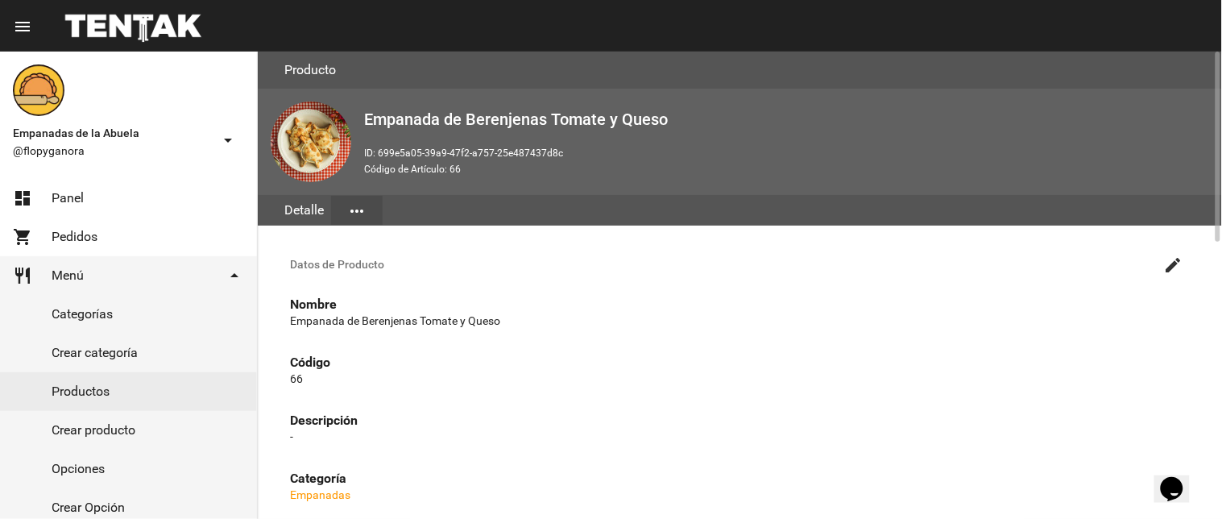
click at [1180, 256] on mat-icon "create" at bounding box center [1173, 264] width 19 height 19
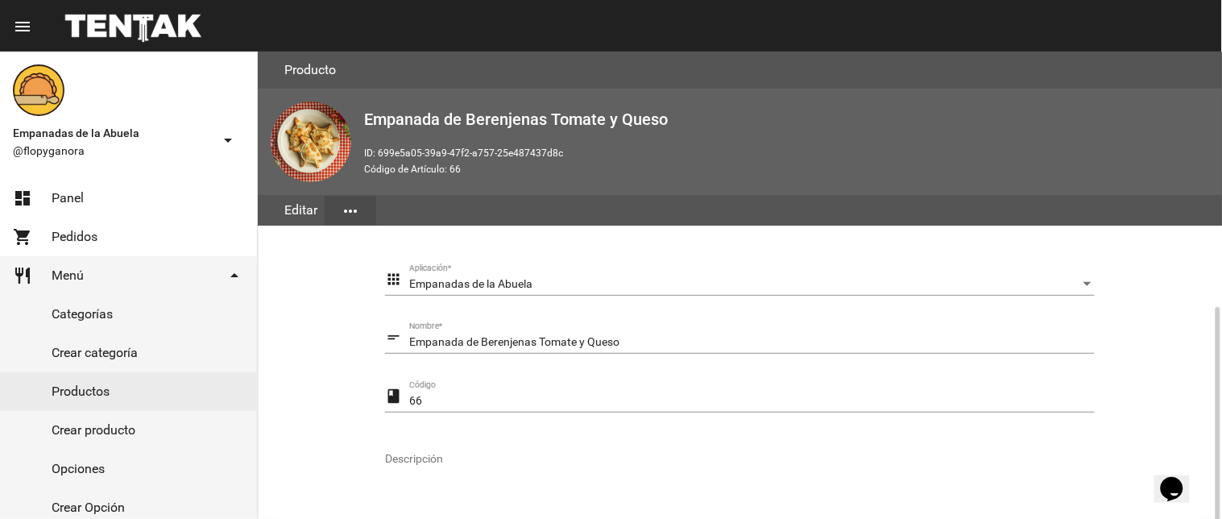
scroll to position [329, 0]
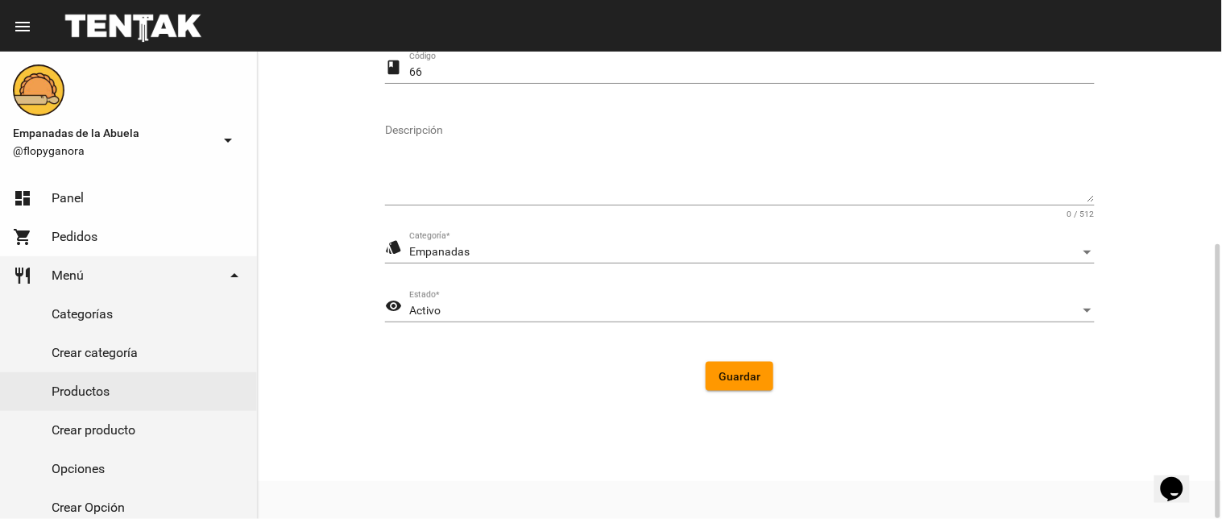
click at [480, 295] on div "Activo Estado *" at bounding box center [751, 306] width 685 height 31
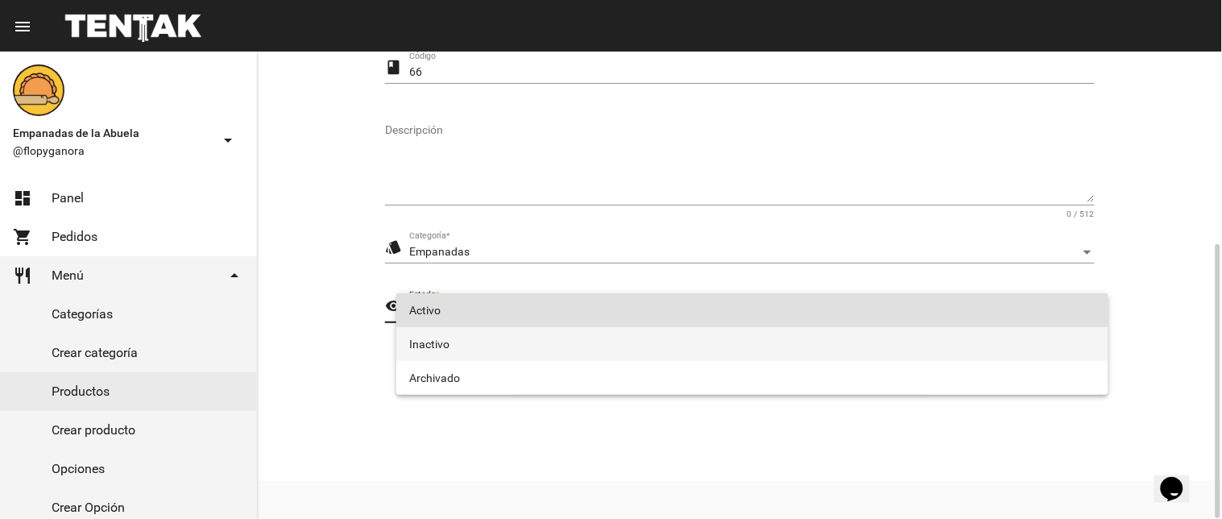
click at [479, 341] on span "Inactivo" at bounding box center [752, 344] width 686 height 34
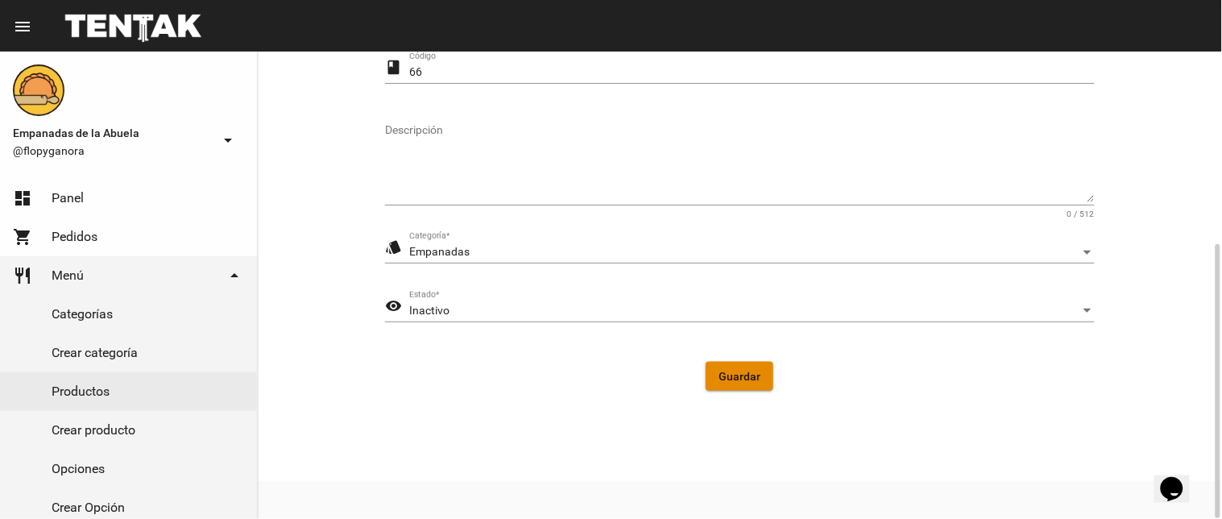
drag, startPoint x: 751, startPoint y: 379, endPoint x: 245, endPoint y: 226, distance: 529.0
click at [746, 379] on span "Guardar" at bounding box center [739, 376] width 42 height 13
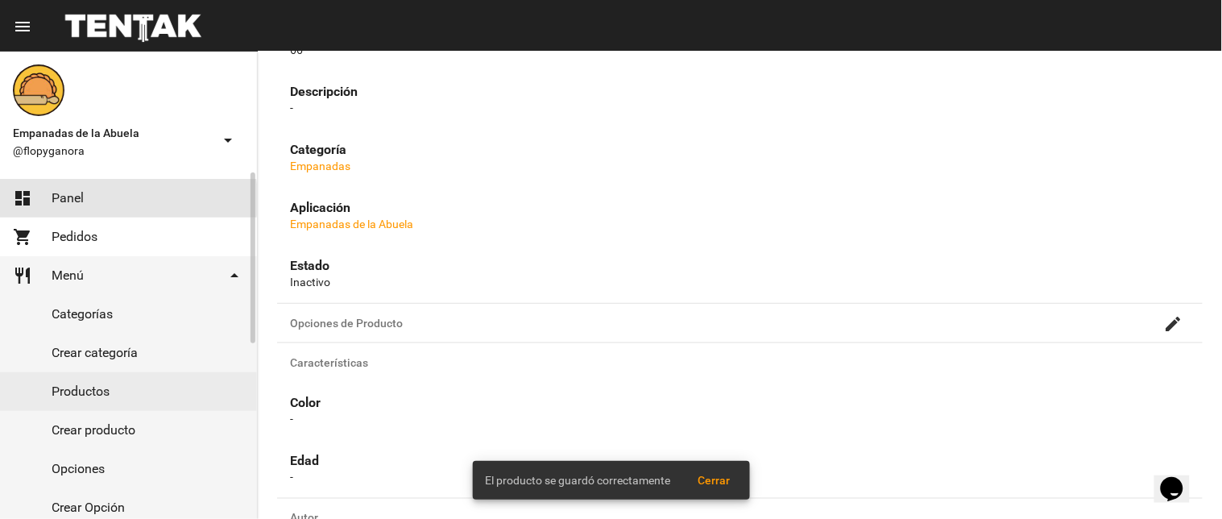
click at [98, 198] on link "dashboard Panel" at bounding box center [128, 198] width 257 height 39
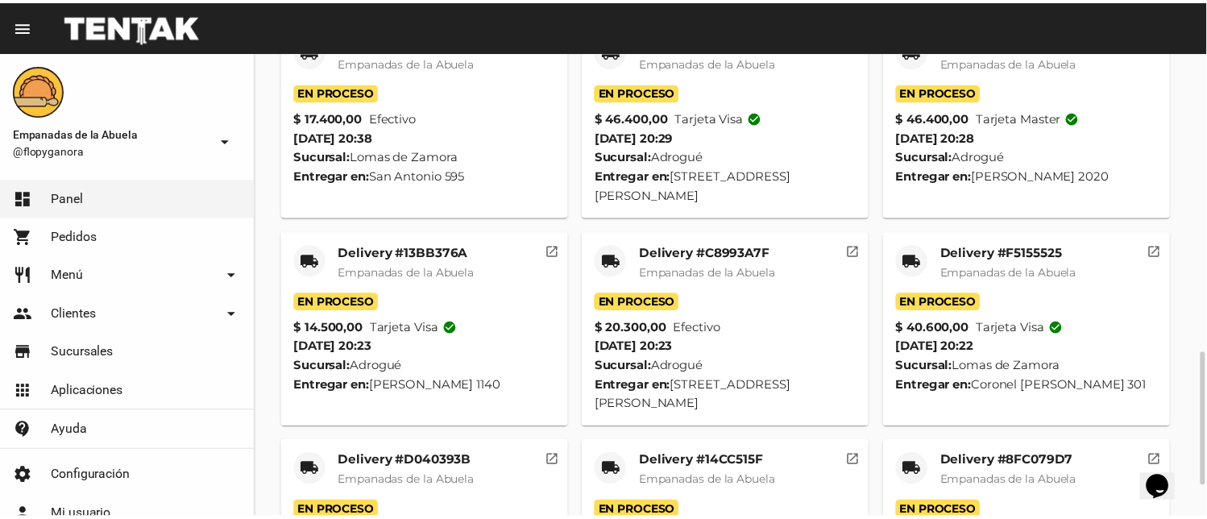
scroll to position [1148, 0]
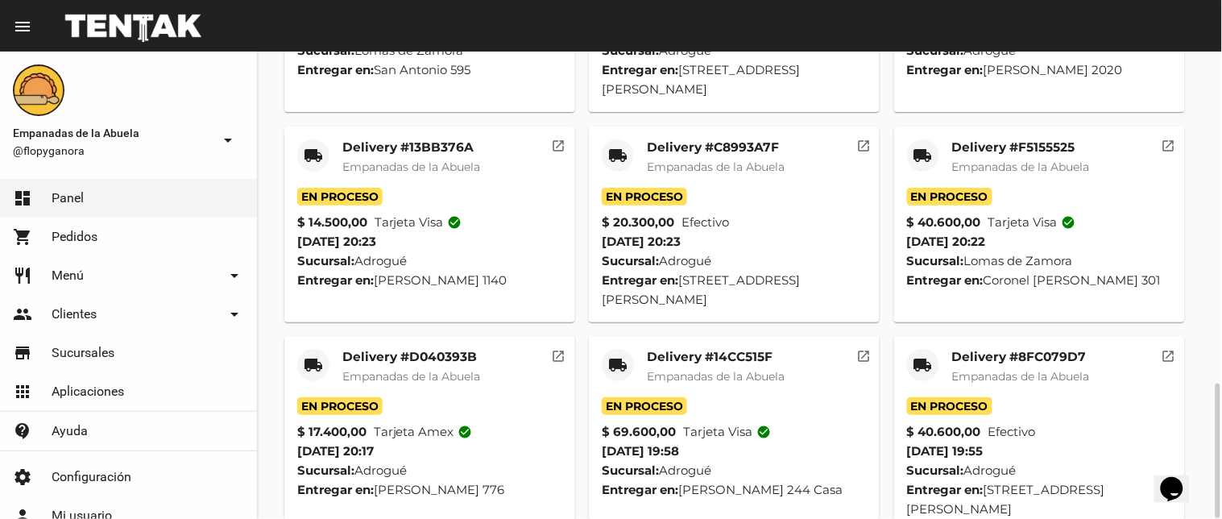
click at [913, 355] on mat-icon "local_shipping" at bounding box center [922, 364] width 19 height 19
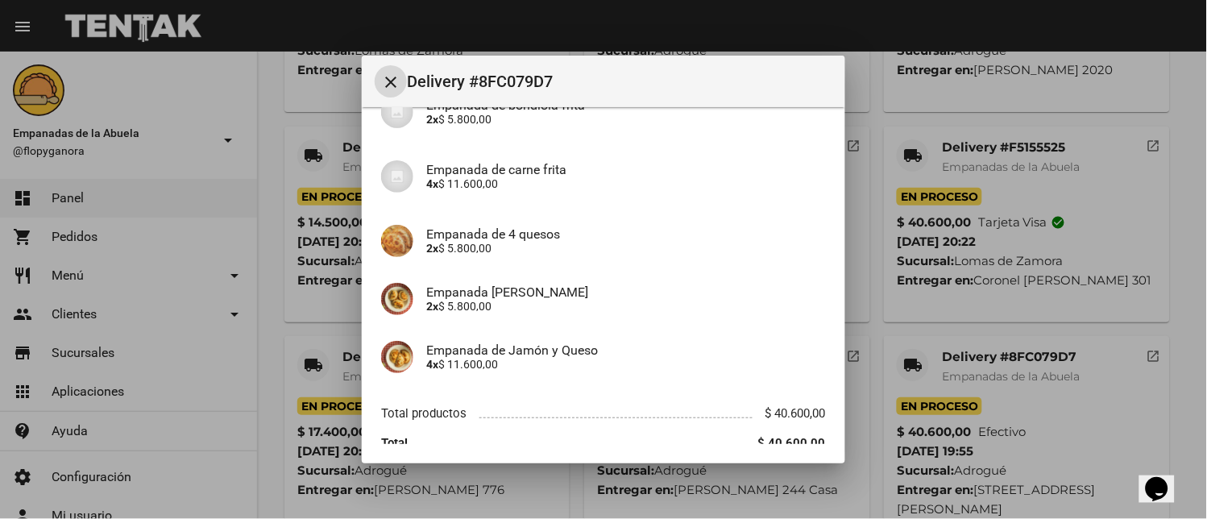
scroll to position [227, 0]
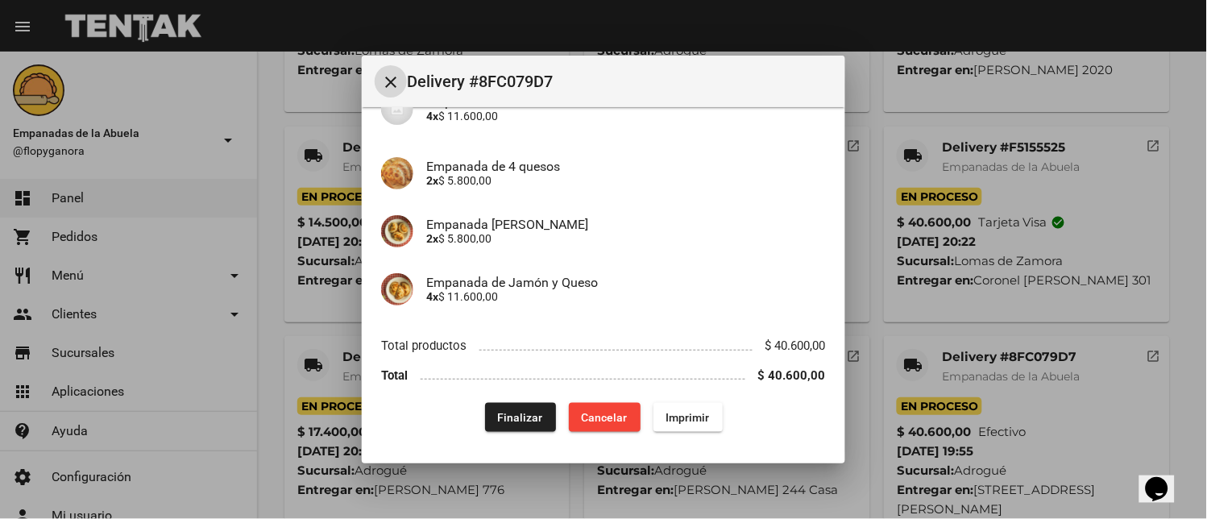
click at [498, 412] on span "Finalizar" at bounding box center [520, 417] width 45 height 13
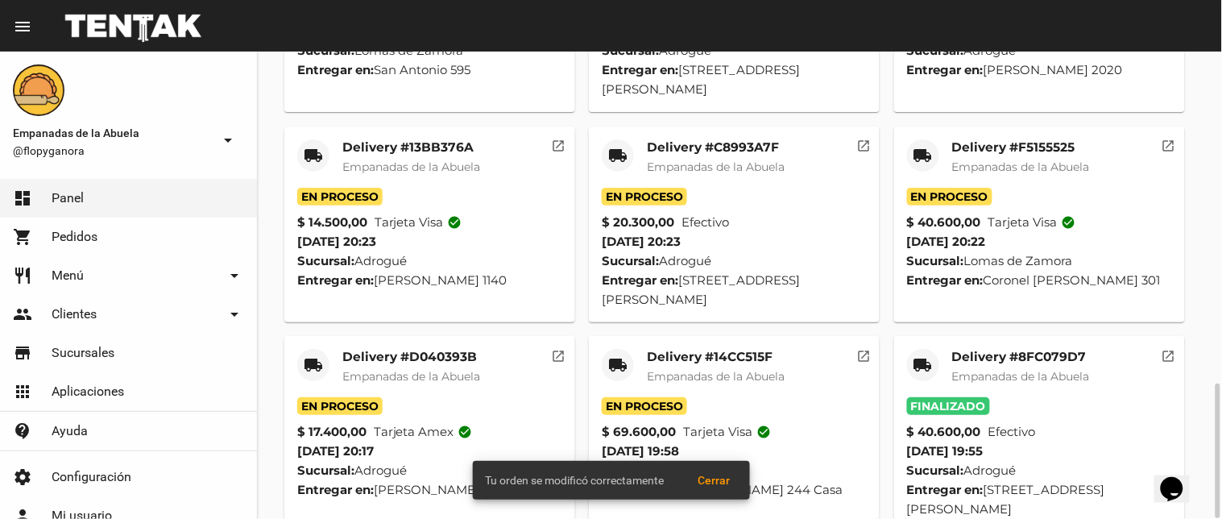
click at [612, 355] on mat-icon "local_shipping" at bounding box center [617, 364] width 19 height 19
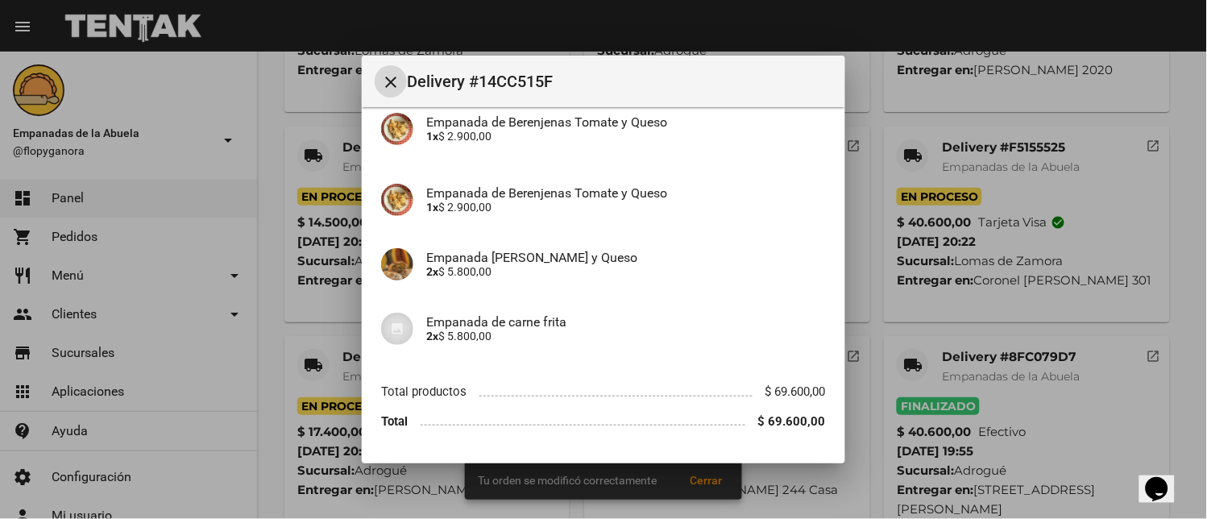
scroll to position [722, 0]
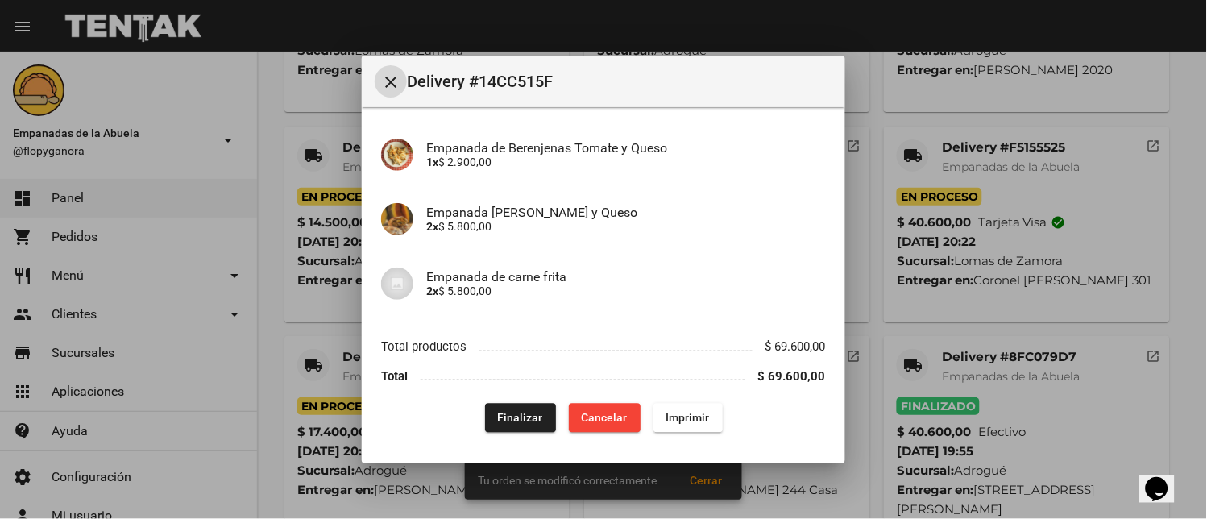
click at [503, 416] on span "Finalizar" at bounding box center [520, 418] width 45 height 13
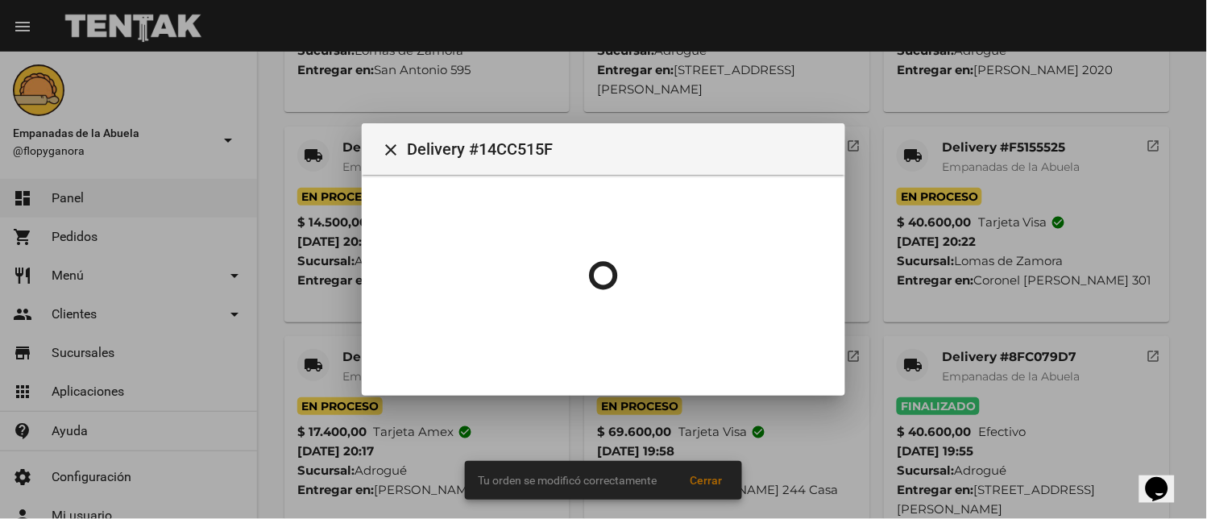
scroll to position [0, 0]
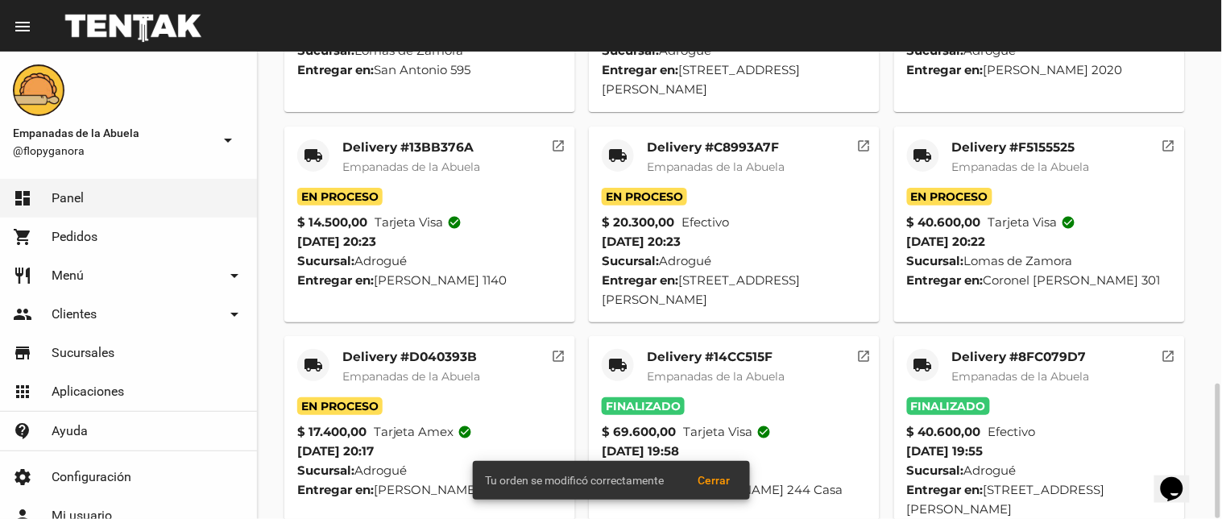
click at [316, 355] on mat-icon "local_shipping" at bounding box center [313, 364] width 19 height 19
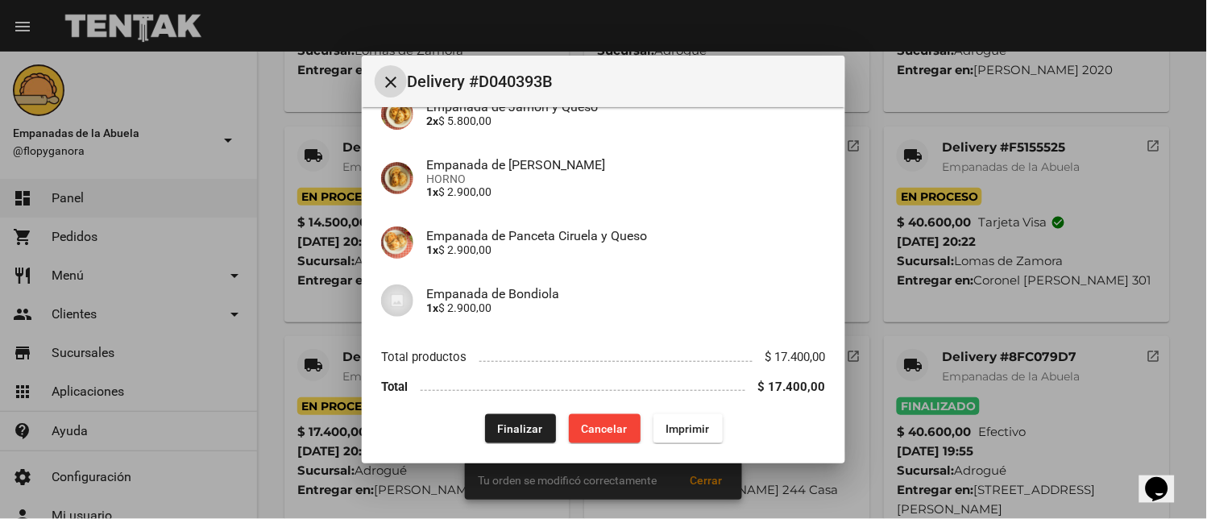
scroll to position [259, 0]
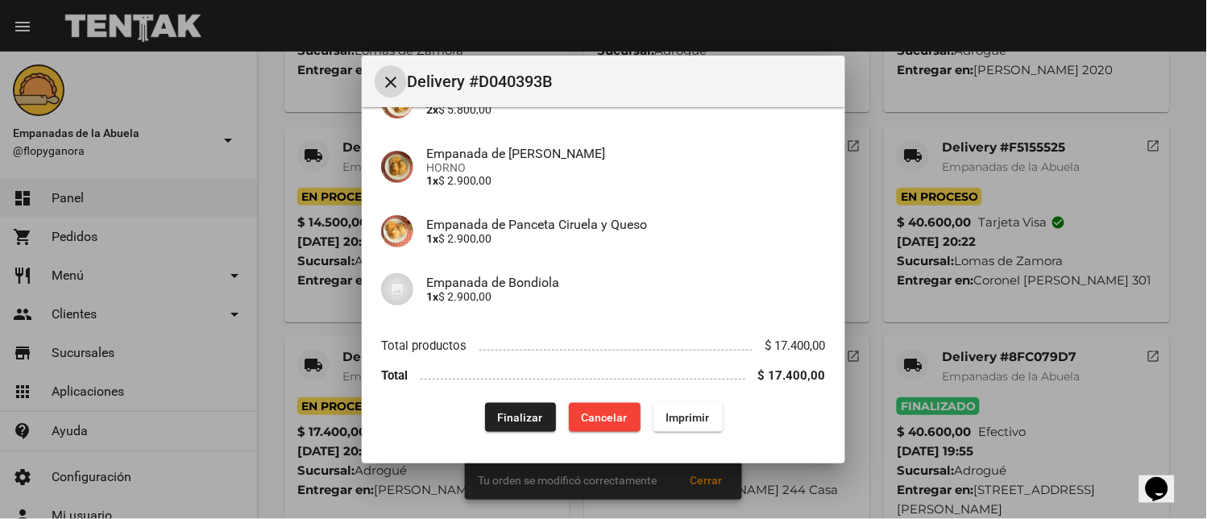
click at [532, 420] on span "Finalizar" at bounding box center [520, 417] width 45 height 13
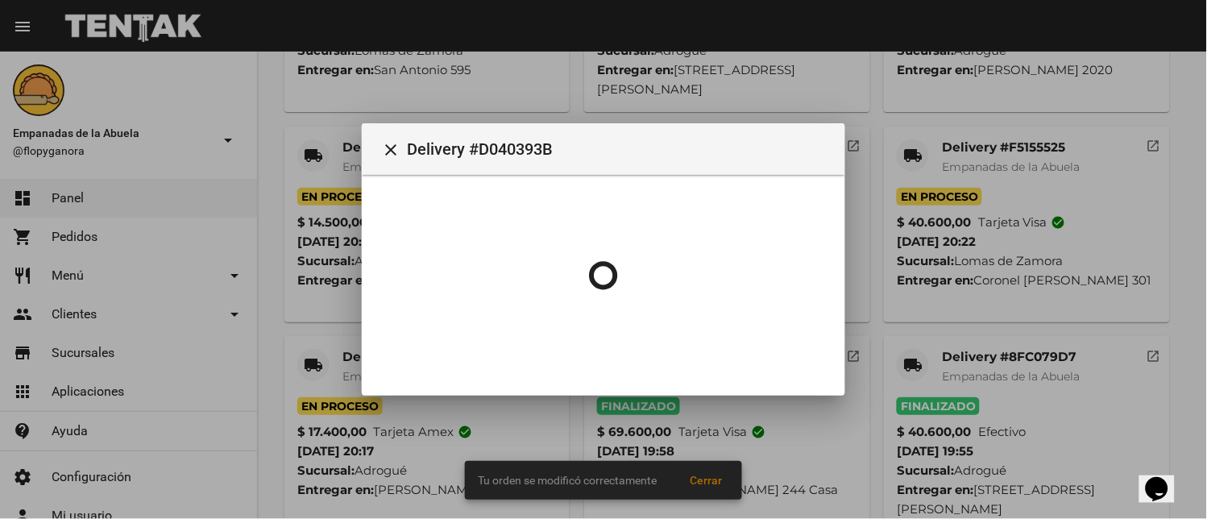
scroll to position [0, 0]
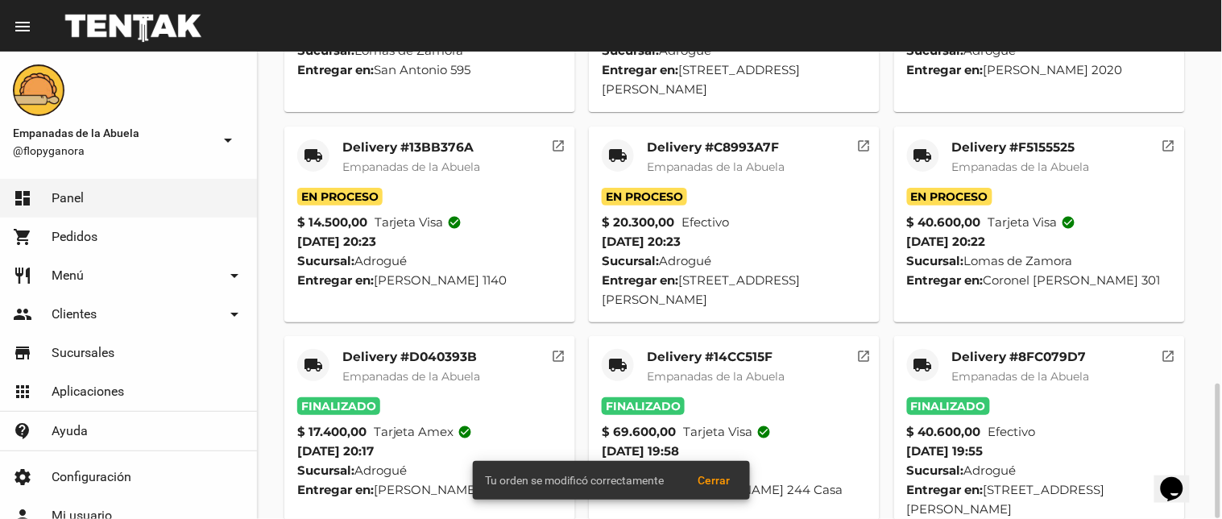
click at [622, 146] on mat-icon "local_shipping" at bounding box center [617, 155] width 19 height 19
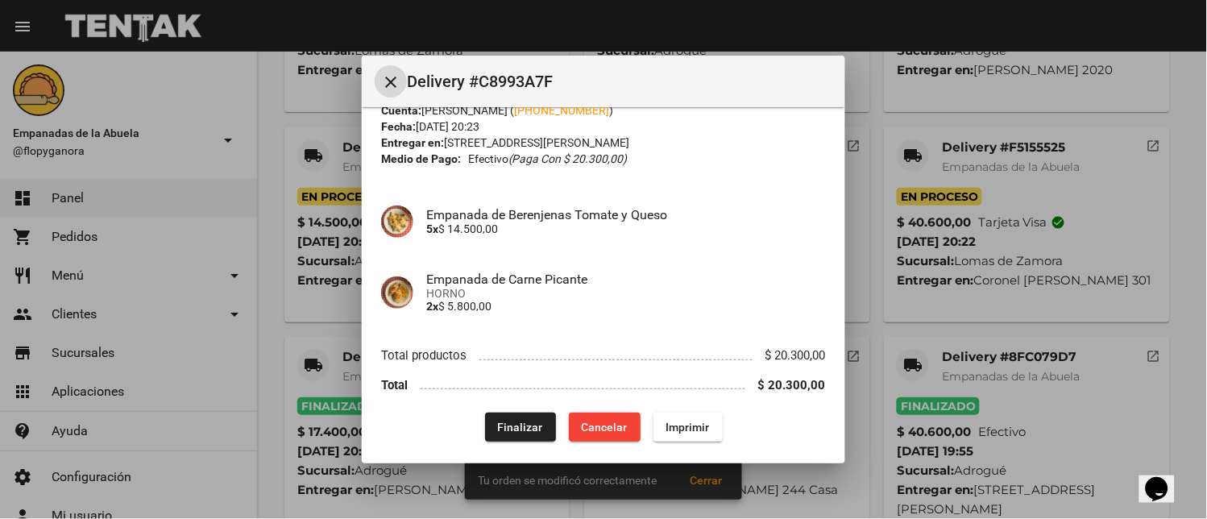
scroll to position [66, 0]
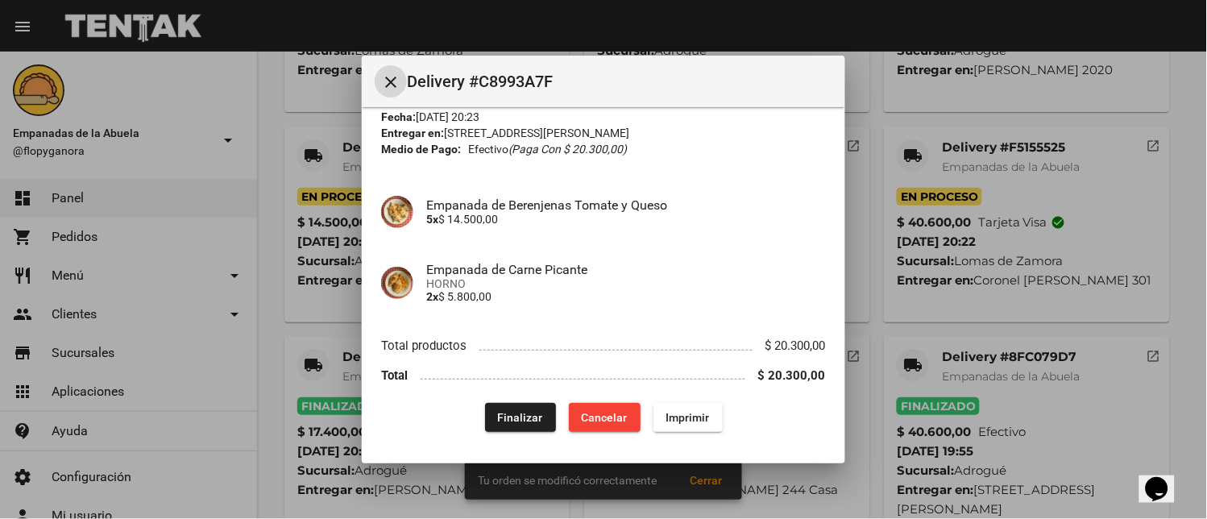
click at [509, 406] on button "Finalizar" at bounding box center [520, 417] width 71 height 29
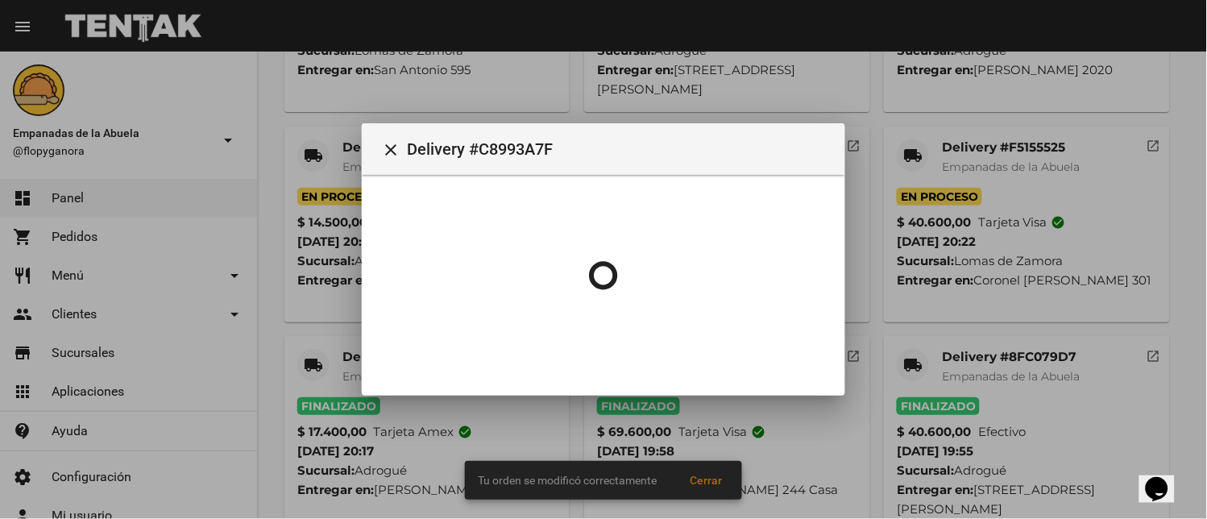
scroll to position [0, 0]
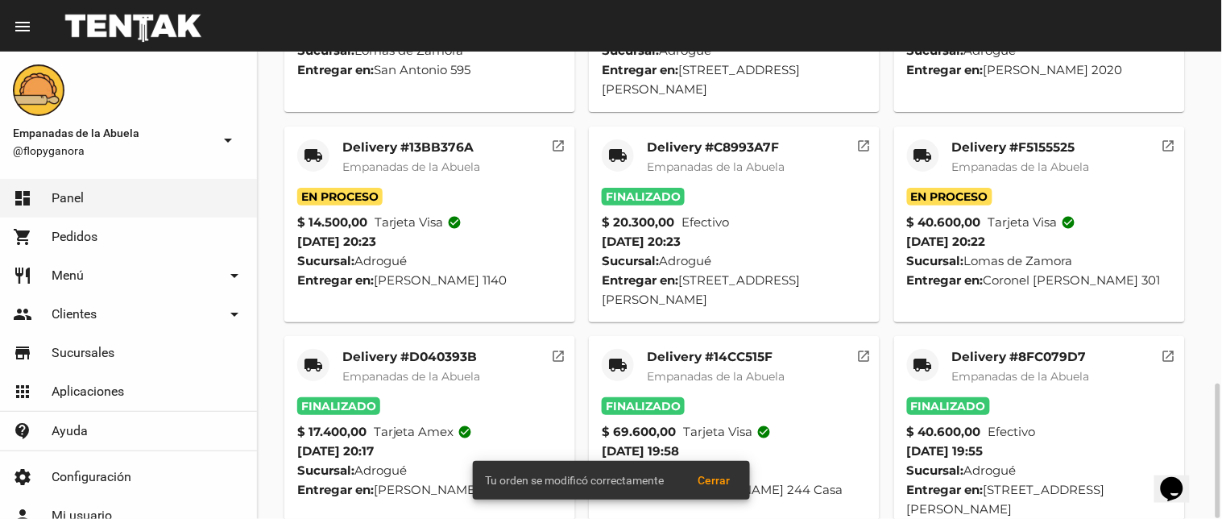
click at [304, 146] on mat-icon "local_shipping" at bounding box center [313, 155] width 19 height 19
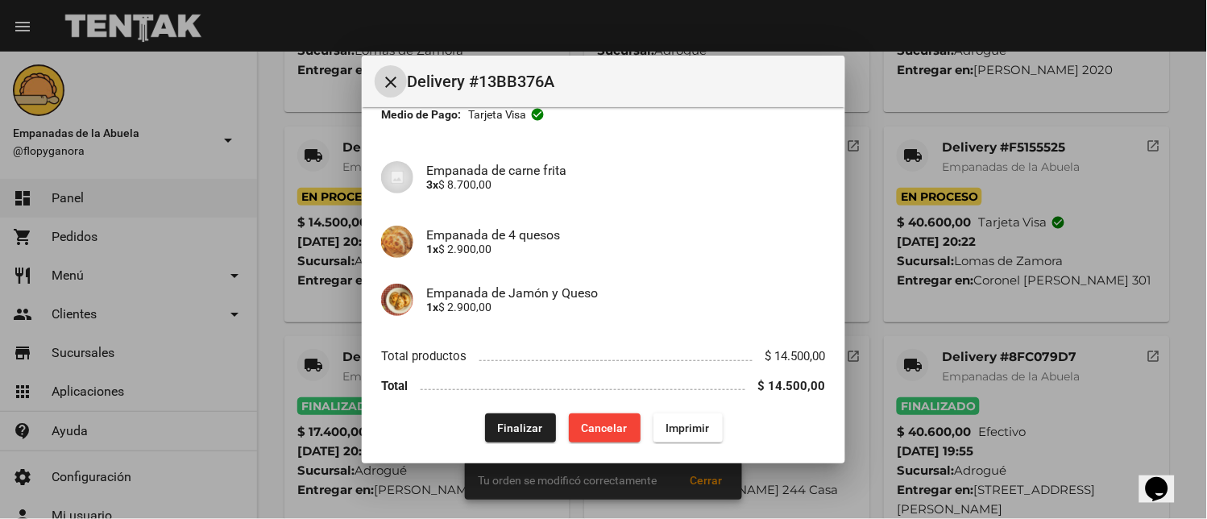
scroll to position [110, 0]
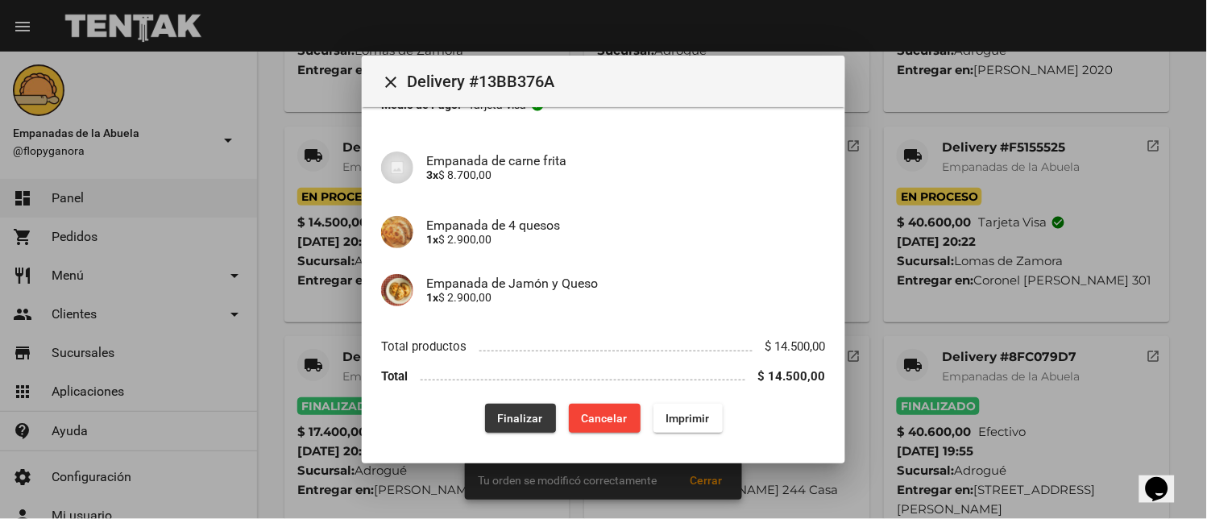
click at [504, 412] on span "Finalizar" at bounding box center [520, 418] width 45 height 13
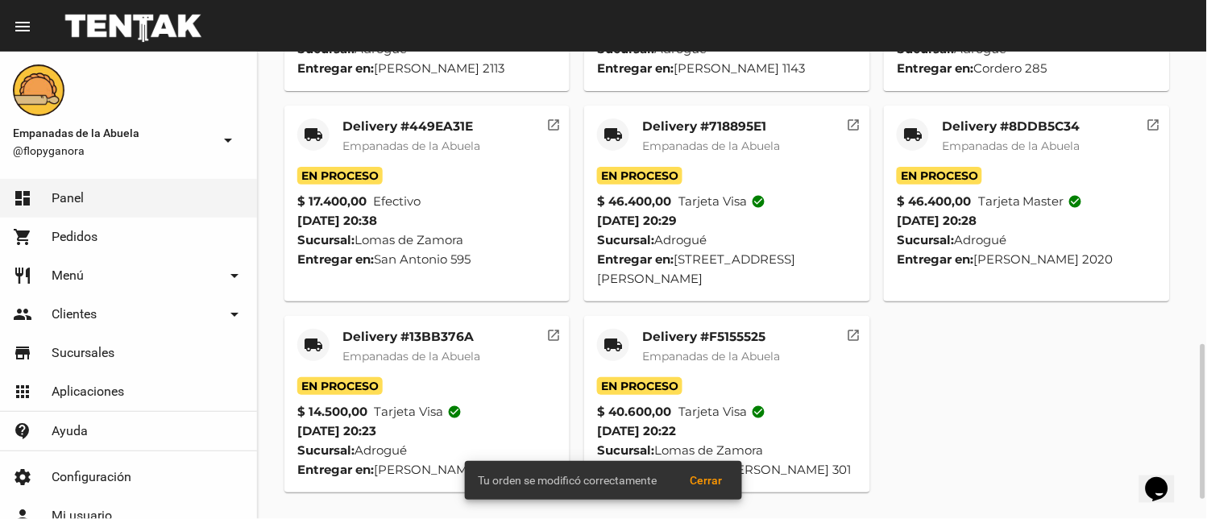
scroll to position [938, 0]
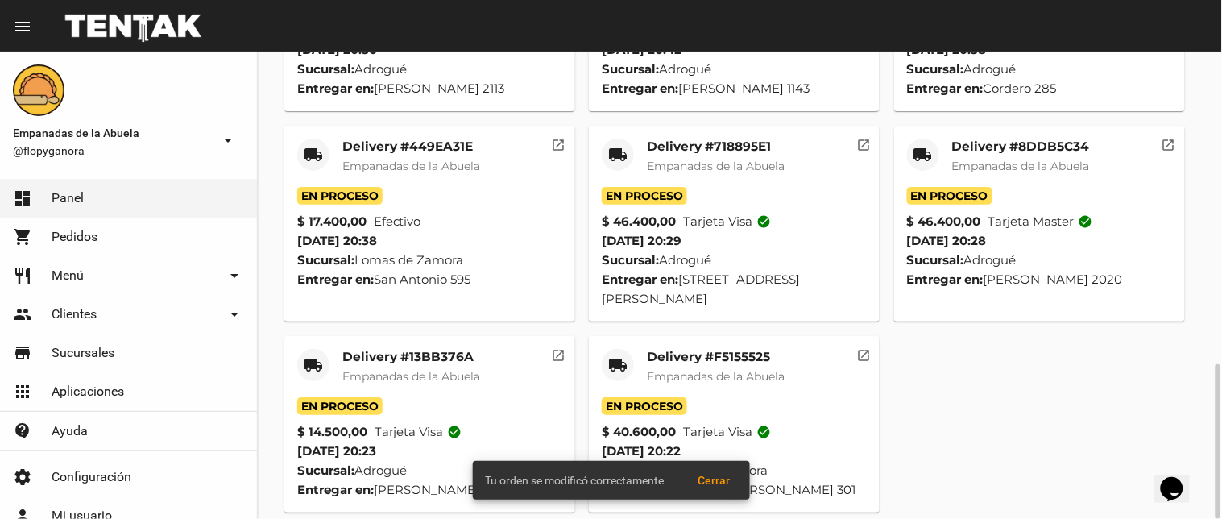
click at [909, 139] on div "local_shipping" at bounding box center [923, 155] width 32 height 32
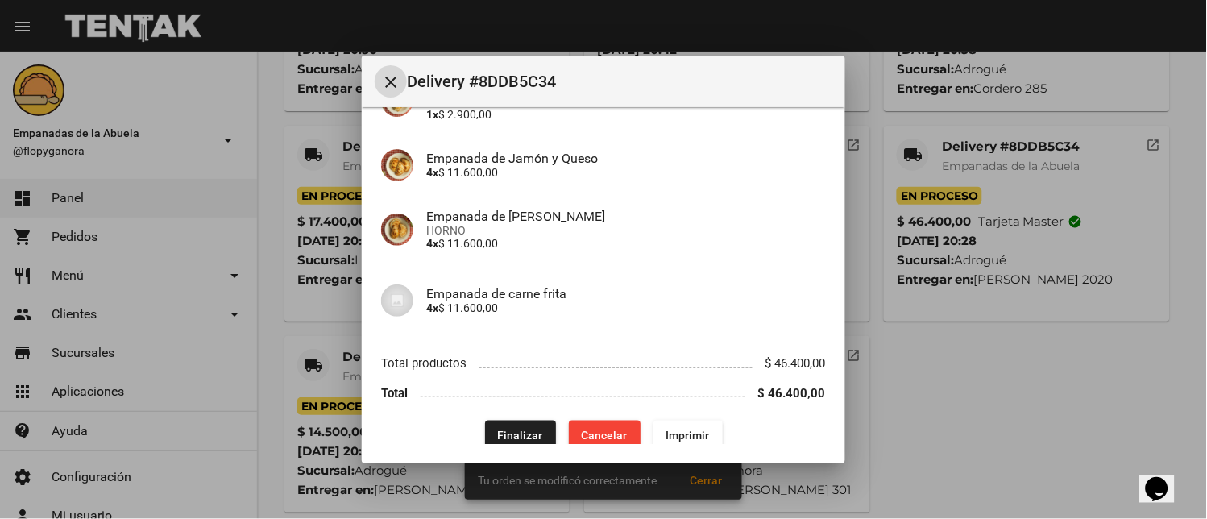
scroll to position [266, 0]
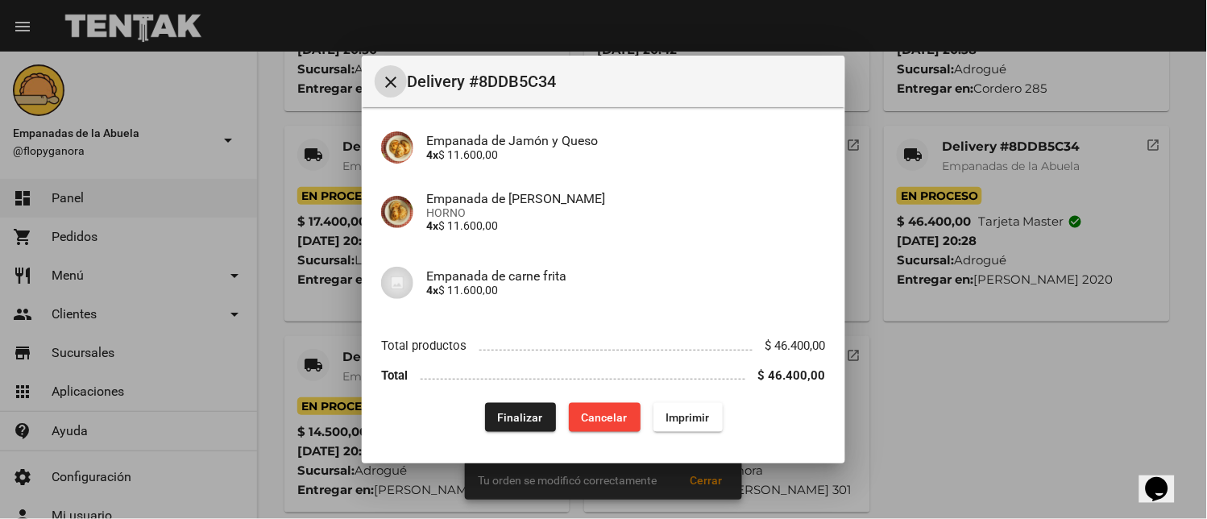
click at [498, 421] on span "Finalizar" at bounding box center [520, 417] width 45 height 13
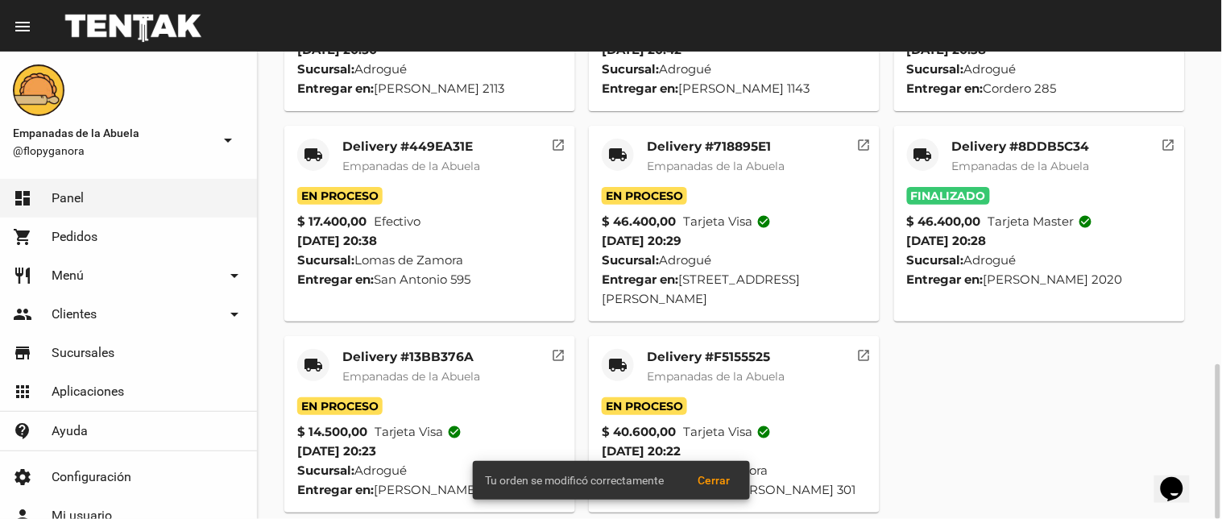
click at [635, 139] on mat-card-header "local_shipping Delivery #718895E1 Empanadas de [GEOGRAPHIC_DATA]" at bounding box center [734, 163] width 265 height 48
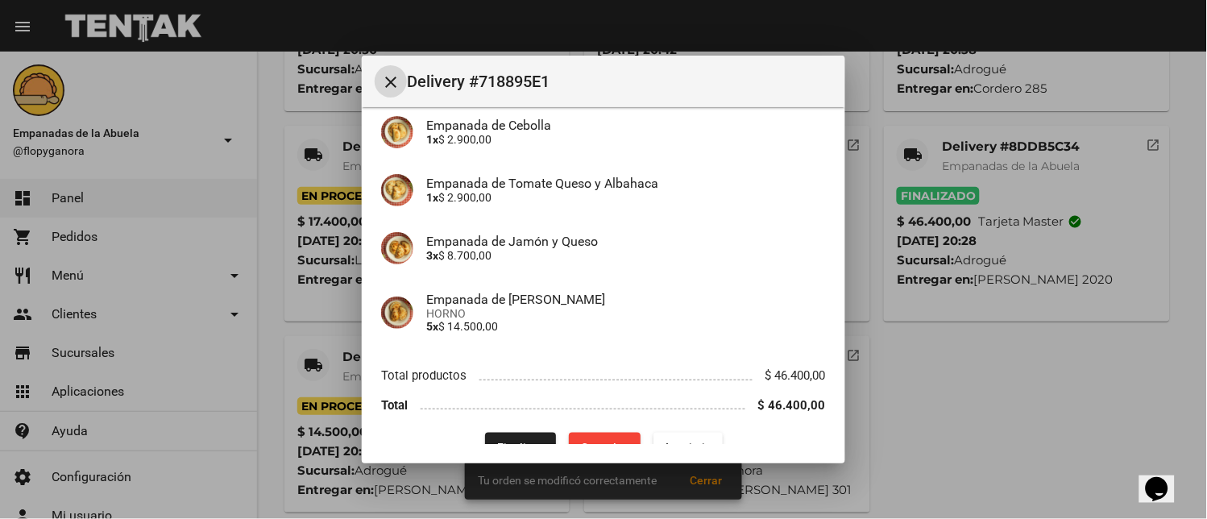
scroll to position [298, 0]
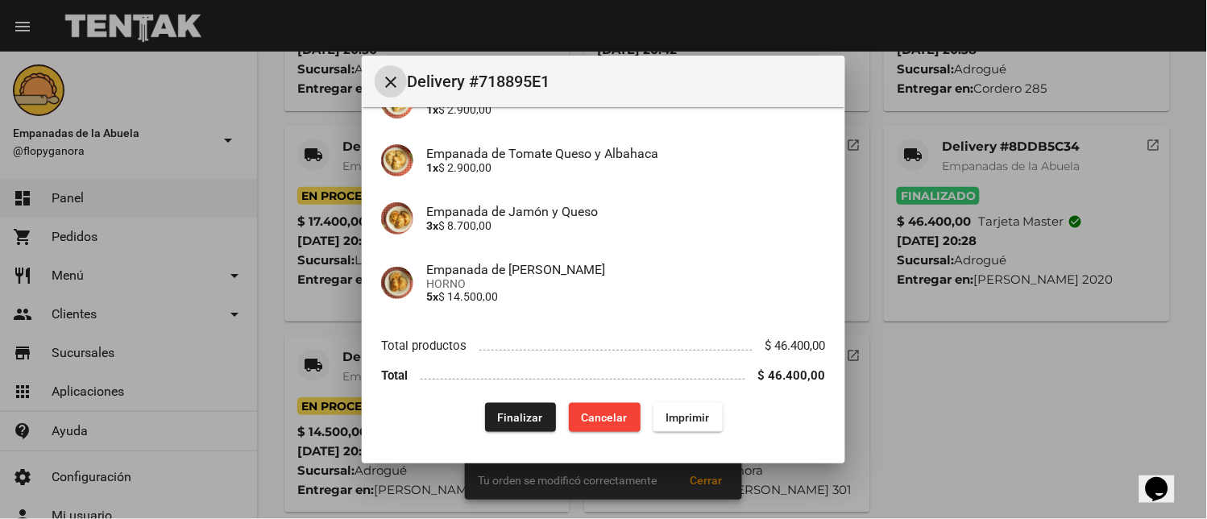
click at [526, 408] on button "Finalizar" at bounding box center [520, 417] width 71 height 29
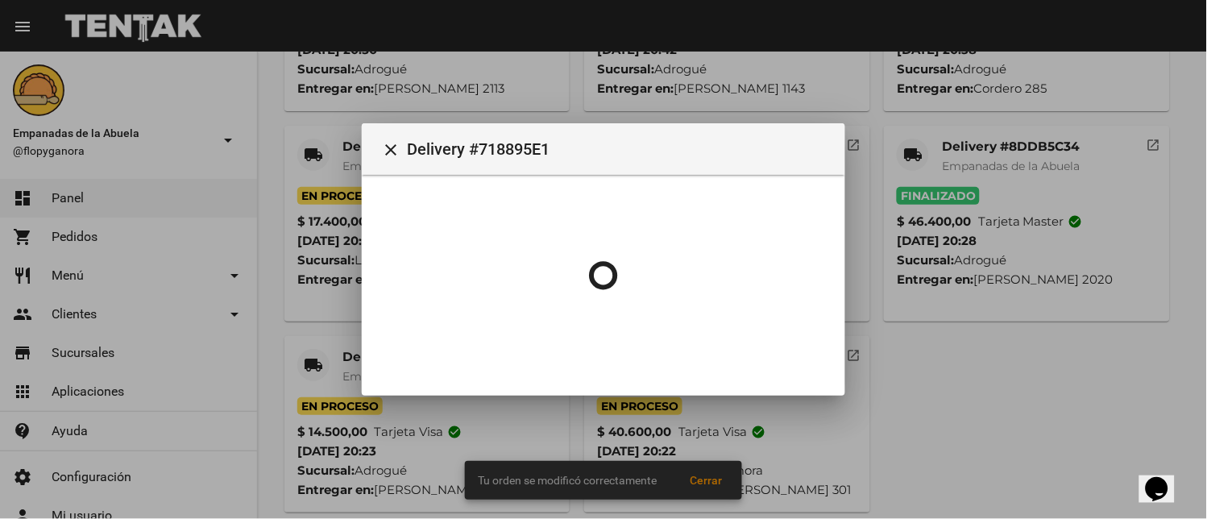
scroll to position [0, 0]
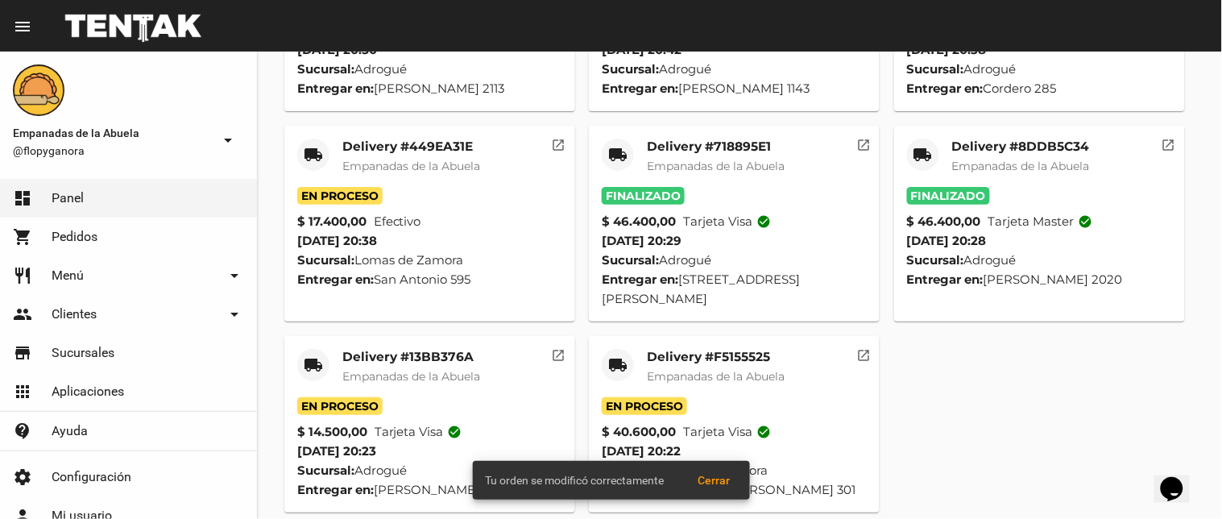
click at [313, 145] on mat-icon "local_shipping" at bounding box center [313, 154] width 19 height 19
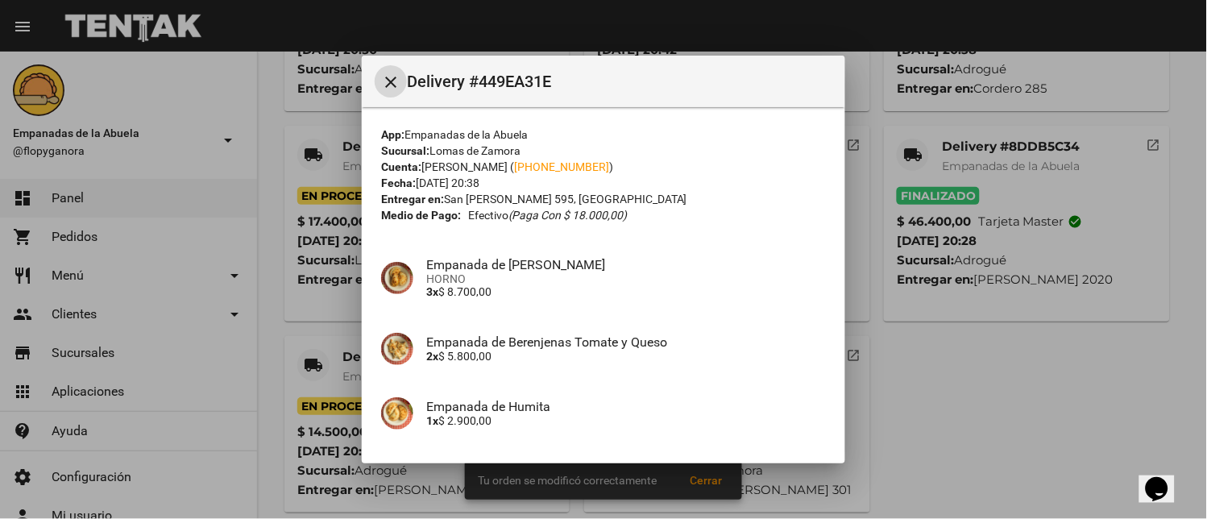
click at [390, 91] on mat-icon "close" at bounding box center [390, 81] width 19 height 19
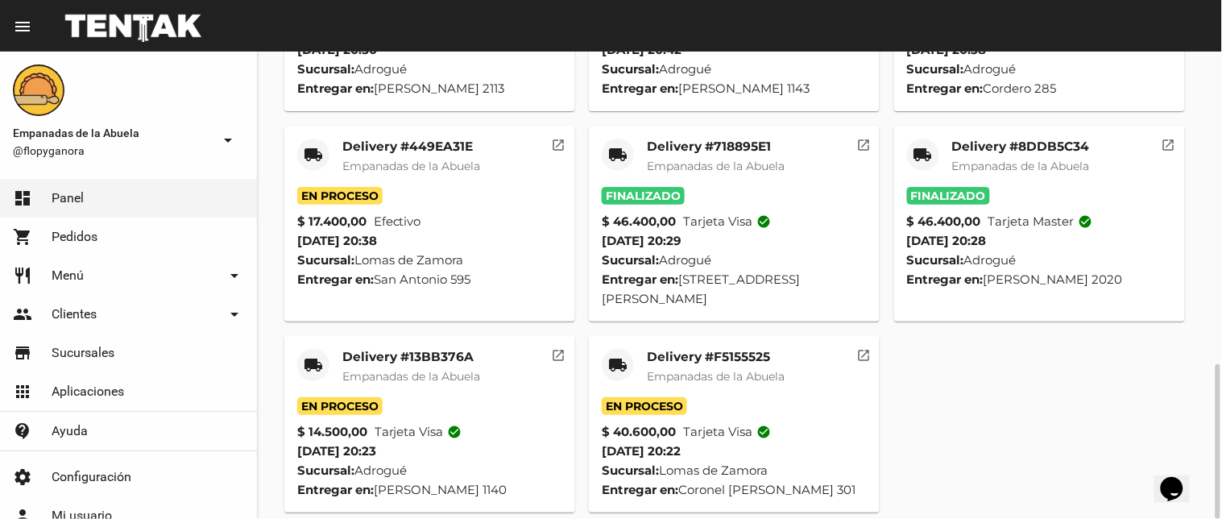
click at [313, 355] on mat-icon "local_shipping" at bounding box center [313, 364] width 19 height 19
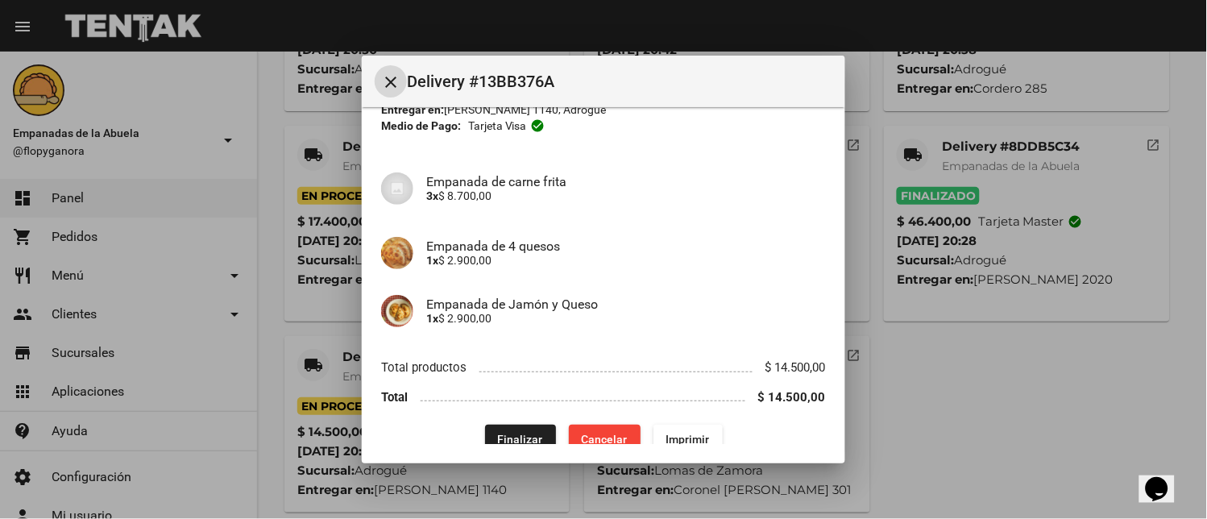
scroll to position [110, 0]
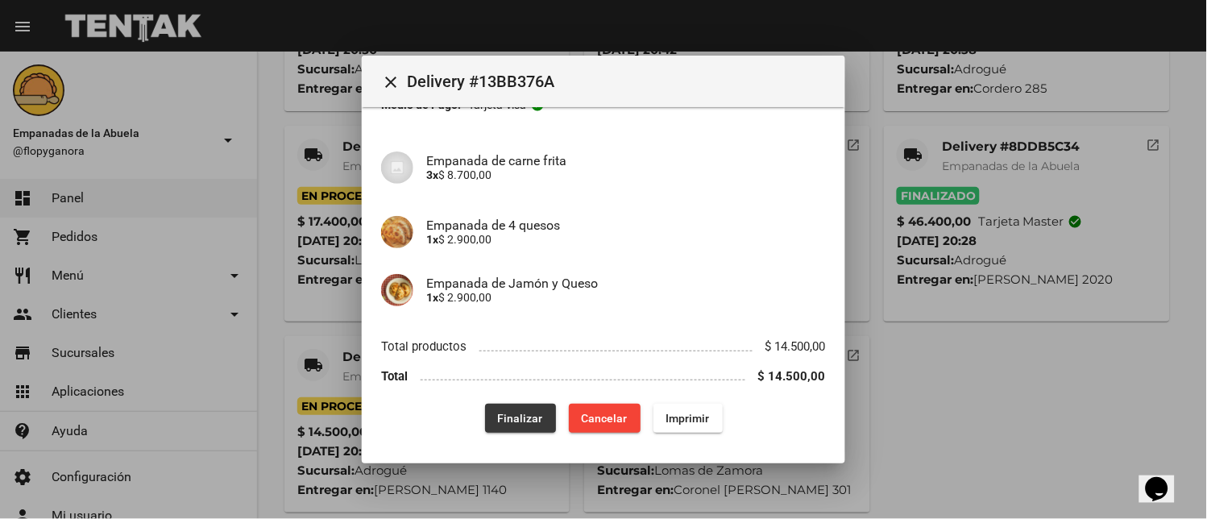
click at [529, 427] on button "Finalizar" at bounding box center [520, 418] width 71 height 29
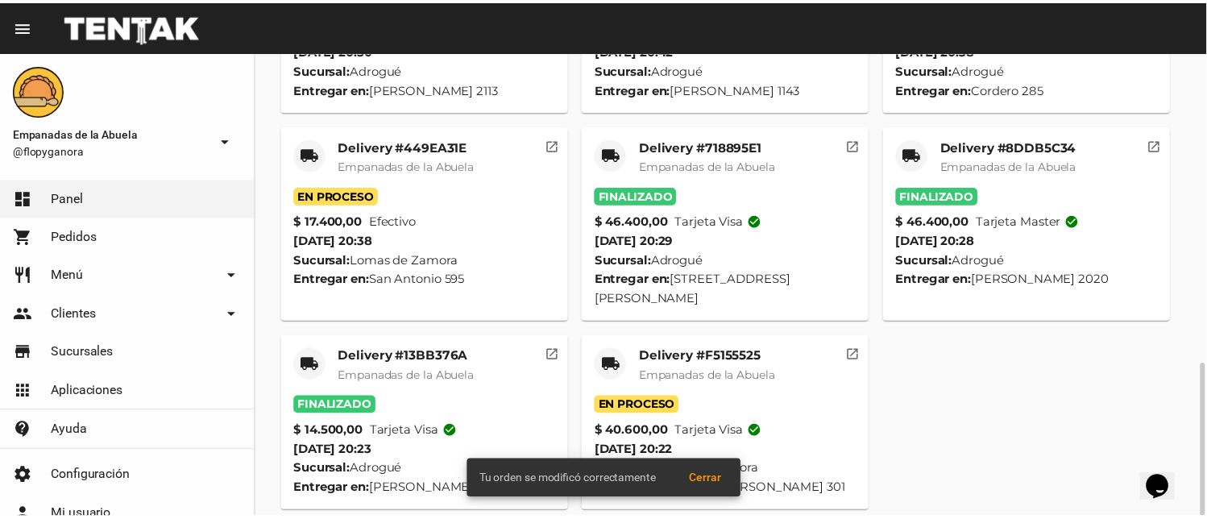
scroll to position [776, 0]
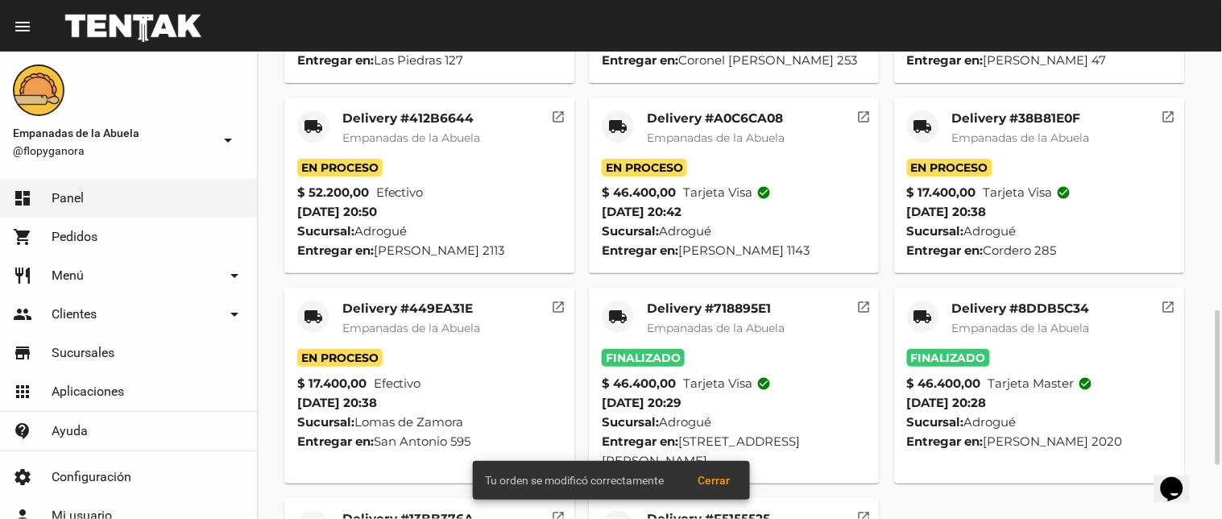
click at [927, 117] on mat-icon "local_shipping" at bounding box center [922, 126] width 19 height 19
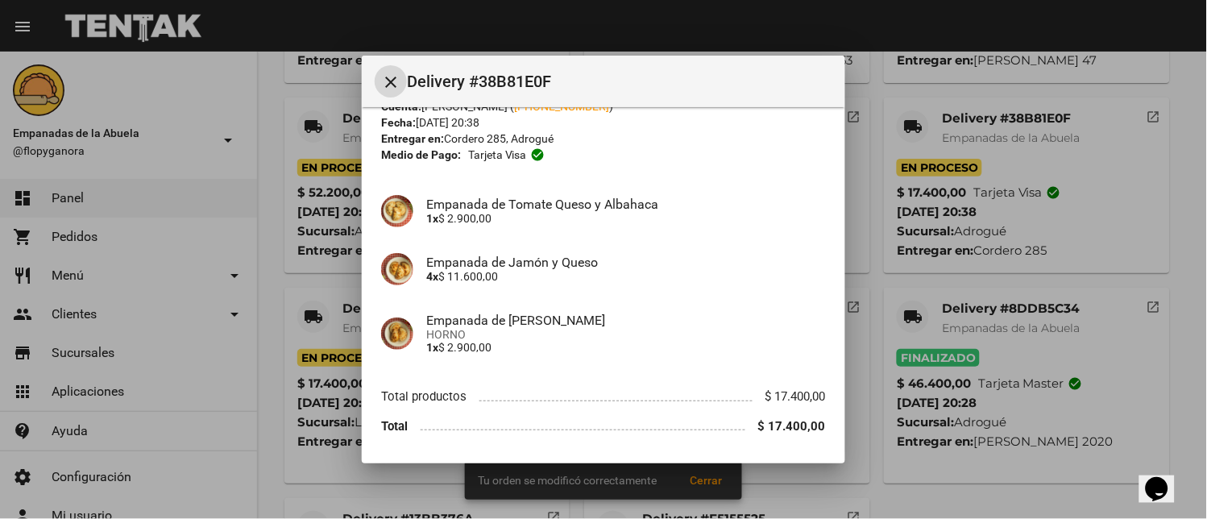
scroll to position [110, 0]
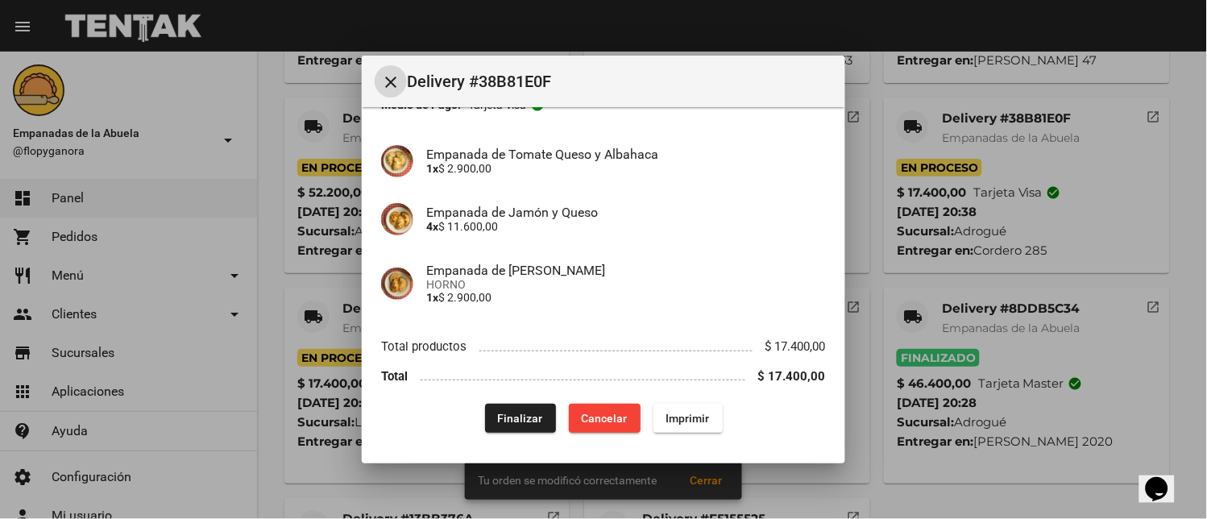
click at [513, 412] on span "Finalizar" at bounding box center [520, 418] width 45 height 13
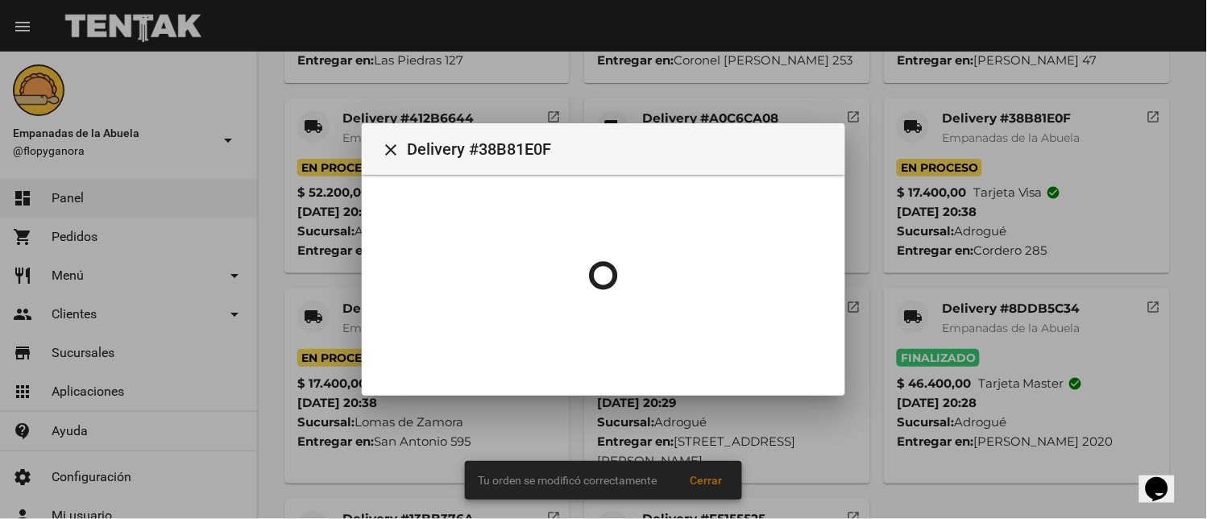
scroll to position [0, 0]
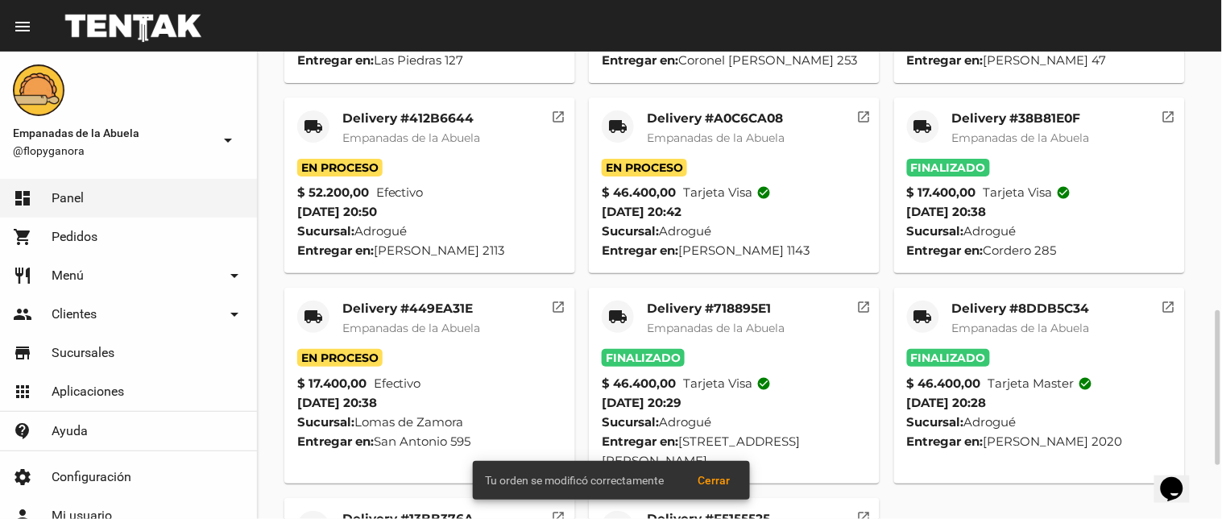
click at [612, 117] on mat-icon "local_shipping" at bounding box center [617, 126] width 19 height 19
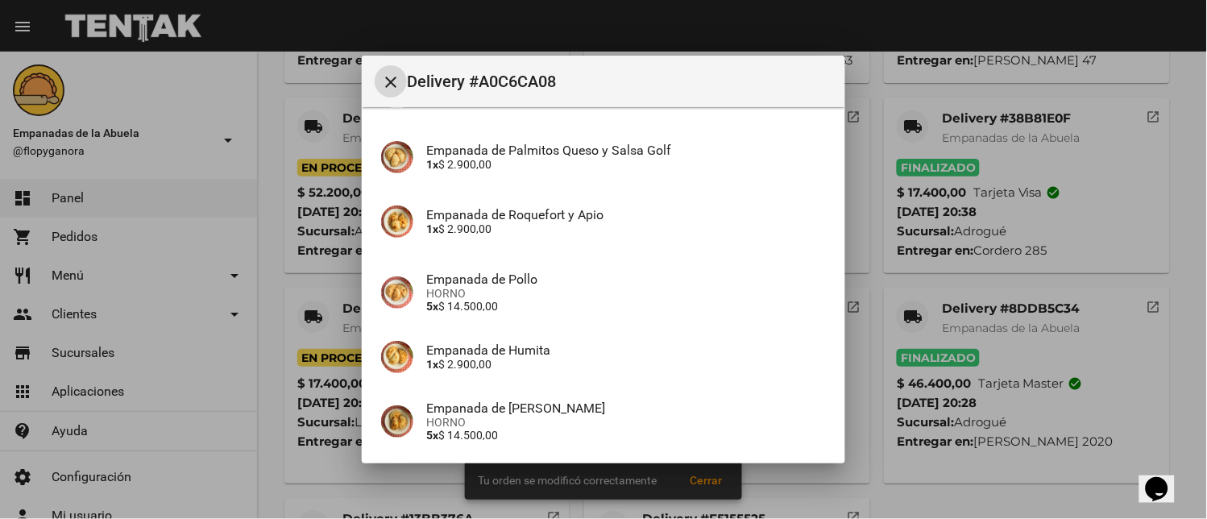
scroll to position [356, 0]
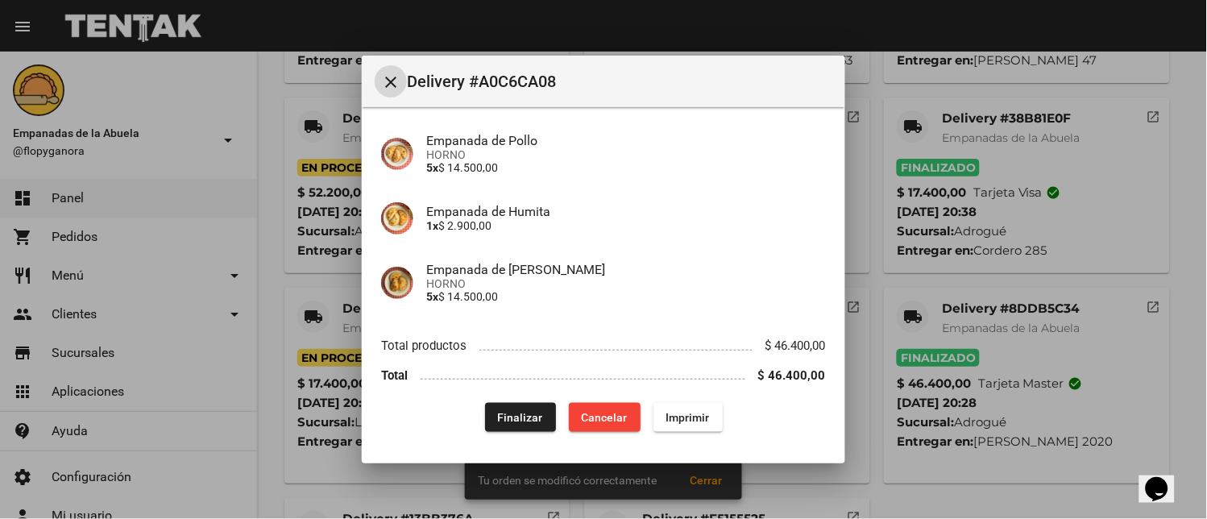
click at [470, 424] on div "Finalizar Cancelar Imprimir" at bounding box center [603, 417] width 445 height 29
click at [505, 416] on span "Finalizar" at bounding box center [520, 417] width 45 height 13
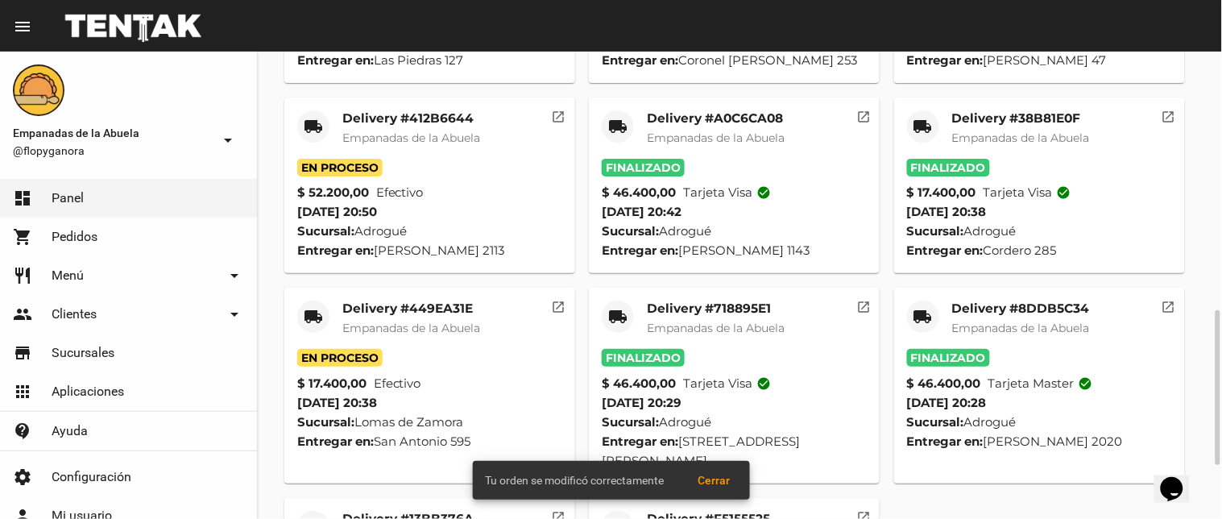
click at [309, 110] on div "local_shipping" at bounding box center [313, 126] width 32 height 32
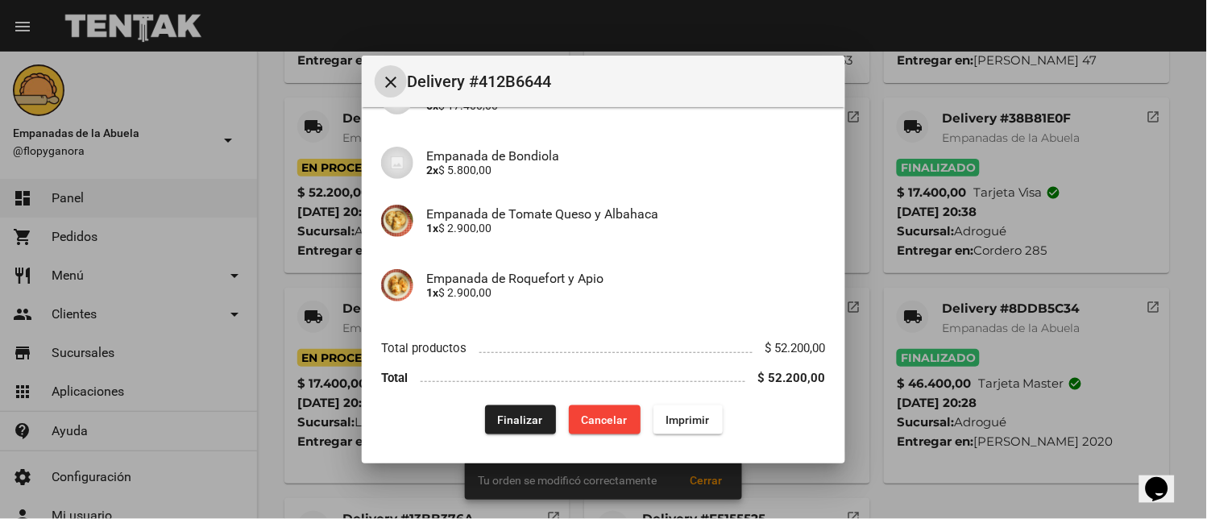
scroll to position [310, 0]
drag, startPoint x: 515, startPoint y: 415, endPoint x: 528, endPoint y: 387, distance: 31.0
click at [516, 415] on span "Finalizar" at bounding box center [520, 418] width 45 height 13
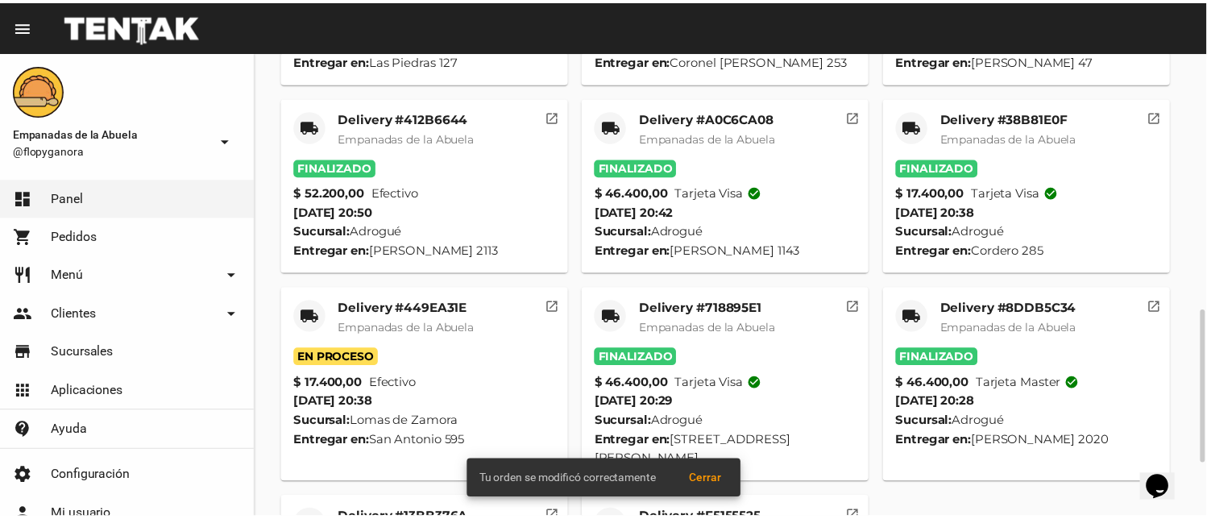
scroll to position [454, 0]
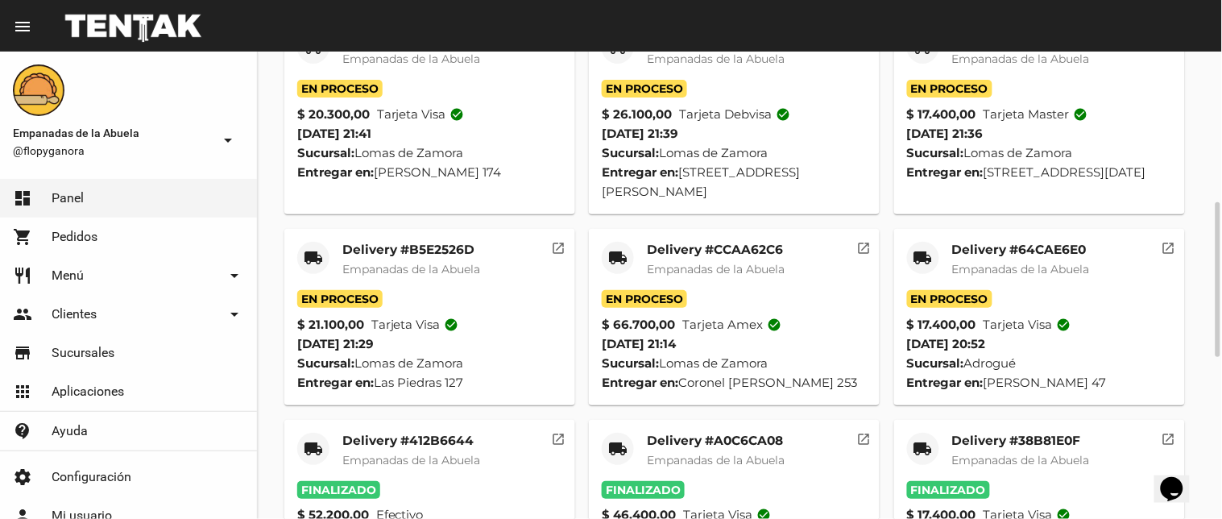
click at [924, 248] on mat-icon "local_shipping" at bounding box center [922, 257] width 19 height 19
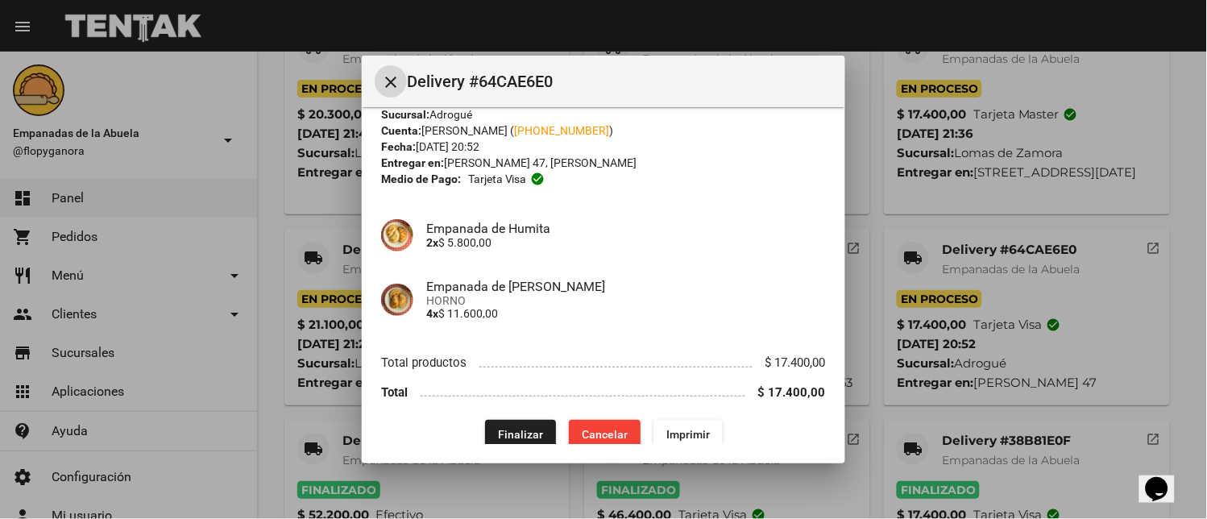
scroll to position [52, 0]
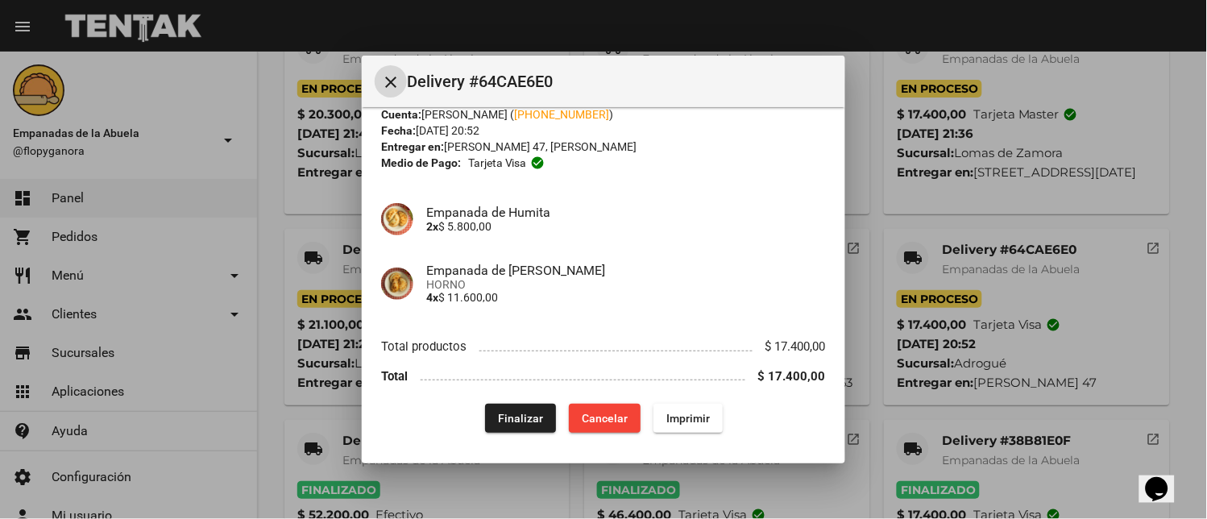
click at [522, 404] on button "Finalizar" at bounding box center [520, 418] width 71 height 29
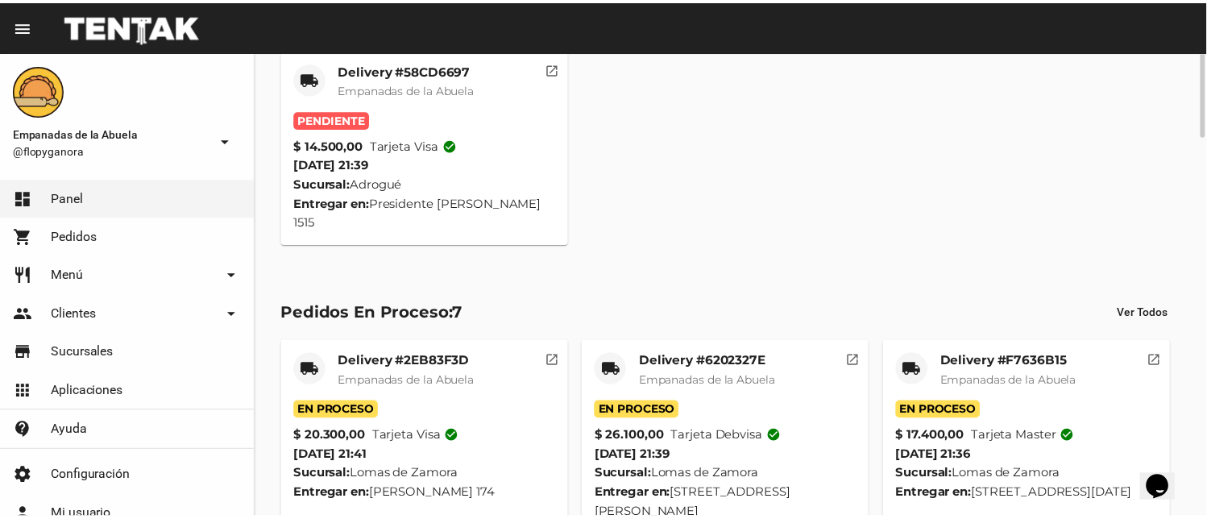
scroll to position [0, 0]
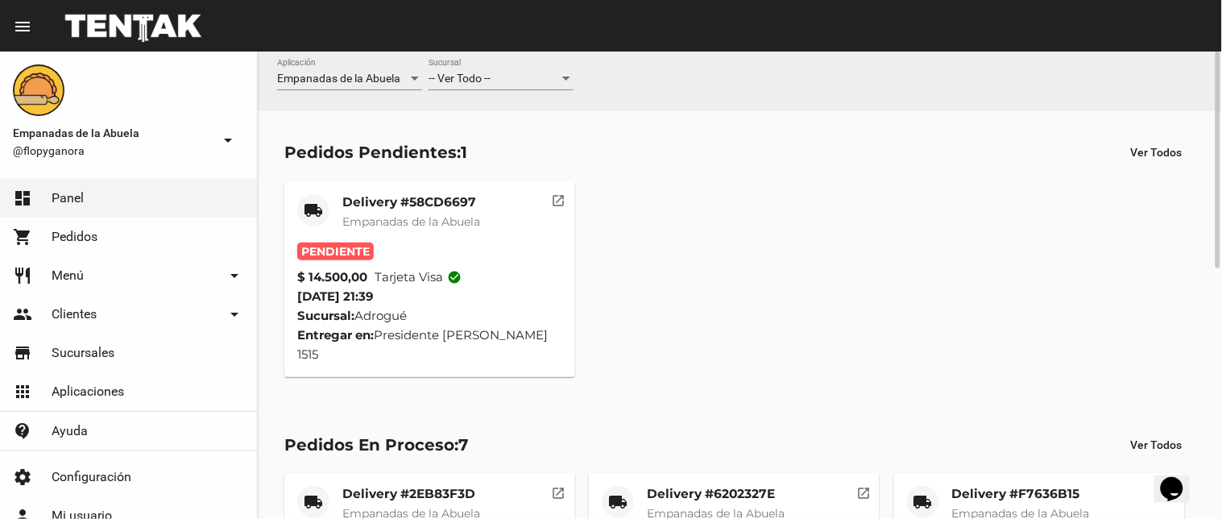
click at [446, 82] on span "-- Ver Todo --" at bounding box center [459, 78] width 62 height 13
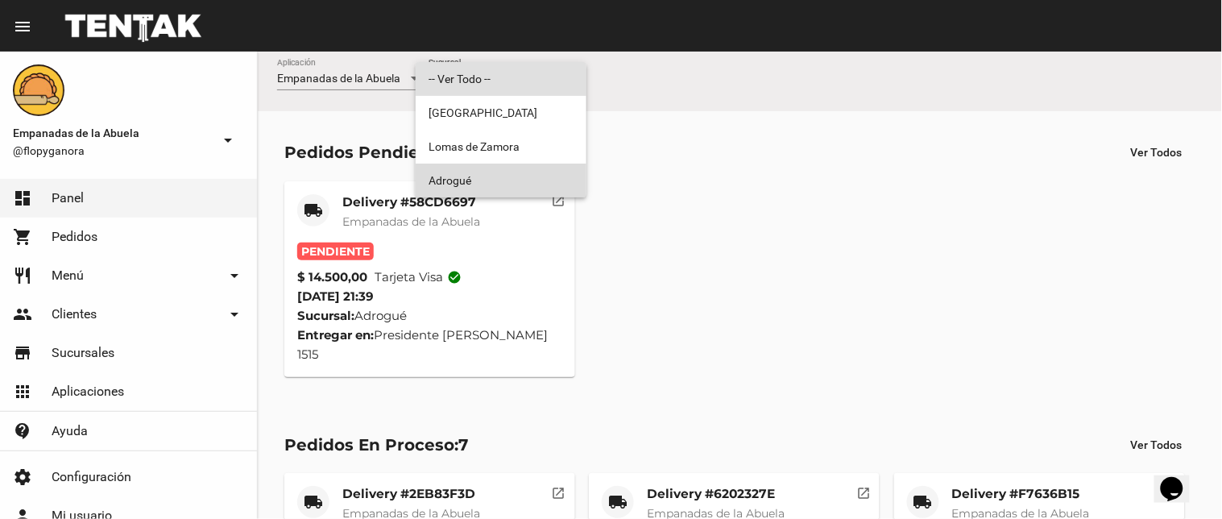
click at [469, 171] on span "Adrogué" at bounding box center [500, 181] width 145 height 34
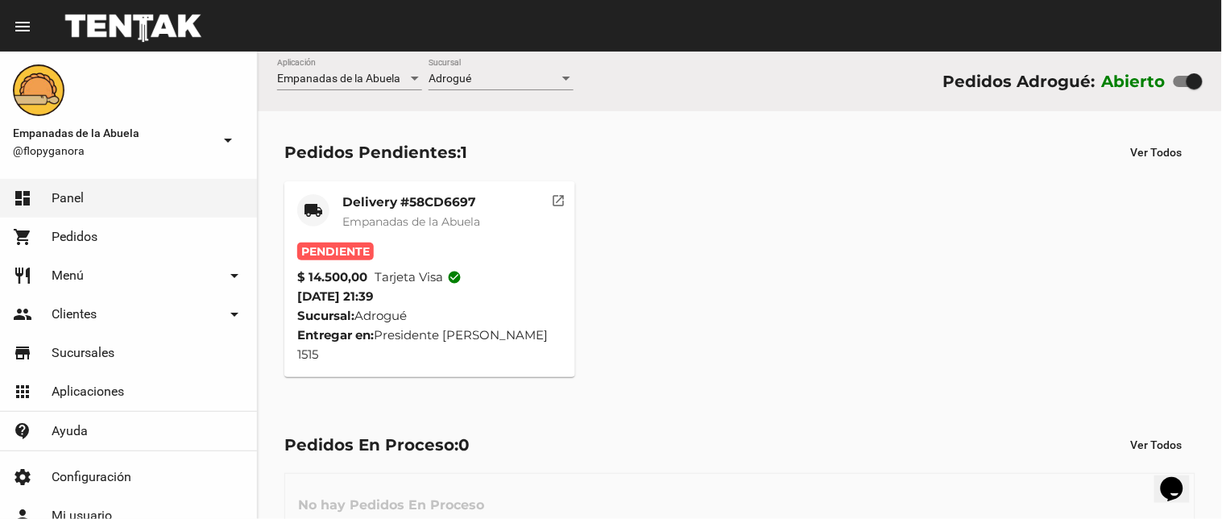
click at [408, 203] on mat-card-title "Delivery #58CD6697" at bounding box center [411, 202] width 138 height 16
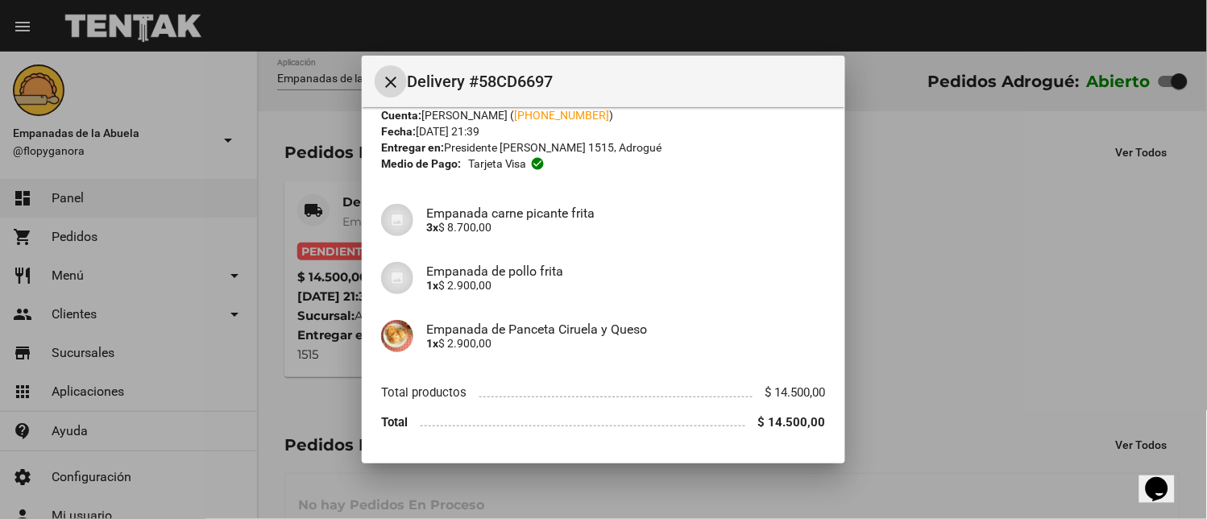
scroll to position [98, 0]
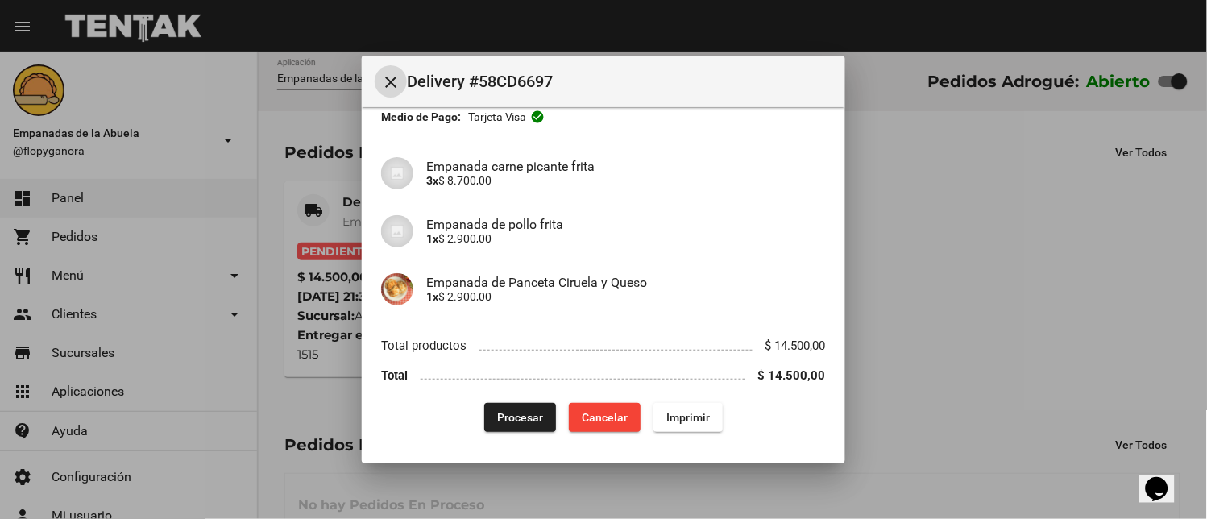
click at [685, 427] on button "Imprimir" at bounding box center [687, 417] width 69 height 29
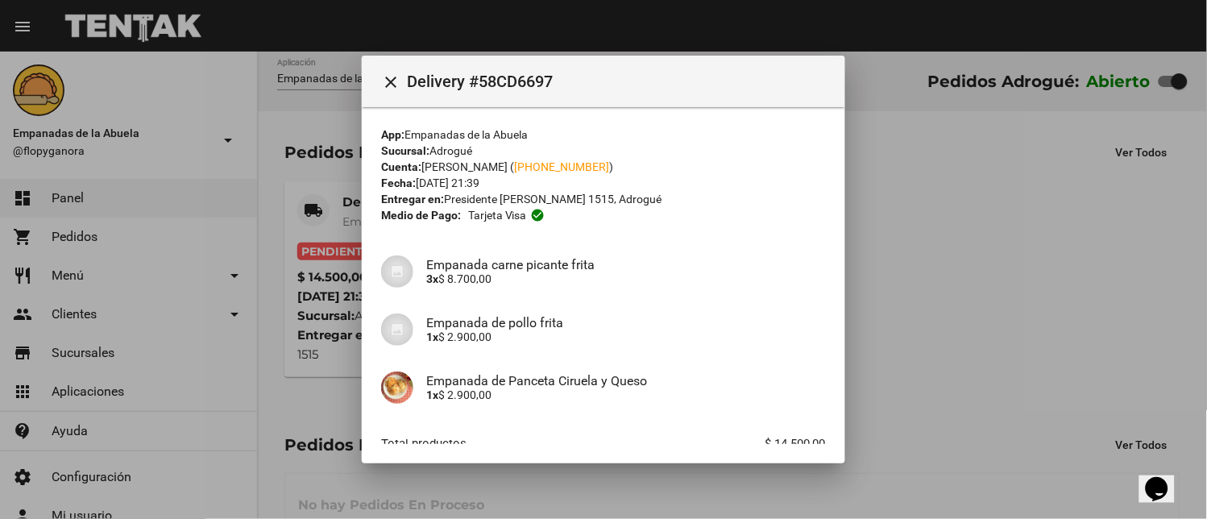
scroll to position [98, 0]
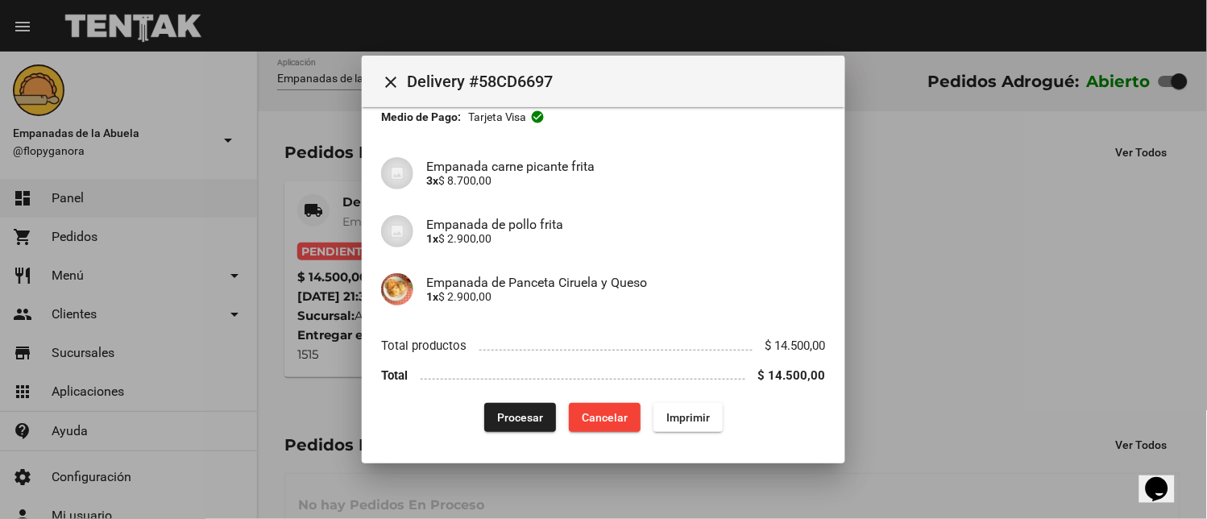
drag, startPoint x: 495, startPoint y: 411, endPoint x: 503, endPoint y: 422, distance: 13.4
click at [497, 412] on span "Procesar" at bounding box center [520, 417] width 46 height 13
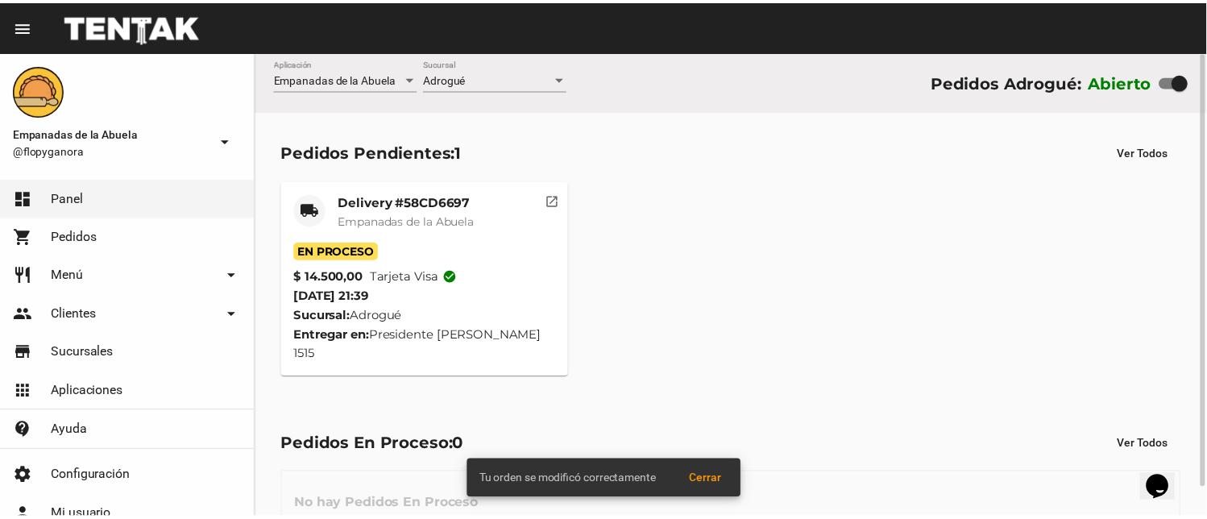
scroll to position [31, 0]
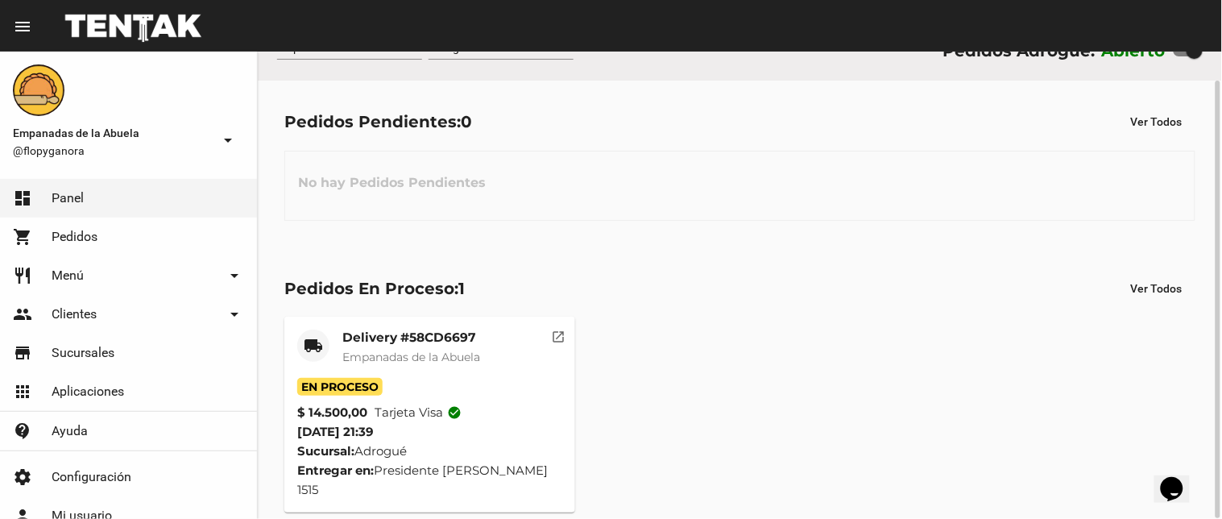
click at [411, 516] on div "Pedidos En Proceso: 1 Ver Todos local_shipping Delivery #58CD6697 Empanadas de …" at bounding box center [740, 393] width 964 height 292
click at [415, 338] on mat-card-title "Delivery #58CD6697" at bounding box center [411, 337] width 138 height 16
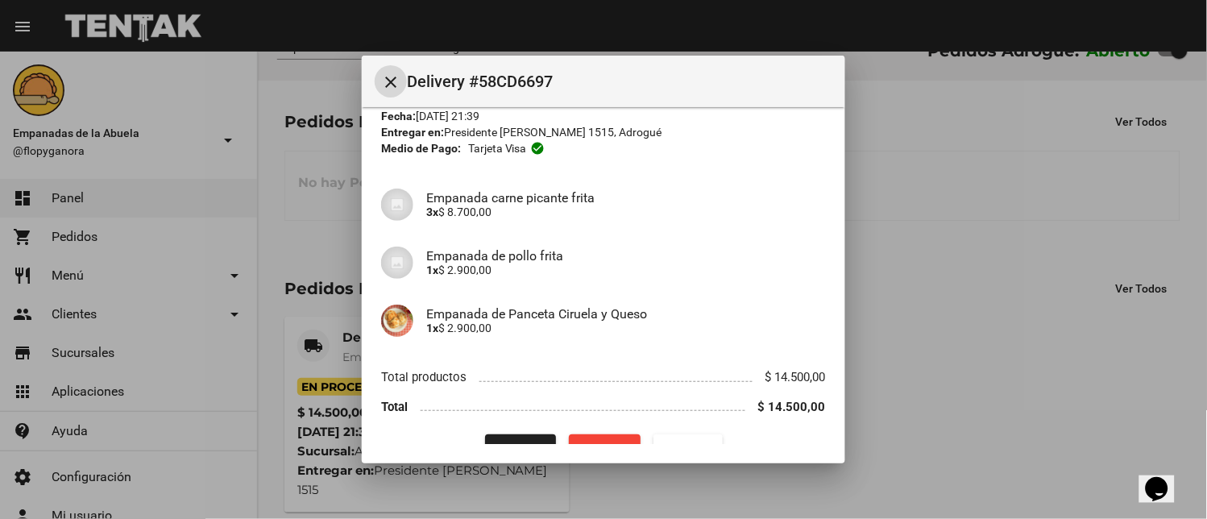
scroll to position [98, 0]
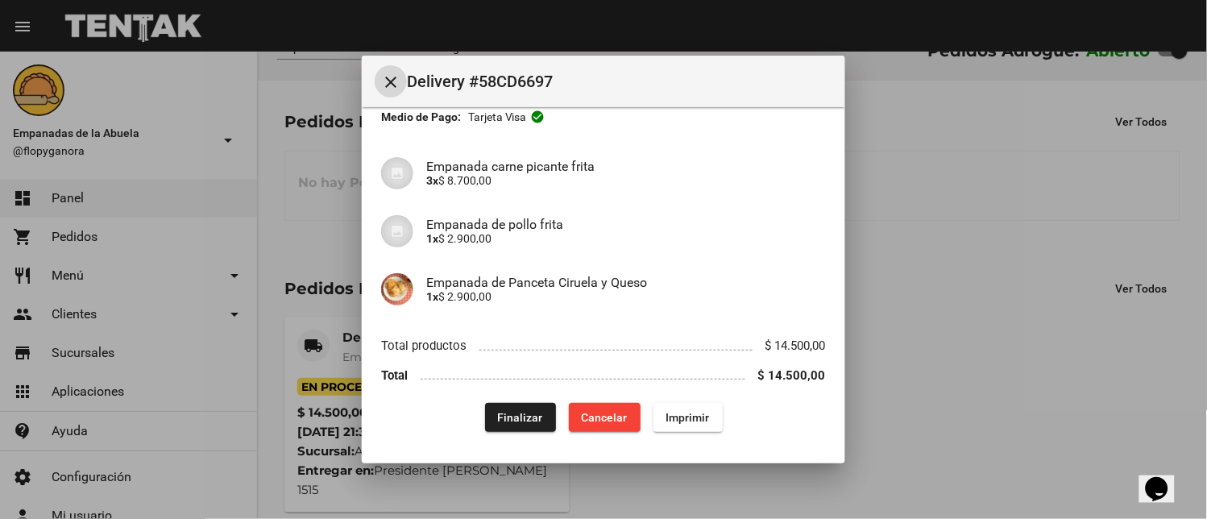
click at [534, 401] on div "App: Empanadas de la Abuela Sucursal: Adrogué Cuenta: [PERSON_NAME] ( [PHONE_NU…" at bounding box center [603, 230] width 445 height 404
click at [507, 407] on button "Finalizar" at bounding box center [520, 417] width 71 height 29
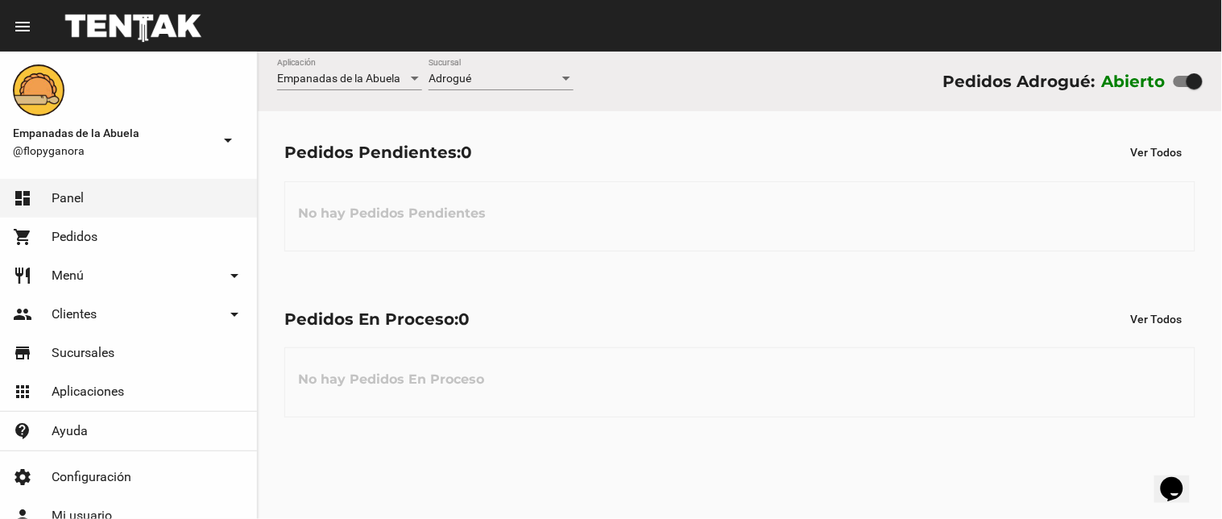
scroll to position [0, 0]
click at [451, 62] on div "Adrogué Sucursal" at bounding box center [500, 74] width 145 height 31
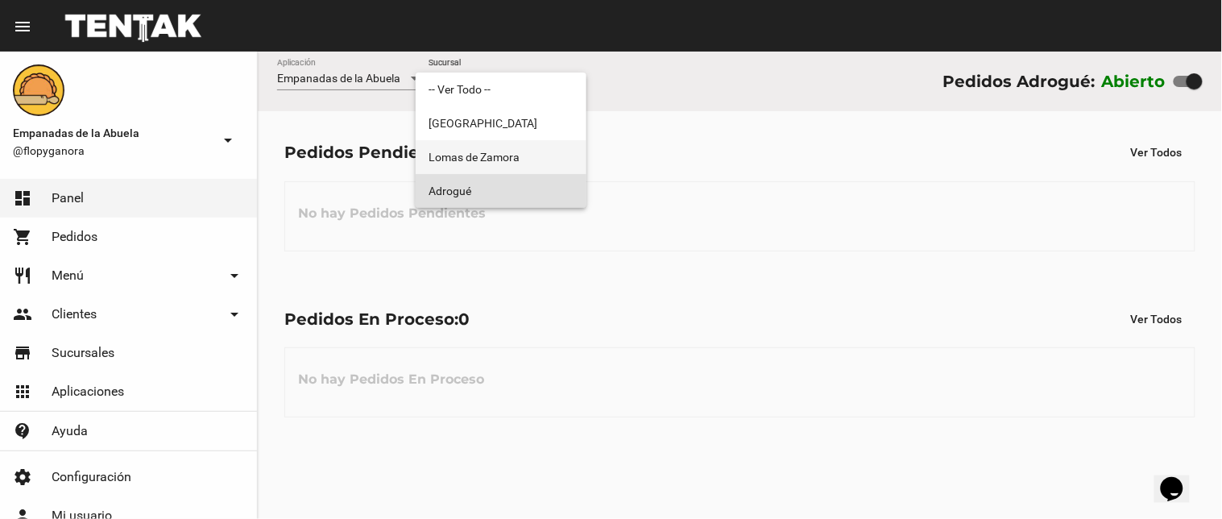
click at [475, 148] on span "Lomas de Zamora" at bounding box center [500, 157] width 145 height 34
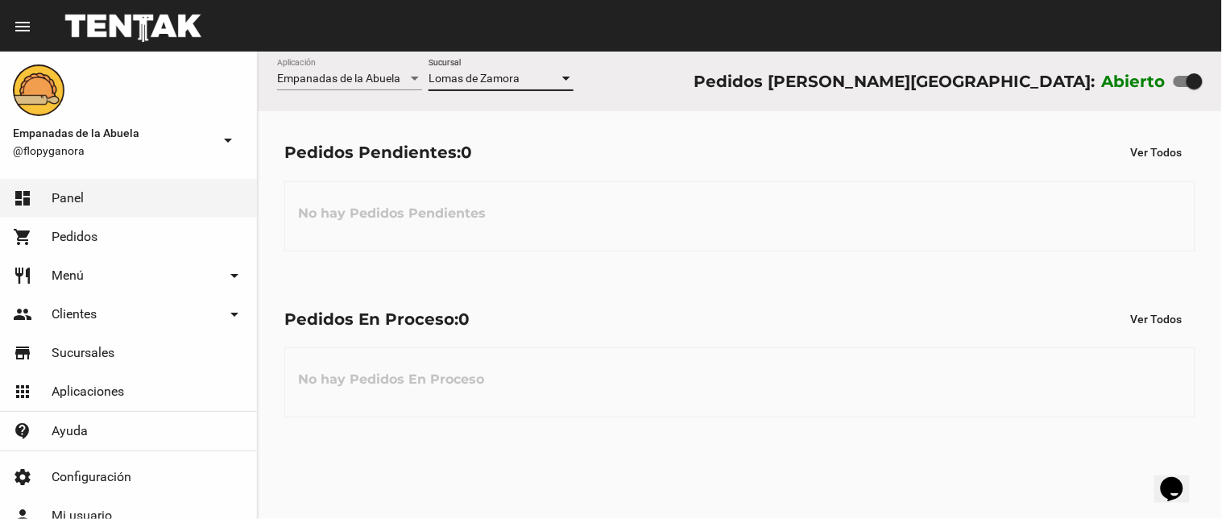
click at [472, 63] on div "[PERSON_NAME] Sucursal" at bounding box center [500, 74] width 145 height 31
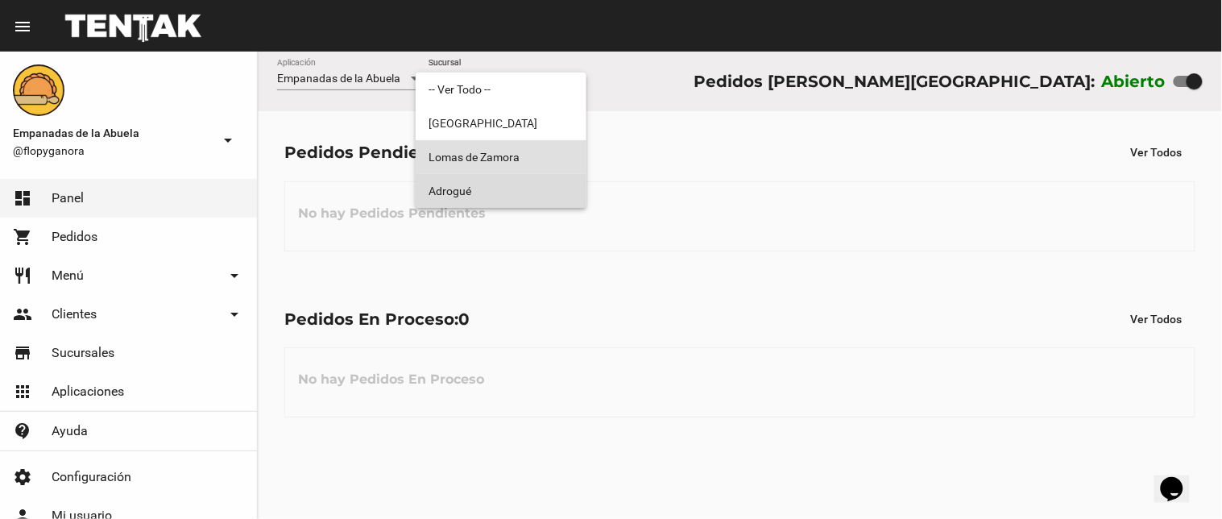
click at [478, 182] on span "Adrogué" at bounding box center [500, 191] width 145 height 34
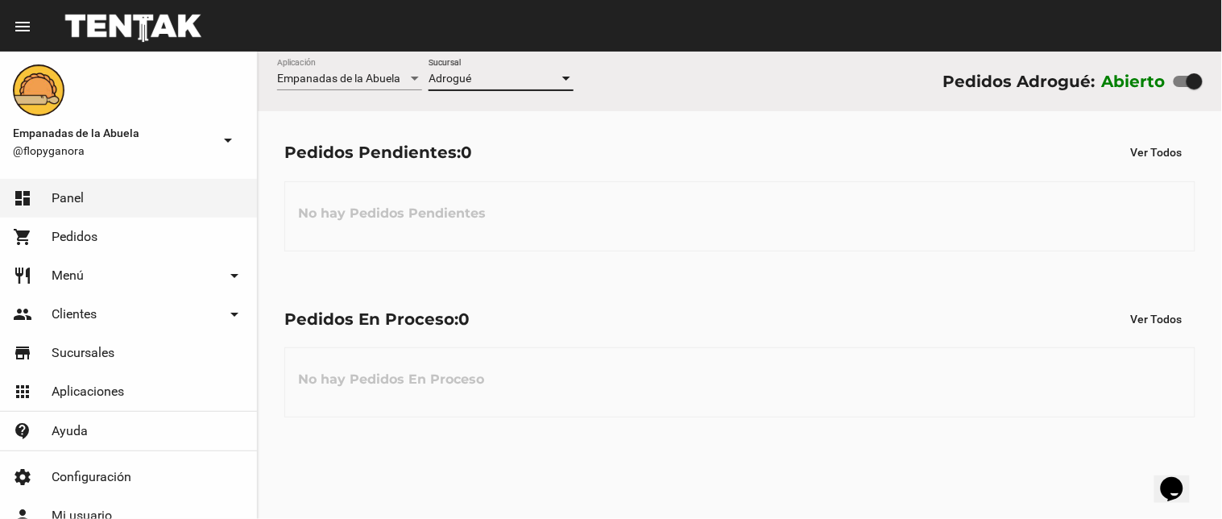
click at [473, 61] on div "Adrogué Sucursal" at bounding box center [500, 74] width 145 height 31
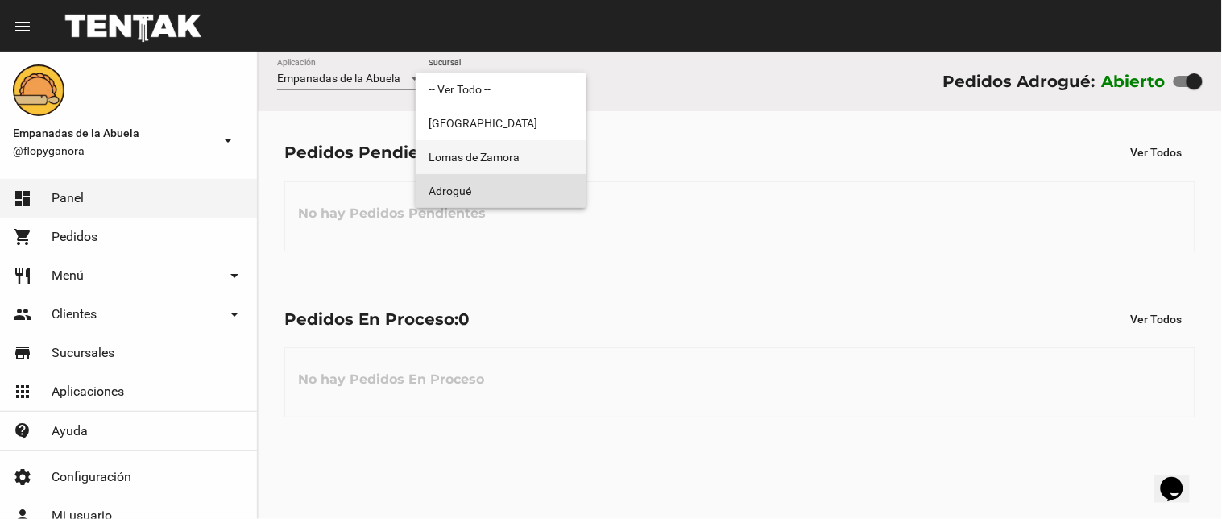
click at [475, 147] on span "Lomas de Zamora" at bounding box center [500, 157] width 145 height 34
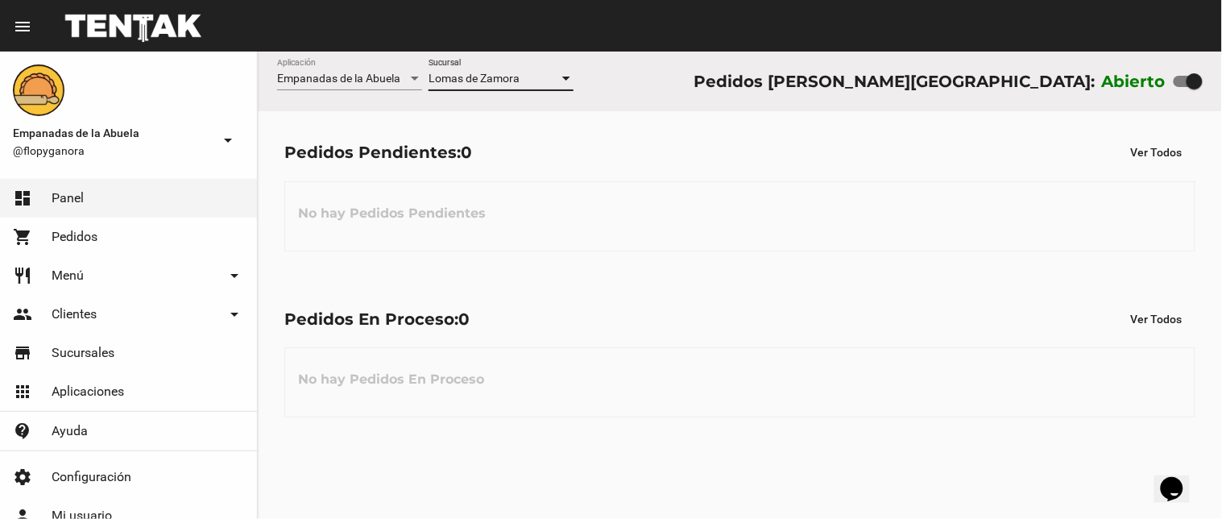
click at [498, 52] on div "Empanadas de la Abuela Aplicación [PERSON_NAME] [GEOGRAPHIC_DATA] Pedidos [PERS…" at bounding box center [740, 82] width 964 height 60
click at [488, 77] on span "Lomas de Zamora" at bounding box center [473, 78] width 91 height 13
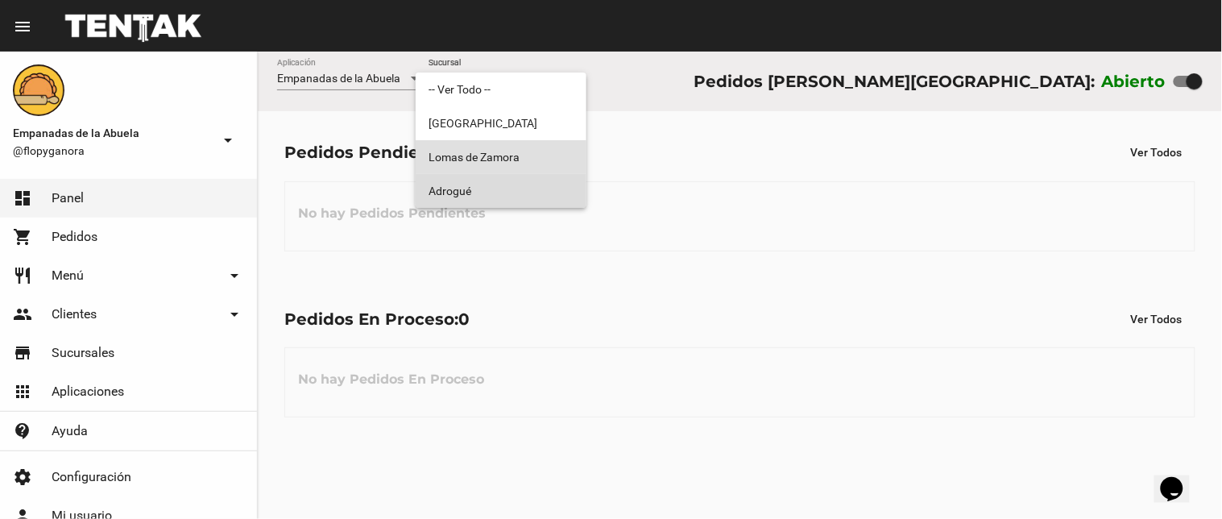
click at [462, 181] on span "Adrogué" at bounding box center [500, 191] width 145 height 34
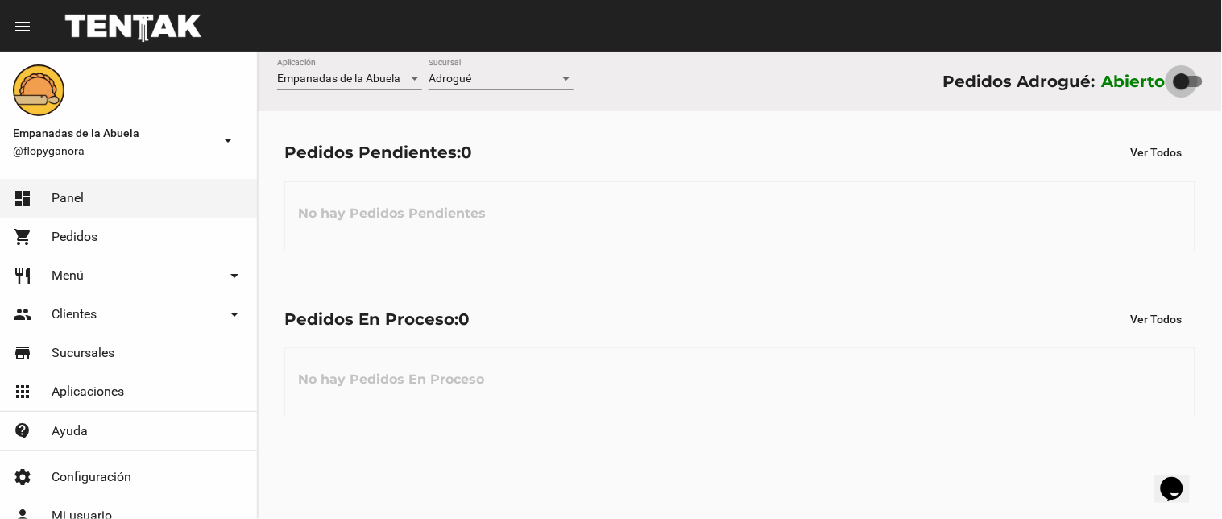
drag, startPoint x: 1201, startPoint y: 74, endPoint x: 1134, endPoint y: 77, distance: 66.9
click at [1169, 77] on div "Abierto" at bounding box center [1152, 81] width 101 height 26
checkbox input "false"
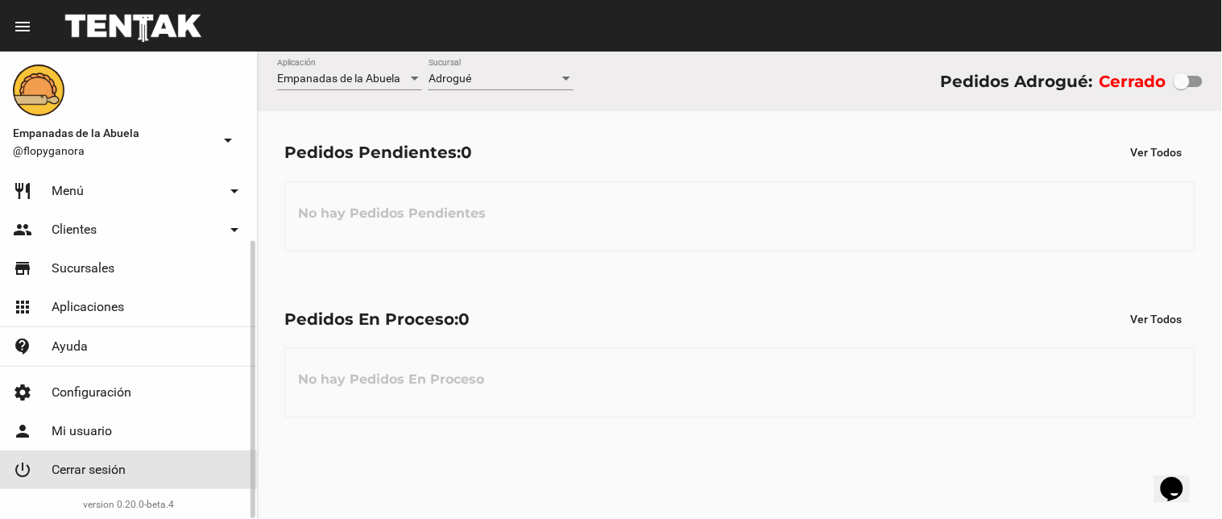
drag, startPoint x: 114, startPoint y: 468, endPoint x: 1012, endPoint y: 5, distance: 1011.1
click at [114, 467] on span "Cerrar sesión" at bounding box center [89, 470] width 74 height 16
